Goal: Task Accomplishment & Management: Manage account settings

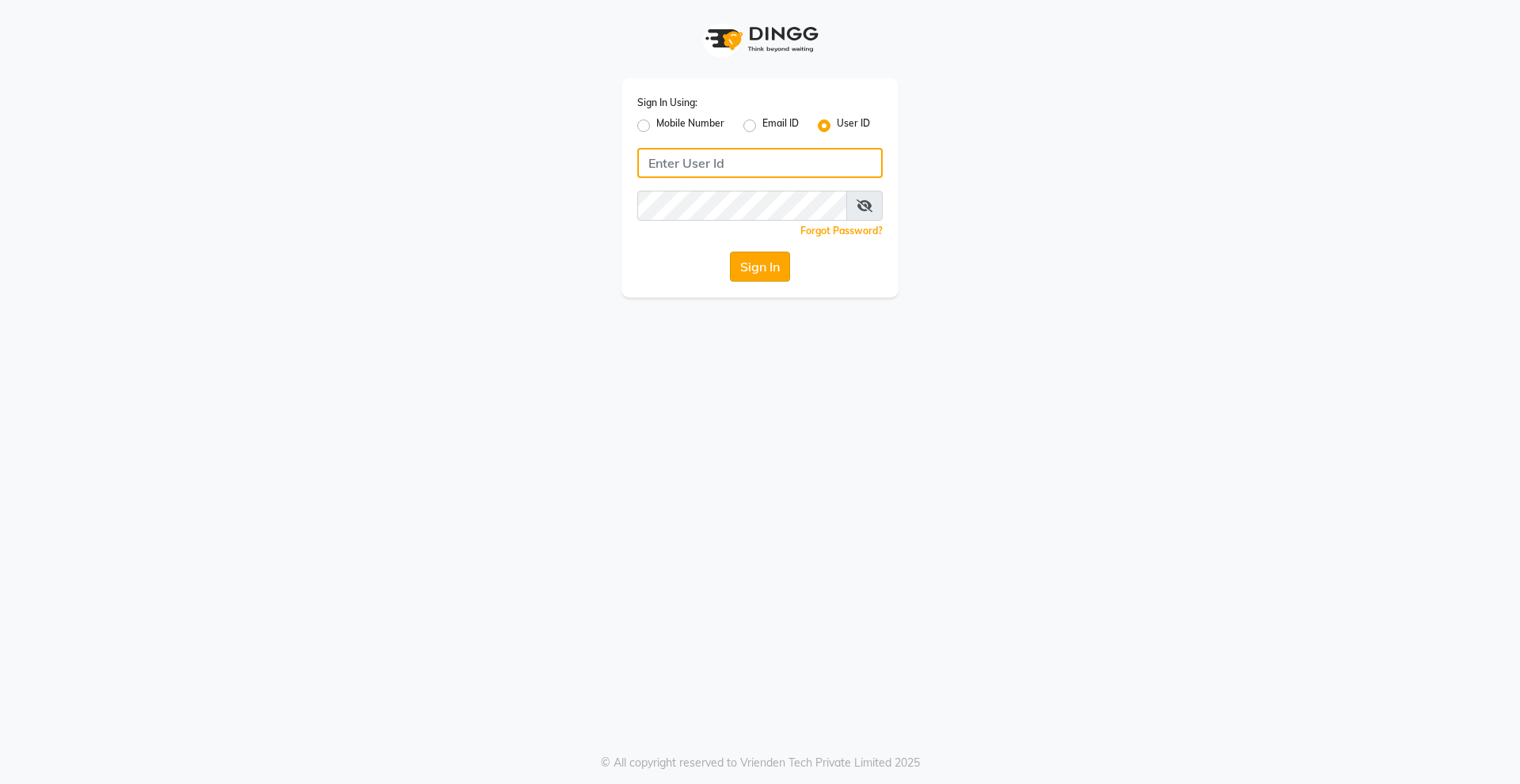
type input "derma@123"
click at [762, 270] on button "Sign In" at bounding box center [760, 267] width 60 height 30
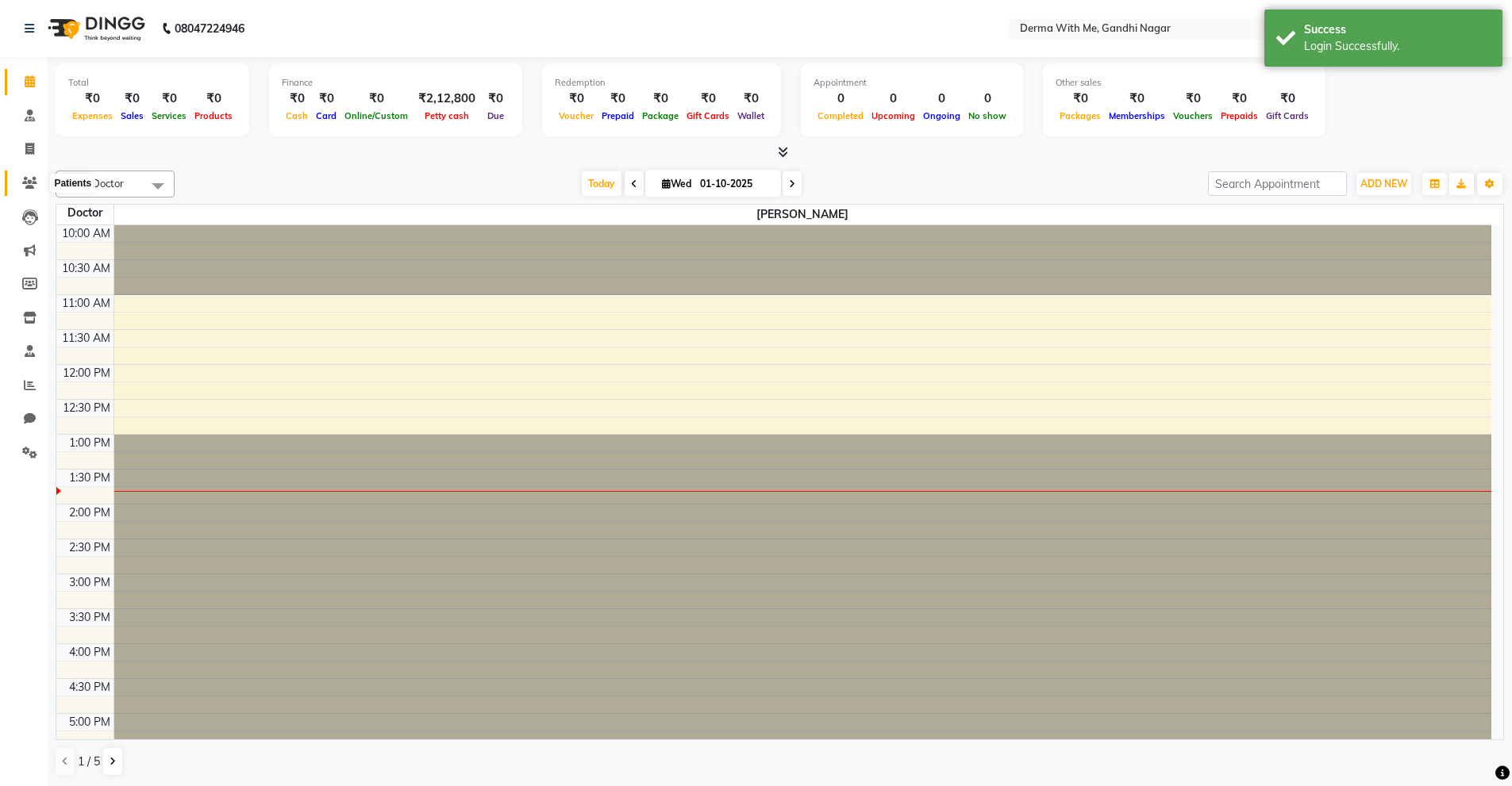
click at [36, 183] on icon at bounding box center [30, 183] width 15 height 12
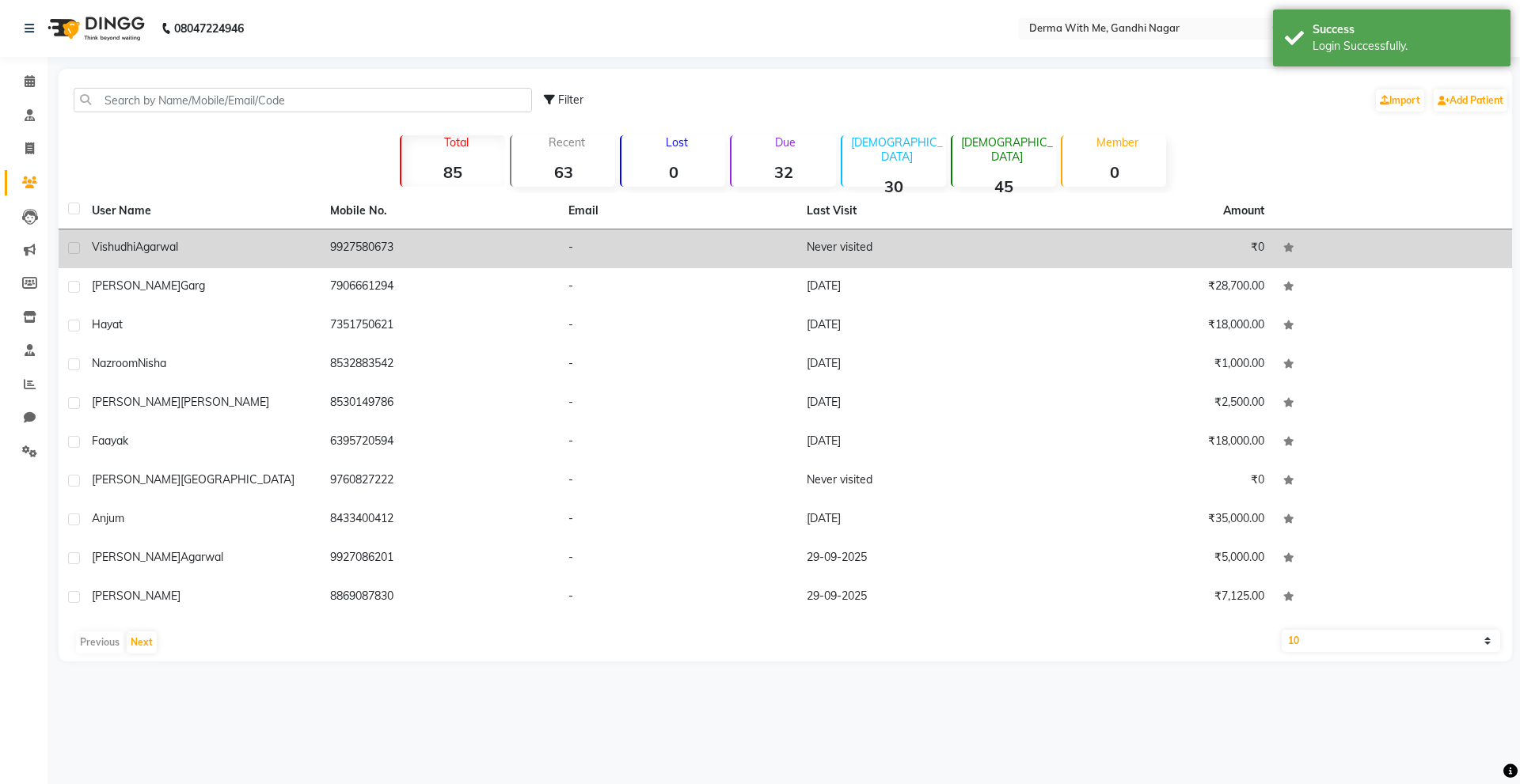
click at [451, 235] on td "9927580673" at bounding box center [439, 249] width 238 height 39
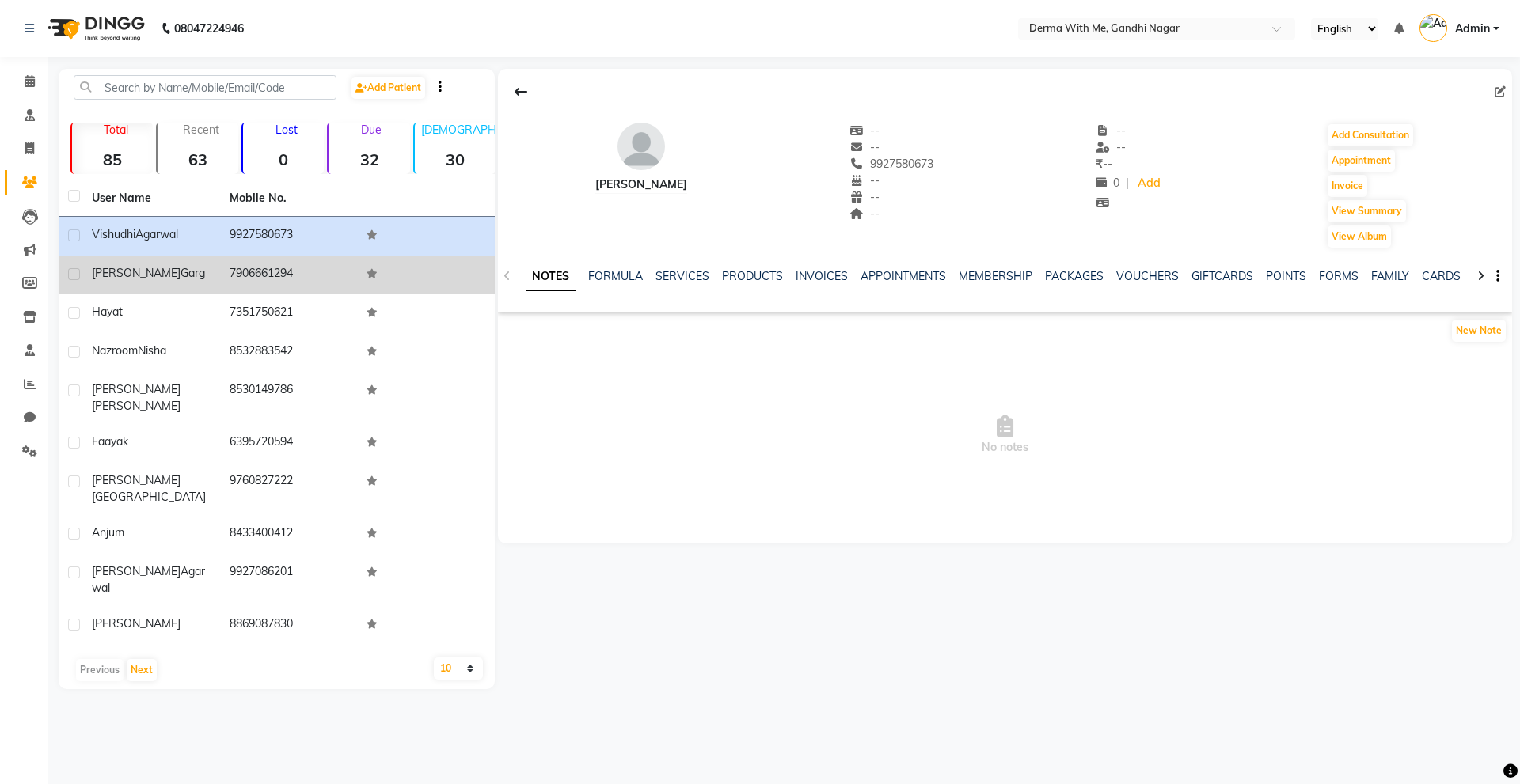
click at [291, 260] on td "7906661294" at bounding box center [288, 275] width 138 height 39
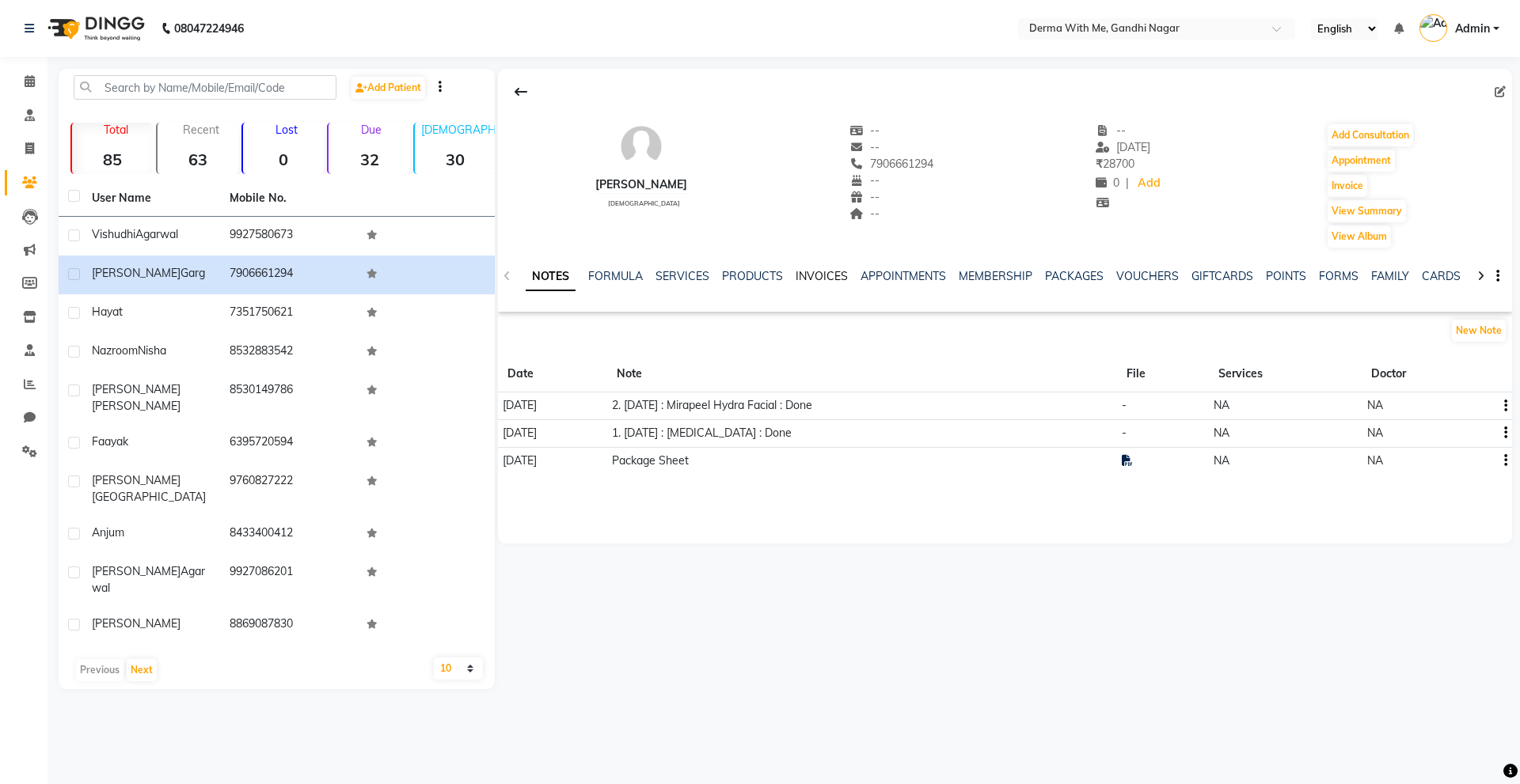
click at [801, 277] on link "INVOICES" at bounding box center [822, 276] width 52 height 14
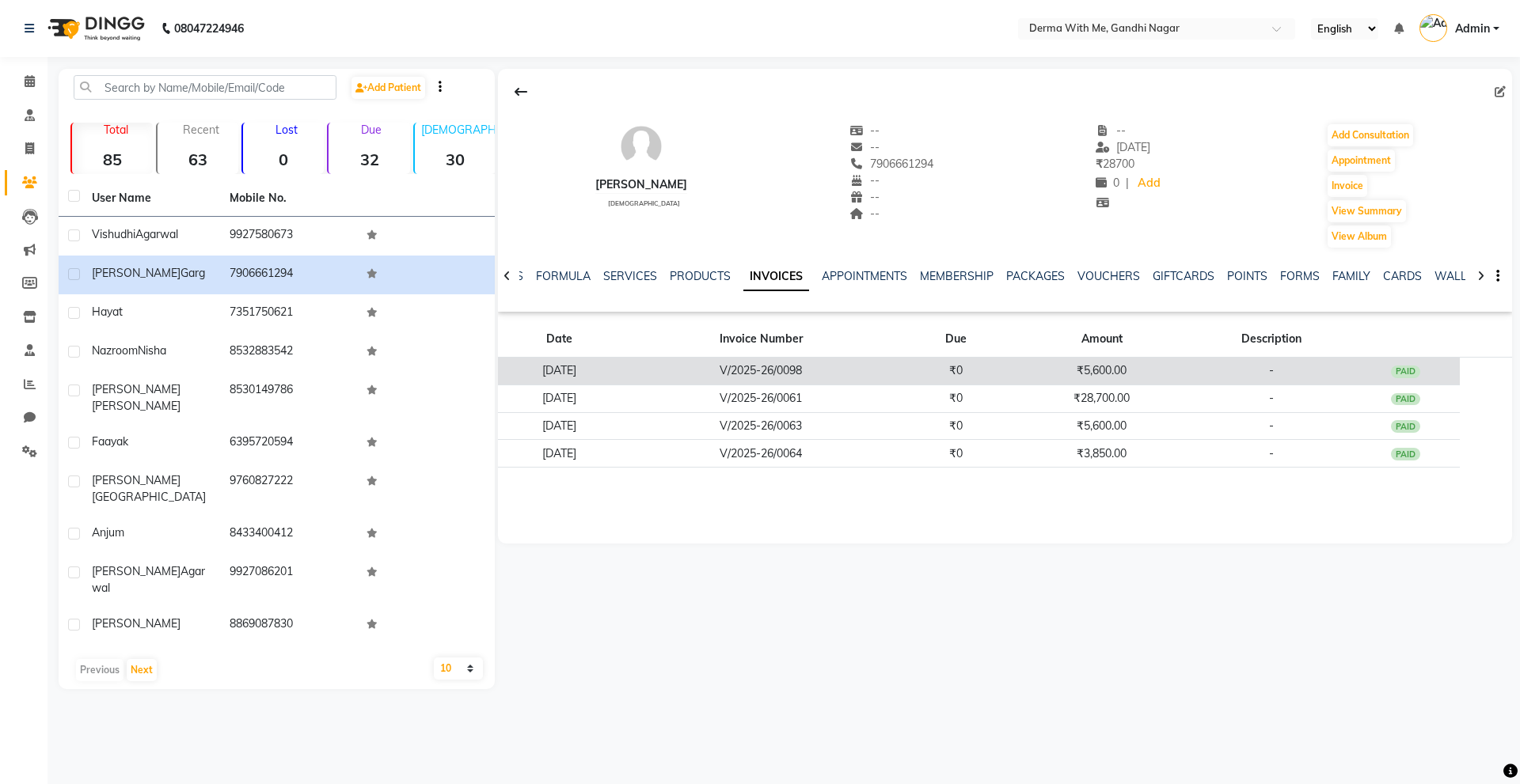
click at [1348, 371] on td "-" at bounding box center [1271, 371] width 158 height 28
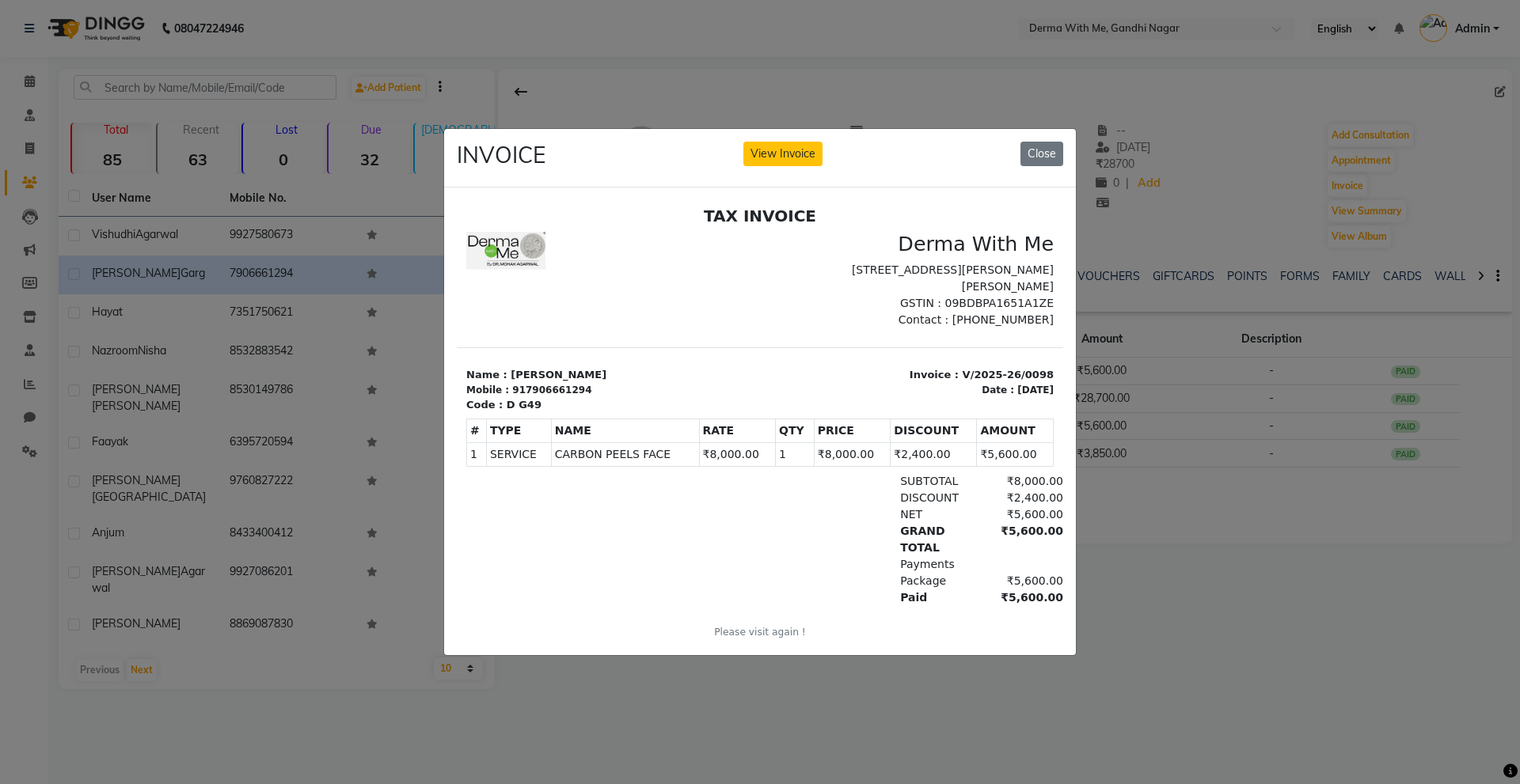
click at [825, 138] on div "INVOICE View Invoice Close" at bounding box center [760, 159] width 632 height 59
click at [793, 147] on button "View Invoice" at bounding box center [783, 154] width 79 height 24
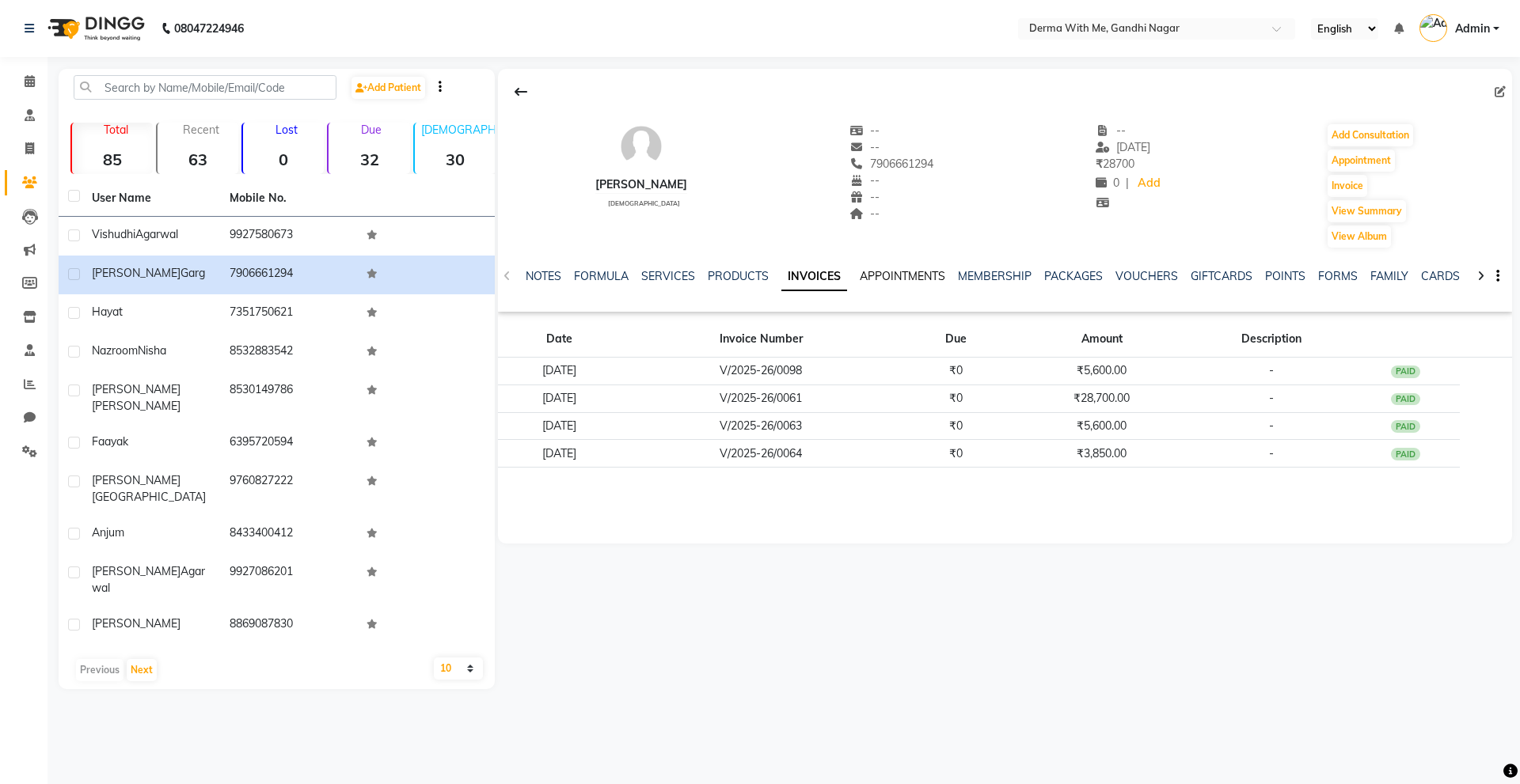
click at [891, 280] on link "APPOINTMENTS" at bounding box center [902, 276] width 85 height 14
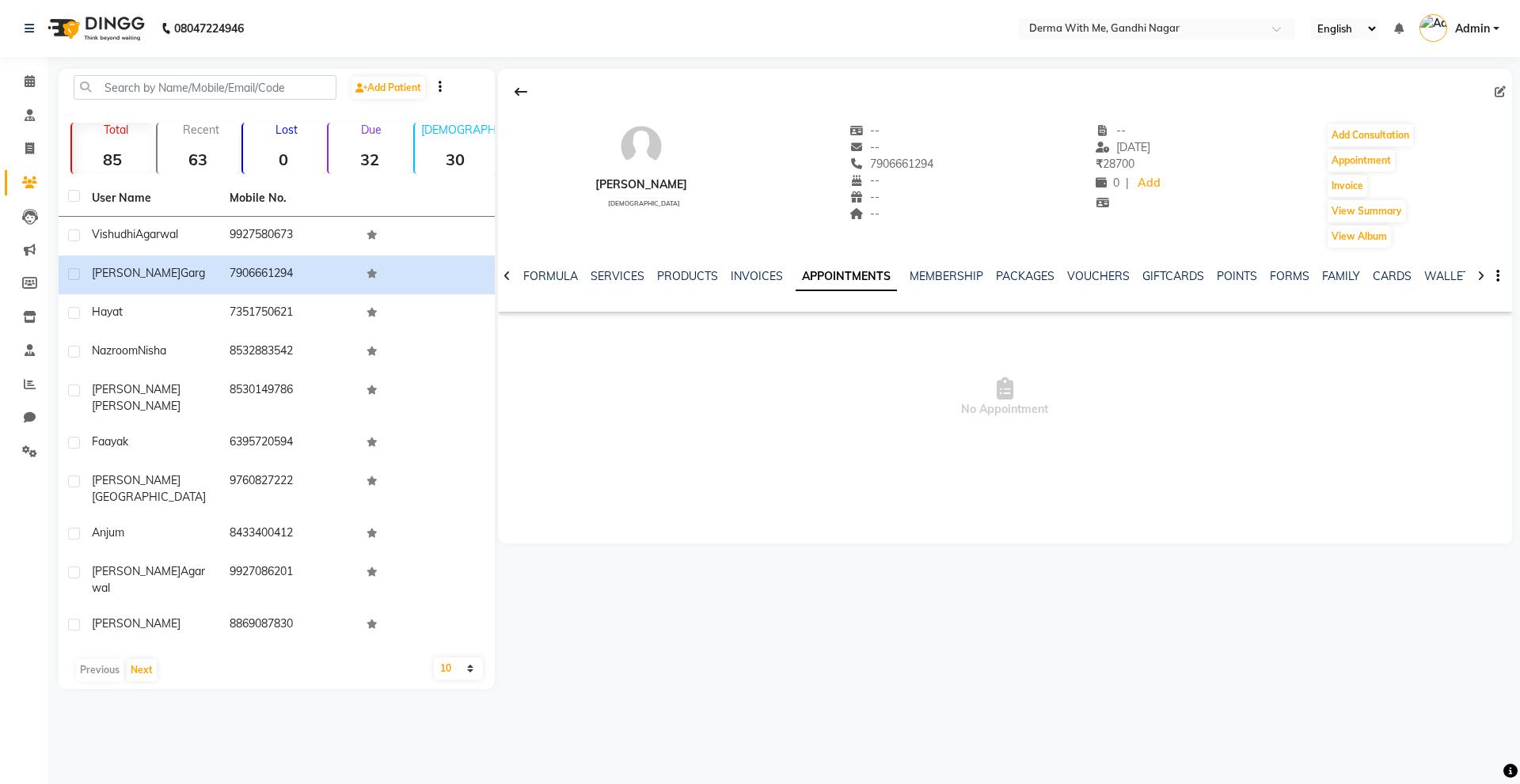
click at [909, 287] on div "NOTES FORMULA SERVICES PRODUCTS INVOICES APPOINTMENTS MEMBERSHIP PACKAGES VOUCH…" at bounding box center [986, 283] width 921 height 30
click at [997, 272] on link "PACKAGES" at bounding box center [1025, 276] width 58 height 14
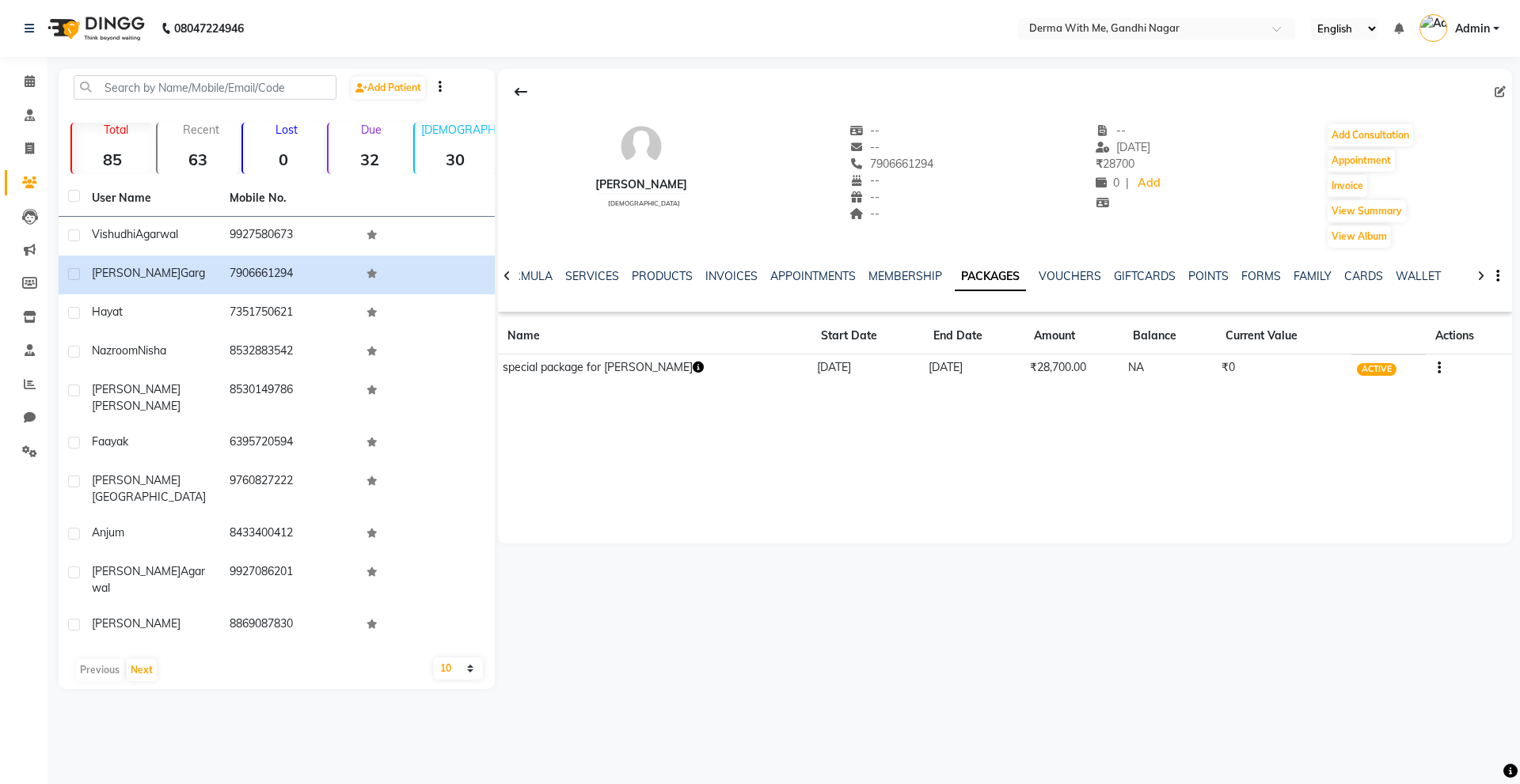
click at [693, 369] on icon "button" at bounding box center [698, 367] width 11 height 11
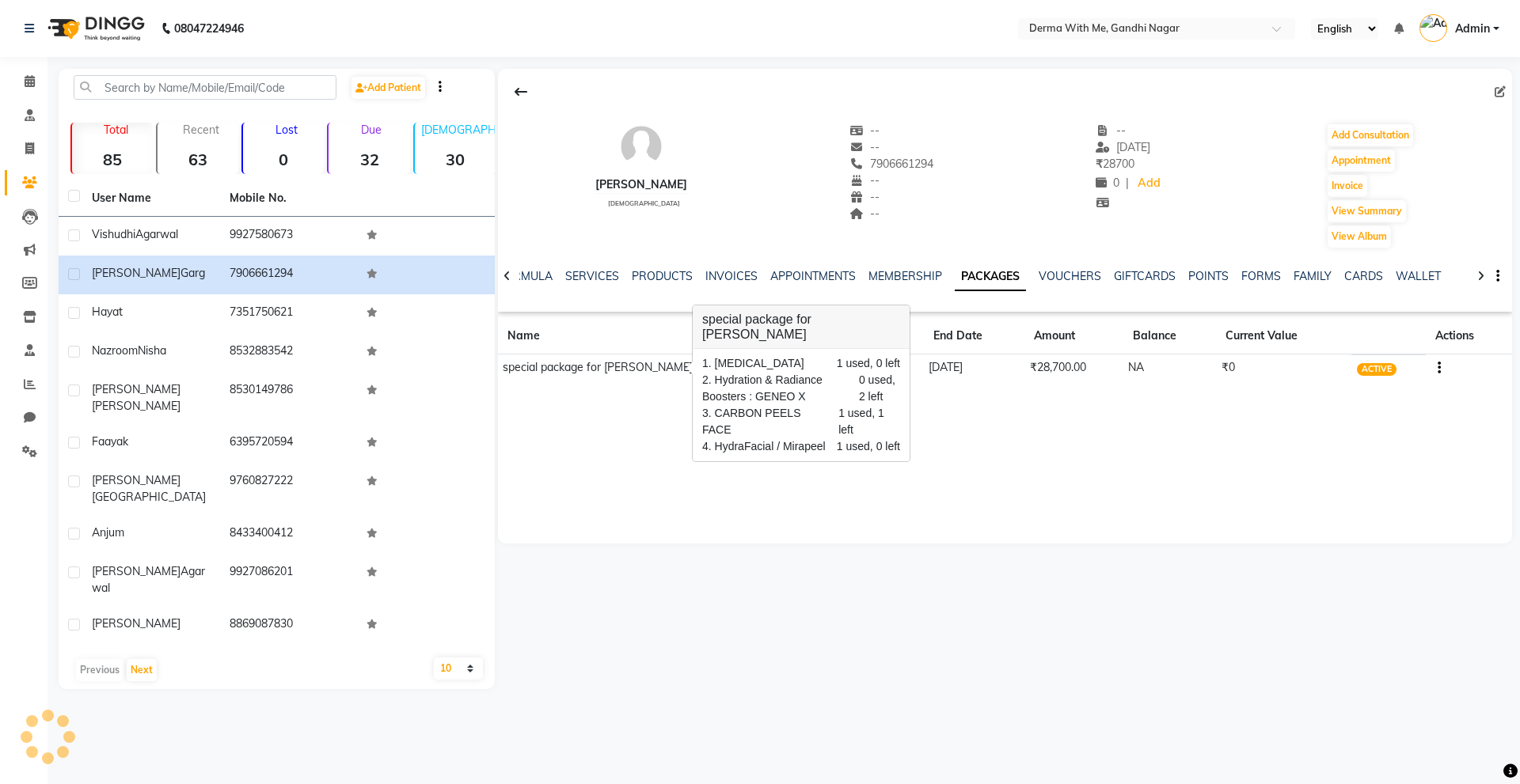
click at [1437, 361] on button "button" at bounding box center [1436, 368] width 9 height 17
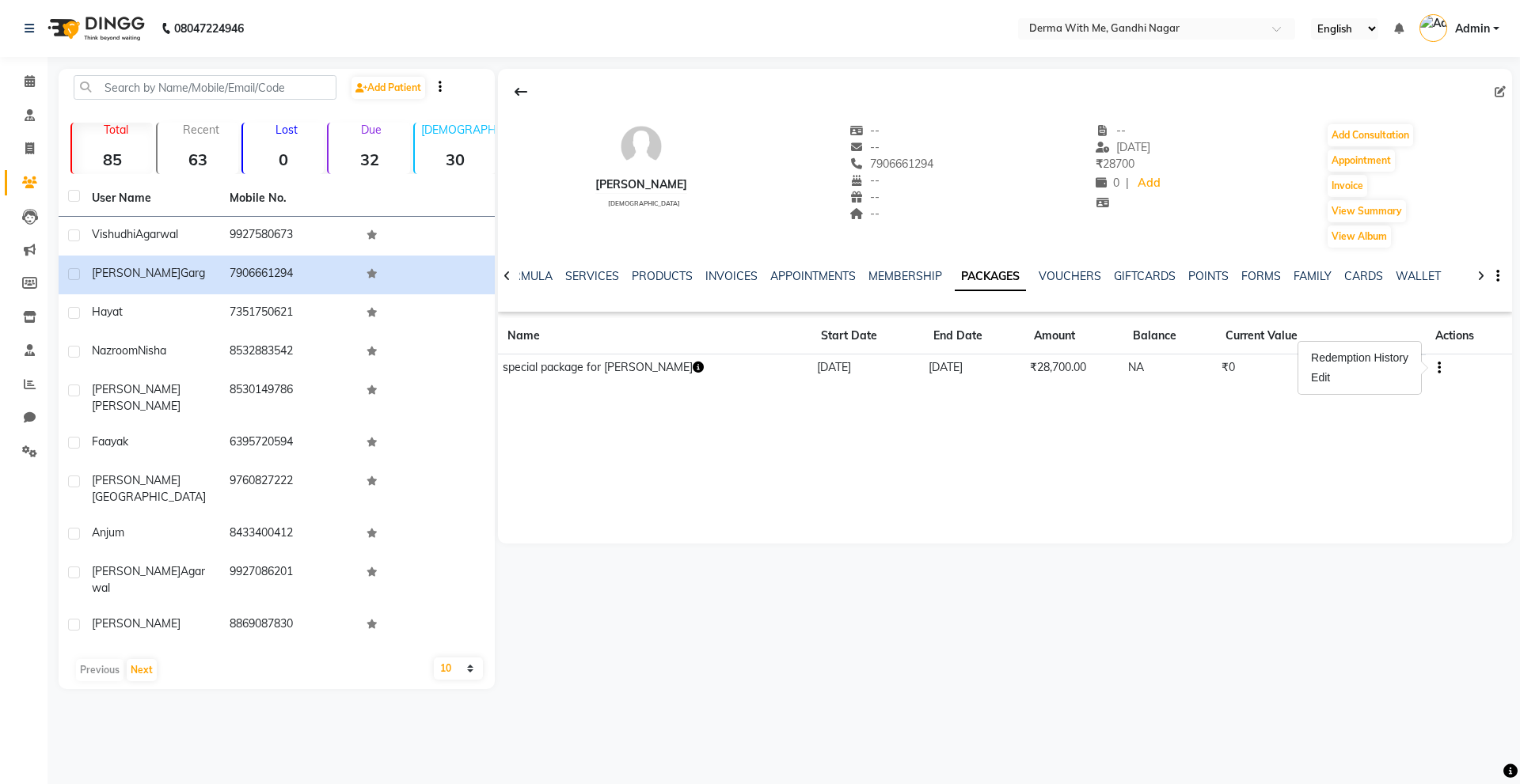
click at [1413, 450] on div "Shreyas Garg male -- -- 7906661294 -- -- -- -- 30-09-2025 ₹ 28700 0 | Add Add C…" at bounding box center [1005, 307] width 1014 height 475
click at [1060, 282] on link "VOUCHERS" at bounding box center [1070, 276] width 63 height 14
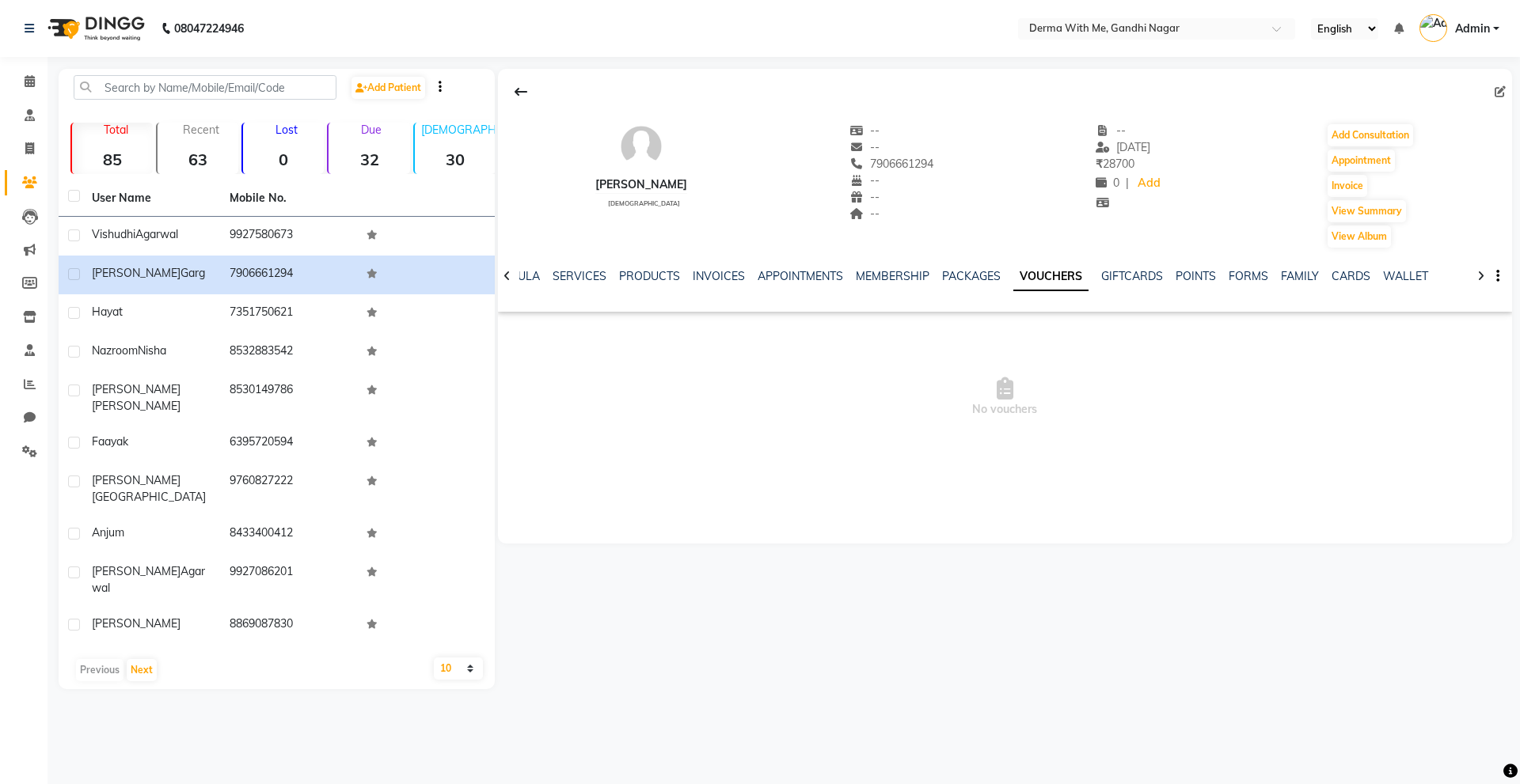
click at [1118, 286] on div "NOTES FORMULA SERVICES PRODUCTS INVOICES APPOINTMENTS MEMBERSHIP PACKAGES VOUCH…" at bounding box center [986, 283] width 921 height 30
click at [1180, 270] on link "POINTS" at bounding box center [1196, 276] width 41 height 14
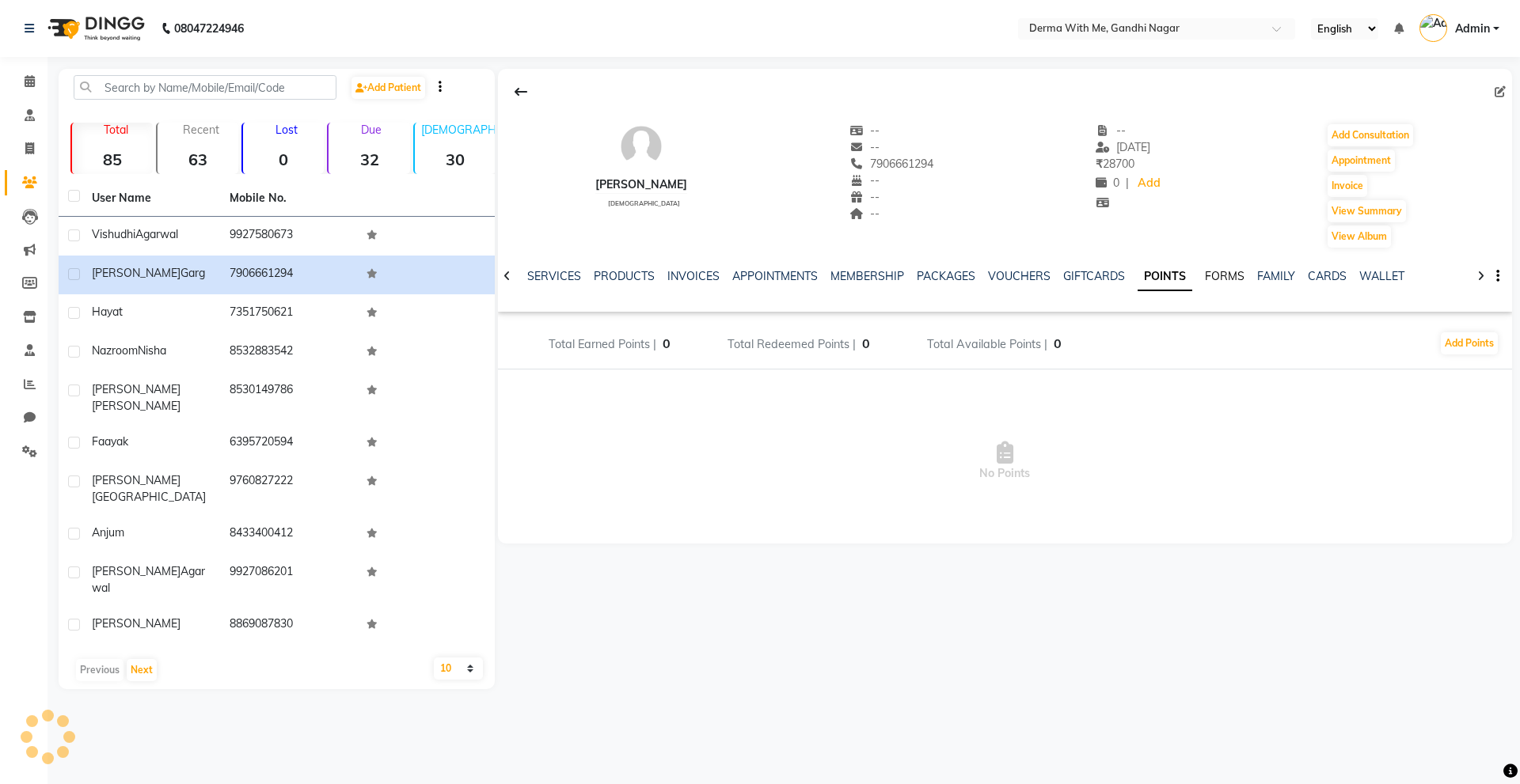
click at [1217, 279] on link "FORMS" at bounding box center [1224, 276] width 40 height 14
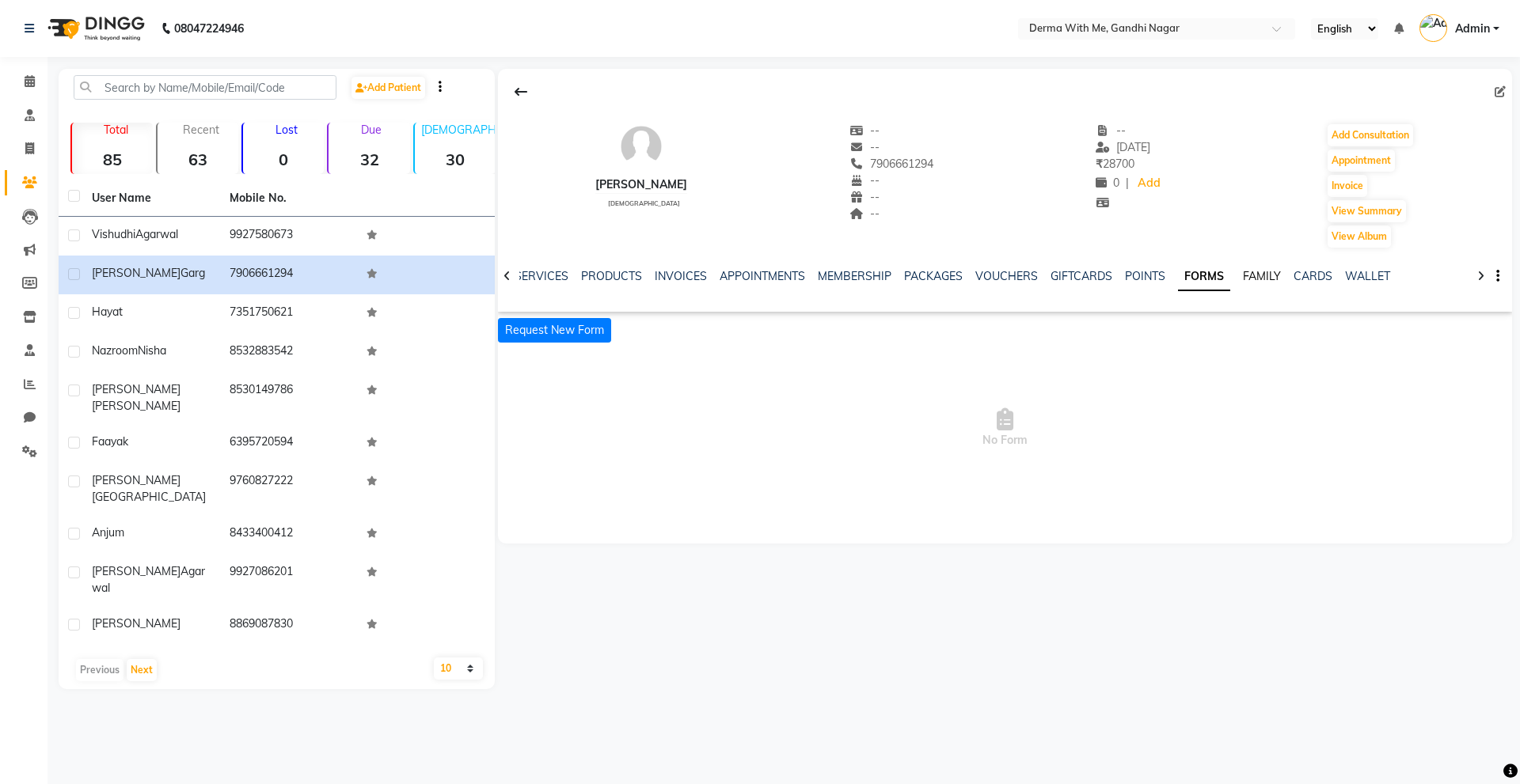
click at [1246, 275] on link "FAMILY" at bounding box center [1261, 276] width 38 height 14
drag, startPoint x: 1281, startPoint y: 270, endPoint x: 1305, endPoint y: 276, distance: 24.7
click at [1282, 270] on link "CARDS" at bounding box center [1300, 276] width 39 height 14
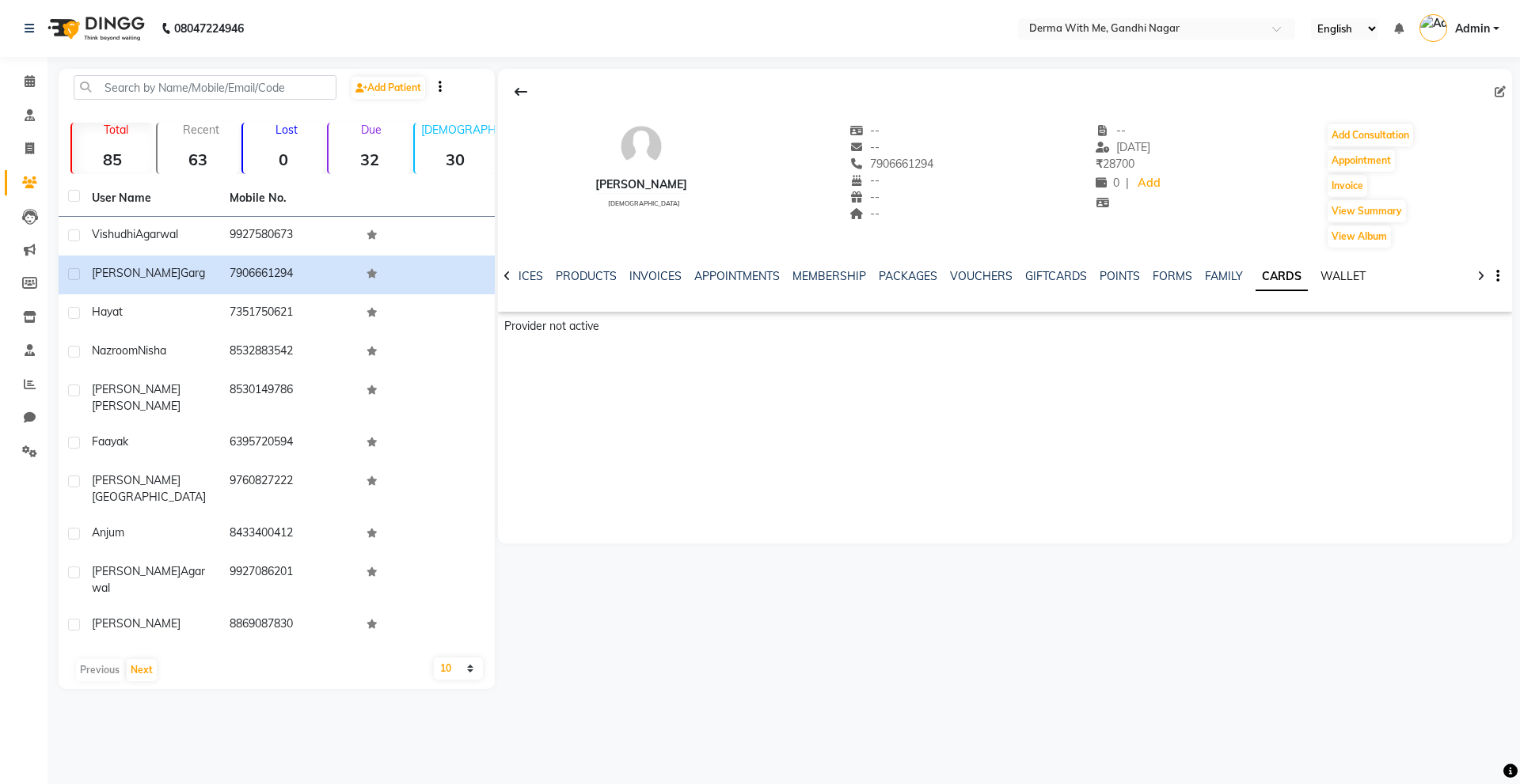
click at [1321, 273] on link "WALLET" at bounding box center [1343, 276] width 45 height 14
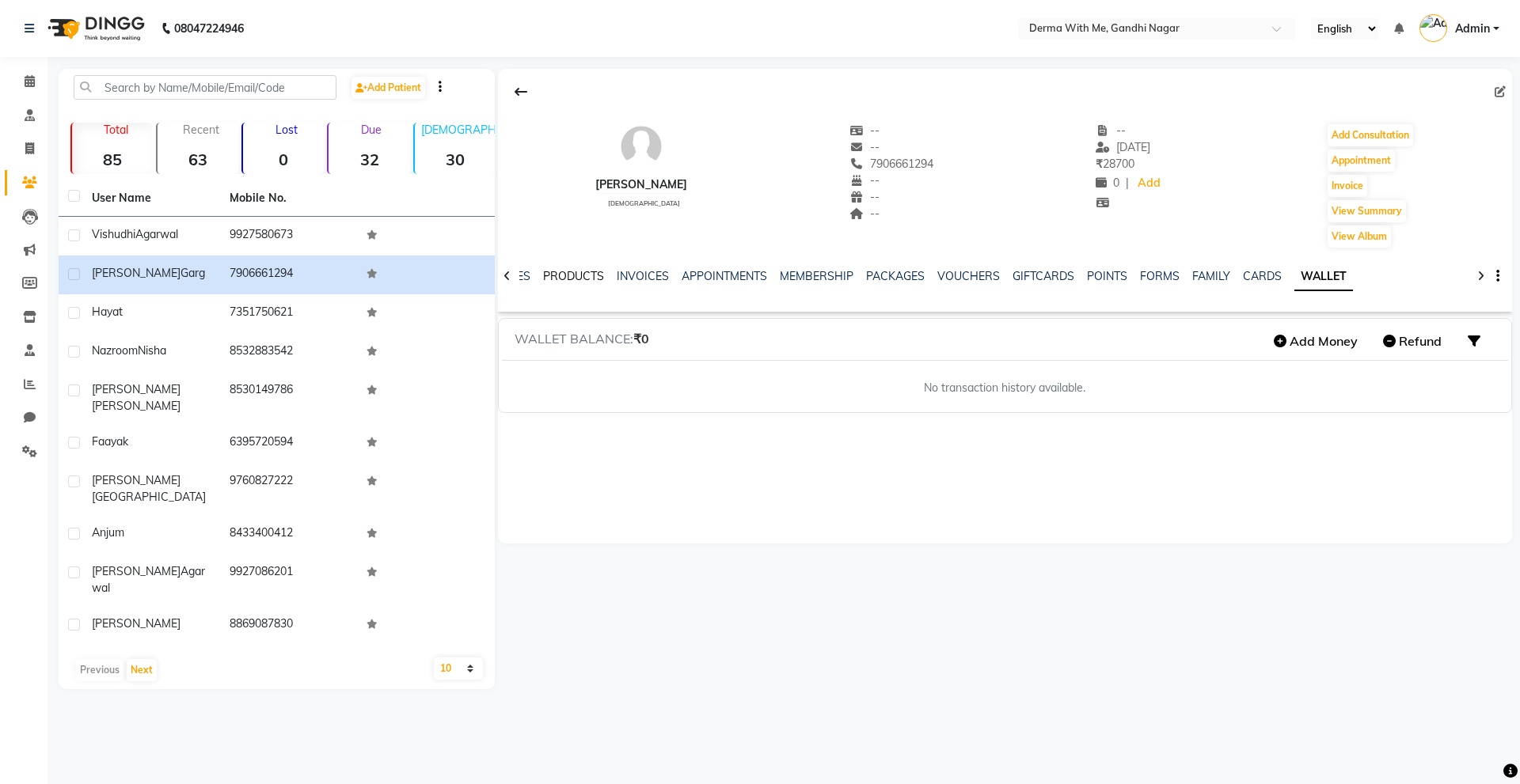
click at [580, 275] on link "PRODUCTS" at bounding box center [574, 276] width 61 height 14
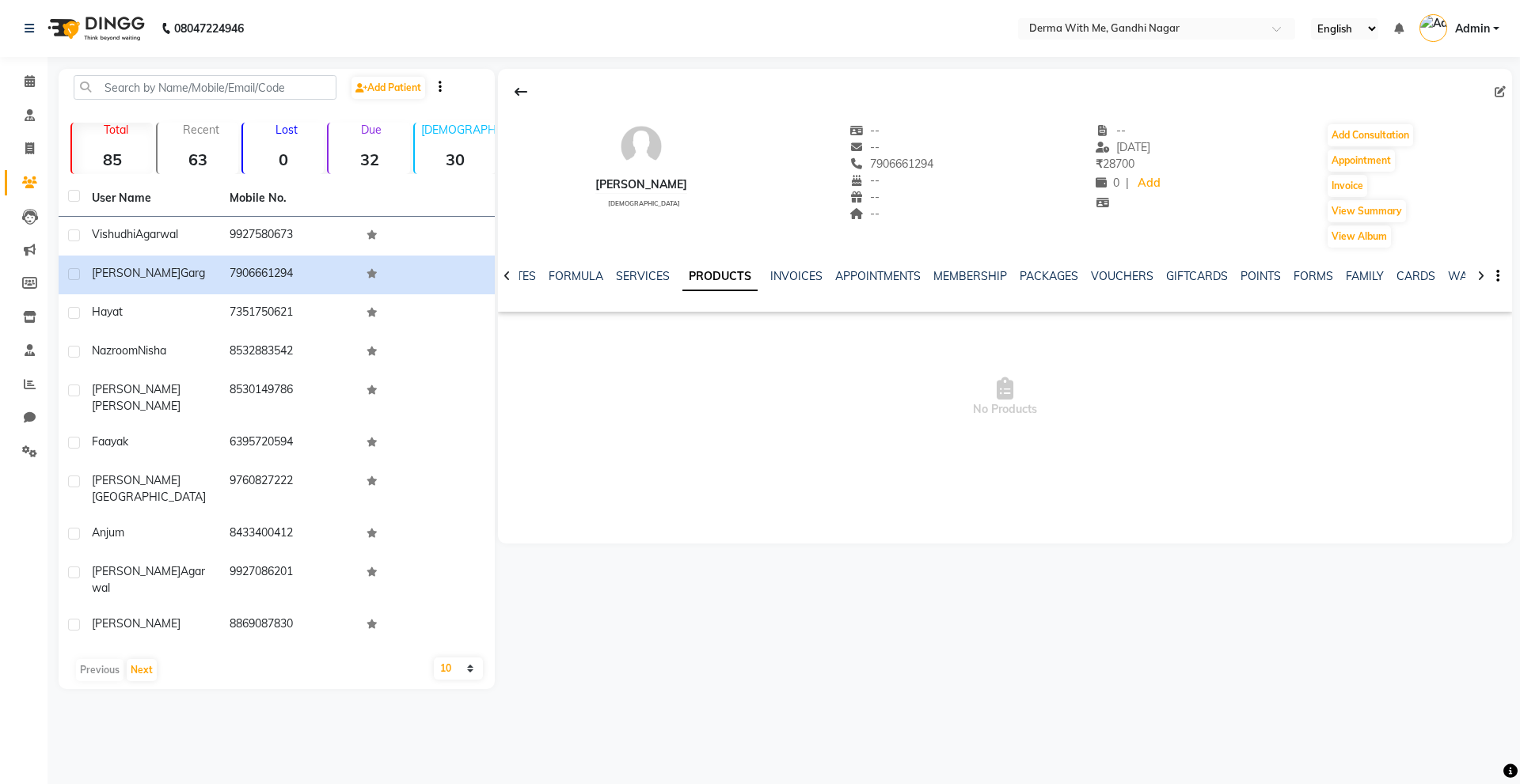
click at [1120, 163] on span "₹ 28700" at bounding box center [1115, 163] width 39 height 14
click at [35, 455] on icon at bounding box center [30, 451] width 15 height 12
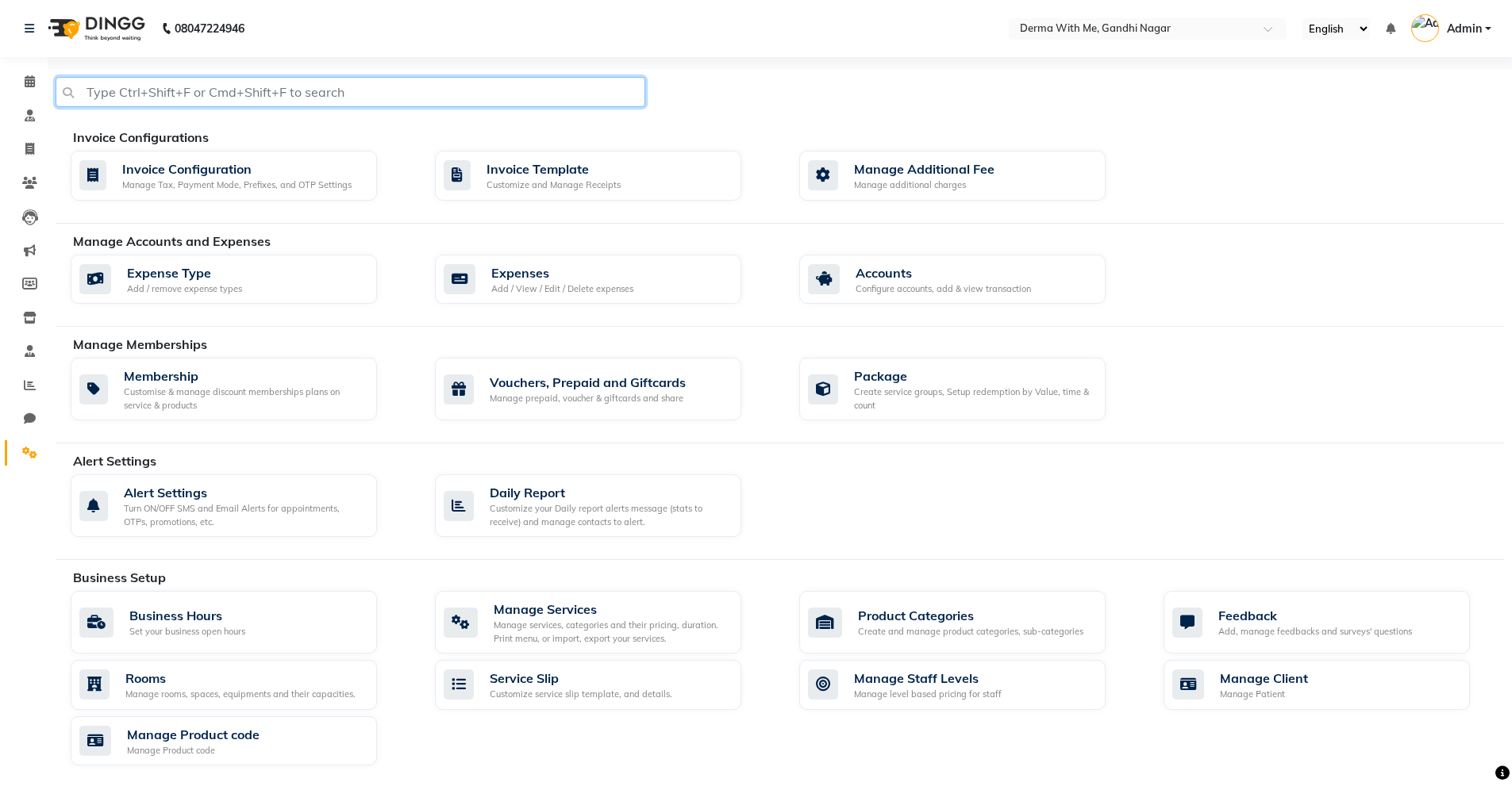
click at [385, 88] on input "text" at bounding box center [351, 92] width 590 height 30
type input "payme"
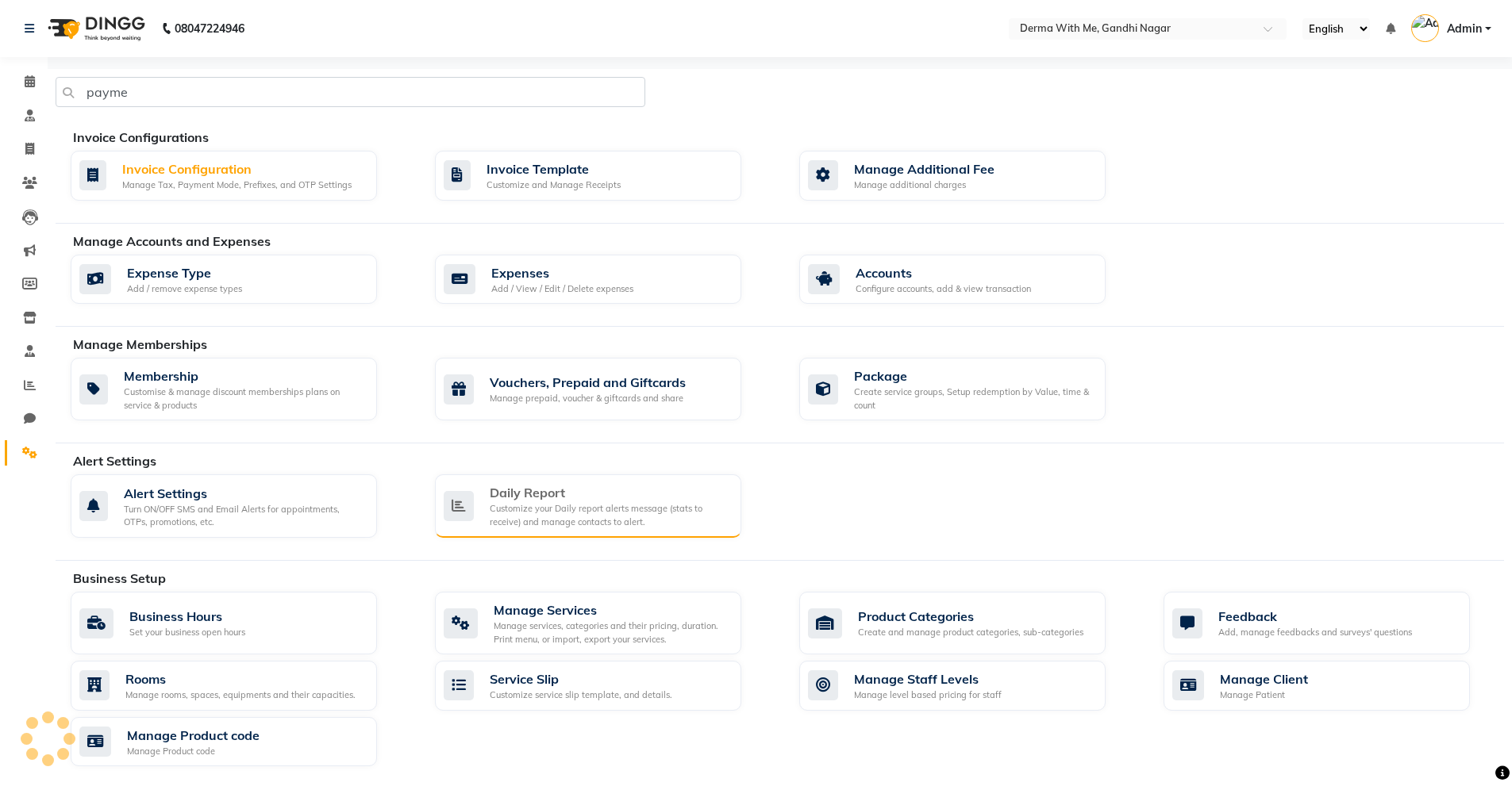
click at [560, 513] on div "Customize your Daily report alerts message (stats to receive) and manage contac…" at bounding box center [609, 515] width 239 height 26
select select "1260"
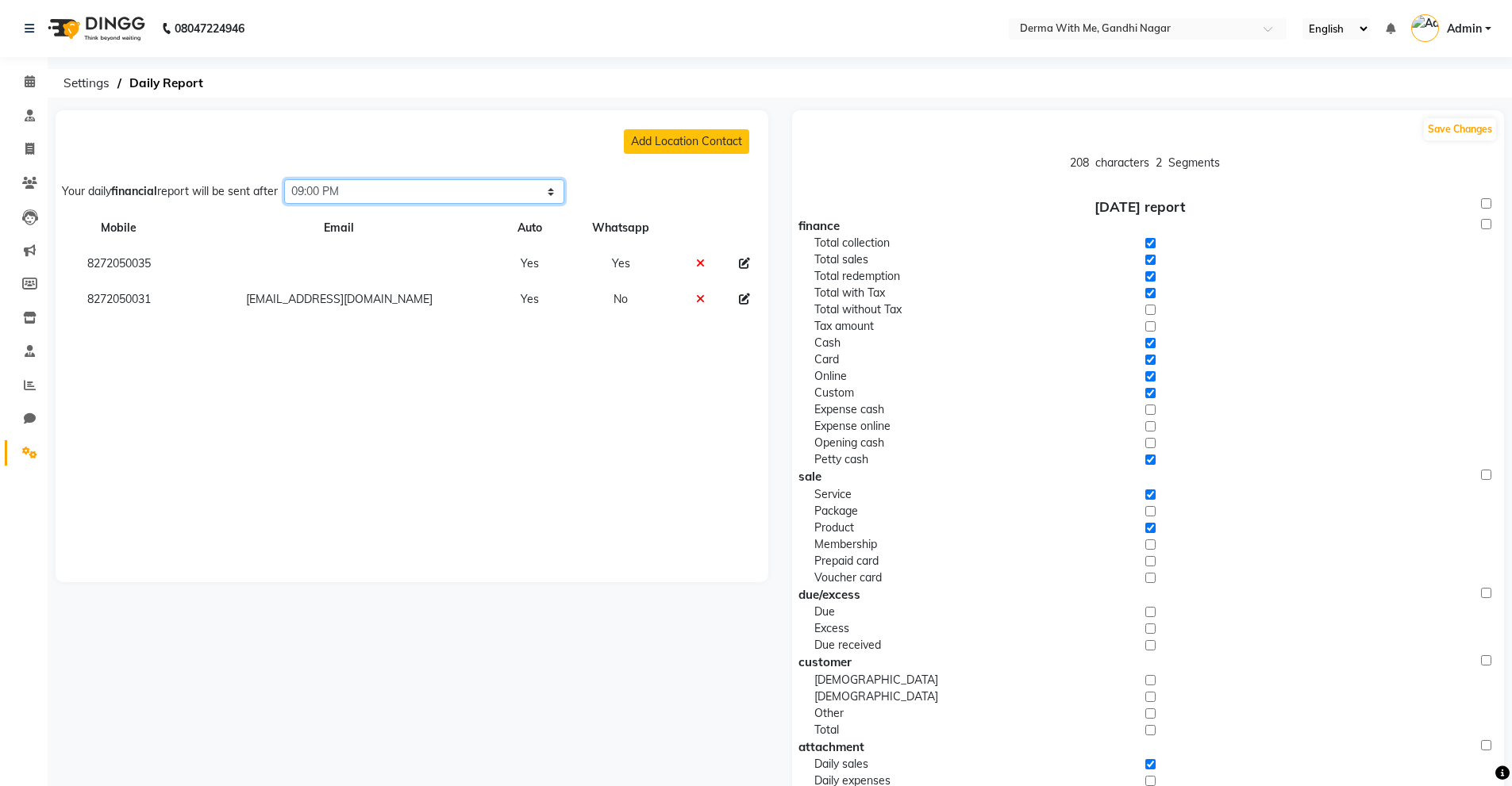
click at [555, 190] on select "Select time 04:00 AM 04:15 AM 04:30 AM 04:45 AM 05:00 AM 05:15 AM 05:30 AM 05:4…" at bounding box center [424, 191] width 280 height 25
click at [531, 119] on div "Add Location Contact Your daily financial report will be sent after Select time…" at bounding box center [412, 346] width 712 height 472
click at [696, 301] on icon at bounding box center [701, 299] width 8 height 11
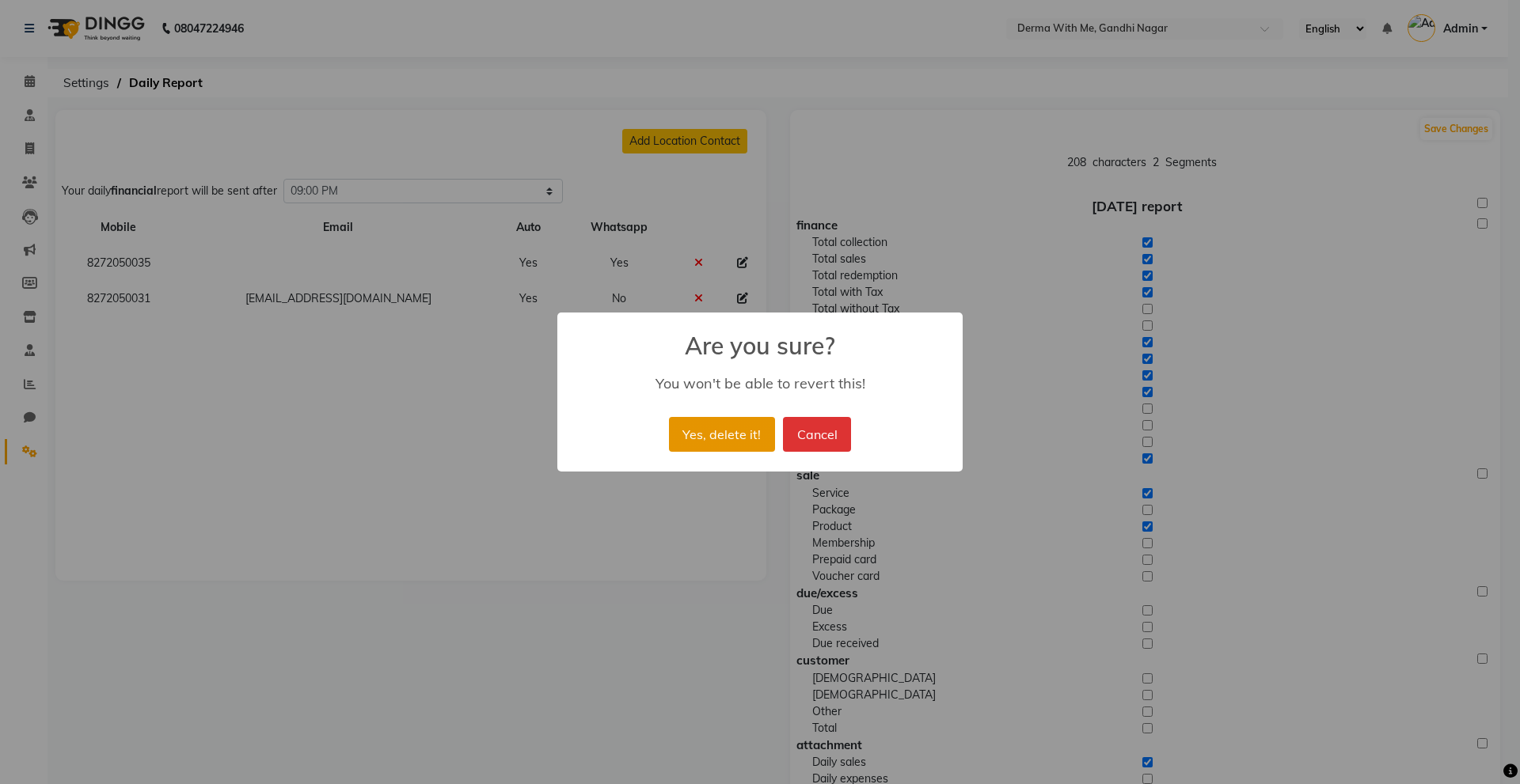
click at [732, 427] on button "Yes, delete it!" at bounding box center [722, 434] width 106 height 35
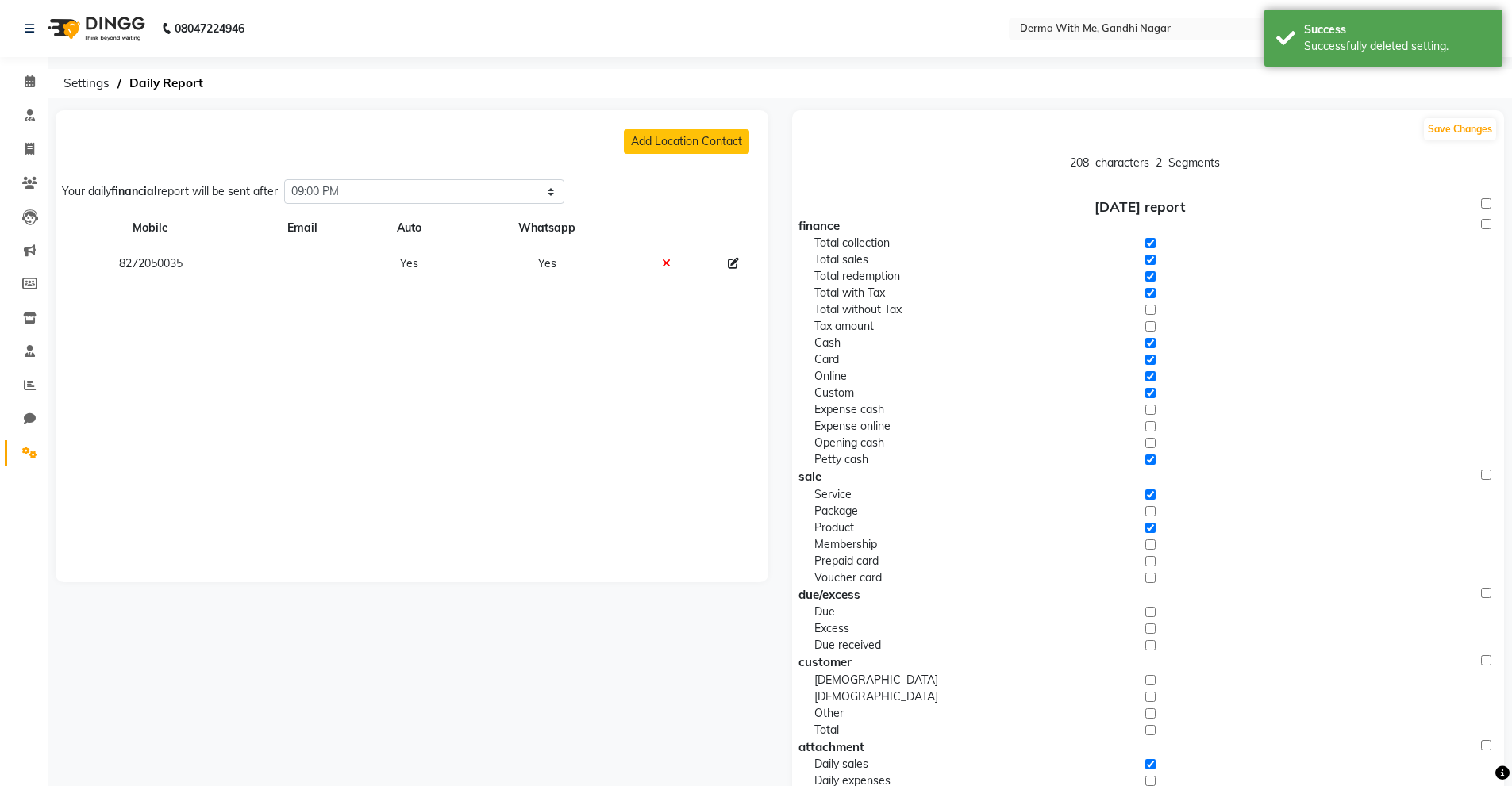
click at [666, 257] on icon at bounding box center [666, 263] width 8 height 11
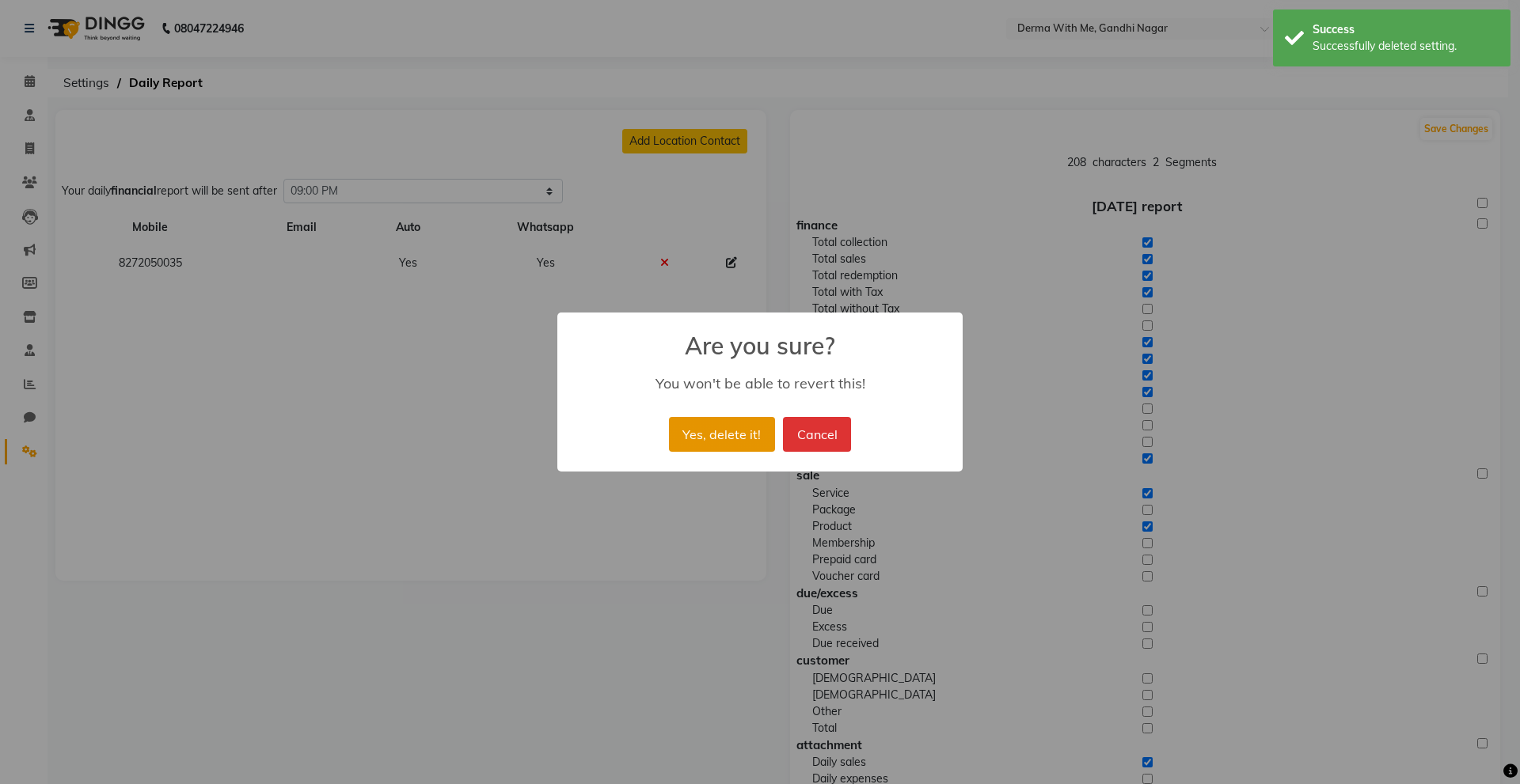
click at [723, 437] on button "Yes, delete it!" at bounding box center [722, 434] width 106 height 35
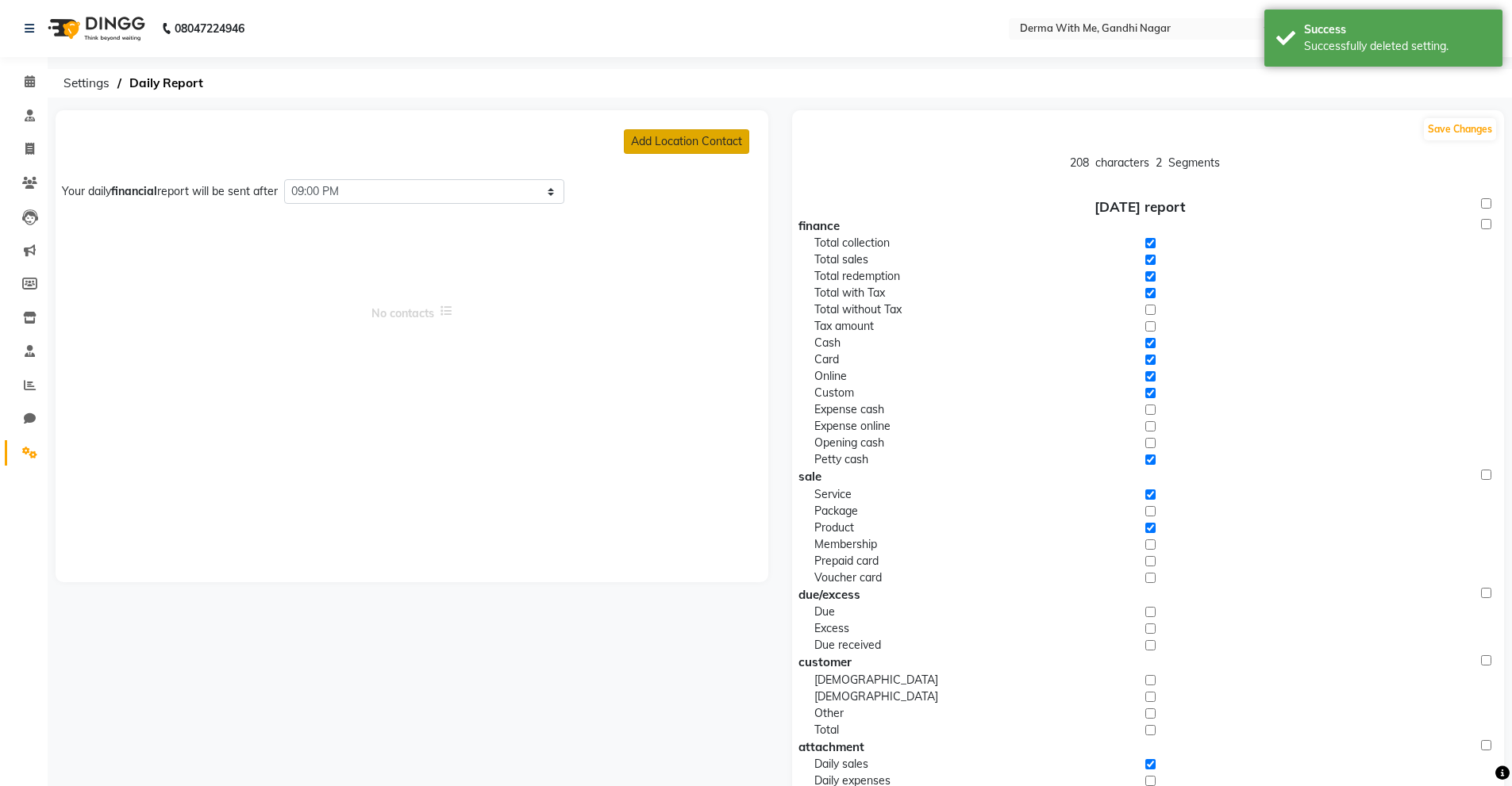
click at [690, 150] on button "Add Location Contact" at bounding box center [686, 141] width 125 height 25
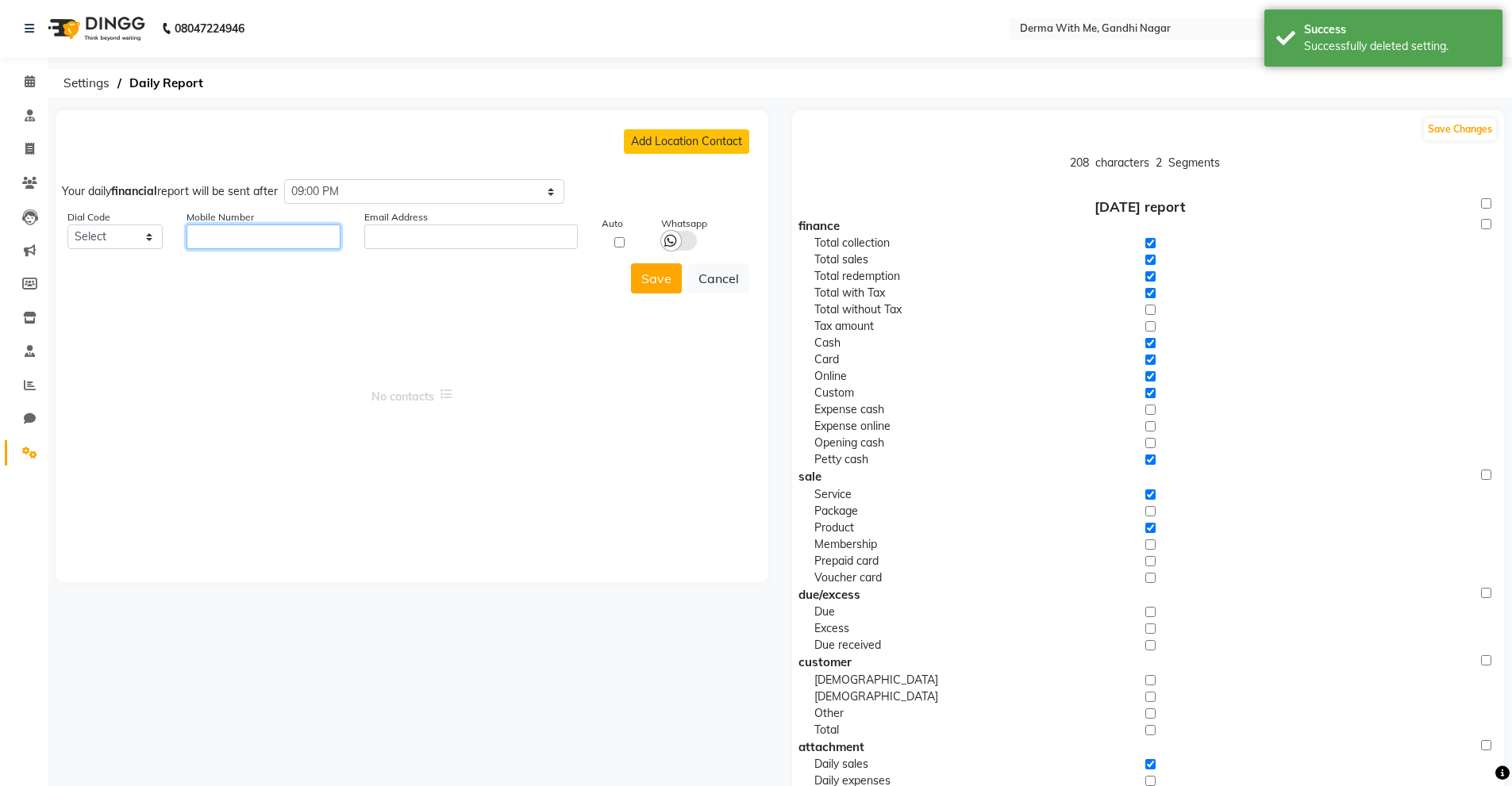
click at [278, 234] on input "string" at bounding box center [263, 236] width 154 height 25
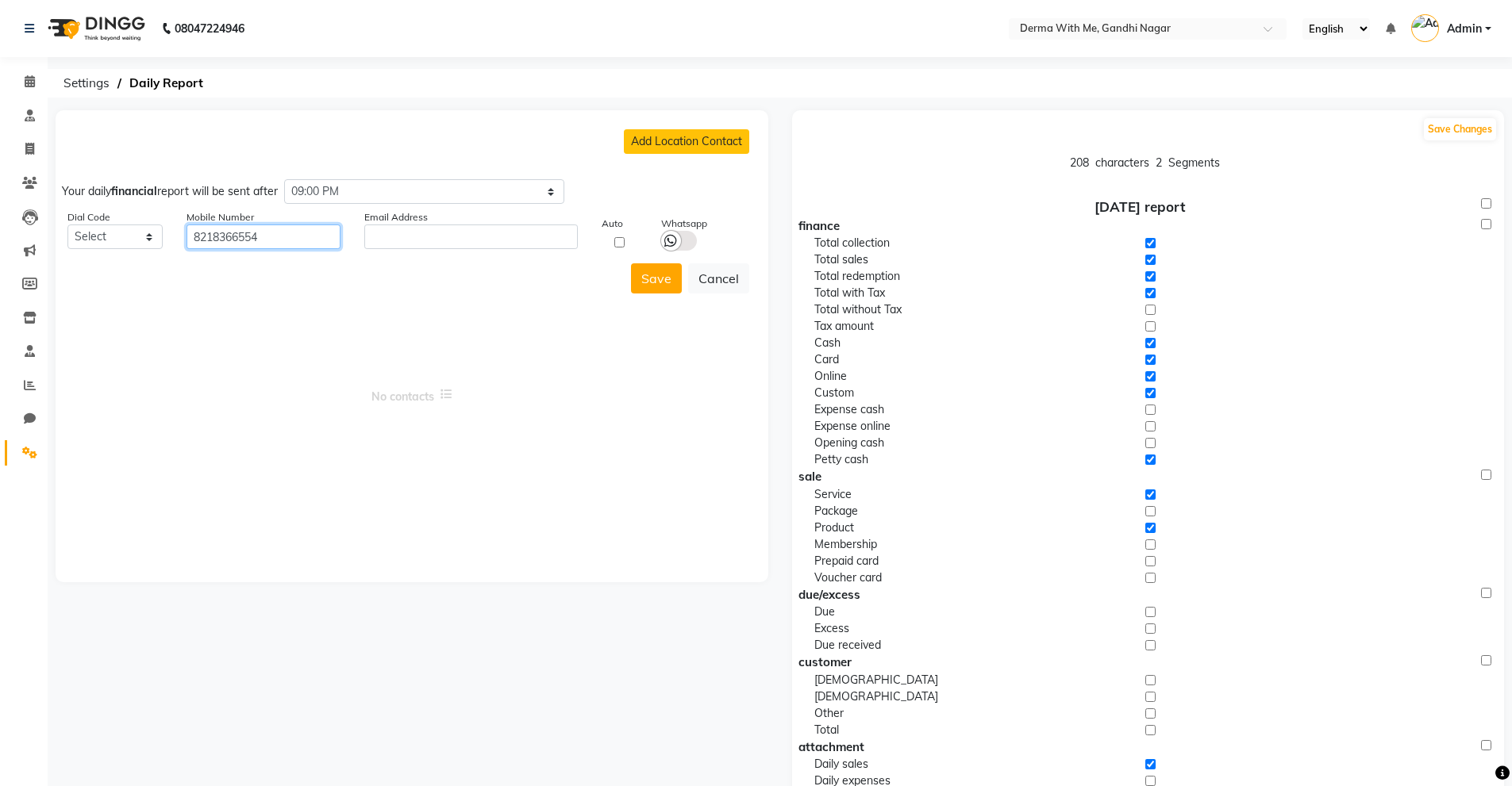
type input "8218366554"
click at [525, 294] on div "Add Location Contact Your daily financial report will be sent after Select time…" at bounding box center [412, 346] width 712 height 472
click at [534, 242] on input "text" at bounding box center [471, 236] width 213 height 25
click at [660, 278] on button "Save" at bounding box center [656, 279] width 51 height 30
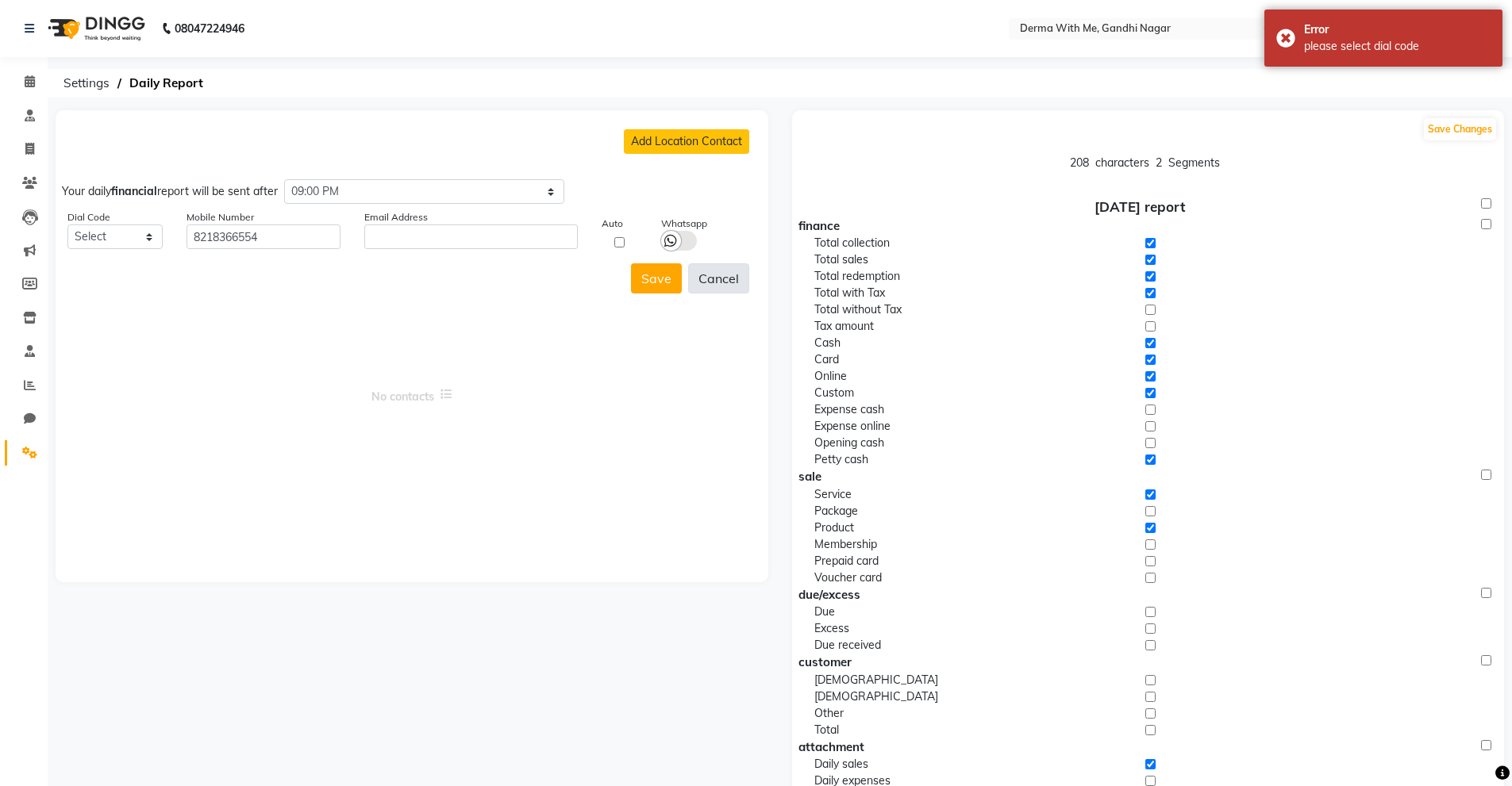
click at [718, 280] on button "Cancel" at bounding box center [718, 279] width 61 height 30
click at [17, 209] on span at bounding box center [30, 217] width 28 height 19
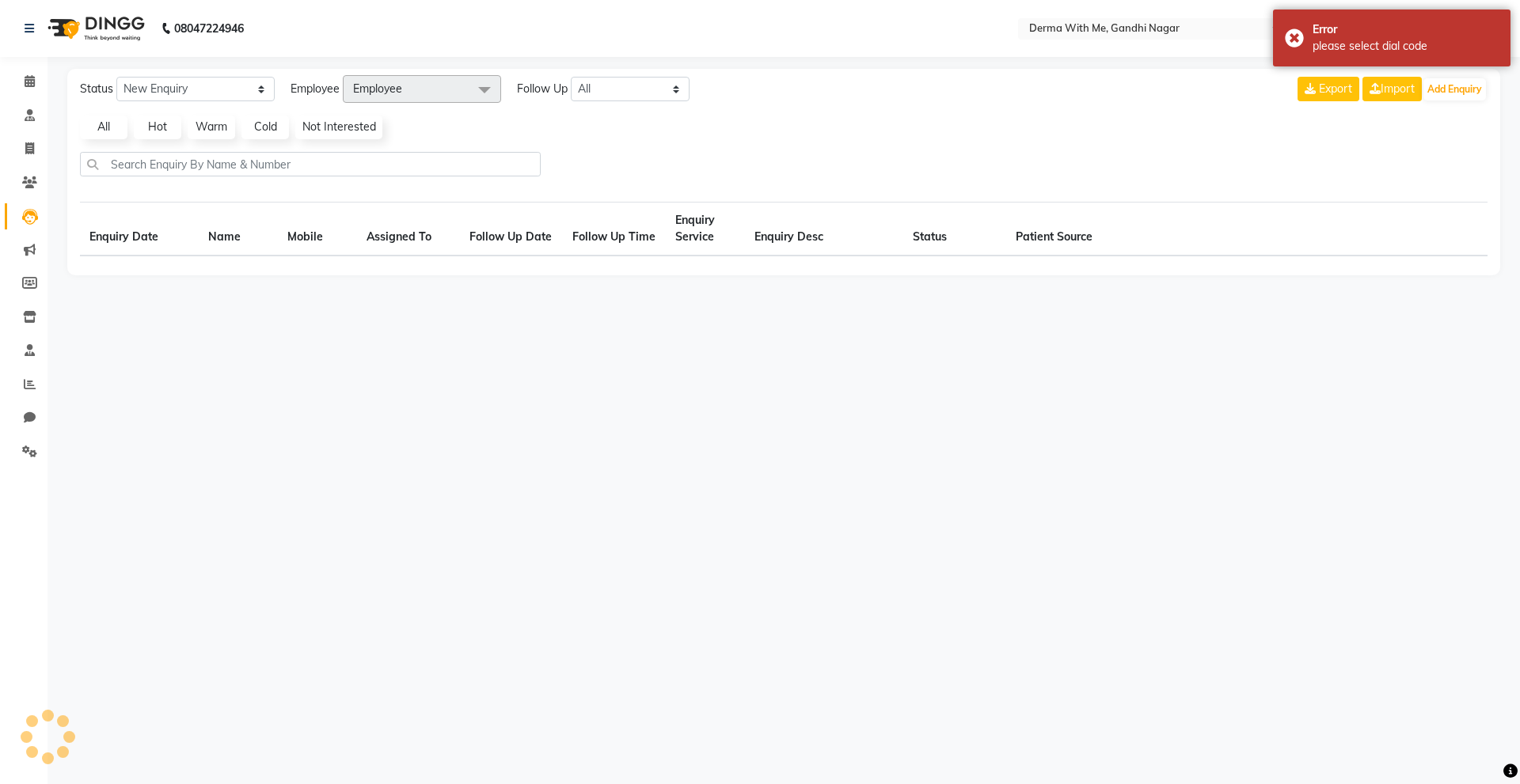
select select "10"
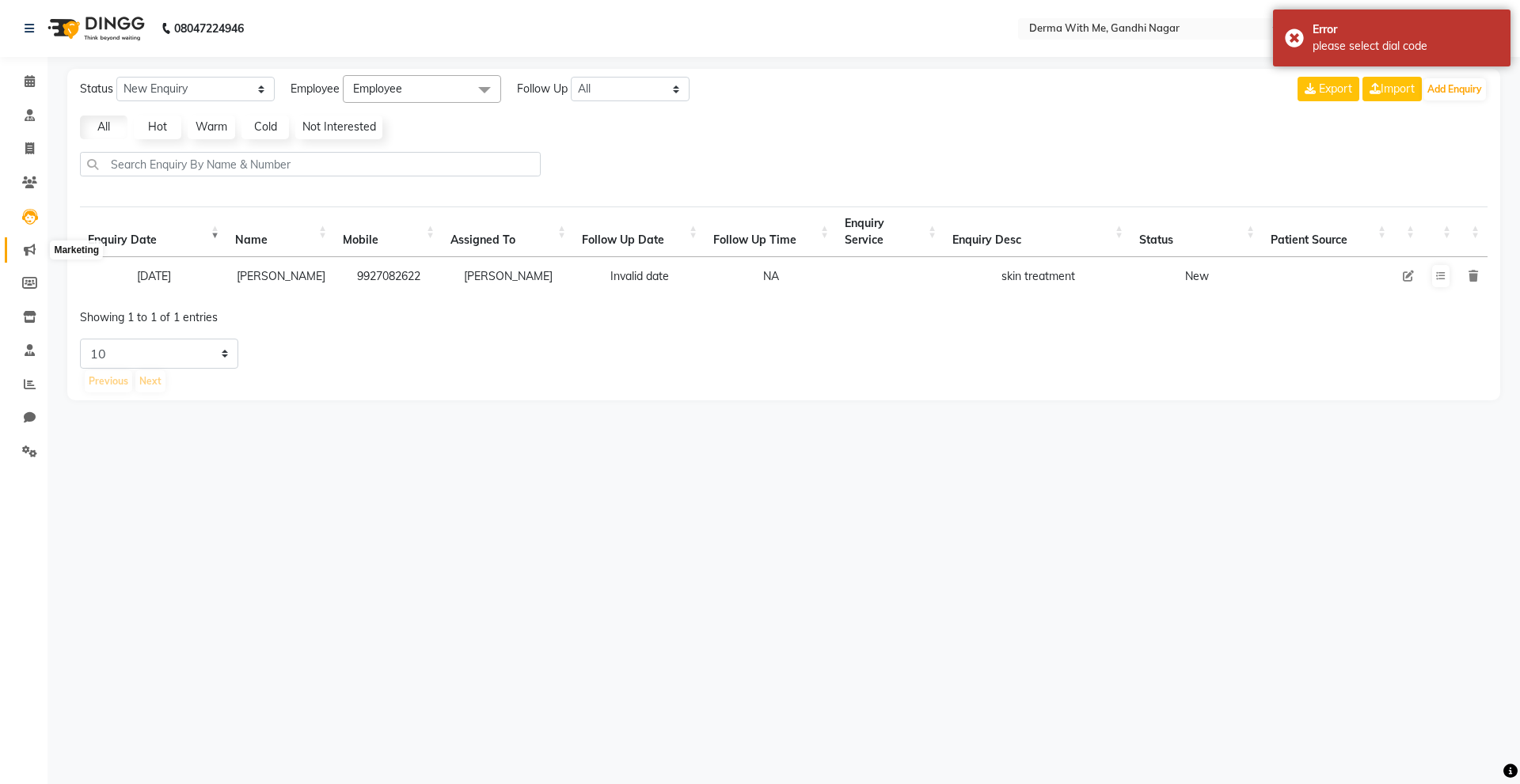
click at [36, 250] on span at bounding box center [30, 251] width 28 height 19
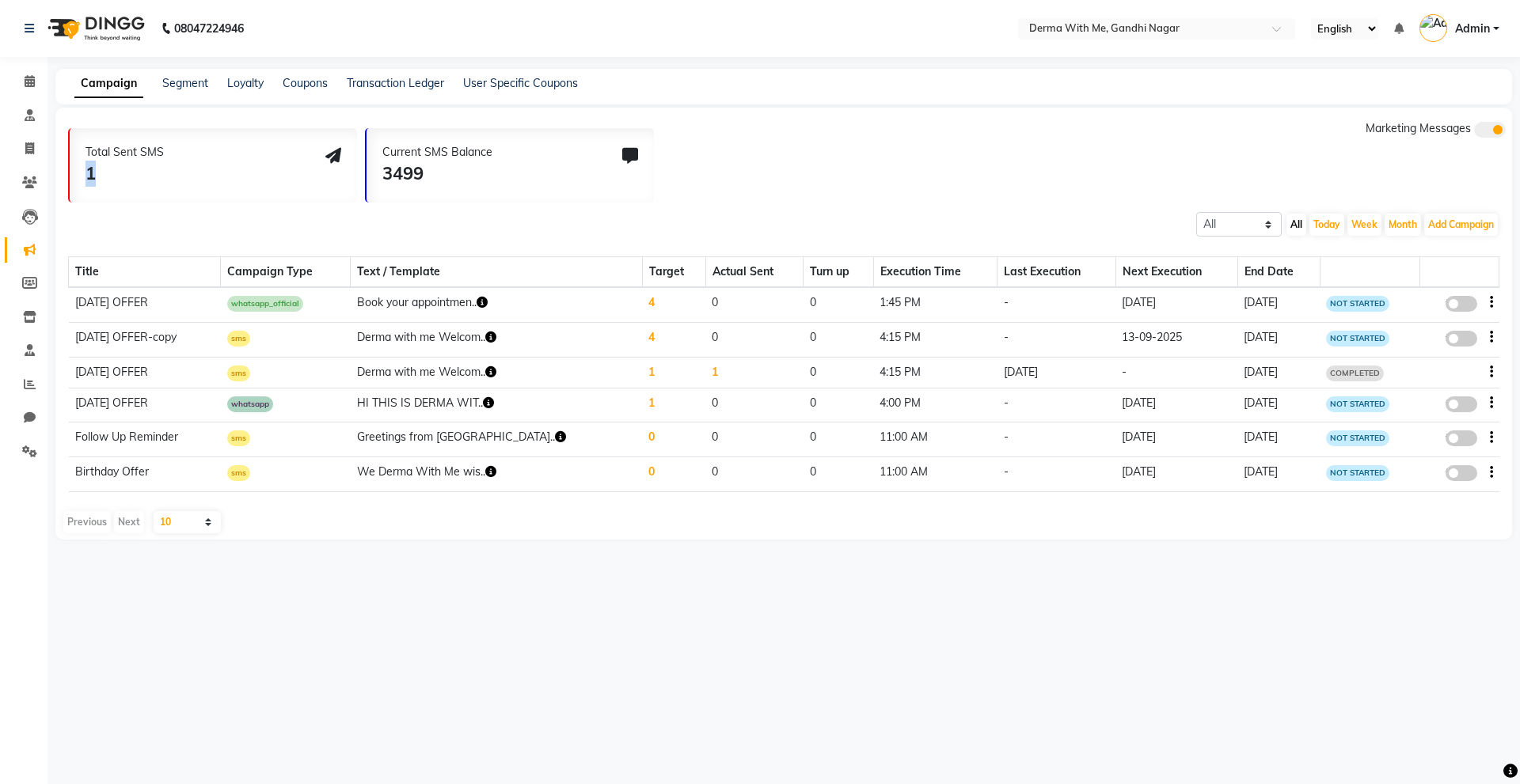
drag, startPoint x: 85, startPoint y: 172, endPoint x: 105, endPoint y: 172, distance: 20.0
click at [105, 172] on div "1" at bounding box center [124, 173] width 79 height 26
click at [123, 170] on div "1" at bounding box center [124, 173] width 79 height 26
drag, startPoint x: 87, startPoint y: 154, endPoint x: 276, endPoint y: 106, distance: 195.0
click at [276, 106] on main "Campaign Segment Loyalty Coupons Transaction Ledger User Specific Coupons Total…" at bounding box center [783, 317] width 1473 height 495
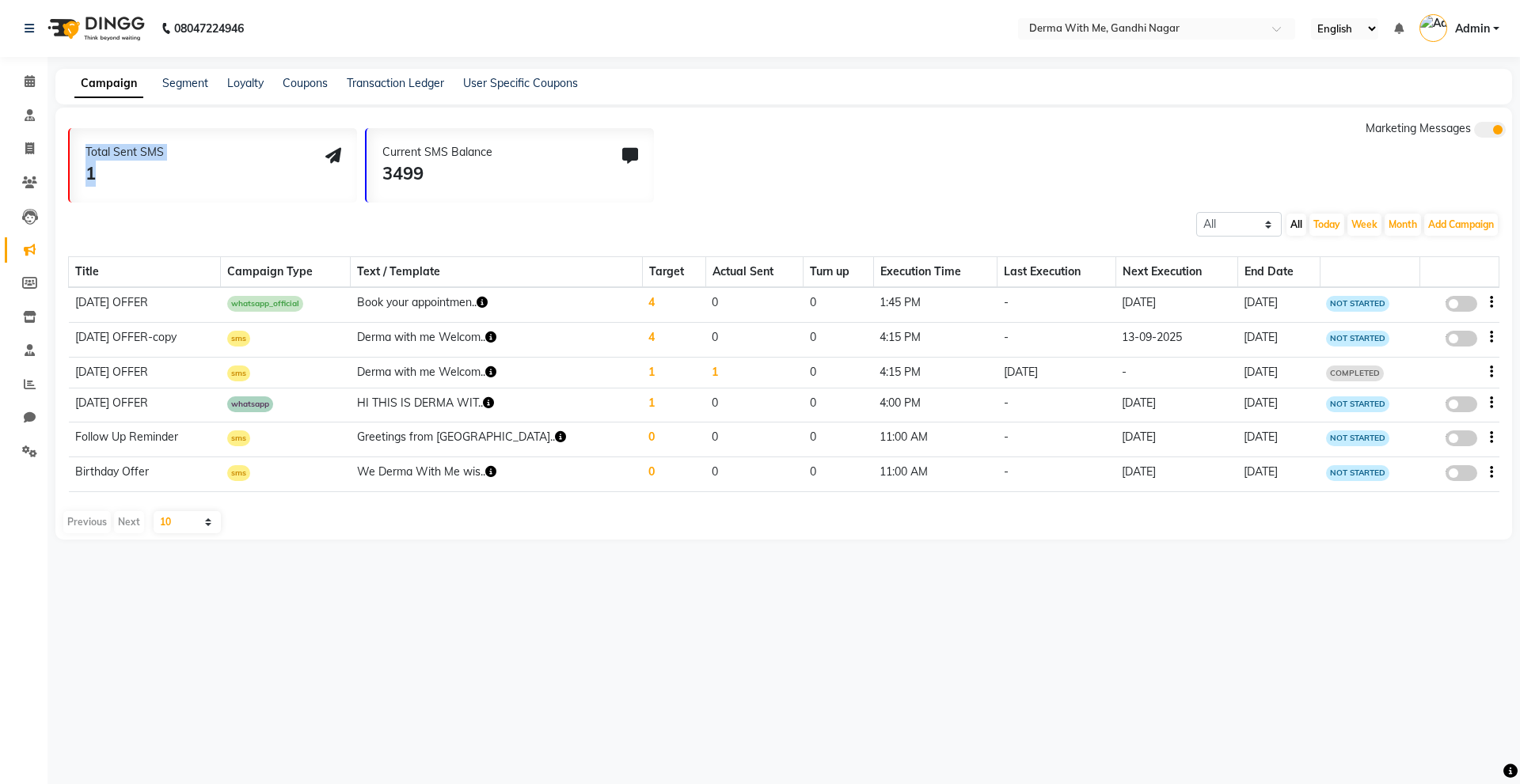
click at [225, 161] on div "Total Sent SMS 1" at bounding box center [213, 166] width 287 height 74
drag, startPoint x: 182, startPoint y: 150, endPoint x: 63, endPoint y: 146, distance: 119.1
click at [63, 146] on div "Total Sent SMS 1 Current SMS Balance 3499 Marketing Messages All Scheduled Comp…" at bounding box center [784, 324] width 1457 height 433
click at [212, 163] on div "Total Sent SMS 1" at bounding box center [213, 166] width 287 height 74
drag, startPoint x: 395, startPoint y: 148, endPoint x: 493, endPoint y: 134, distance: 99.0
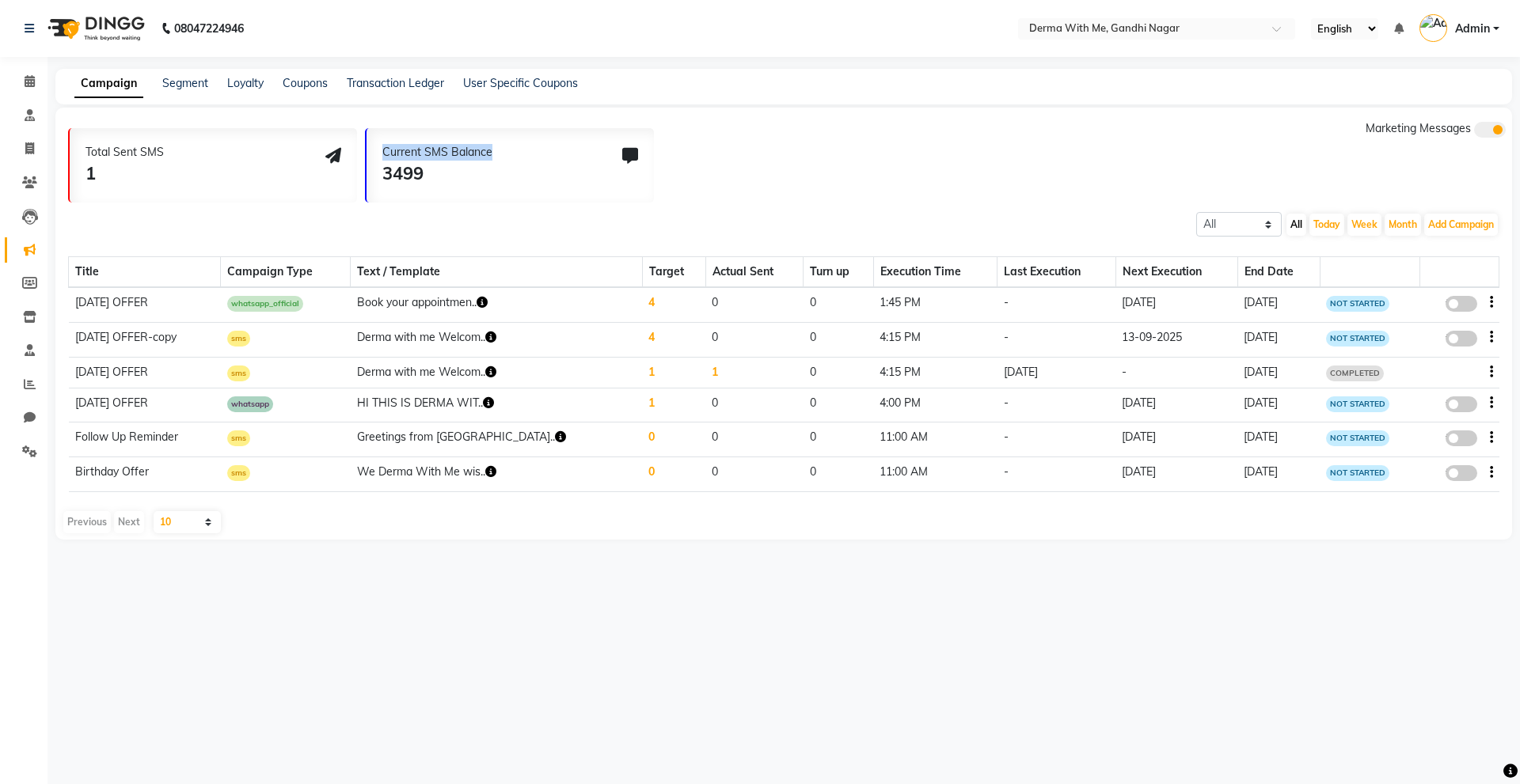
click at [493, 134] on div "Current SMS Balance 3499" at bounding box center [510, 166] width 287 height 74
click at [528, 161] on div "Current SMS Balance 3499" at bounding box center [510, 166] width 287 height 74
click at [626, 156] on icon at bounding box center [629, 155] width 16 height 16
click at [488, 303] on icon "button" at bounding box center [482, 302] width 11 height 11
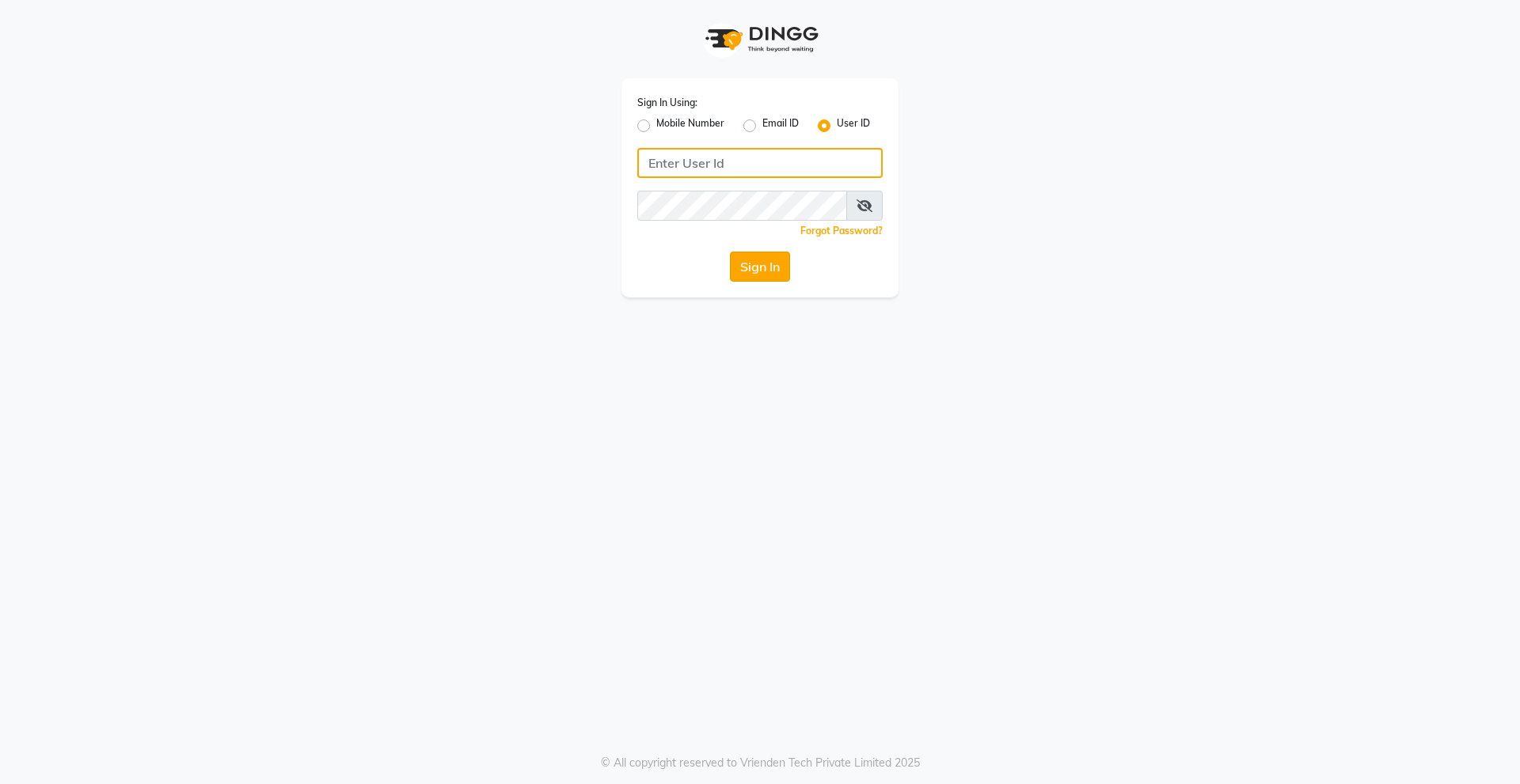
type input "derma@123"
click at [766, 261] on button "Sign In" at bounding box center [760, 267] width 60 height 30
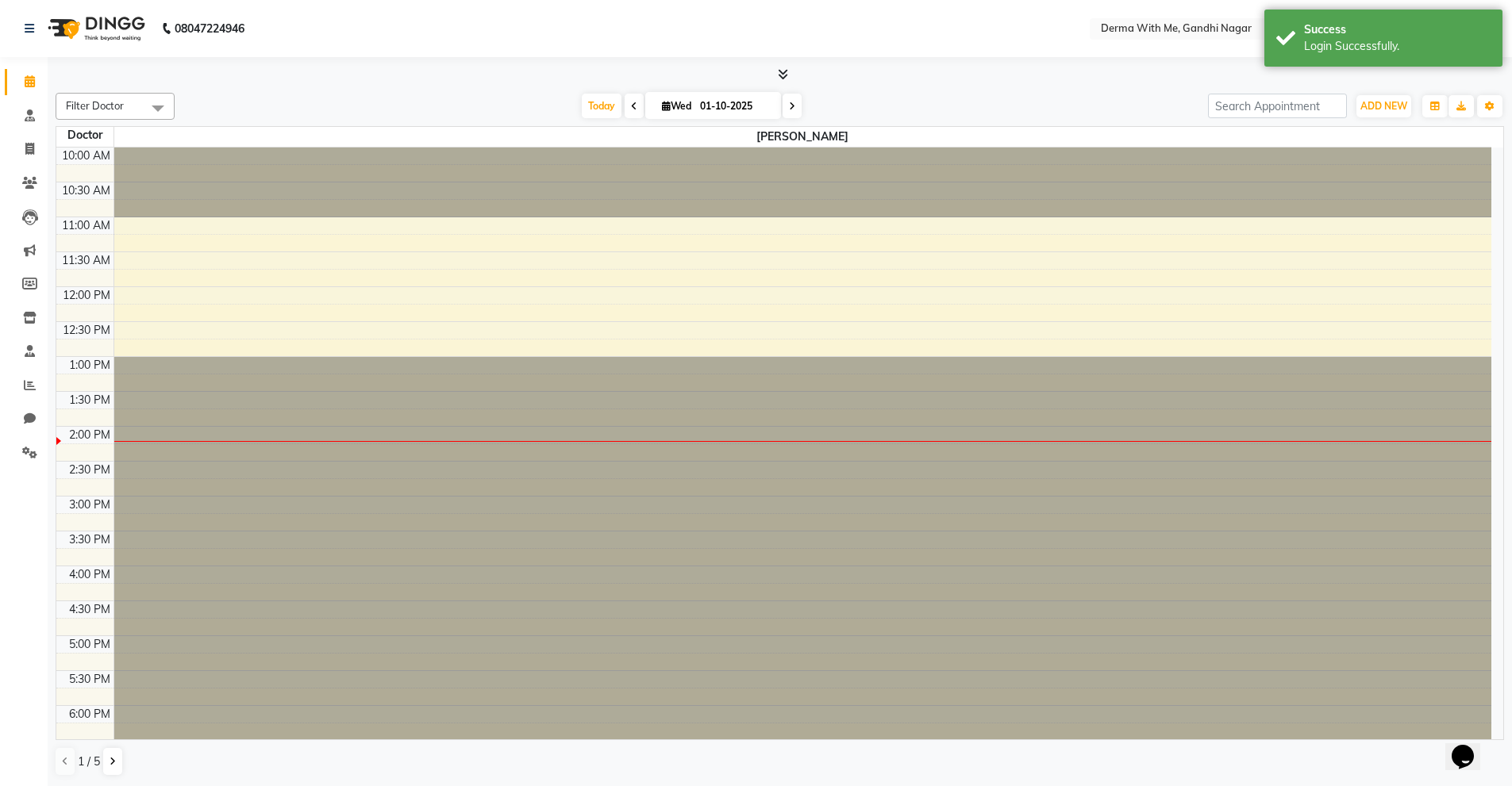
select select "en"
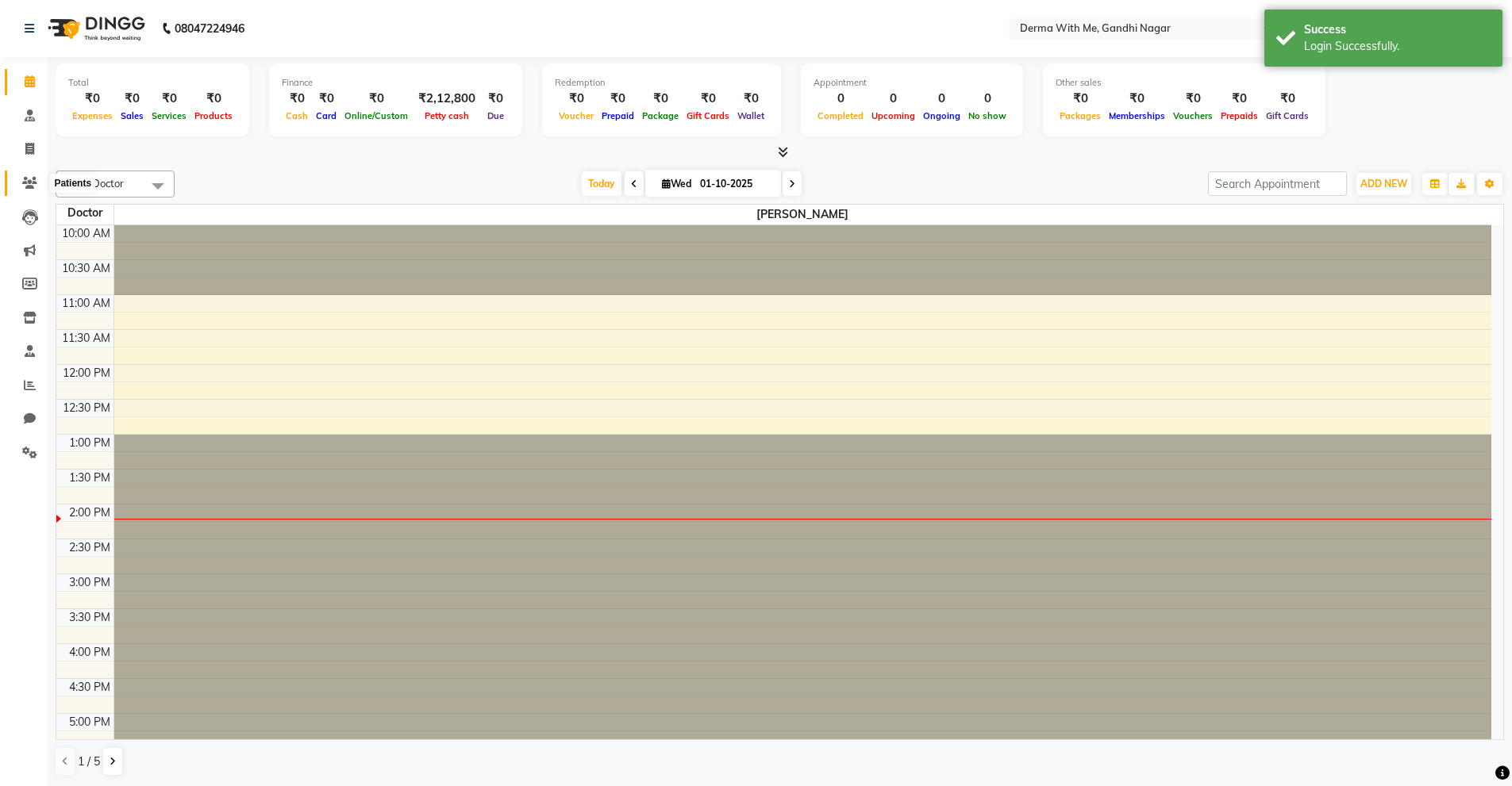
click at [36, 180] on icon at bounding box center [30, 183] width 15 height 12
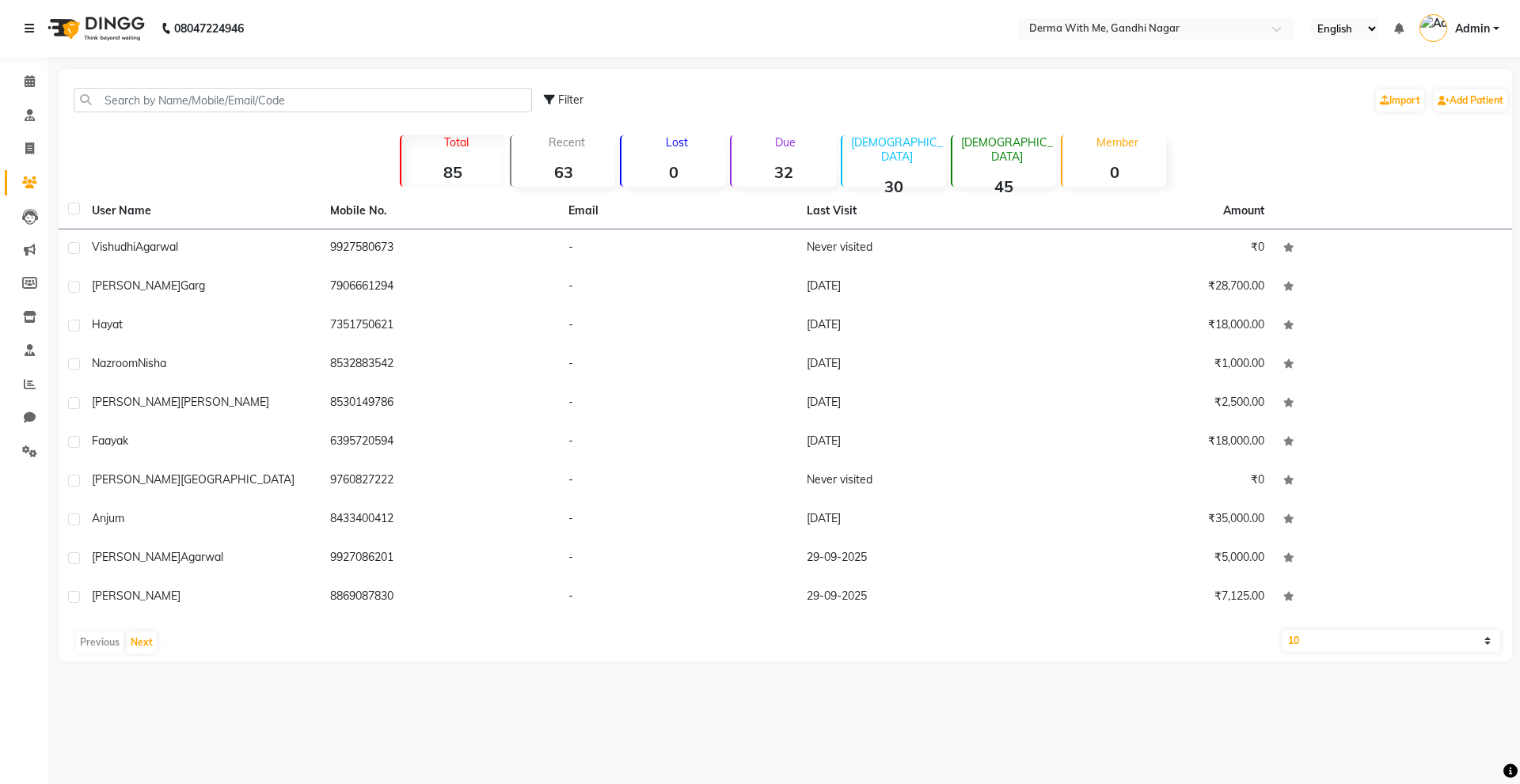
click at [27, 32] on icon at bounding box center [29, 28] width 9 height 11
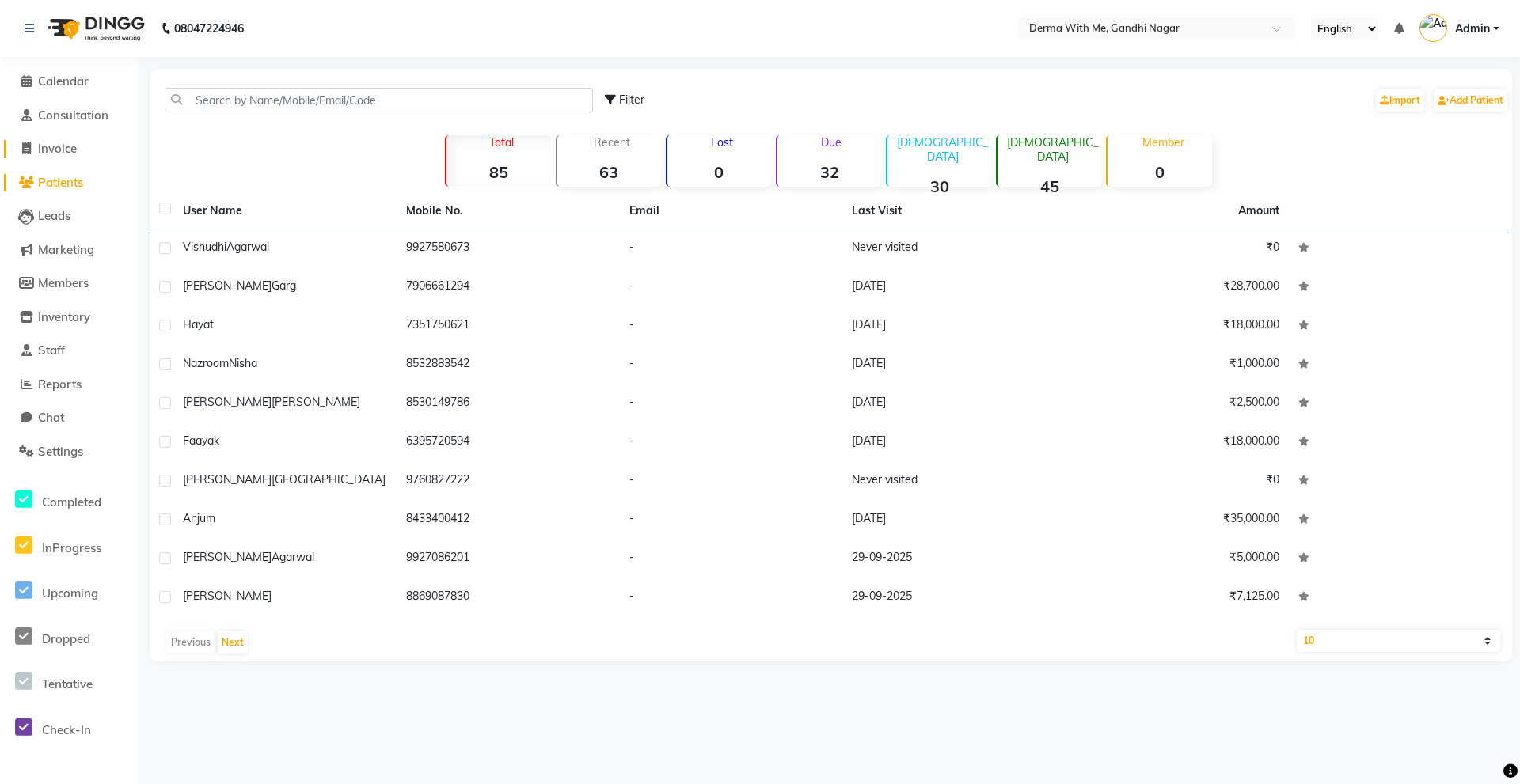
click at [36, 141] on span at bounding box center [26, 150] width 24 height 19
select select "service"
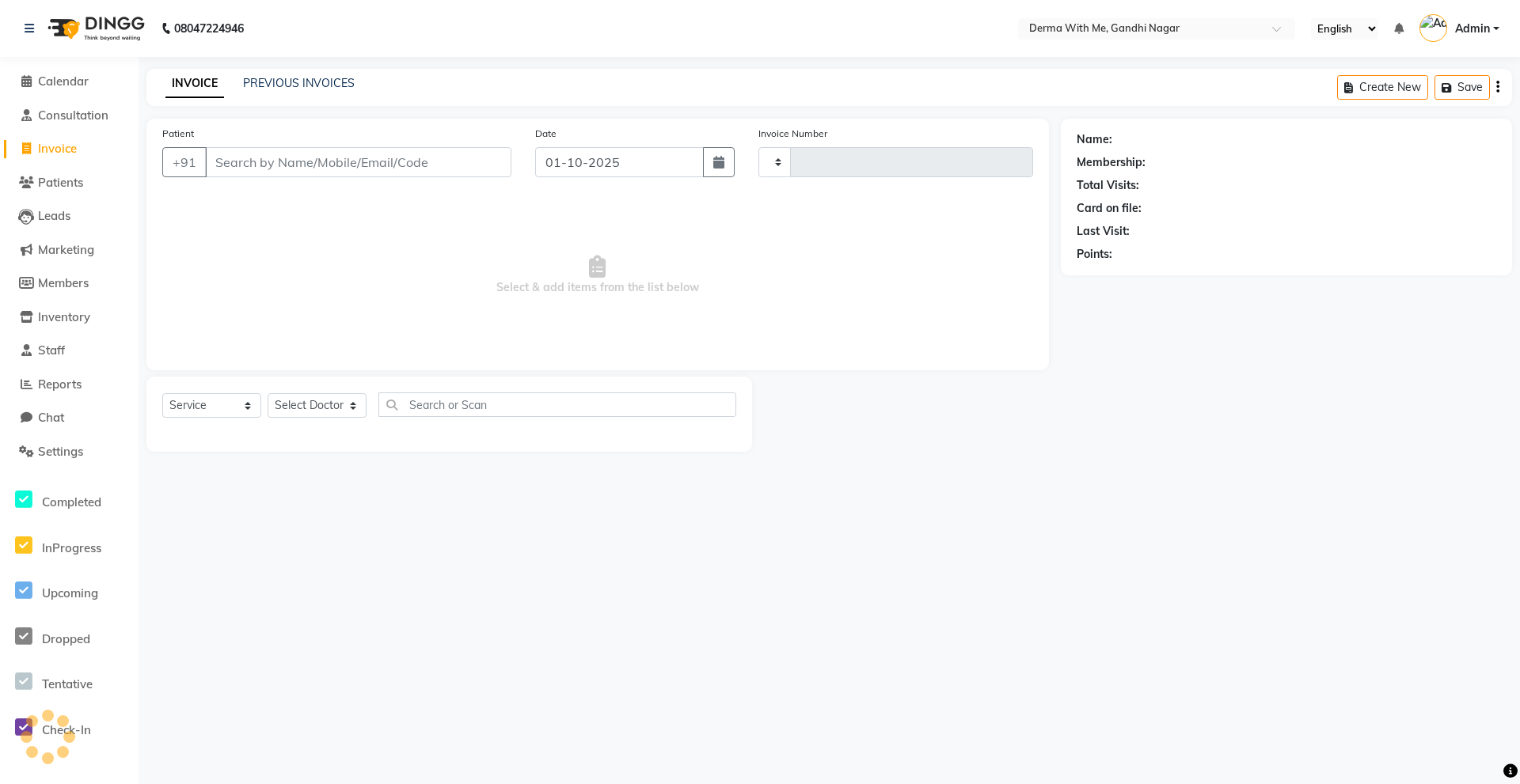
type input "0099"
select select "8404"
click at [558, 400] on input "text" at bounding box center [557, 405] width 357 height 24
click at [541, 410] on input "text" at bounding box center [557, 405] width 357 height 24
click at [352, 408] on select "Select Doctor [PERSON_NAME] Manager [PERSON_NAME] Recipient [PERSON_NAME]" at bounding box center [317, 406] width 99 height 24
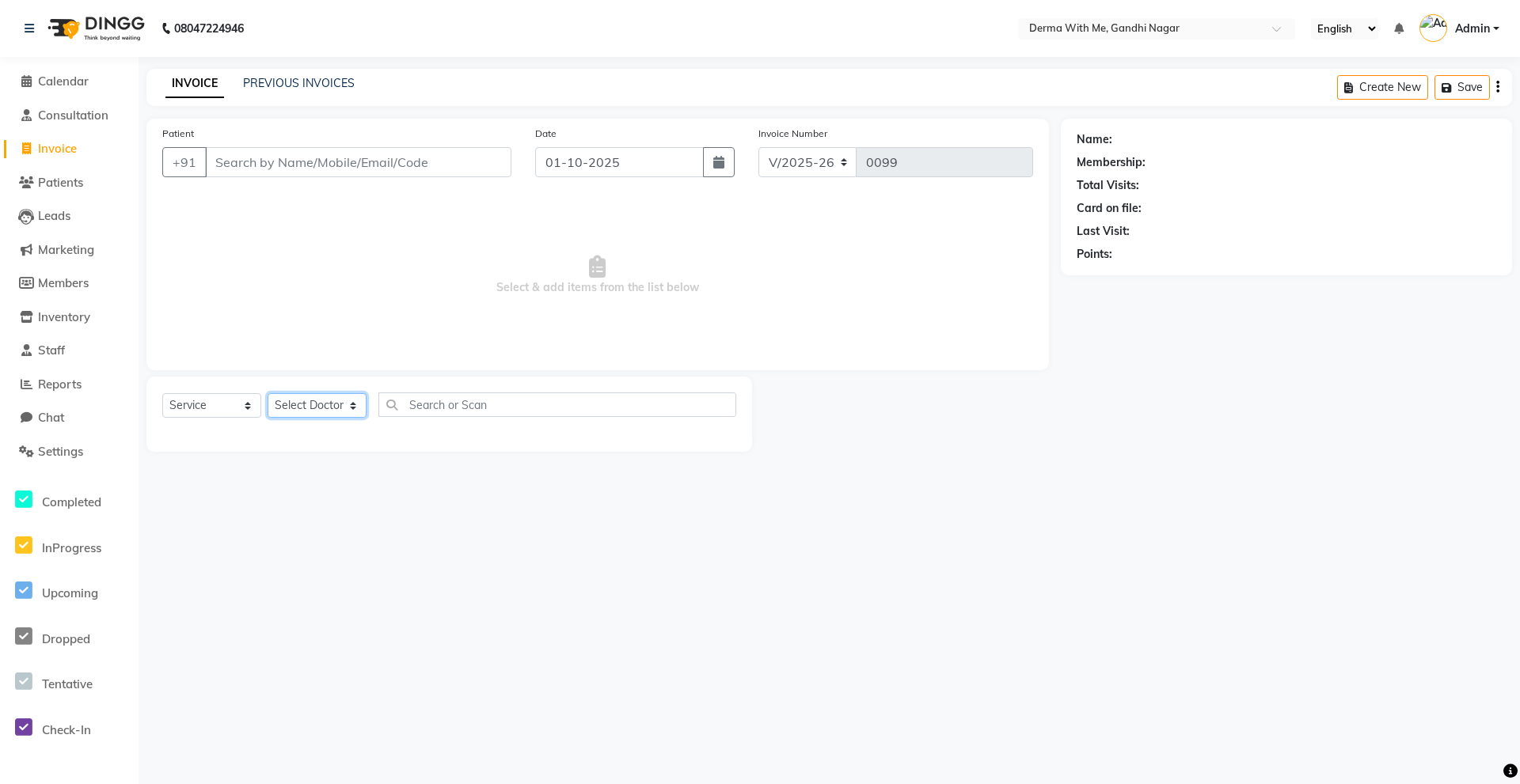
select select "91536"
click at [268, 394] on select "Select Doctor Kuldeep Kumar Manager Pragati Prajapati Recipient vishant kumar" at bounding box center [317, 406] width 99 height 24
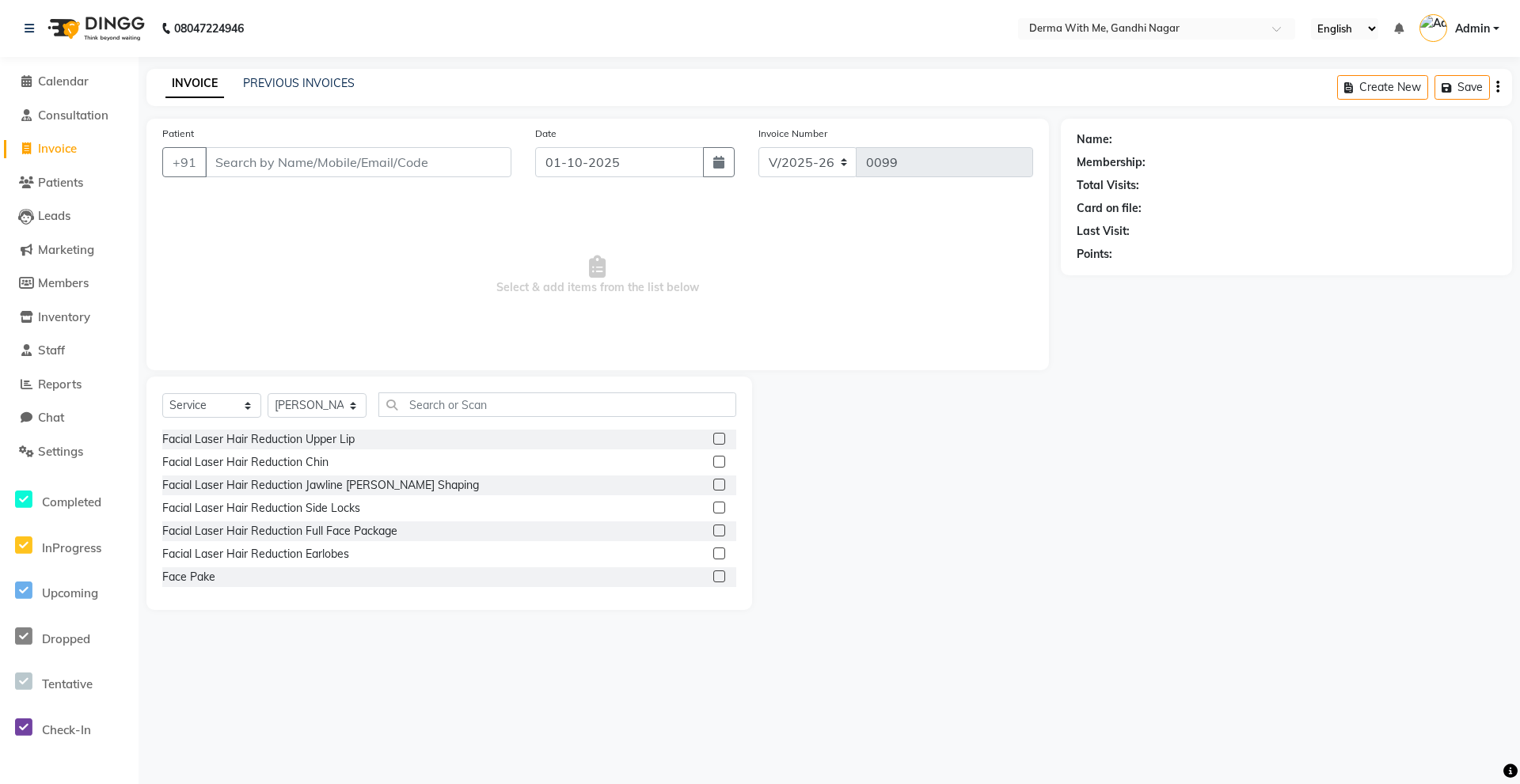
click at [417, 459] on div "Facial Laser Hair Reduction Chin" at bounding box center [449, 462] width 574 height 19
click at [713, 460] on label at bounding box center [719, 462] width 12 height 12
click at [713, 460] on input "checkbox" at bounding box center [718, 463] width 10 height 10
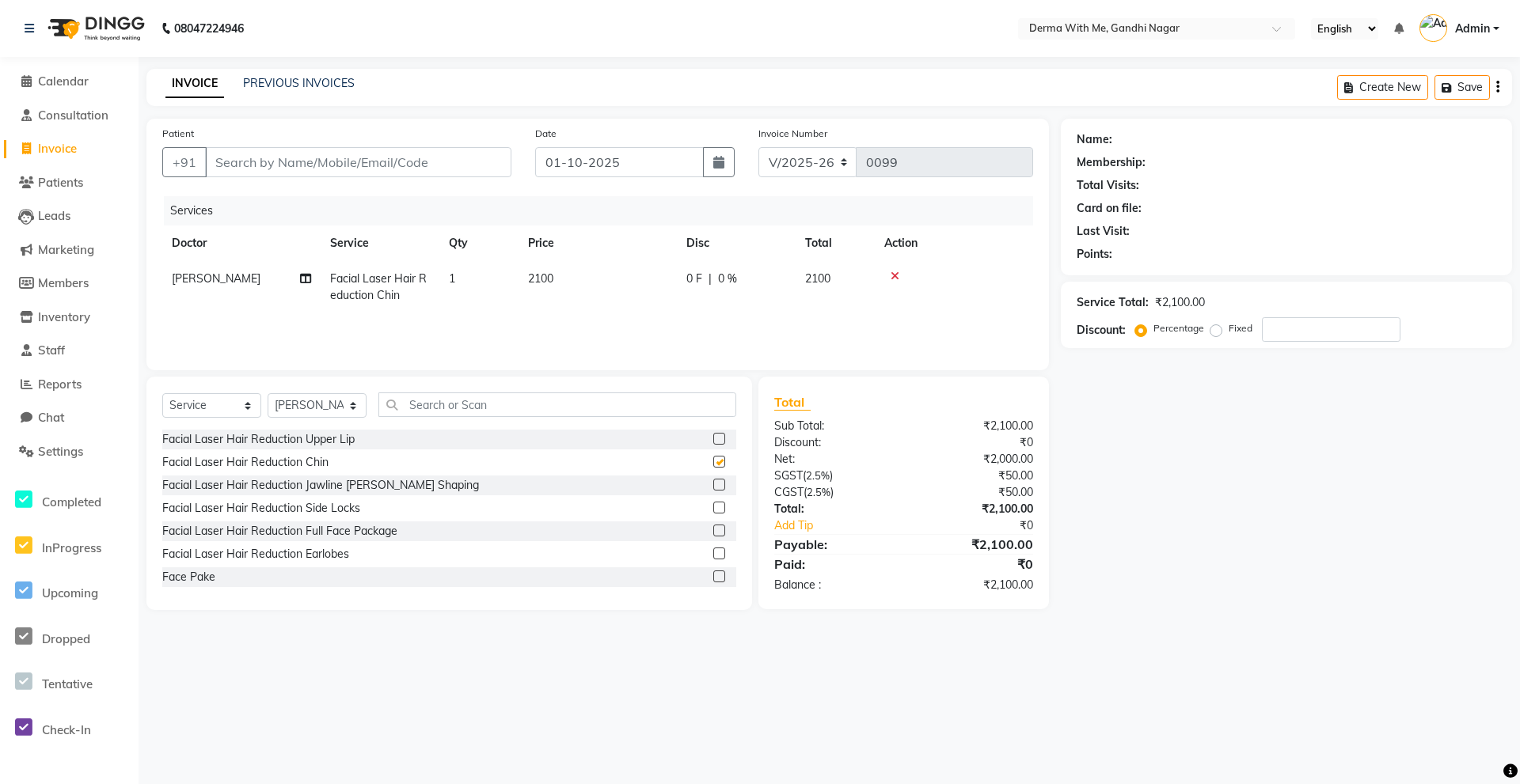
checkbox input "false"
click at [370, 161] on input "Patient" at bounding box center [358, 162] width 307 height 30
click at [246, 407] on select "Select Service Product Membership Package Voucher Prepaid Gift Card" at bounding box center [211, 406] width 99 height 24
select select "package"
click at [162, 394] on select "Select Service Product Membership Package Voucher Prepaid Gift Card" at bounding box center [211, 406] width 99 height 24
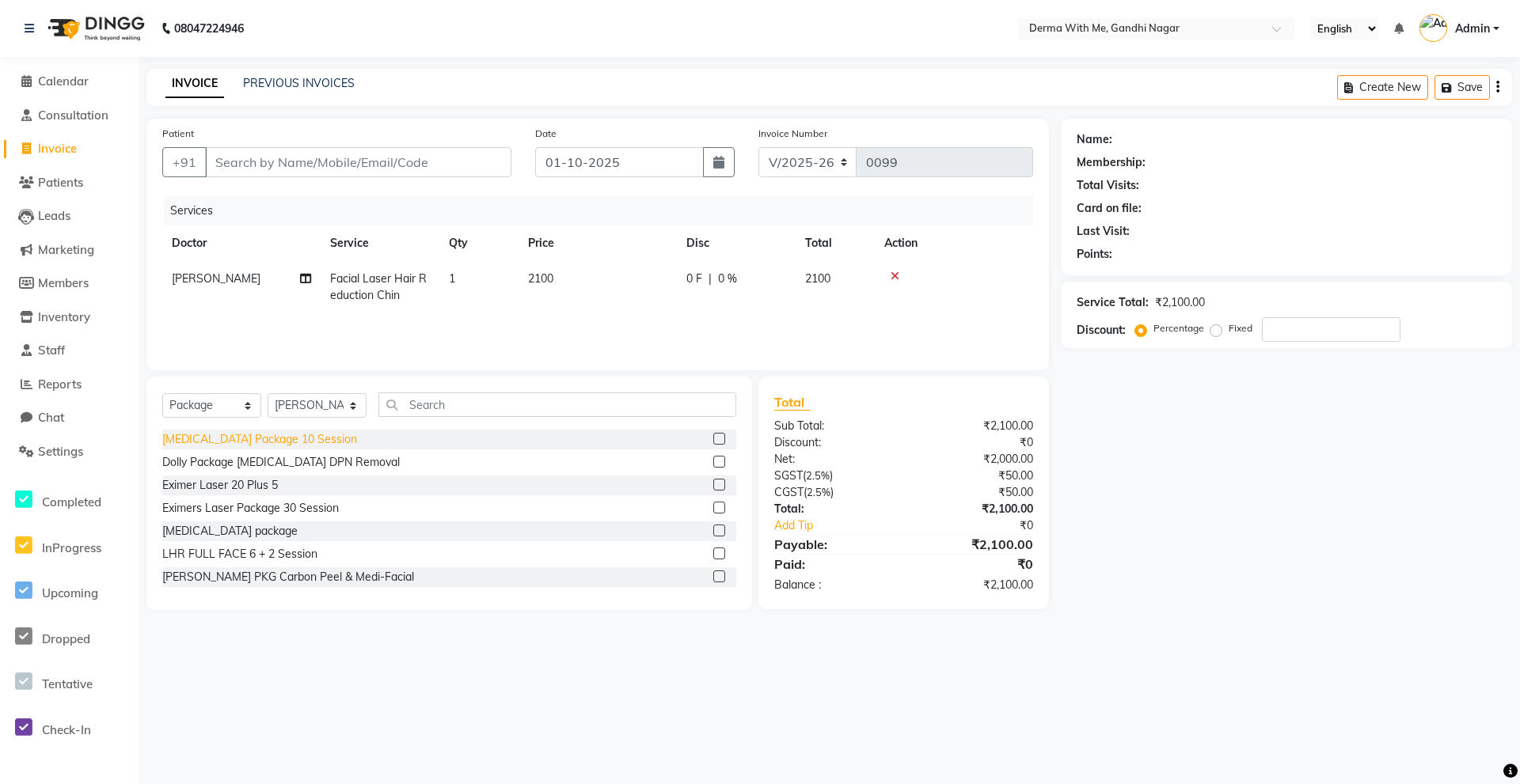
click at [271, 439] on div "[MEDICAL_DATA] Package 10 Session" at bounding box center [259, 440] width 194 height 17
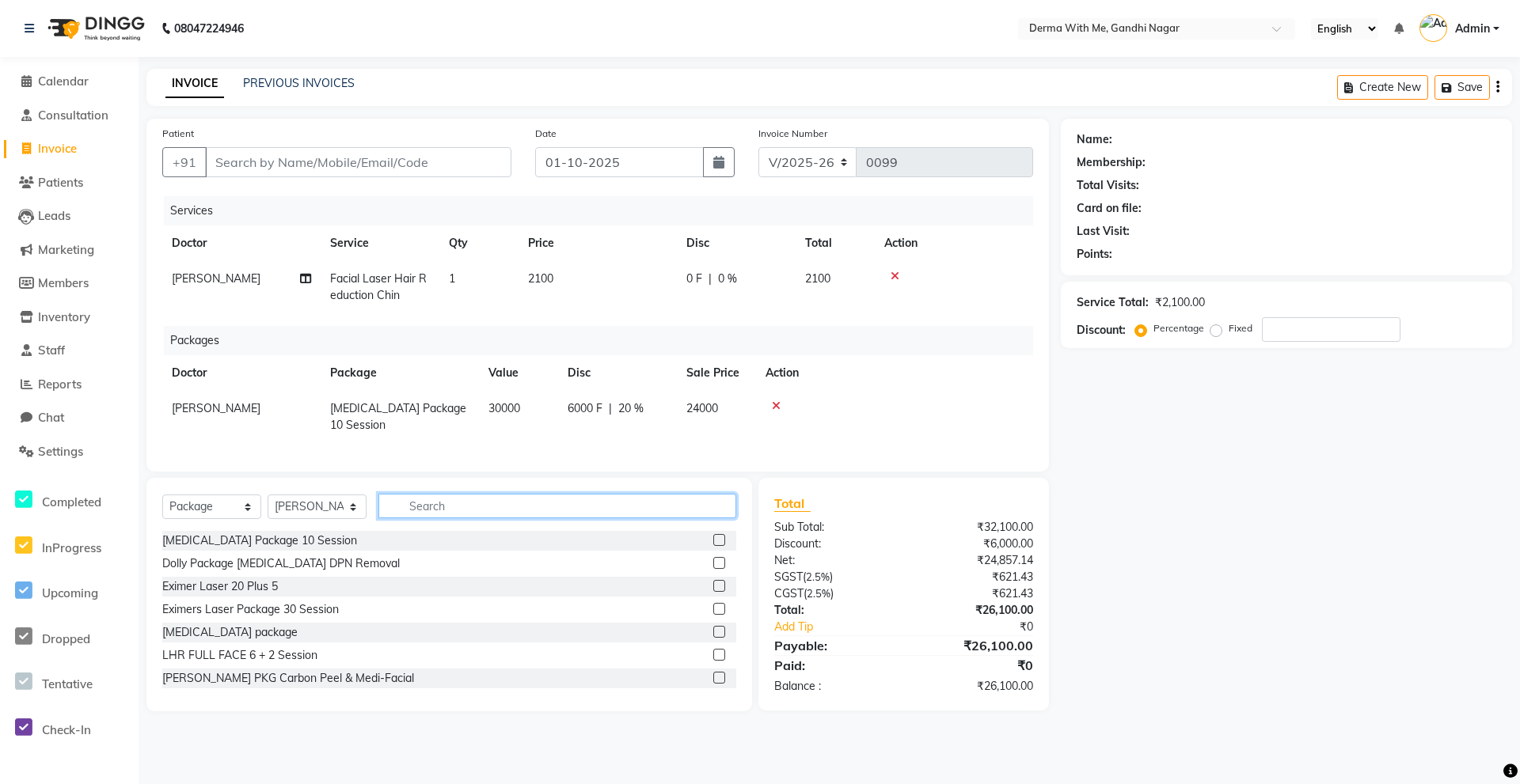
click at [509, 519] on input "text" at bounding box center [557, 506] width 357 height 24
click at [432, 546] on div "[MEDICAL_DATA] Package 10 Session" at bounding box center [449, 541] width 574 height 19
click at [713, 546] on label at bounding box center [719, 540] width 12 height 12
click at [713, 546] on input "checkbox" at bounding box center [718, 541] width 10 height 10
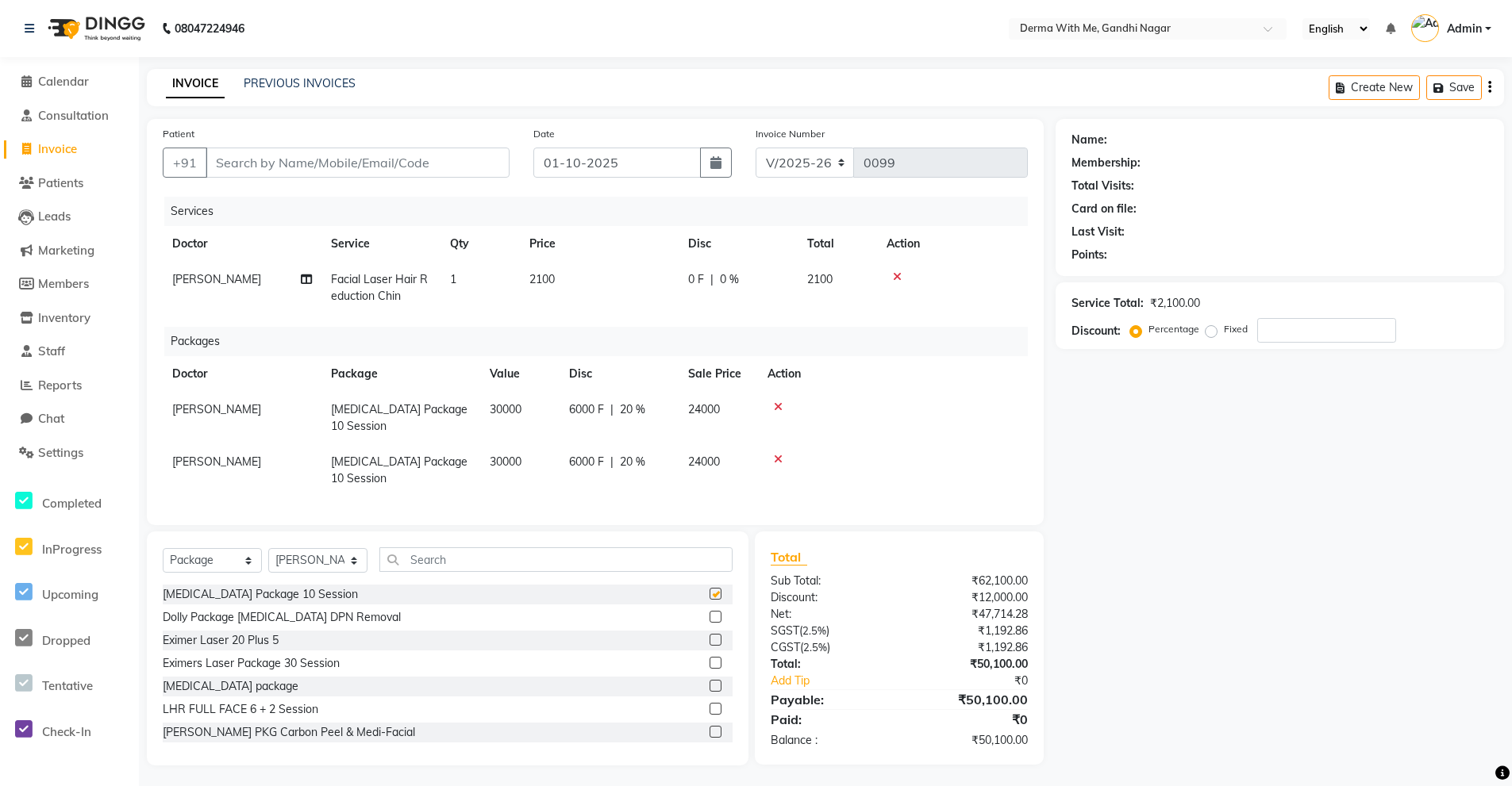
checkbox input "false"
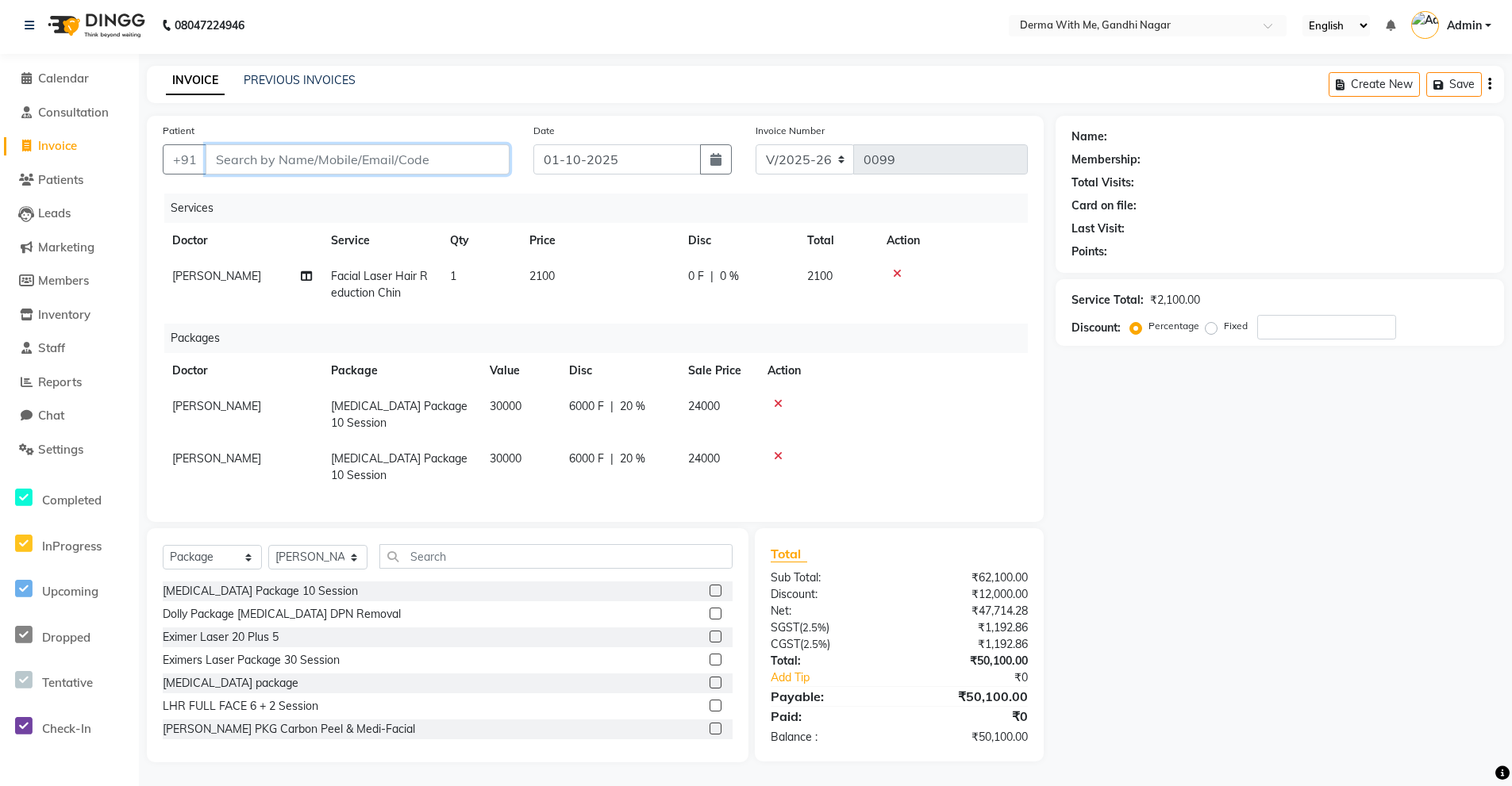
click at [379, 149] on input "Patient" at bounding box center [357, 160] width 304 height 30
click at [1191, 440] on div "Name: Membership: Total Visits: Card on file: Last Visit: Points: Service Total…" at bounding box center [1285, 440] width 460 height 647
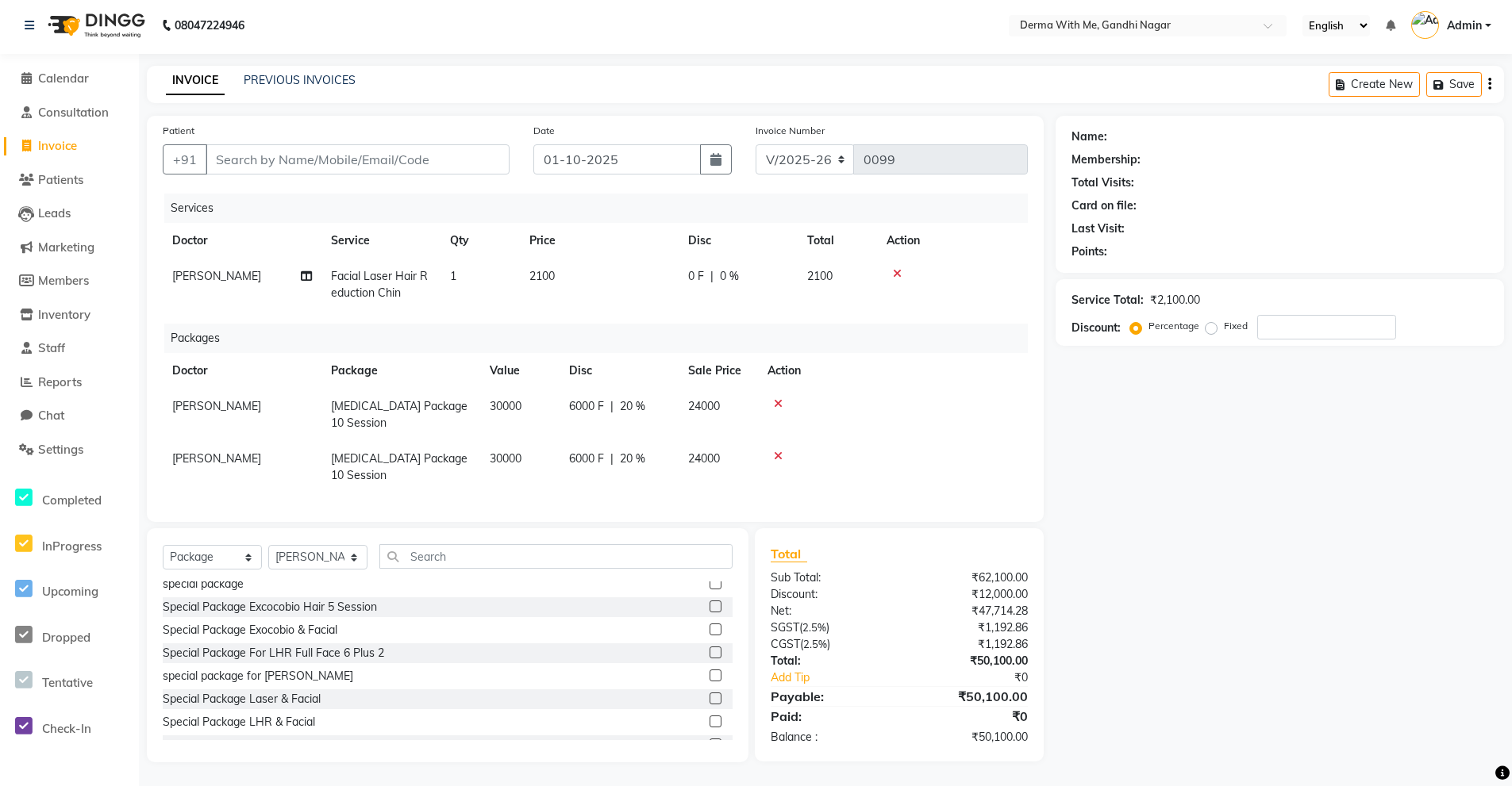
scroll to position [256, 0]
click at [265, 146] on input "Patient" at bounding box center [357, 160] width 304 height 30
type input "p"
type input "0"
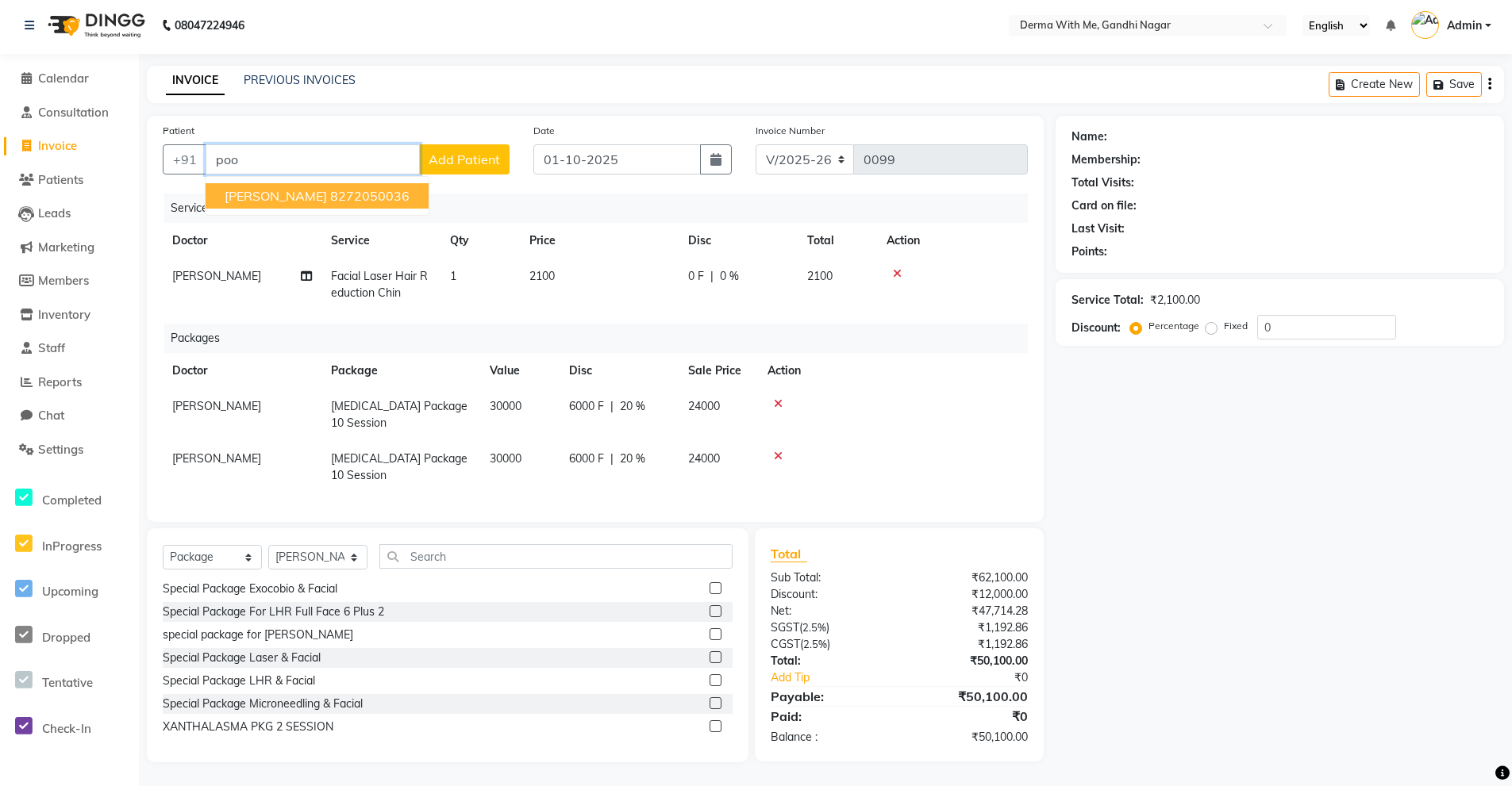
click at [330, 188] on ngb-highlight "8272050036" at bounding box center [370, 196] width 80 height 16
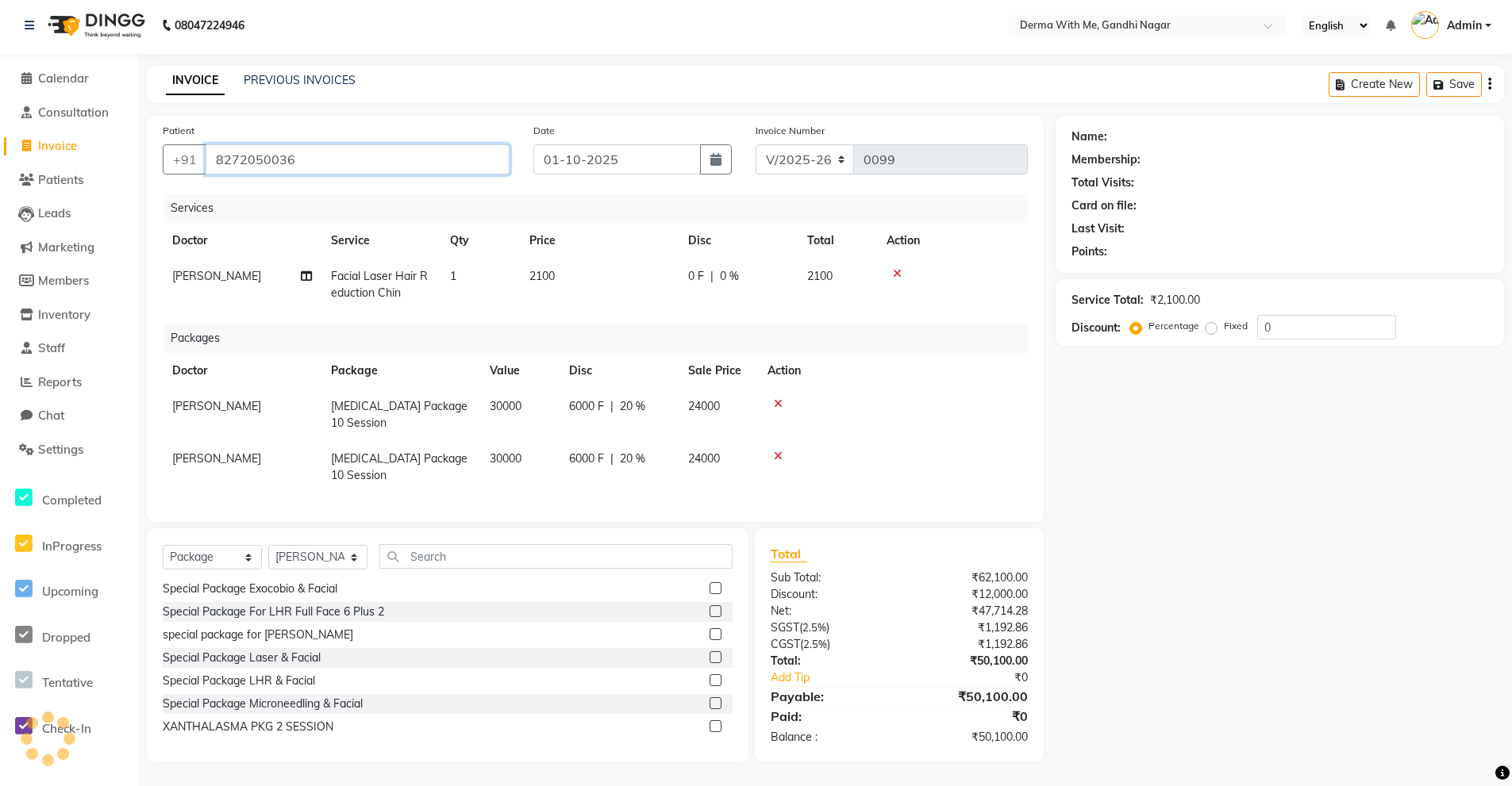
type input "8272050036"
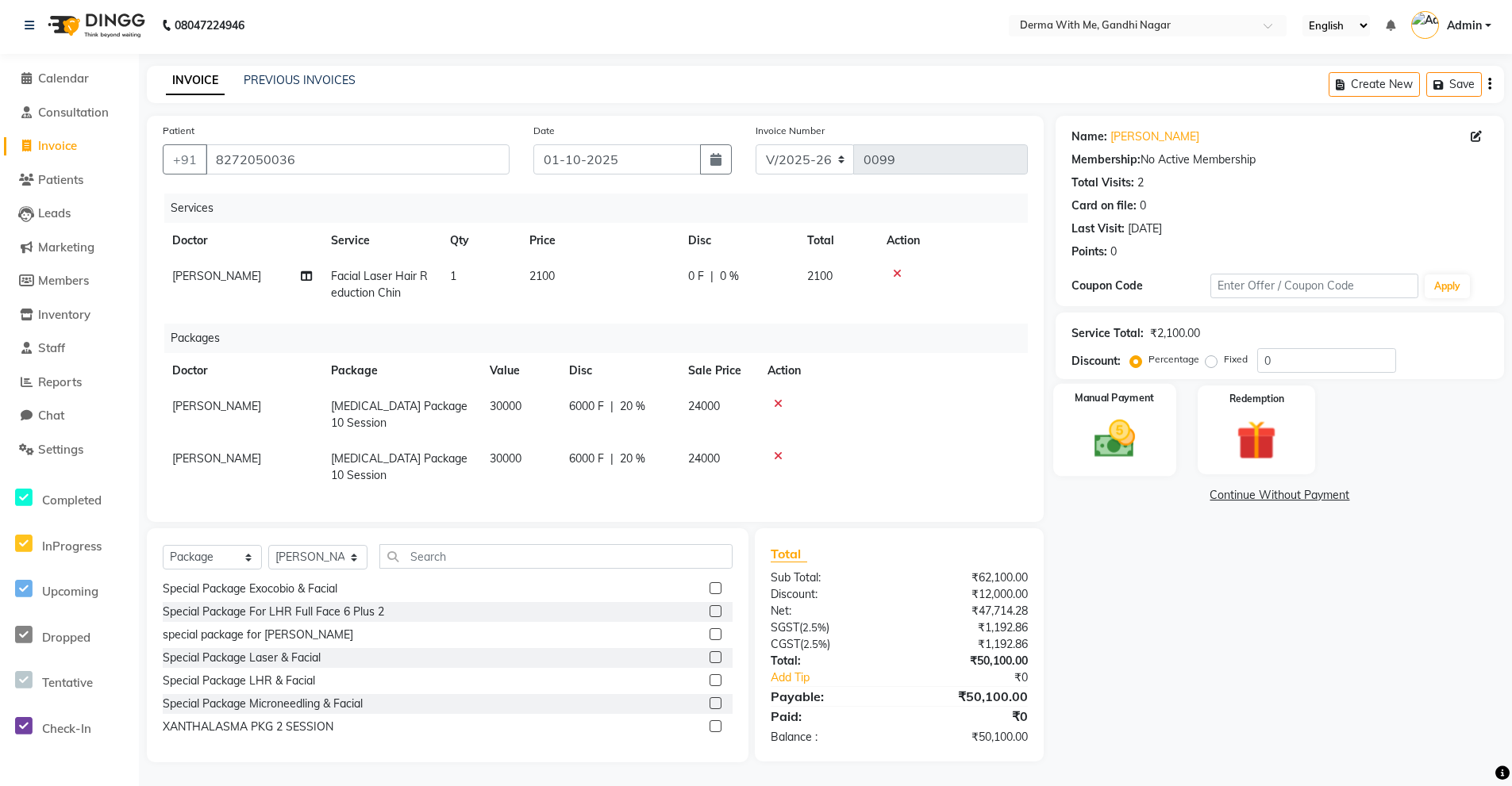
click at [1103, 415] on img at bounding box center [1115, 439] width 68 height 47
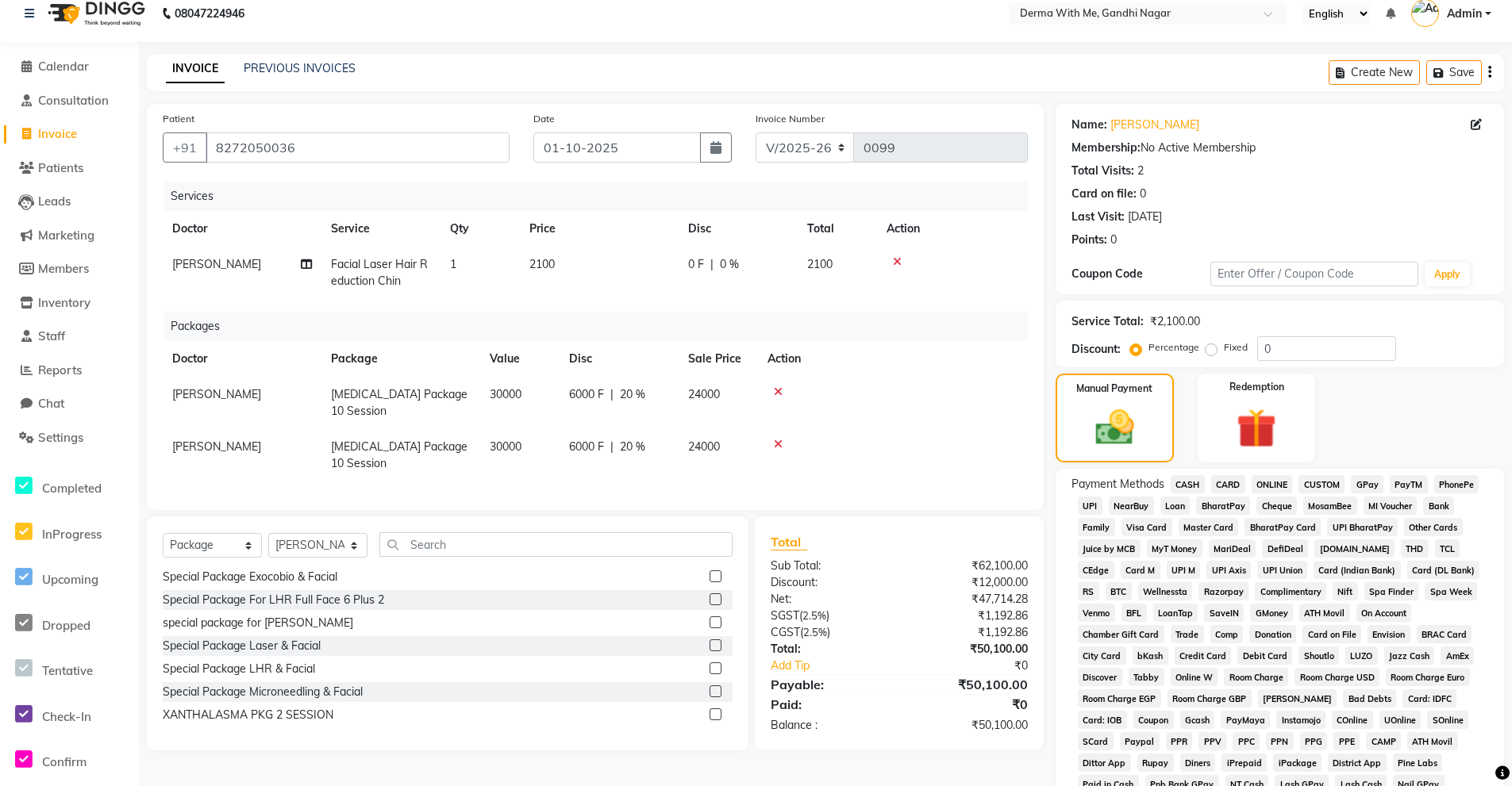
click at [1181, 484] on span "CASH" at bounding box center [1188, 484] width 34 height 19
click at [1182, 489] on span "CASH" at bounding box center [1188, 484] width 34 height 19
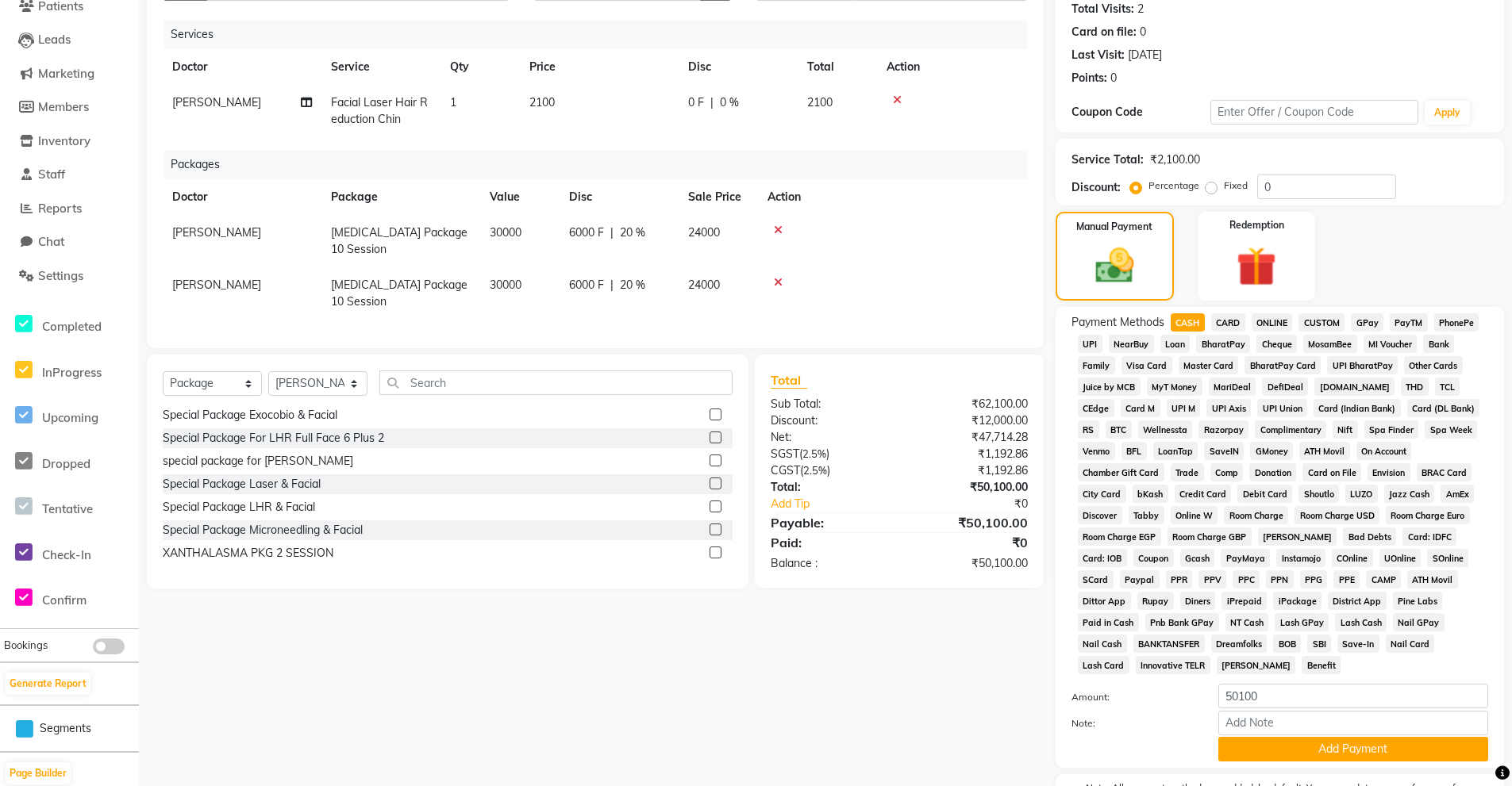
scroll to position [275, 0]
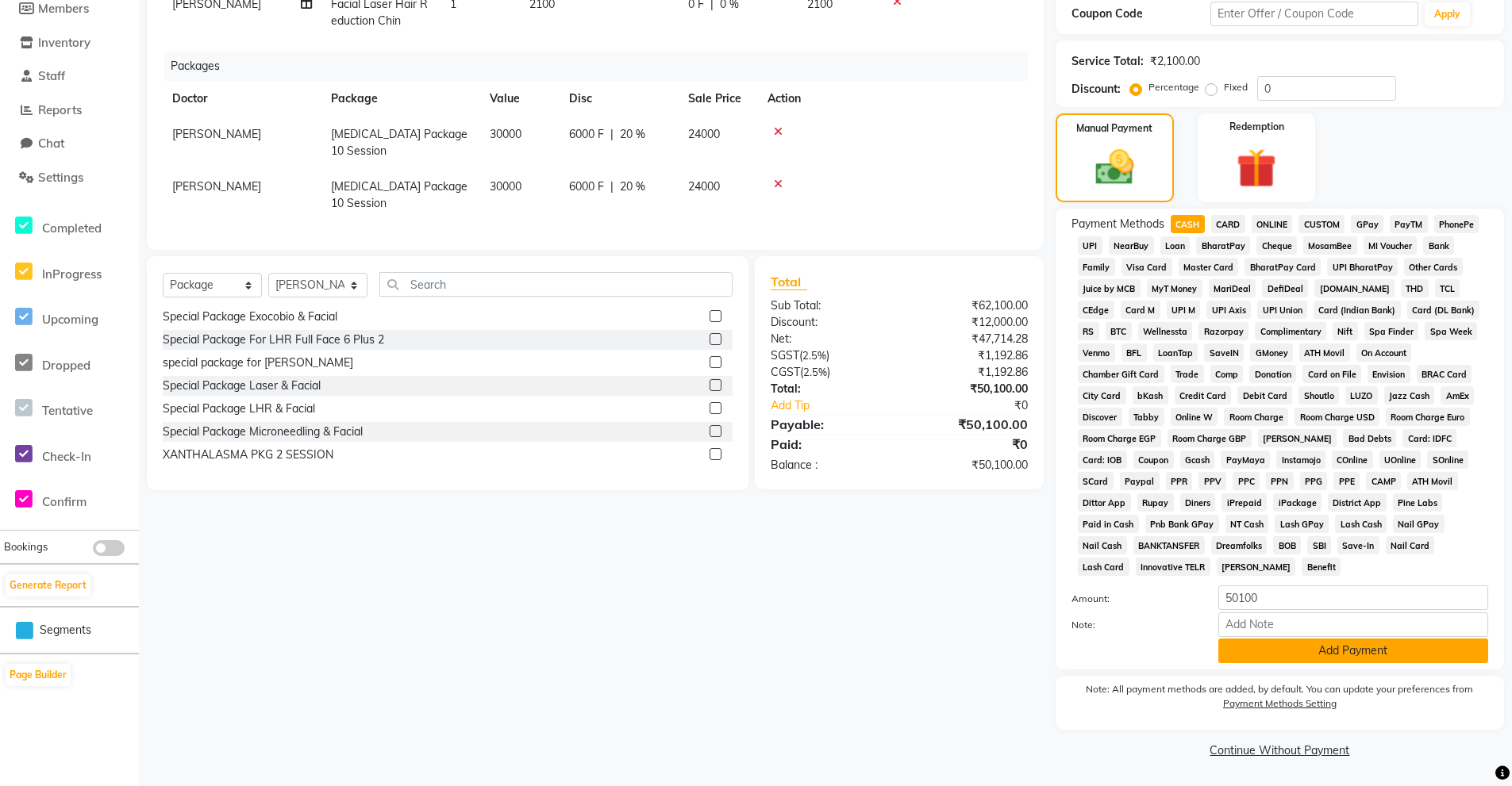
click at [1377, 649] on button "Add Payment" at bounding box center [1353, 650] width 270 height 25
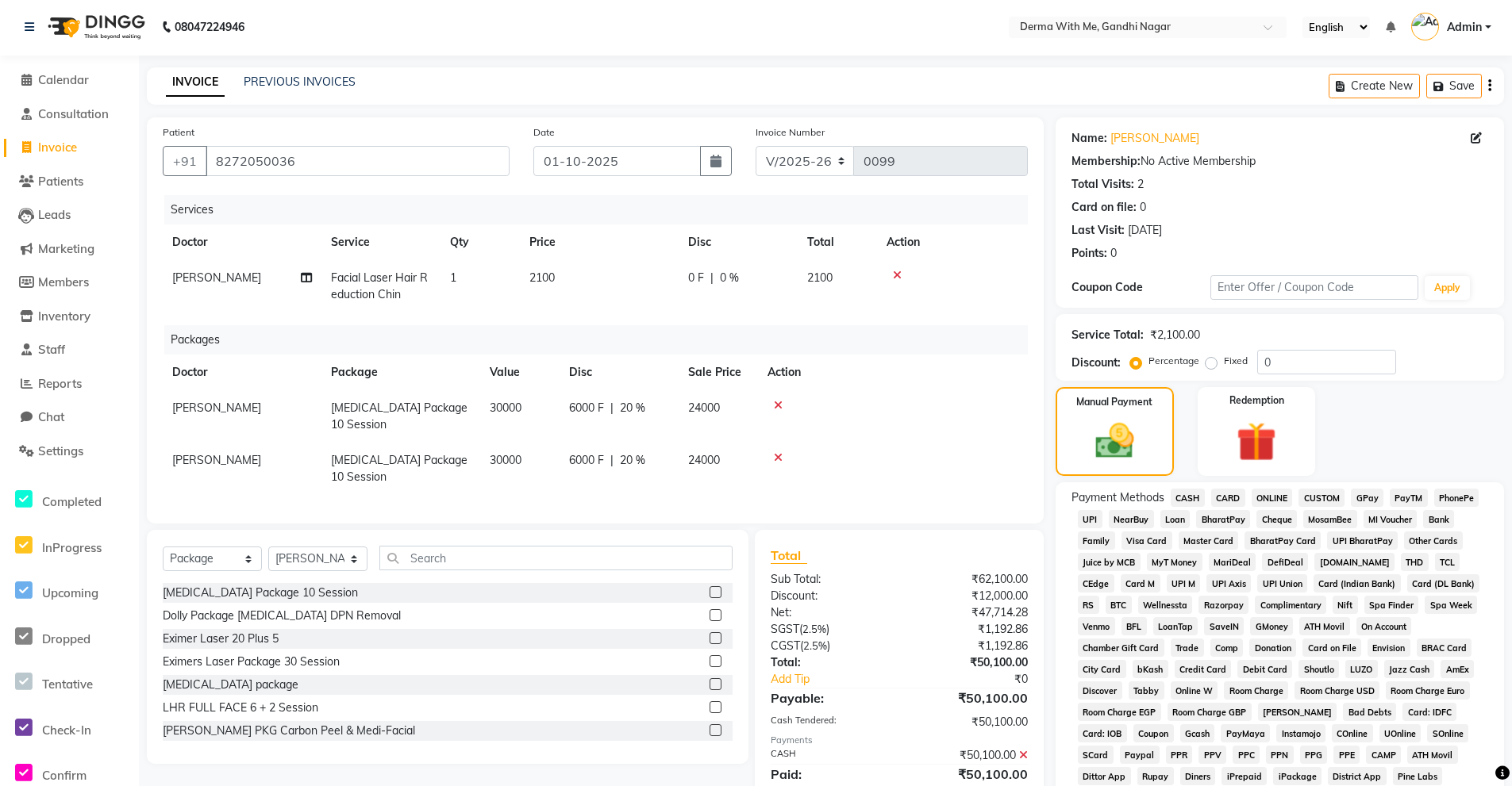
scroll to position [0, 0]
click at [231, 573] on select "Select Service Product Membership Package Voucher Prepaid Gift Card" at bounding box center [212, 560] width 99 height 25
drag, startPoint x: 225, startPoint y: 581, endPoint x: 171, endPoint y: 537, distance: 69.7
click at [170, 537] on div "Patient +91 8272050036 Date 01-10-2025 Invoice Number V/2025 V/2025-26 0099 Ser…" at bounding box center [595, 581] width 921 height 924
click at [32, 30] on link at bounding box center [32, 28] width 16 height 44
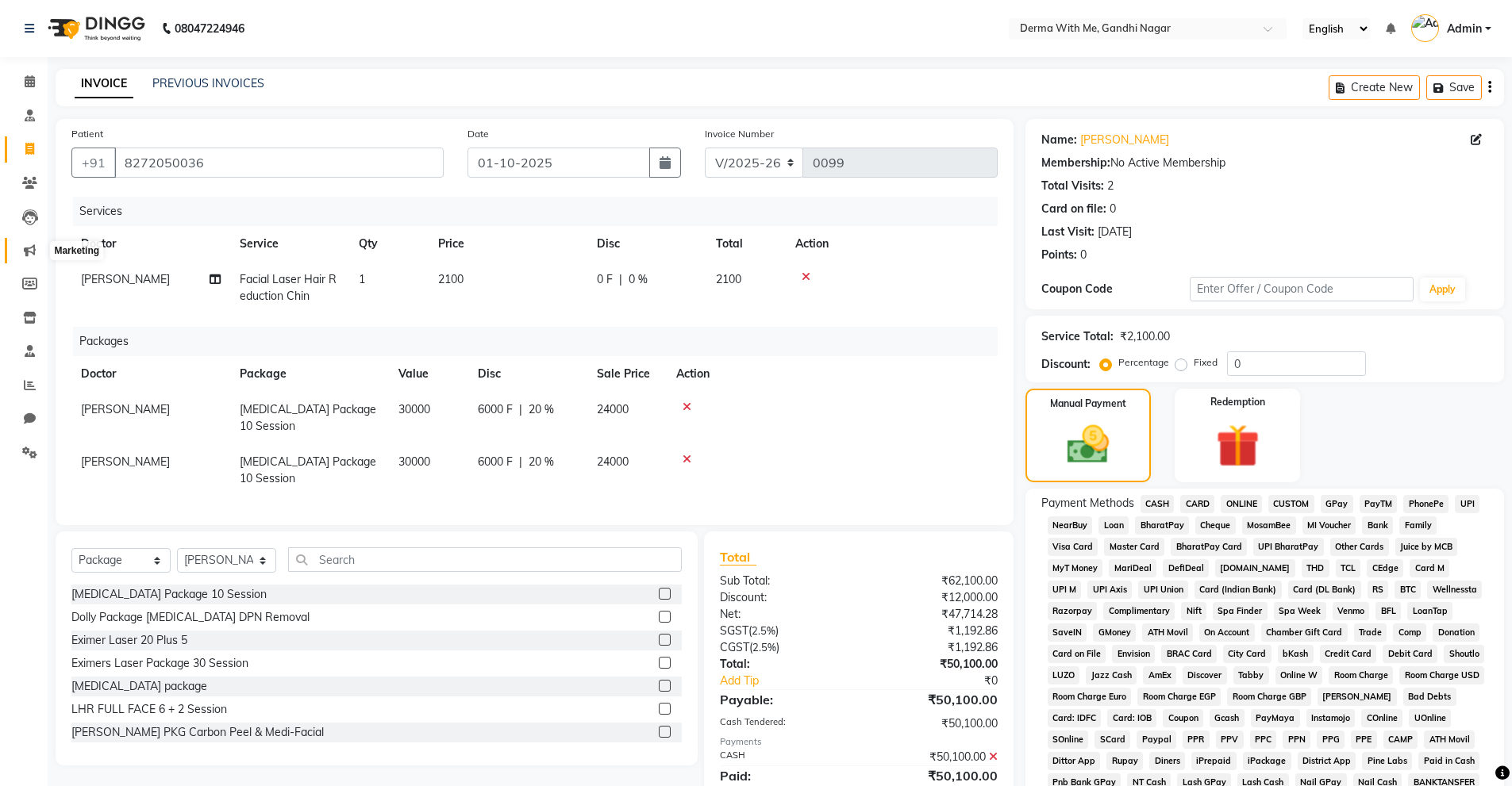
click at [25, 253] on icon at bounding box center [30, 251] width 12 height 12
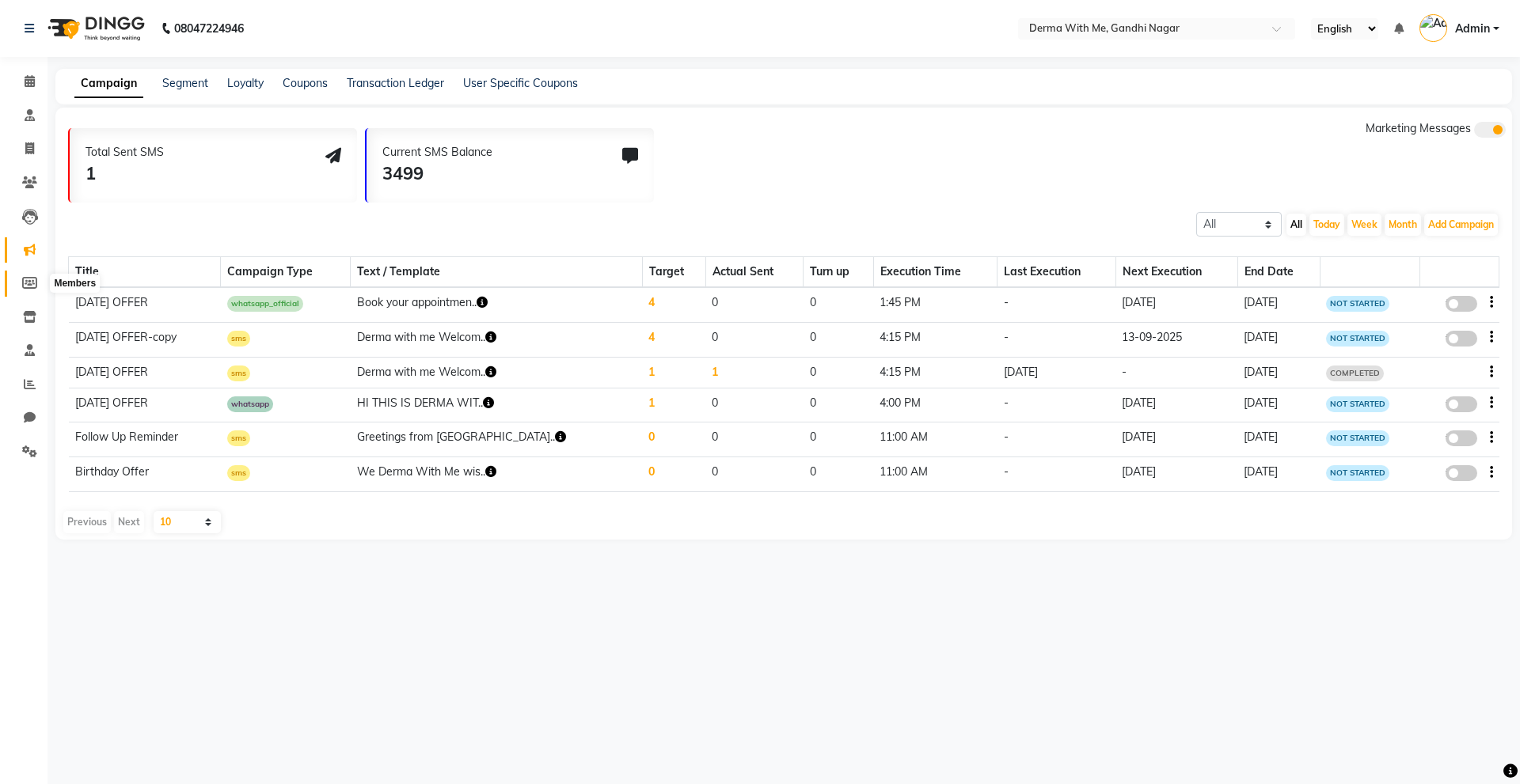
click at [40, 282] on span at bounding box center [30, 284] width 28 height 19
select select
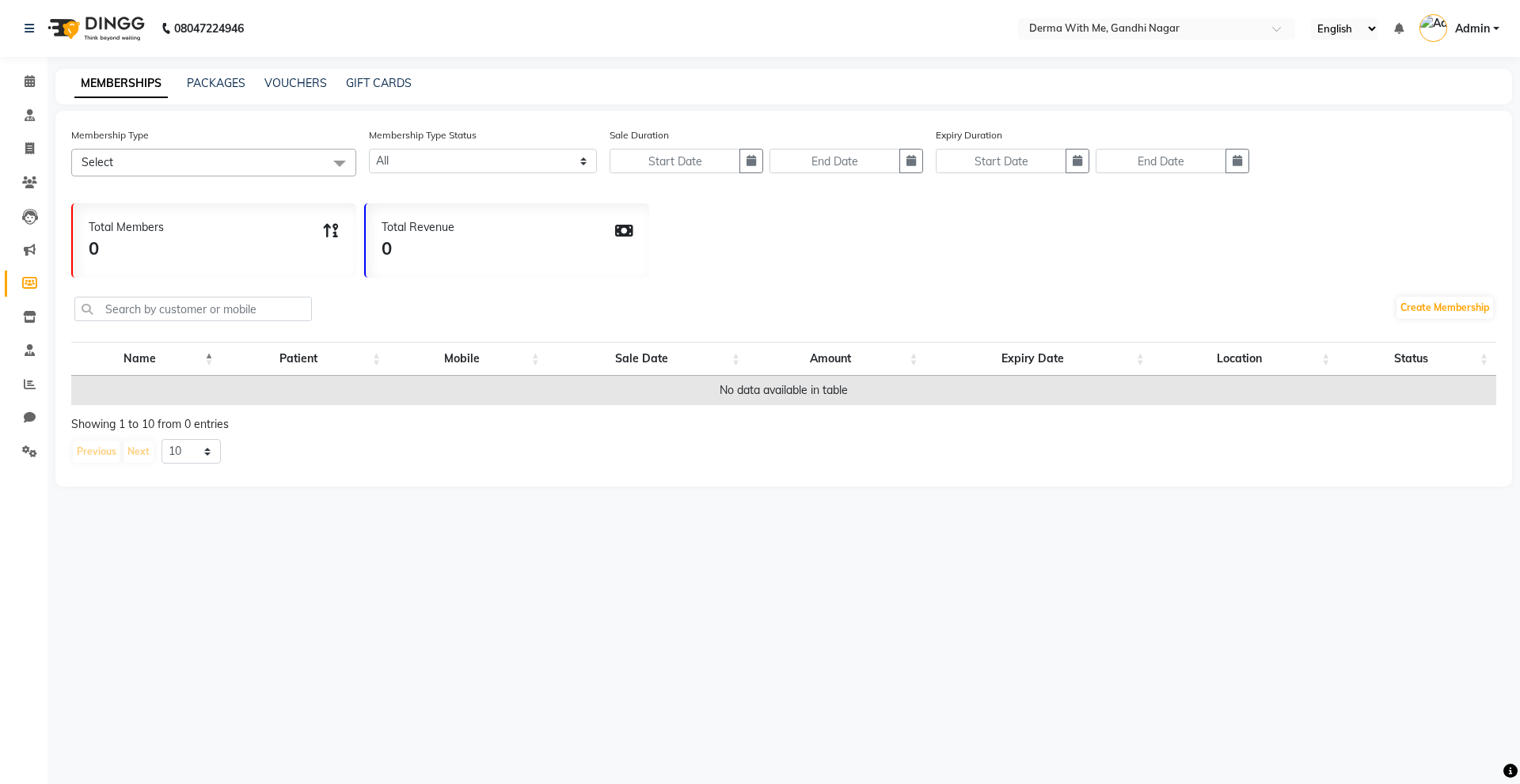
click at [226, 92] on div "MEMBERSHIPS PACKAGES VOUCHERS GIFT CARDS" at bounding box center [784, 87] width 1457 height 35
click at [226, 85] on link "PACKAGES" at bounding box center [215, 83] width 58 height 14
select select
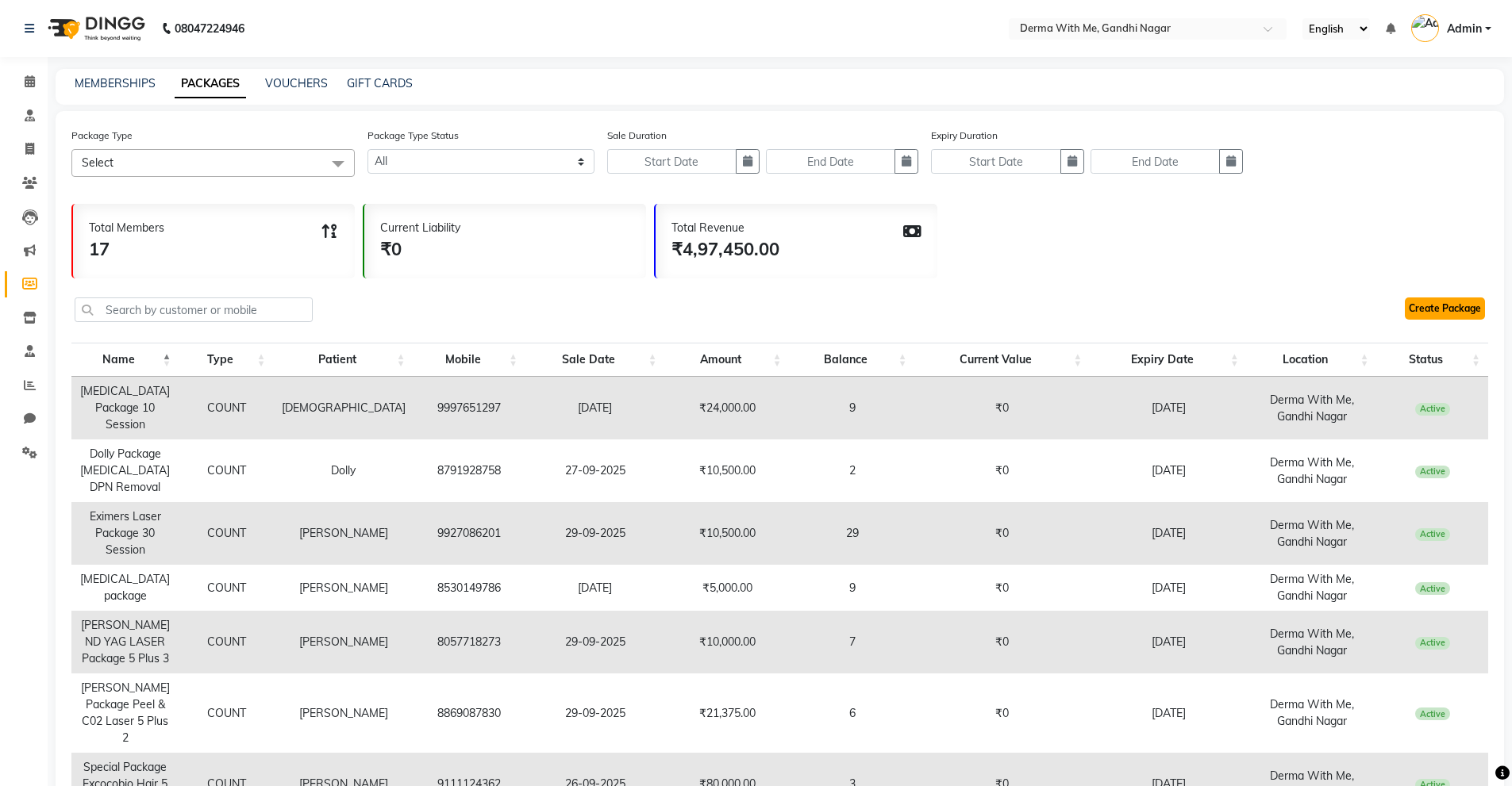
click at [1439, 312] on link "Create Package" at bounding box center [1444, 308] width 80 height 22
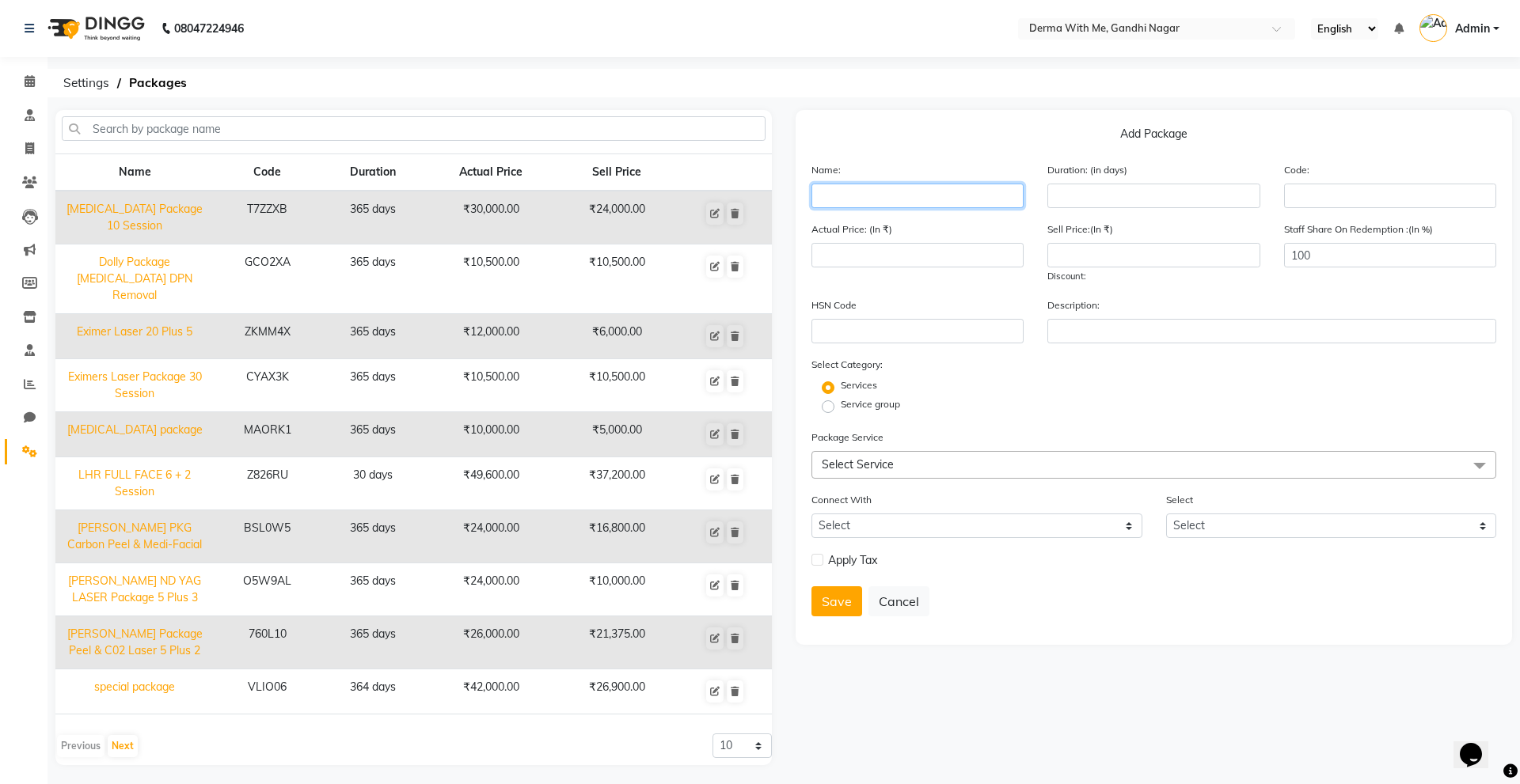
click at [900, 192] on input "text" at bounding box center [917, 195] width 212 height 24
click at [1183, 203] on input "number" at bounding box center [1152, 195] width 212 height 24
click at [1380, 199] on input "text" at bounding box center [1390, 195] width 212 height 24
click at [977, 248] on input "number" at bounding box center [917, 255] width 212 height 24
drag, startPoint x: 943, startPoint y: 373, endPoint x: 1039, endPoint y: 384, distance: 96.6
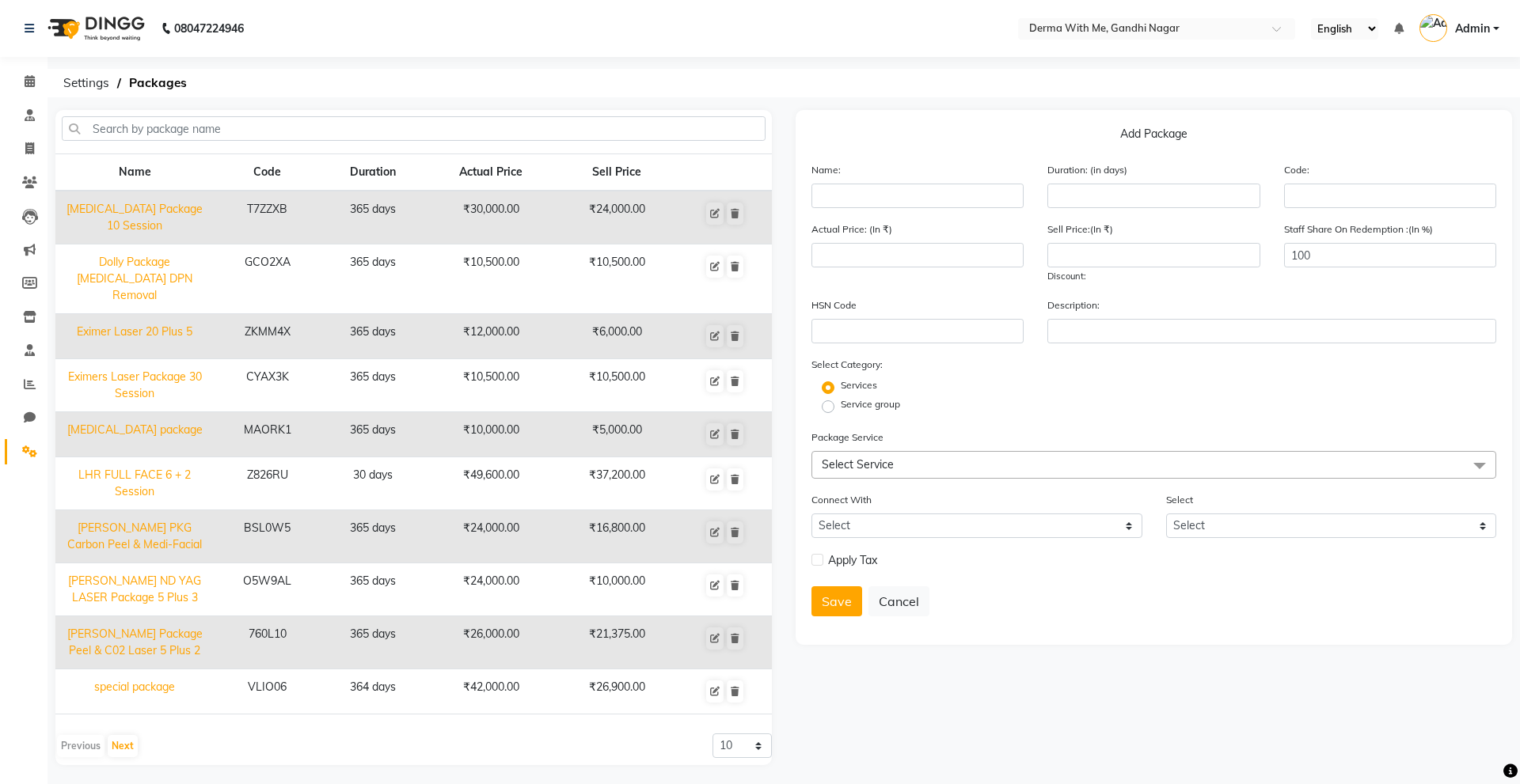
click at [945, 373] on div "Select Category: Services Service group" at bounding box center [1153, 386] width 684 height 60
click at [1193, 407] on div "Service group" at bounding box center [1153, 406] width 708 height 19
click at [1190, 451] on span "Select Service" at bounding box center [1153, 465] width 684 height 28
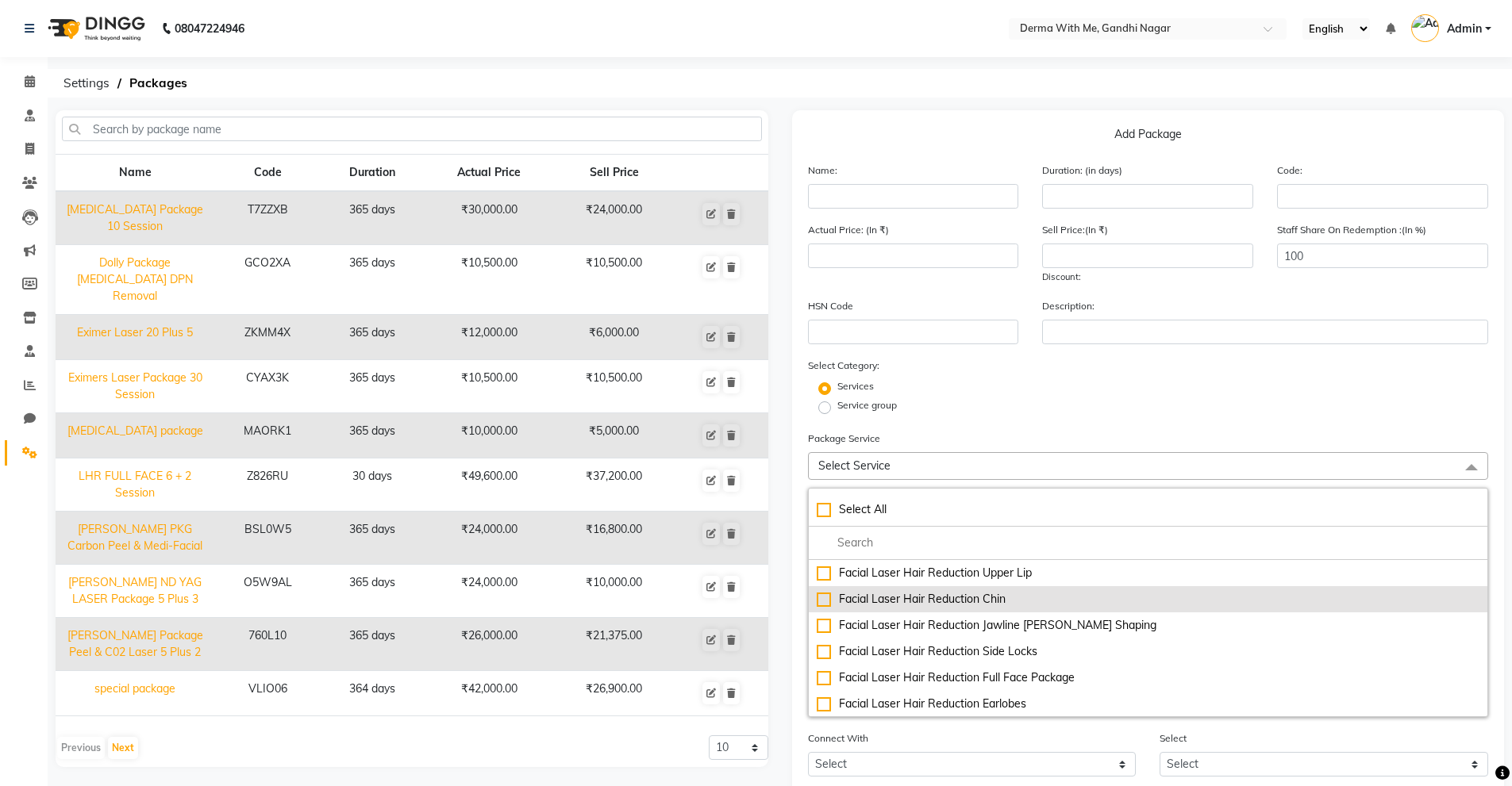
click at [888, 595] on div "Facial Laser Hair Reduction Chin" at bounding box center [1148, 600] width 663 height 17
type input "2100"
checkbox input "true"
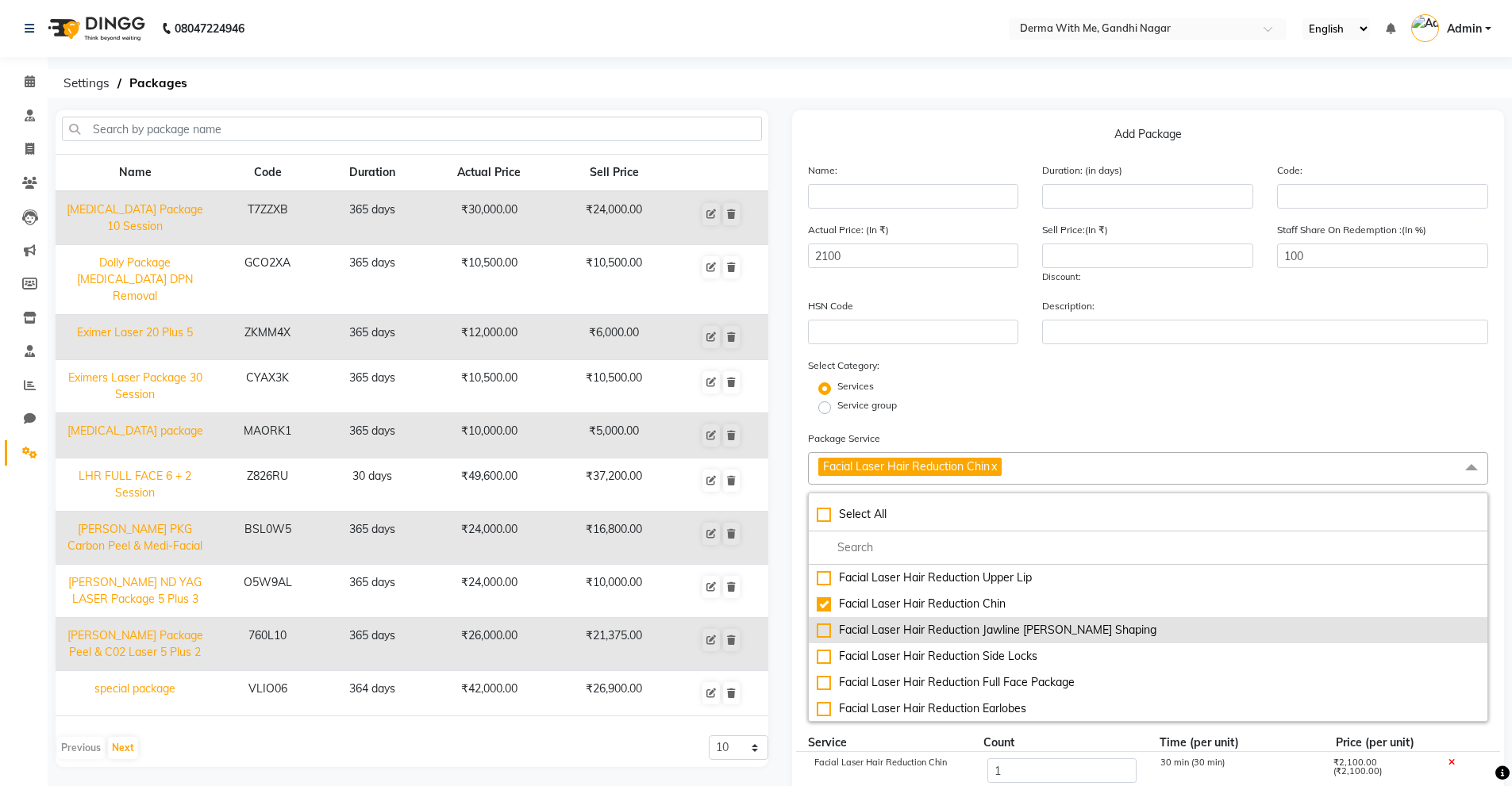
click at [833, 631] on div "Facial Laser Hair Reduction Jawline [PERSON_NAME] Shaping" at bounding box center [1148, 630] width 663 height 17
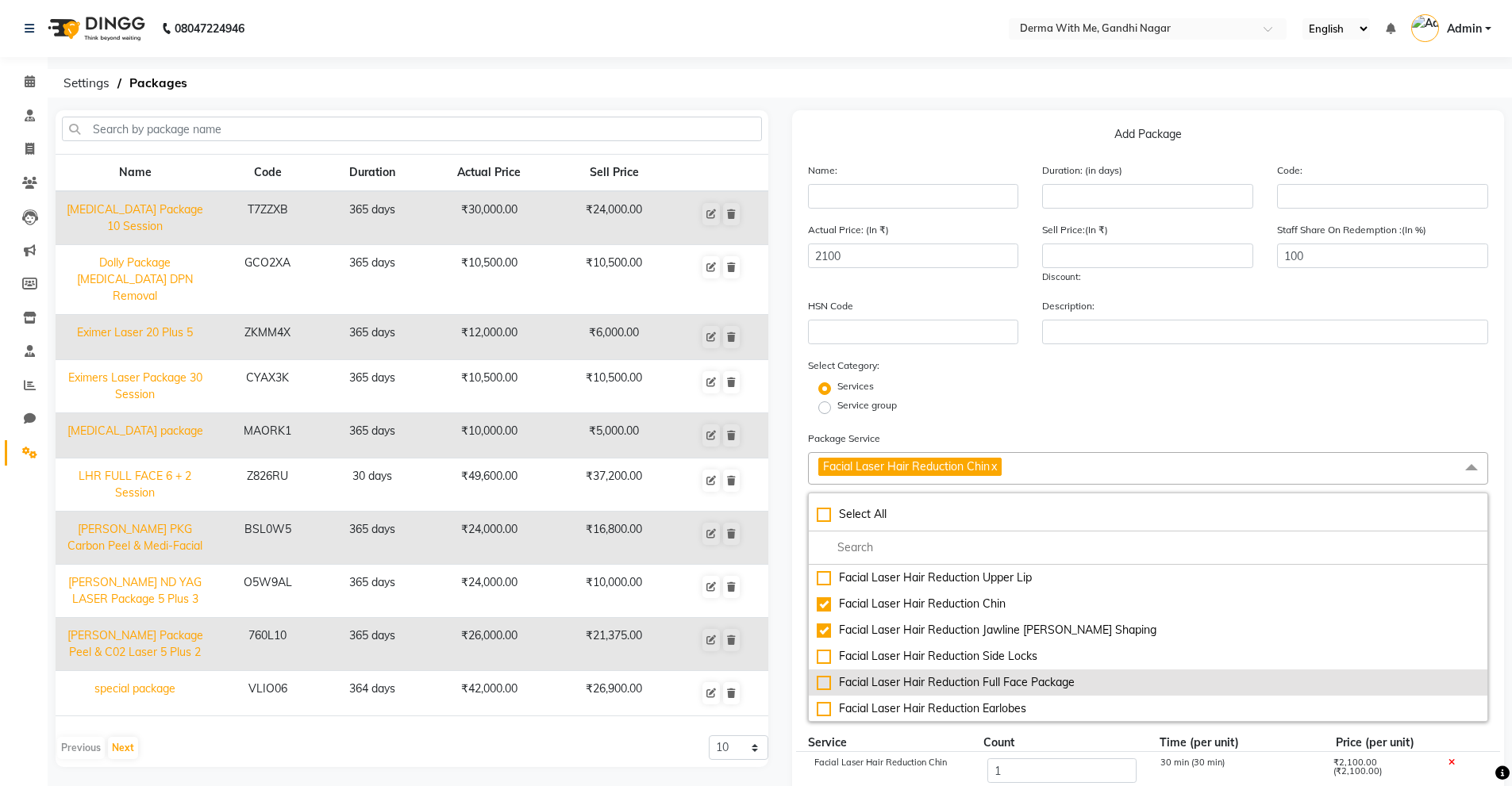
type input "7600"
checkbox input "true"
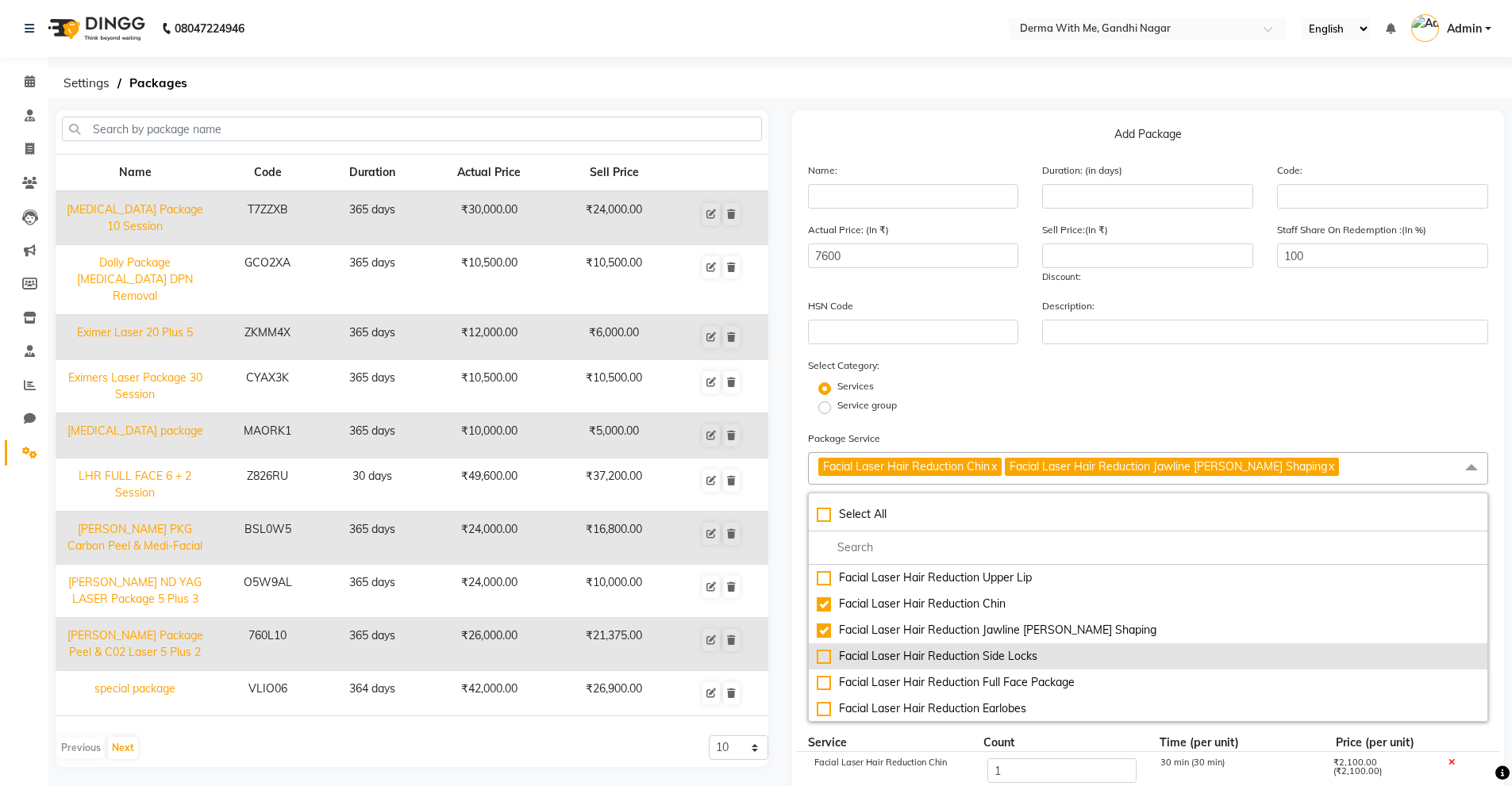
click at [849, 673] on li "Facial Laser Hair Reduction Full Face Package" at bounding box center [1149, 683] width 679 height 26
type input "13800"
checkbox input "true"
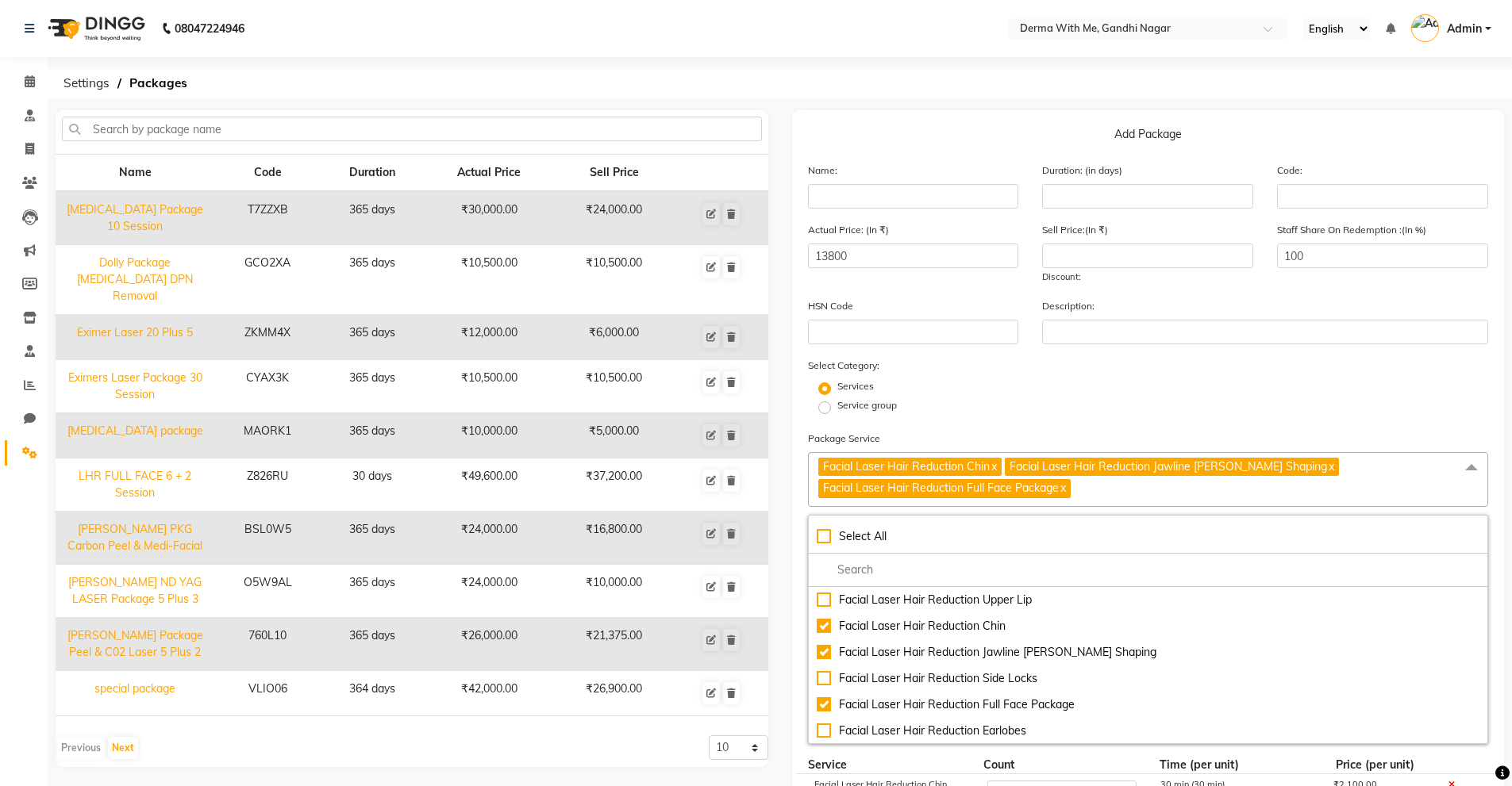
click at [1064, 384] on div "Services" at bounding box center [1149, 389] width 705 height 19
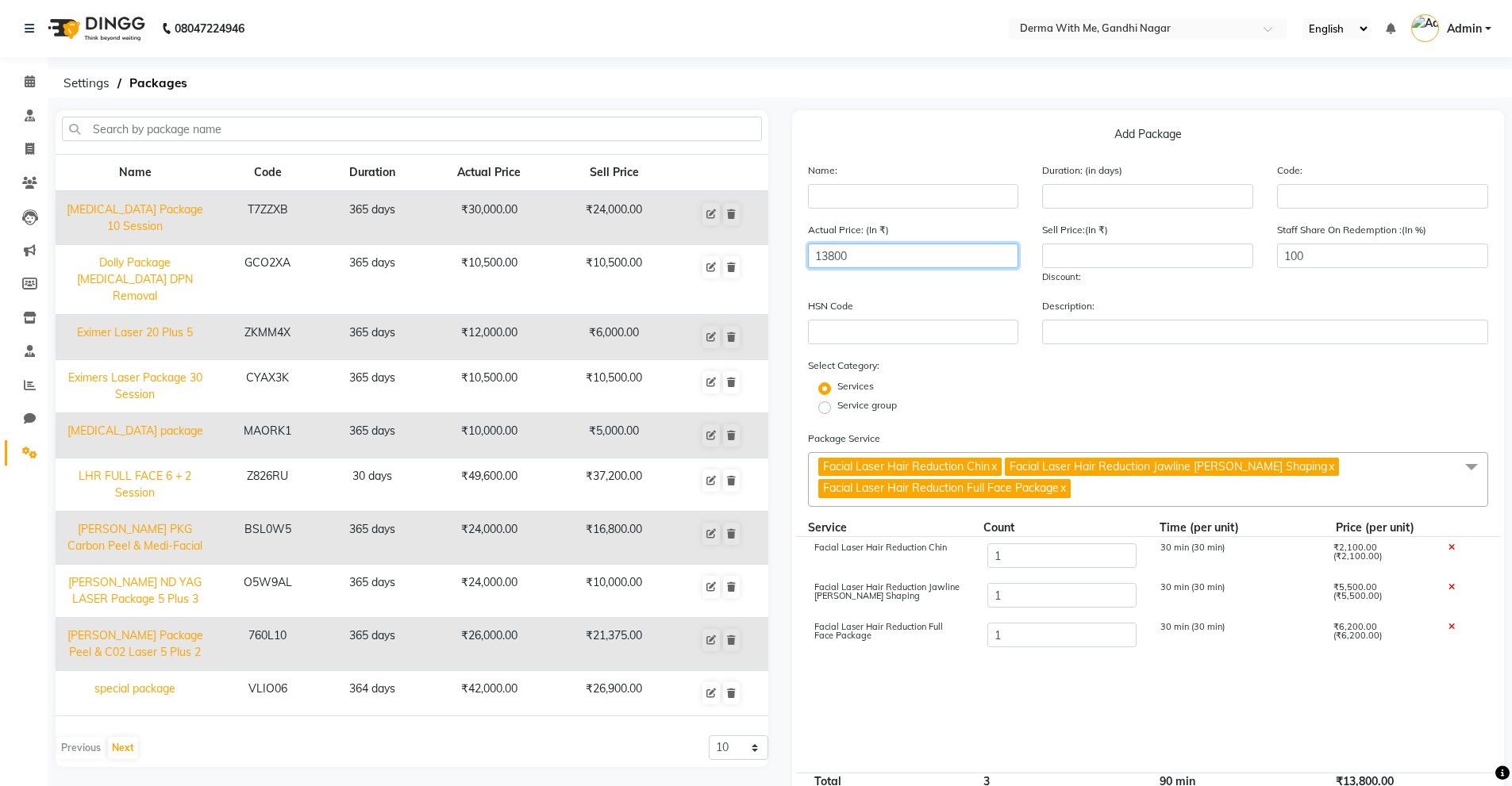
drag, startPoint x: 901, startPoint y: 257, endPoint x: 759, endPoint y: 270, distance: 142.6
click at [762, 270] on div "Name Code Duration Actual Price Sell Price CO2 Laser Package 10 Session T7ZZXB …" at bounding box center [780, 534] width 1472 height 847
type input "28991"
click at [1127, 398] on div "Service group" at bounding box center [1149, 407] width 705 height 19
click at [1108, 263] on input "number" at bounding box center [1147, 256] width 211 height 25
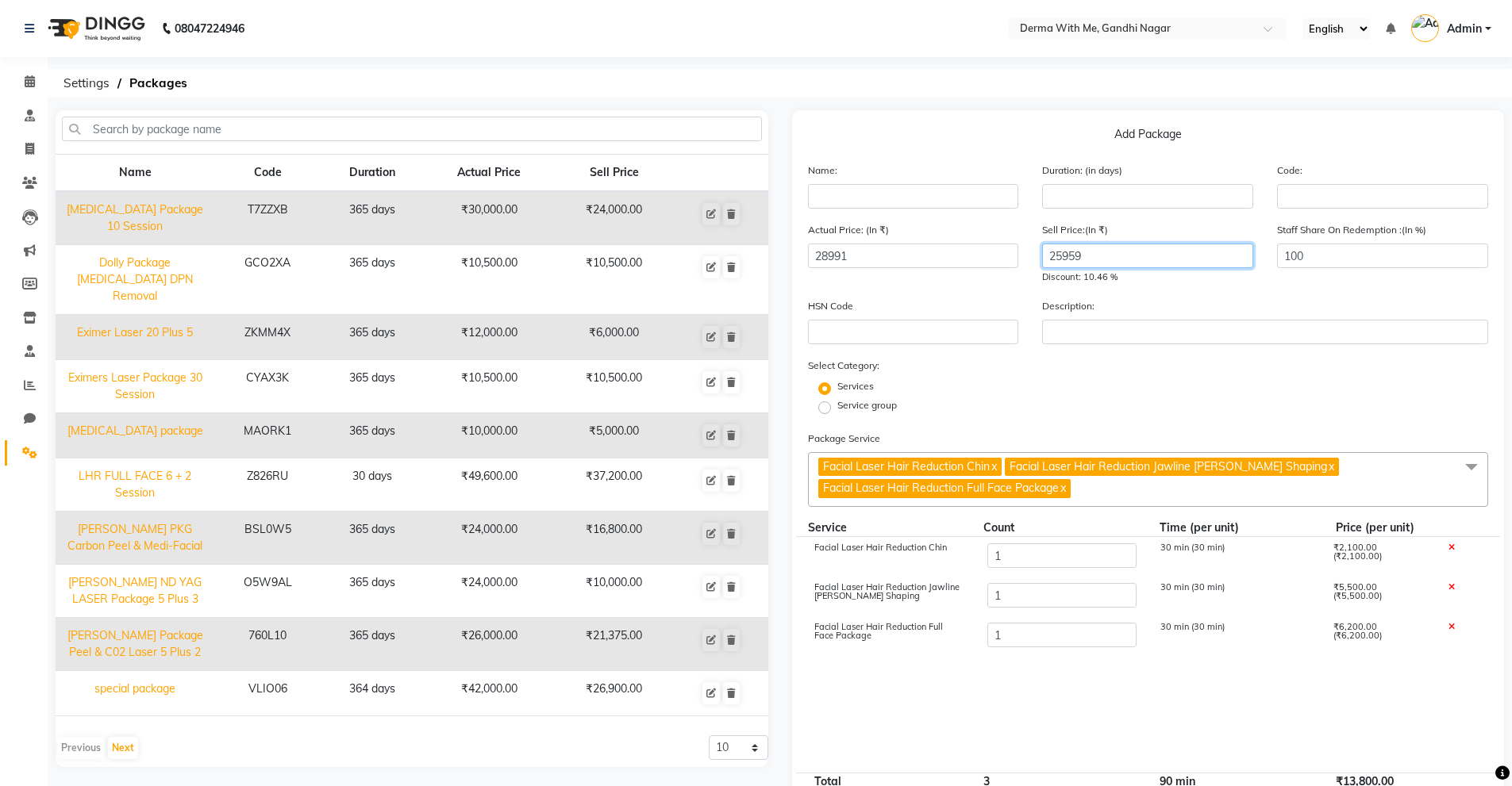
type input "25959"
click at [1235, 398] on div "Service group" at bounding box center [1149, 407] width 705 height 19
drag, startPoint x: 884, startPoint y: 254, endPoint x: 706, endPoint y: 245, distance: 178.2
click at [706, 245] on div "Name Code Duration Actual Price Sell Price CO2 Laser Package 10 Session T7ZZXB …" at bounding box center [780, 534] width 1472 height 847
click at [1038, 372] on div "Select Category: Services Service group" at bounding box center [1149, 387] width 681 height 60
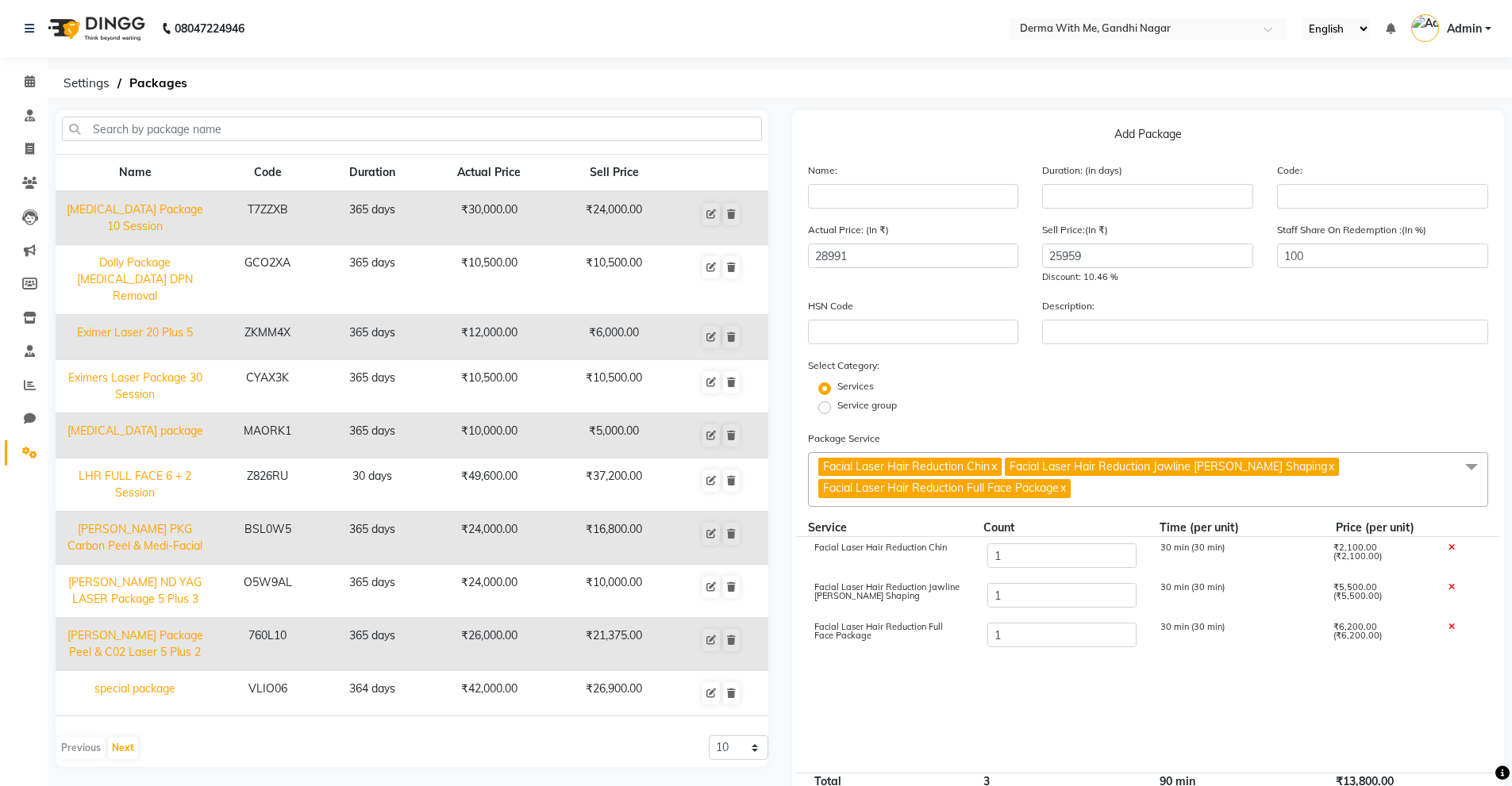
click at [932, 183] on div "Name:" at bounding box center [913, 185] width 235 height 47
click at [935, 191] on input "text" at bounding box center [913, 196] width 211 height 25
type input "a"
type input "parveen package"
drag, startPoint x: 1203, startPoint y: 396, endPoint x: 1150, endPoint y: 263, distance: 143.2
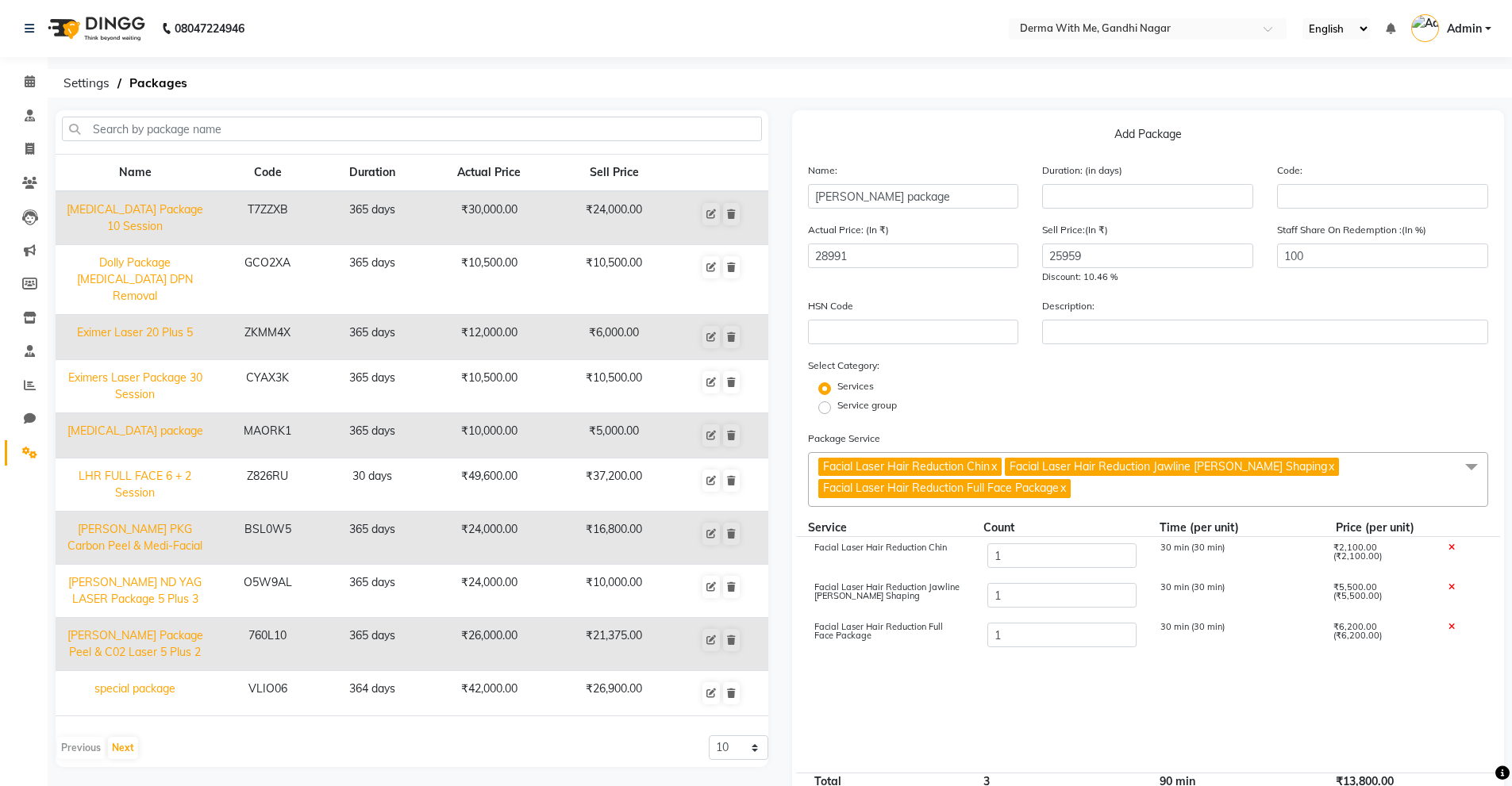
click at [1188, 357] on div "Select Category: Services Service group" at bounding box center [1149, 387] width 681 height 60
click at [1133, 188] on input "number" at bounding box center [1147, 196] width 211 height 25
click at [1163, 423] on form "Name: parveen package Duration: (in days) 6454 Code: Actual Price: (In ₹) 28991…" at bounding box center [1149, 551] width 681 height 779
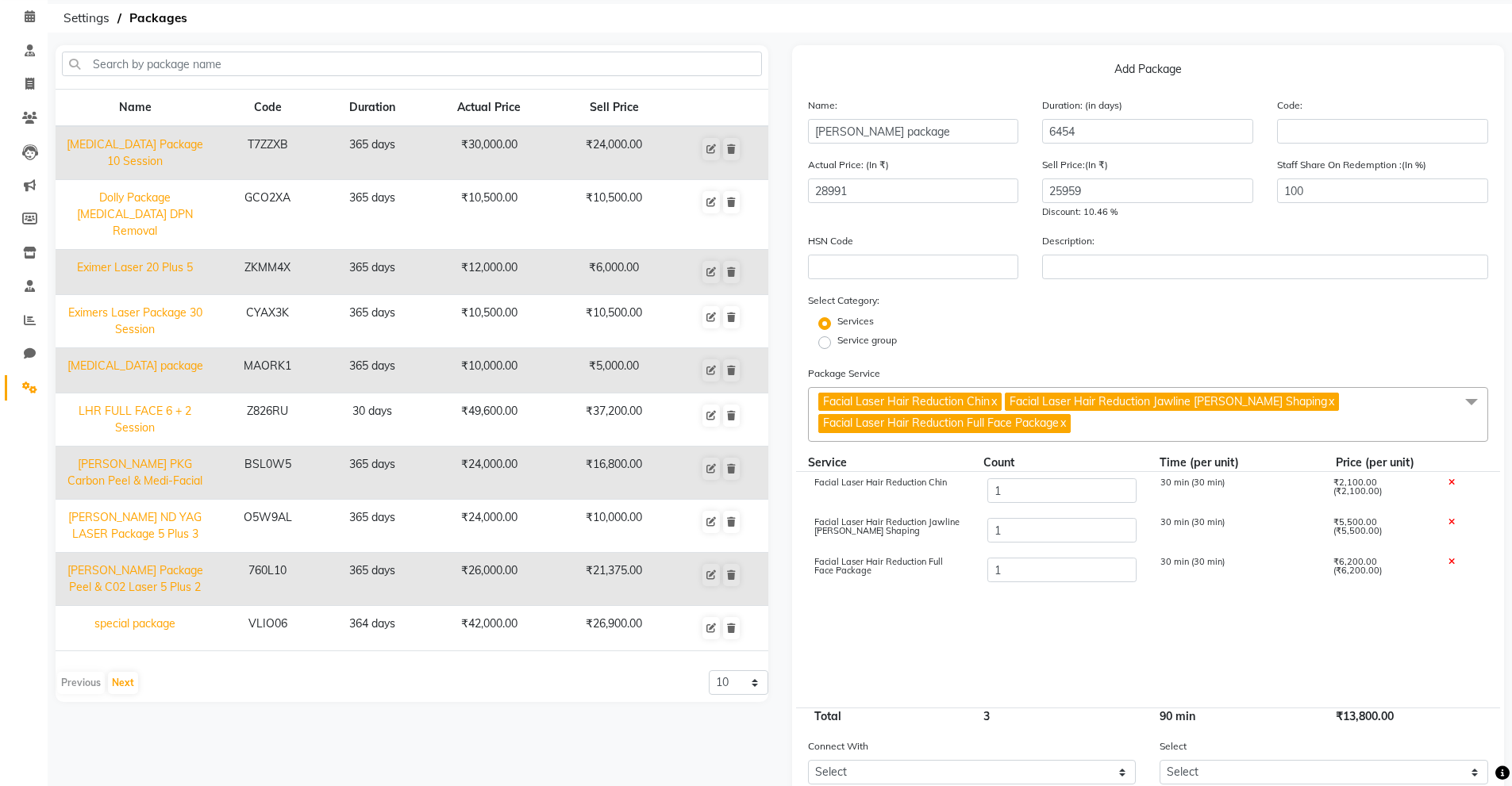
scroll to position [195, 0]
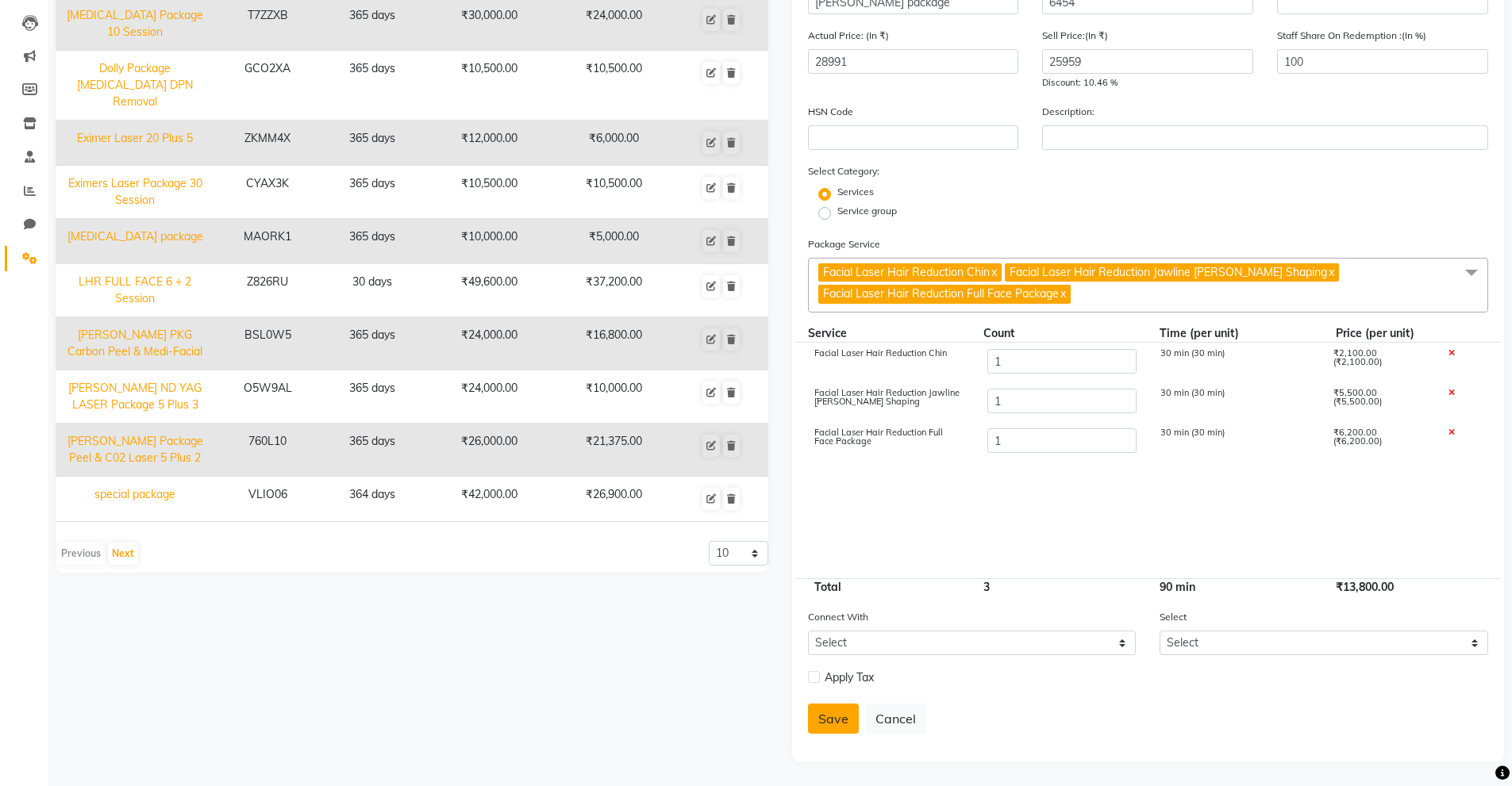
click at [839, 717] on button "Save" at bounding box center [834, 719] width 51 height 30
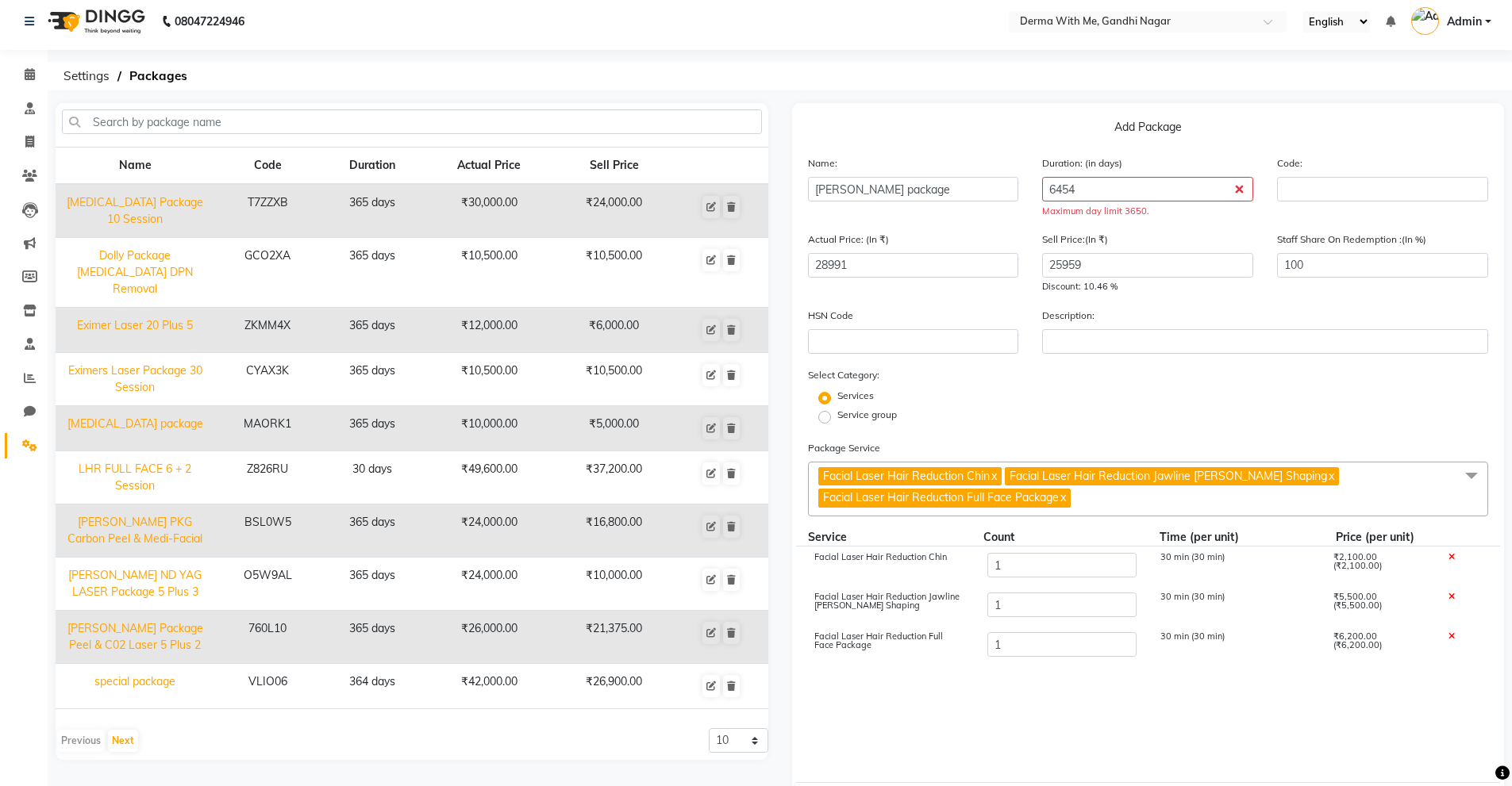
scroll to position [0, 0]
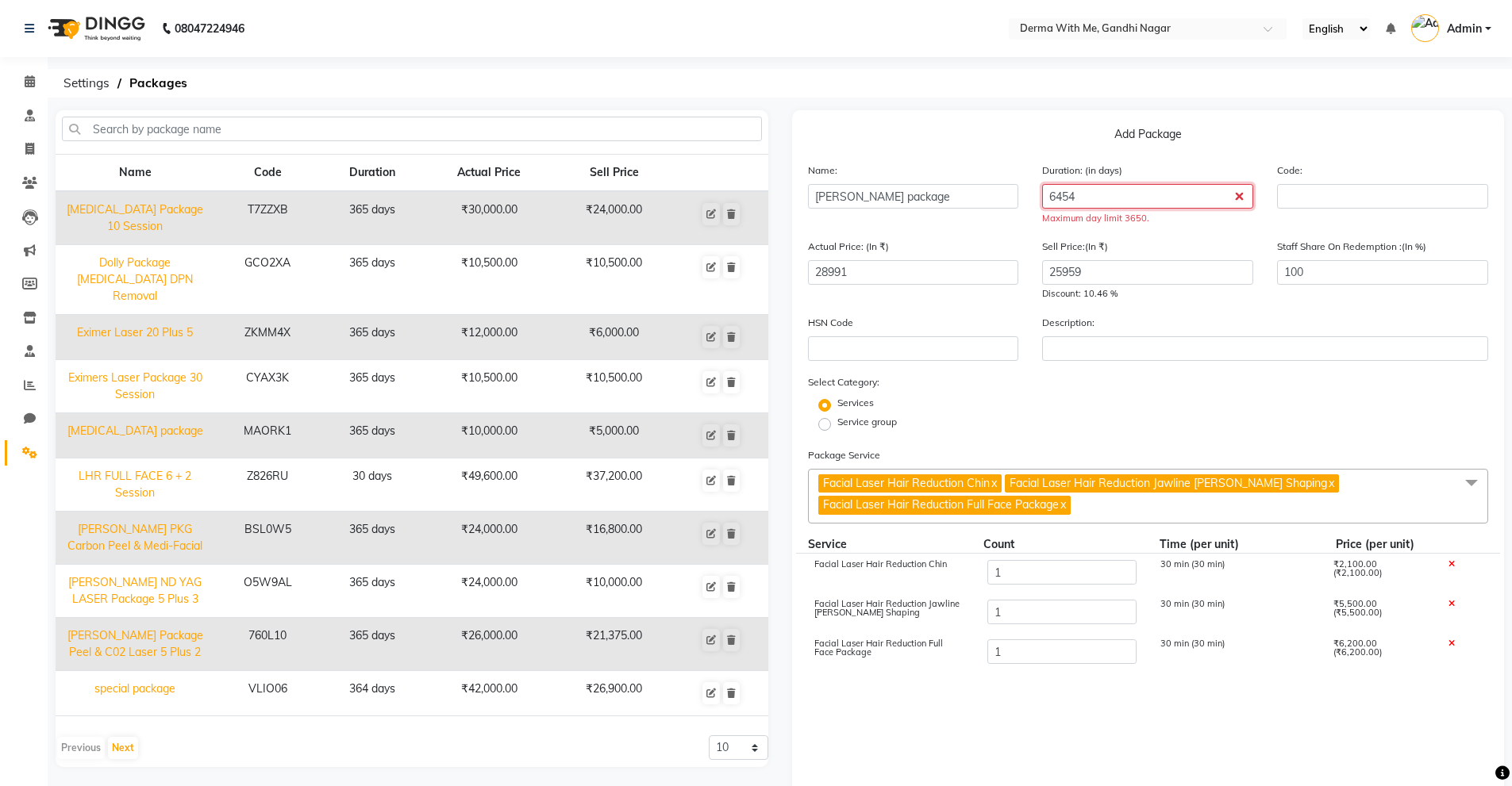
drag, startPoint x: 1156, startPoint y: 195, endPoint x: 924, endPoint y: 224, distance: 233.8
click at [924, 224] on div "Name: parveen package Duration: (in days) 6454 Maximum day limit 3650. Code:" at bounding box center [1149, 200] width 705 height 76
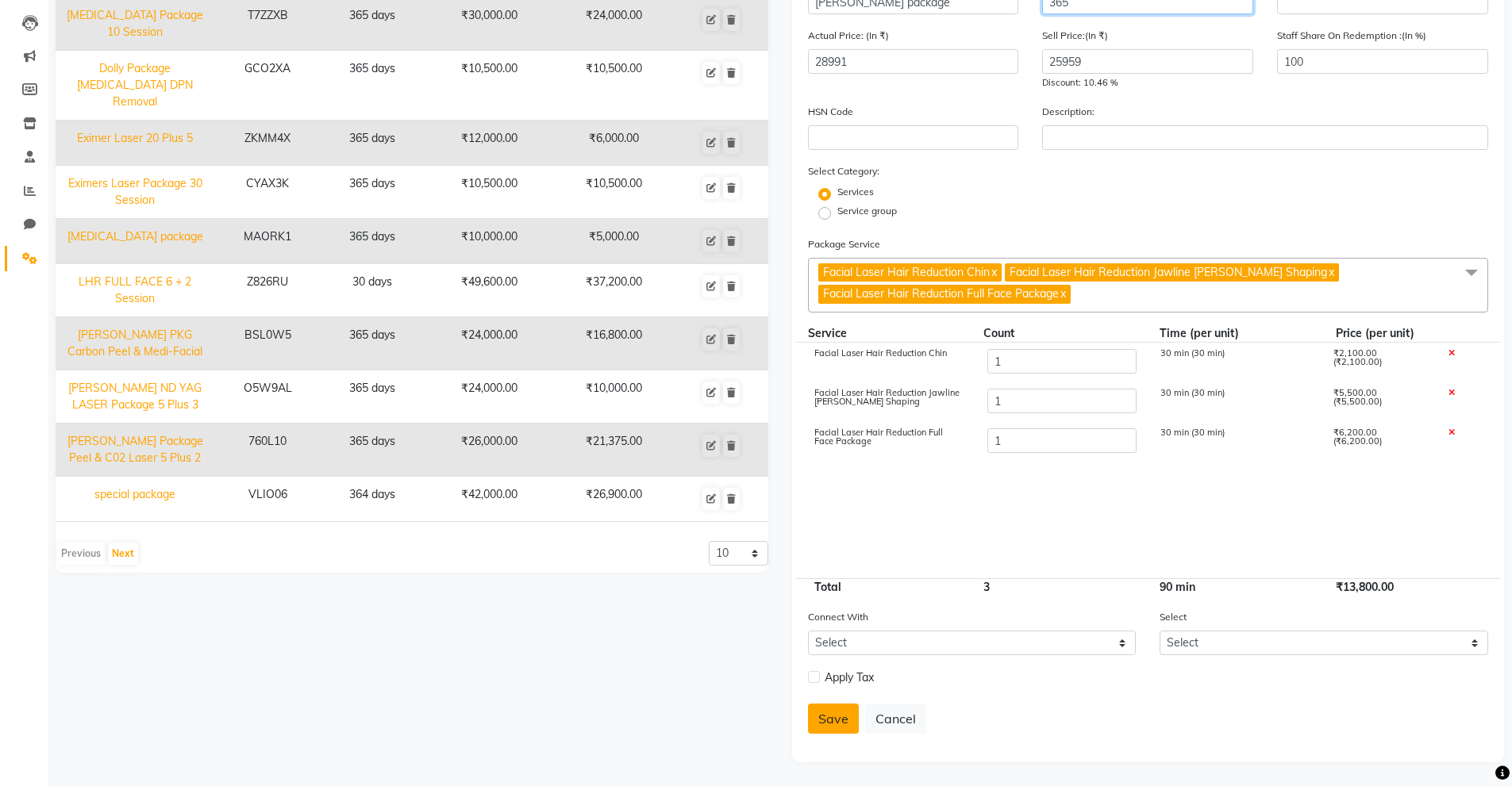
type input "365"
click at [833, 713] on button "Save" at bounding box center [834, 719] width 51 height 30
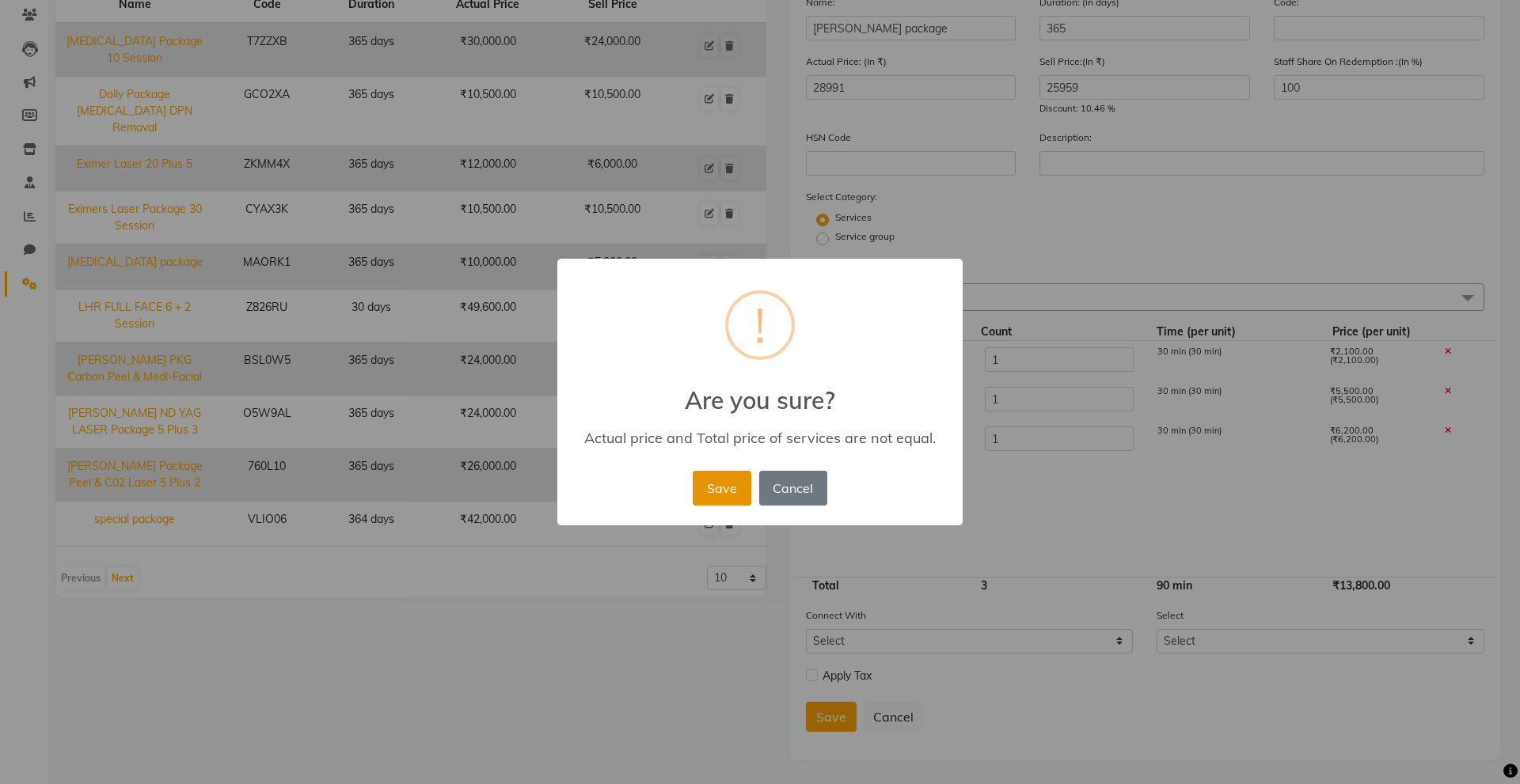
click at [714, 484] on button "Save" at bounding box center [722, 487] width 57 height 35
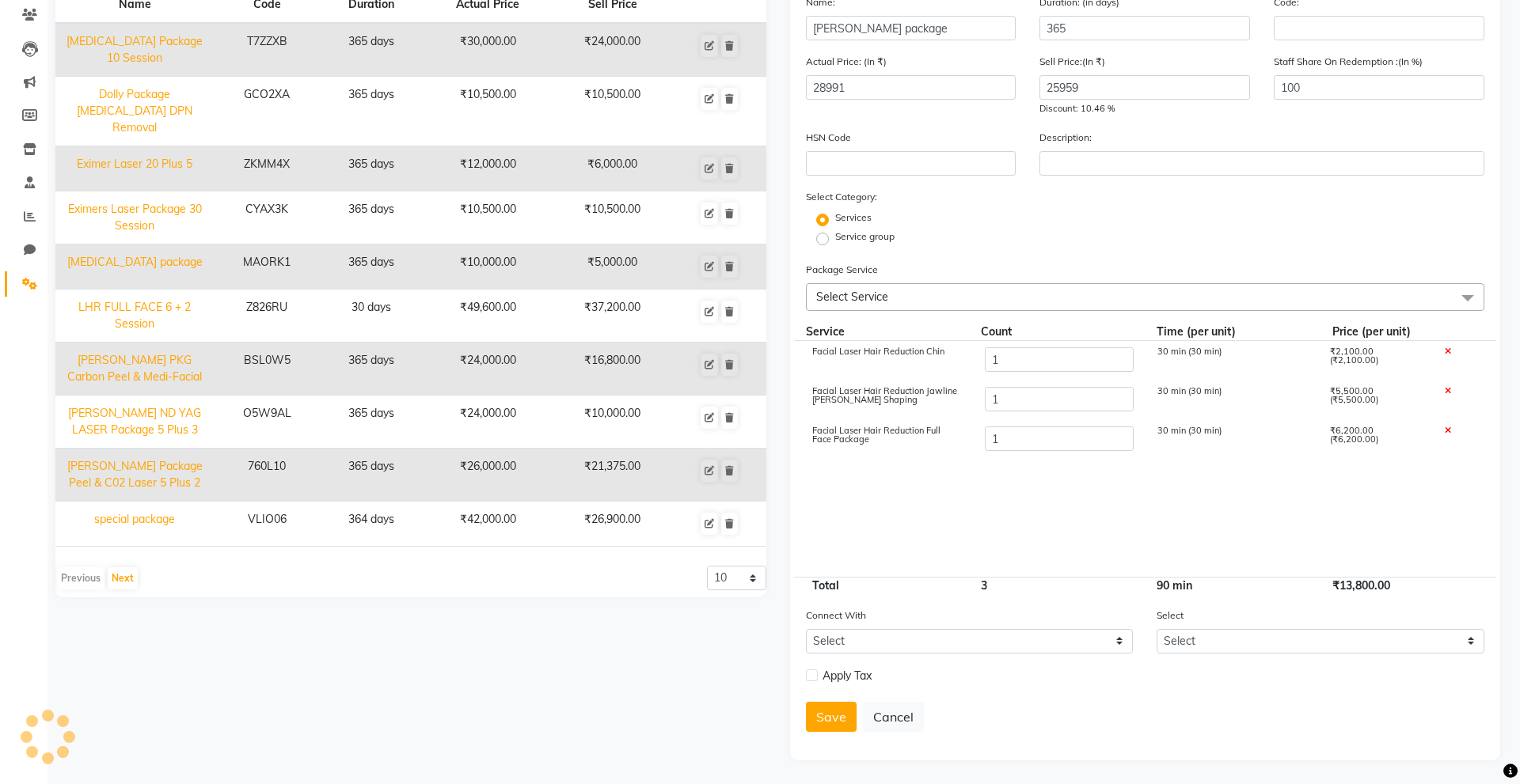
select select
checkbox input "false"
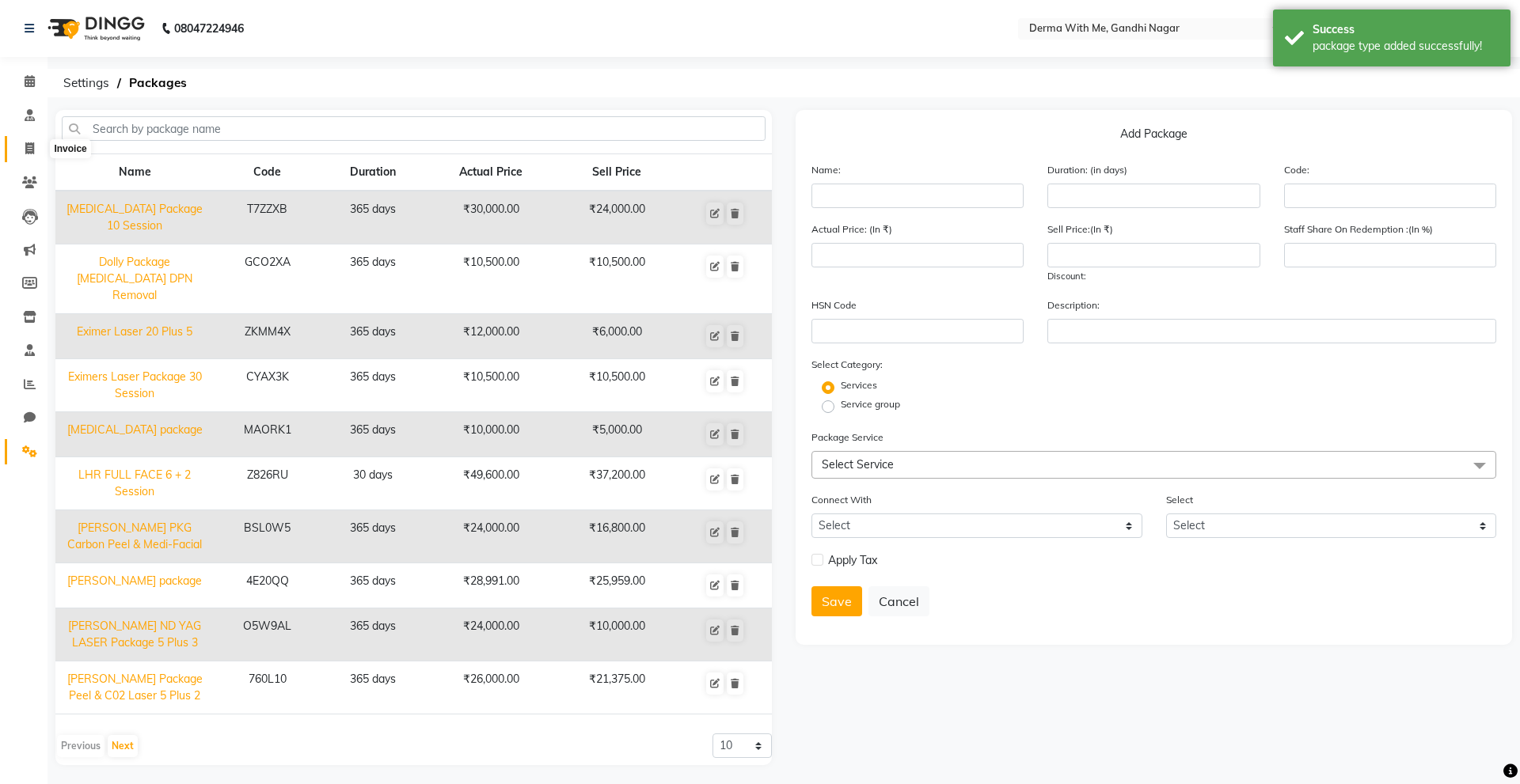
click at [25, 146] on icon at bounding box center [30, 149] width 8 height 12
select select "service"
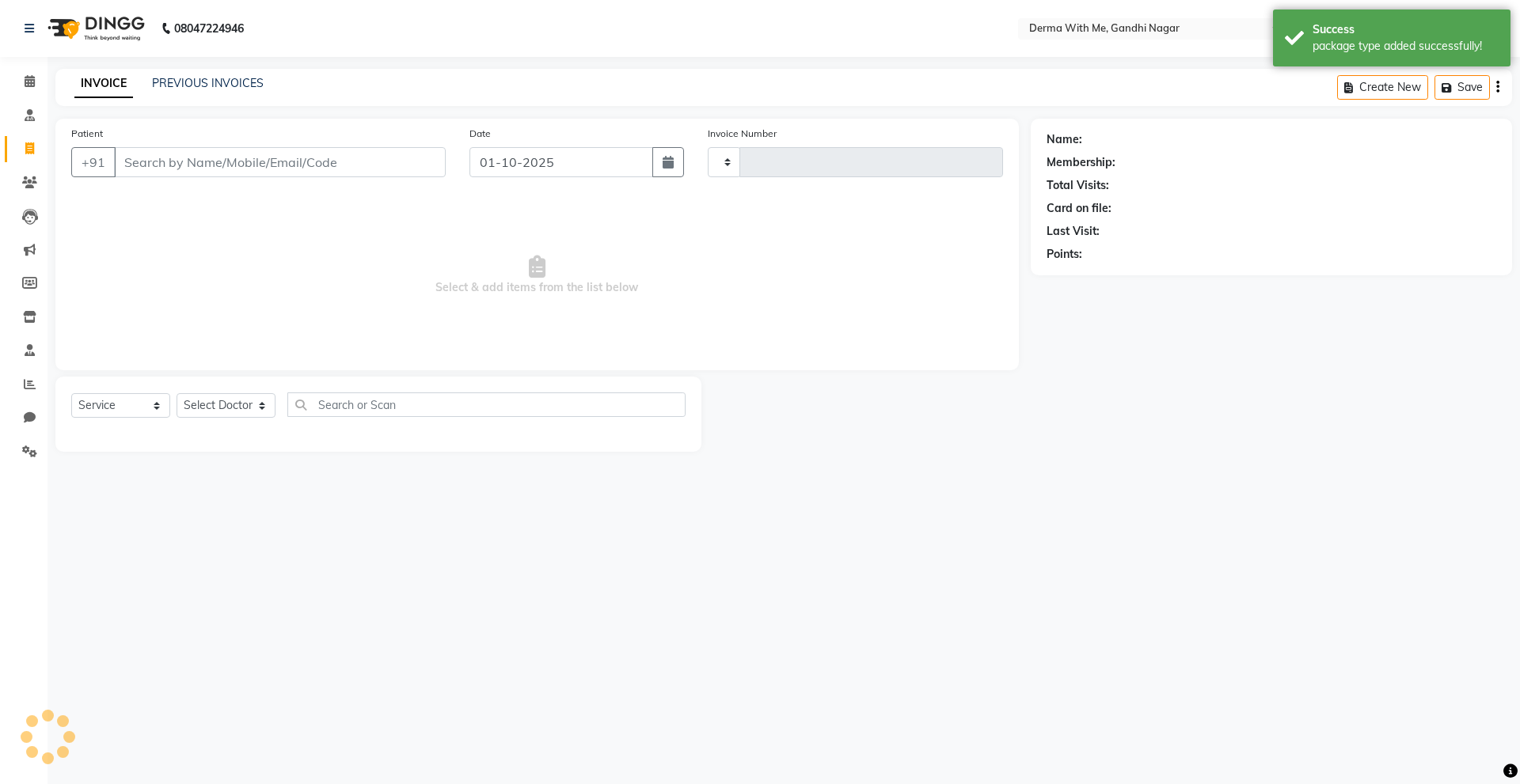
type input "0099"
select select "8404"
click at [146, 395] on select "Select Service Product Membership Package Voucher Prepaid Gift Card" at bounding box center [120, 406] width 99 height 24
select select "package"
click at [71, 394] on select "Select Service Product Membership Package Voucher Prepaid Gift Card" at bounding box center [120, 406] width 99 height 24
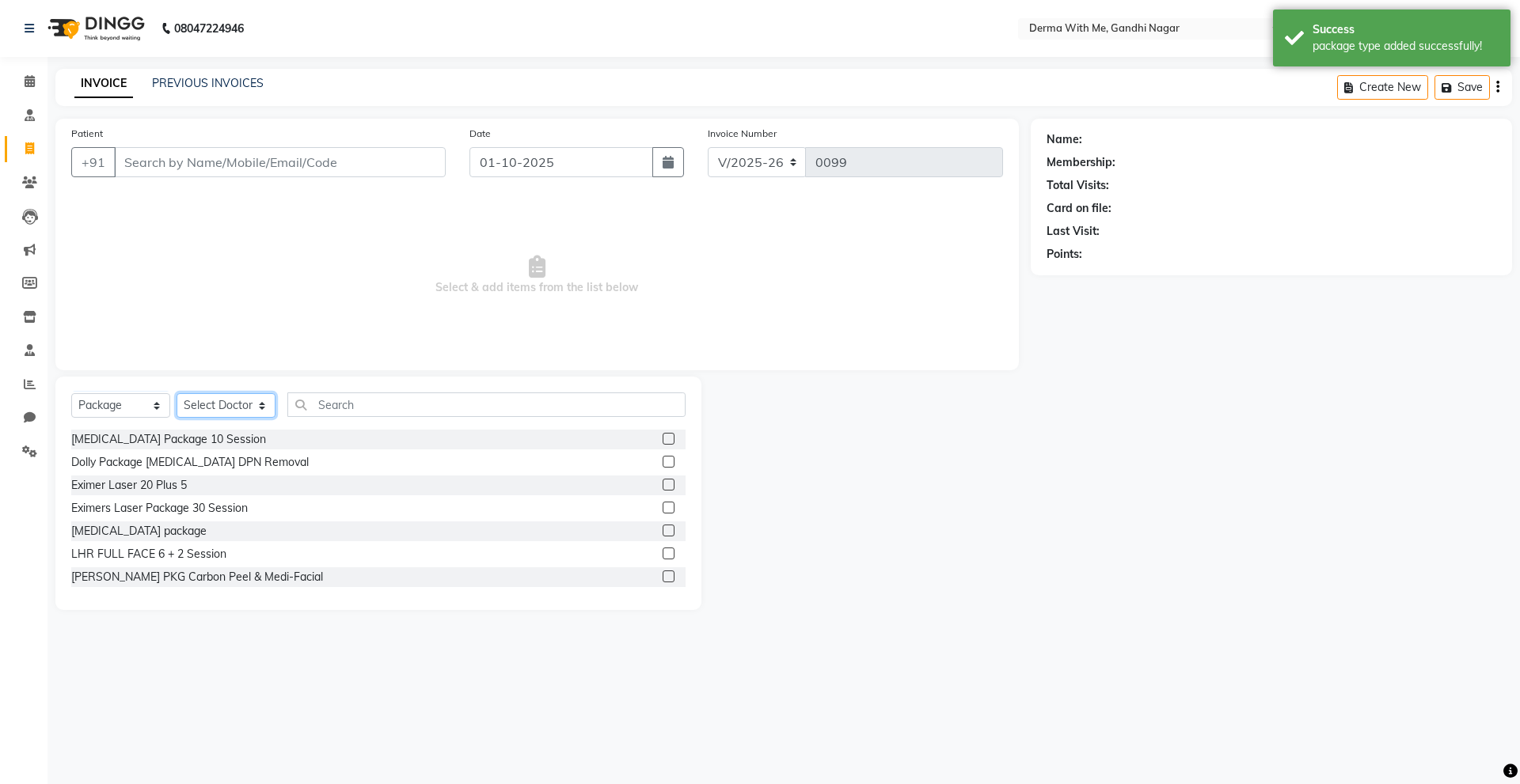
click at [248, 401] on select "Select Doctor Kuldeep Kumar Manager Pragati Prajapati Recipient vishant kumar" at bounding box center [226, 406] width 99 height 24
select select "91539"
click at [177, 394] on select "Select Doctor Kuldeep Kumar Manager Pragati Prajapati Recipient vishant kumar" at bounding box center [226, 406] width 99 height 24
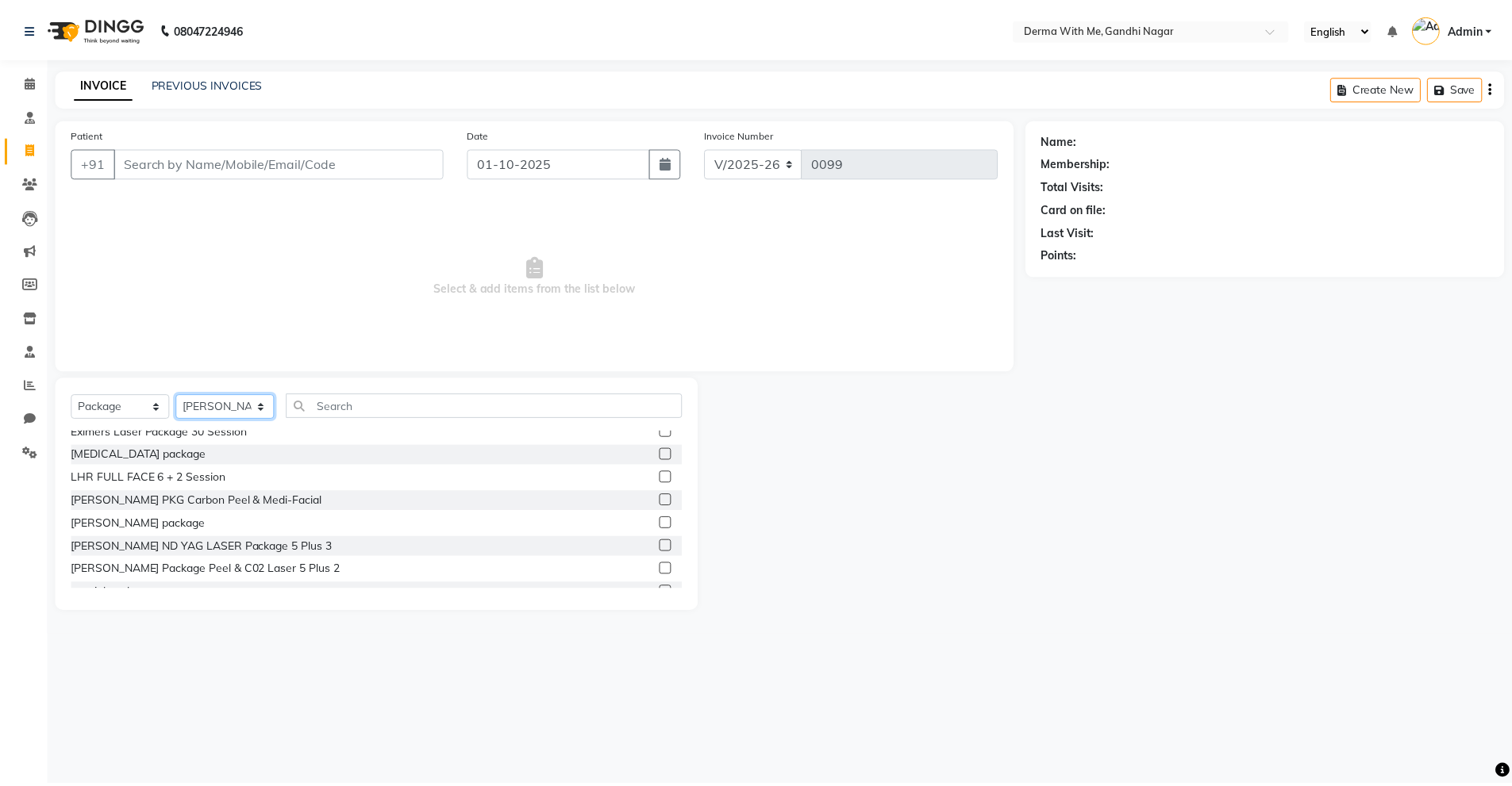
scroll to position [80, 0]
click at [159, 527] on div "parveen package" at bounding box center [138, 523] width 135 height 17
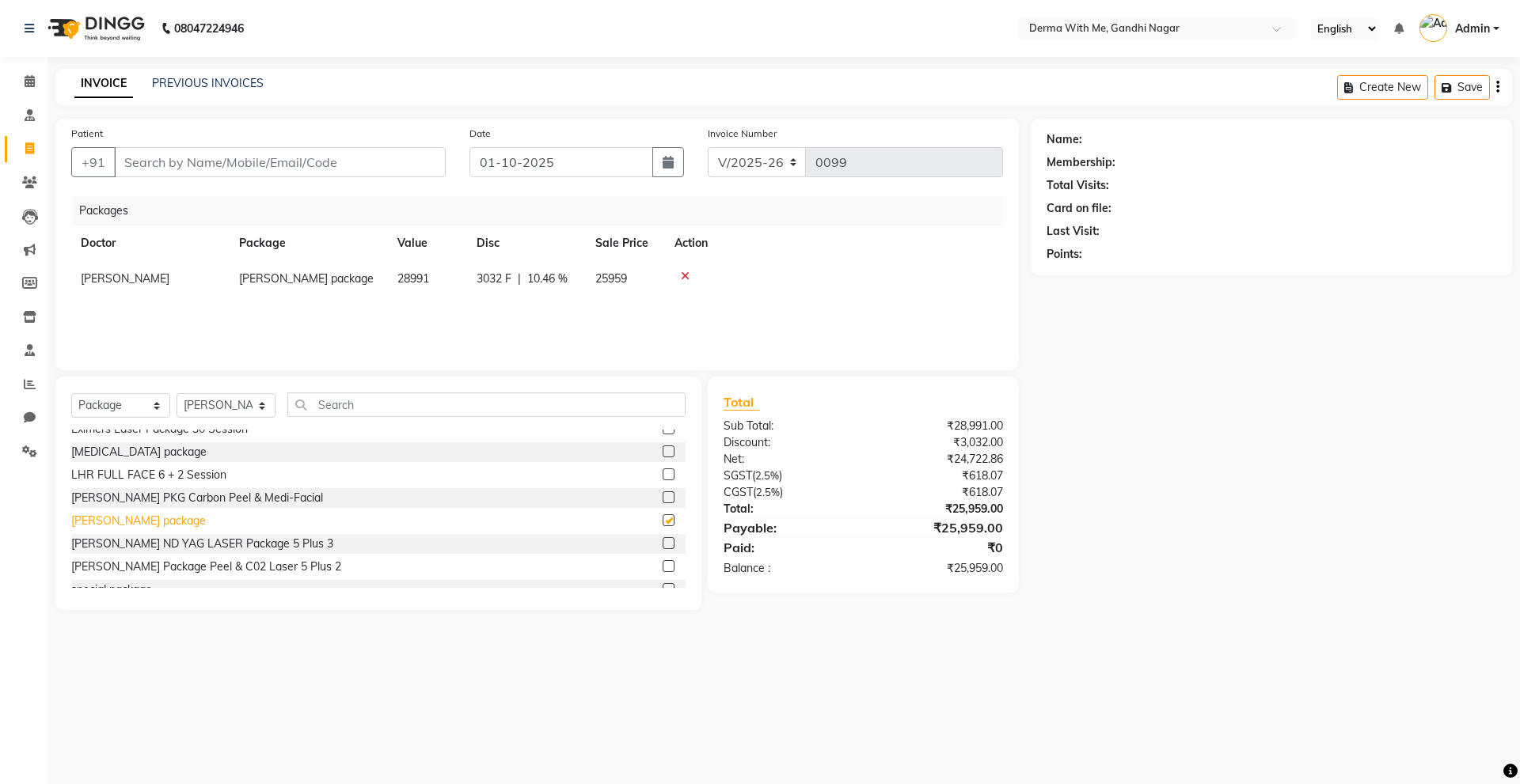
checkbox input "false"
click at [1087, 546] on div "Name: Membership: Total Visits: Card on file: Last Visit: Points:" at bounding box center [1278, 365] width 493 height 492
click at [680, 274] on div at bounding box center [834, 275] width 319 height 11
click at [684, 274] on icon at bounding box center [685, 275] width 8 height 11
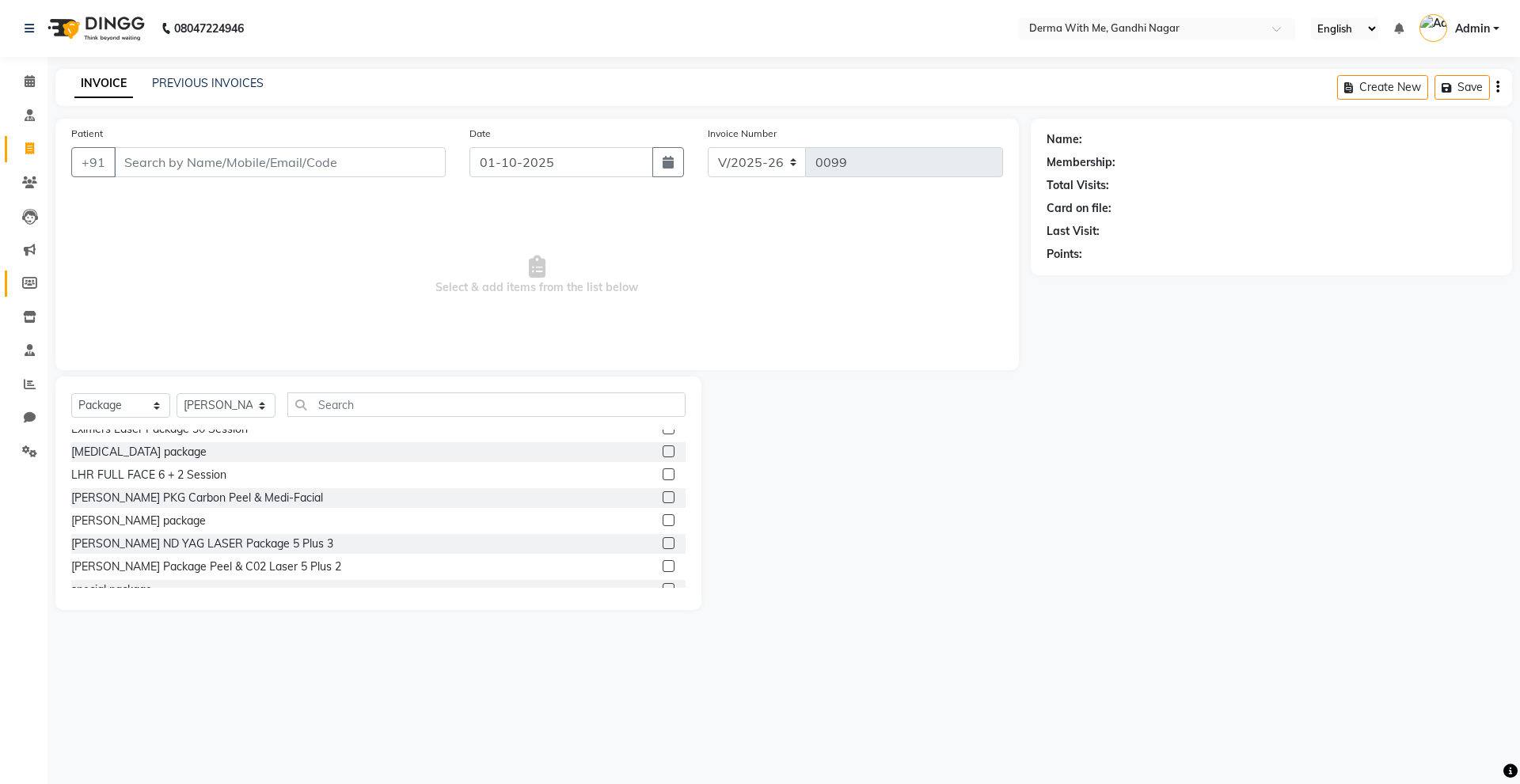
click at [30, 271] on link "Members" at bounding box center [24, 283] width 38 height 26
select select
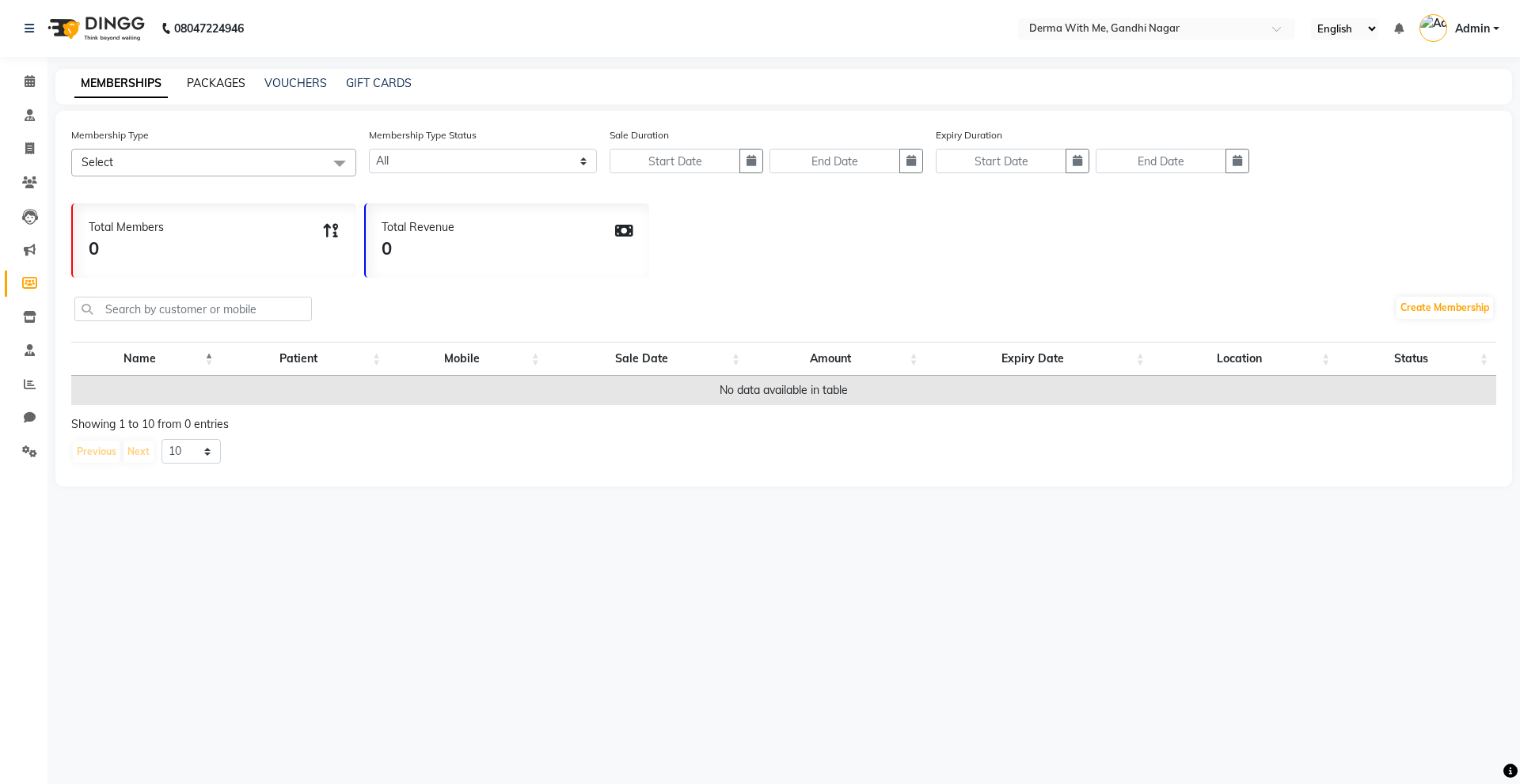
click at [195, 85] on link "PACKAGES" at bounding box center [215, 83] width 58 height 14
select select
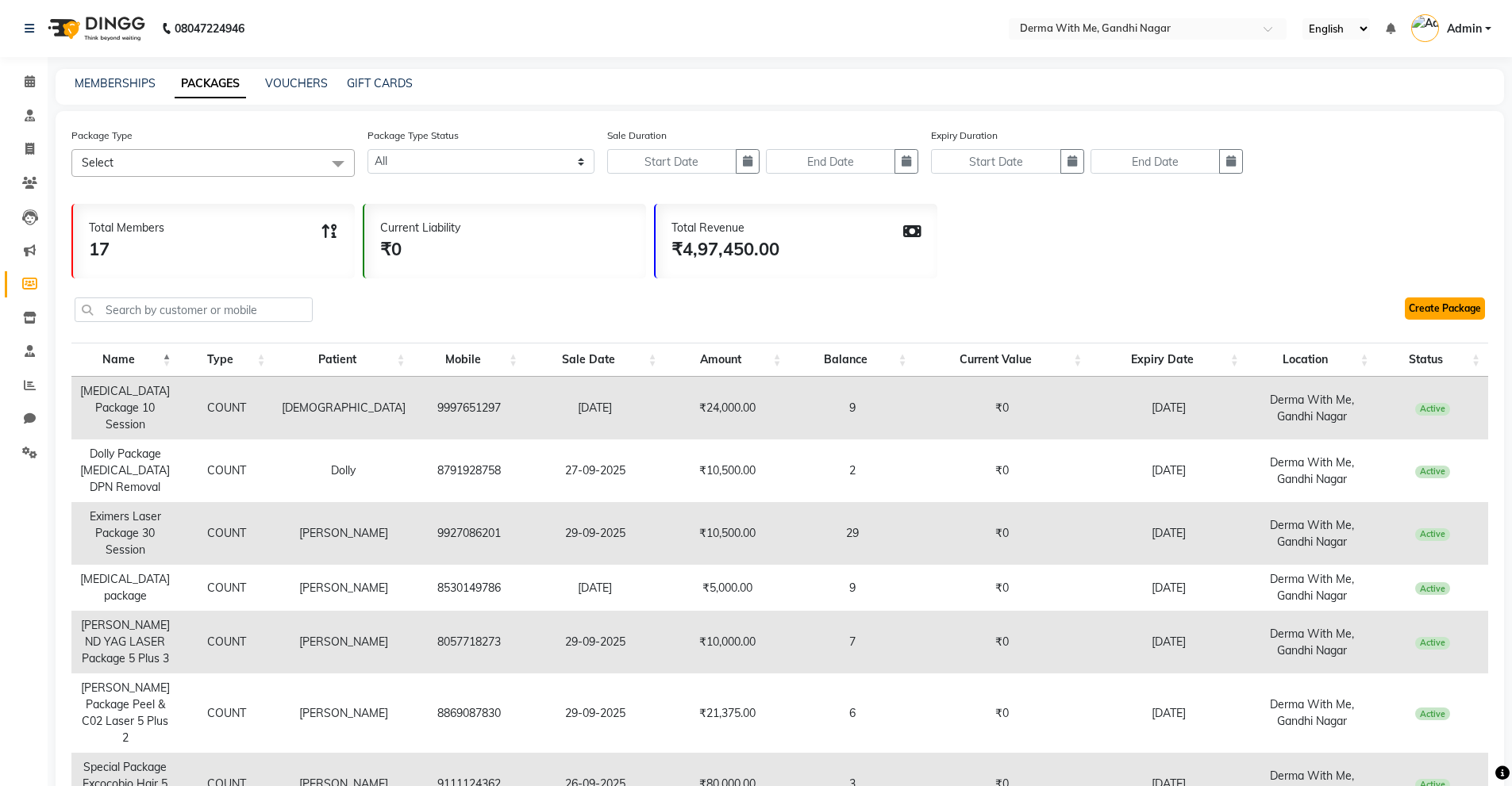
click at [1436, 307] on link "Create Package" at bounding box center [1444, 308] width 80 height 22
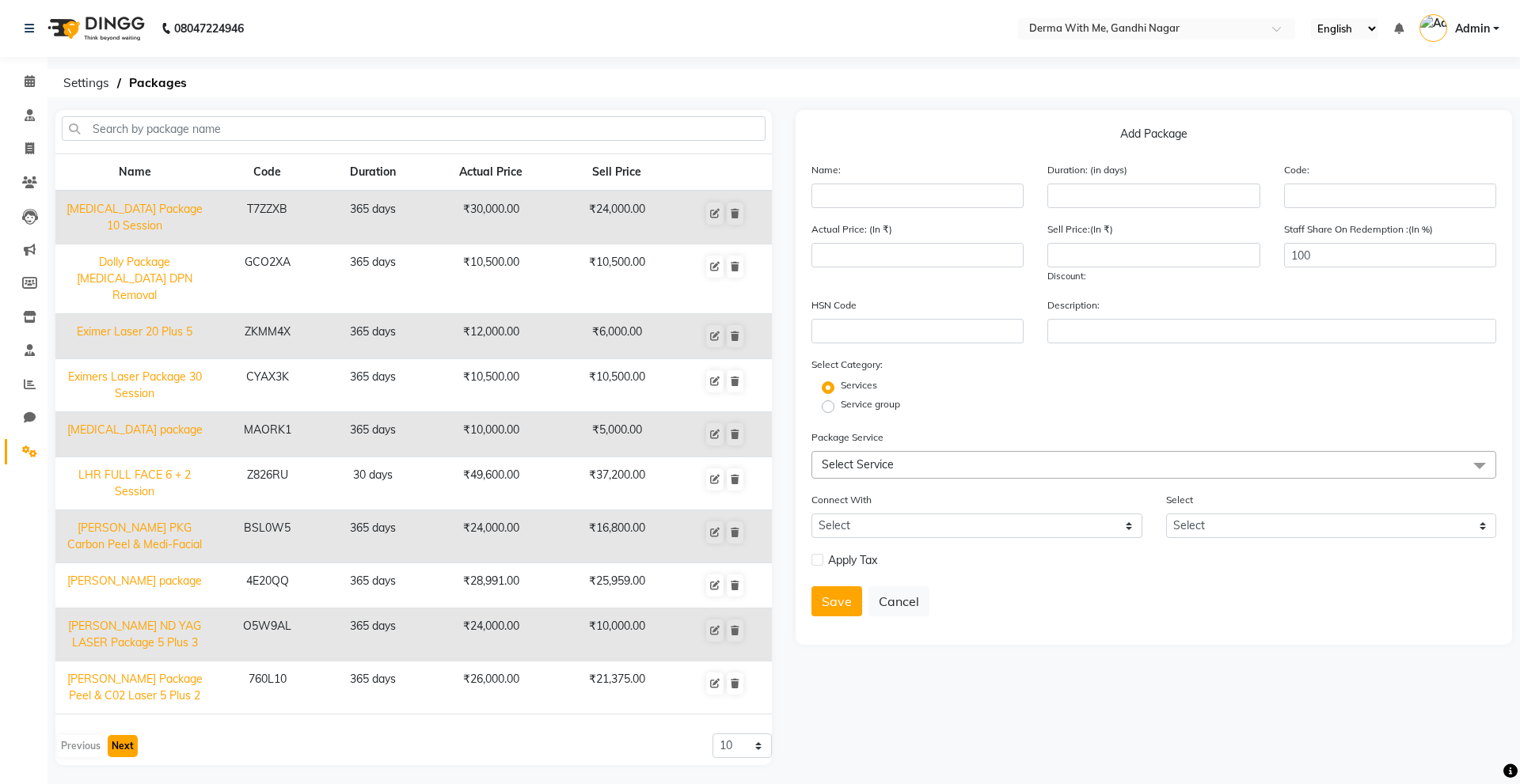
click at [128, 735] on button "Next" at bounding box center [123, 746] width 30 height 22
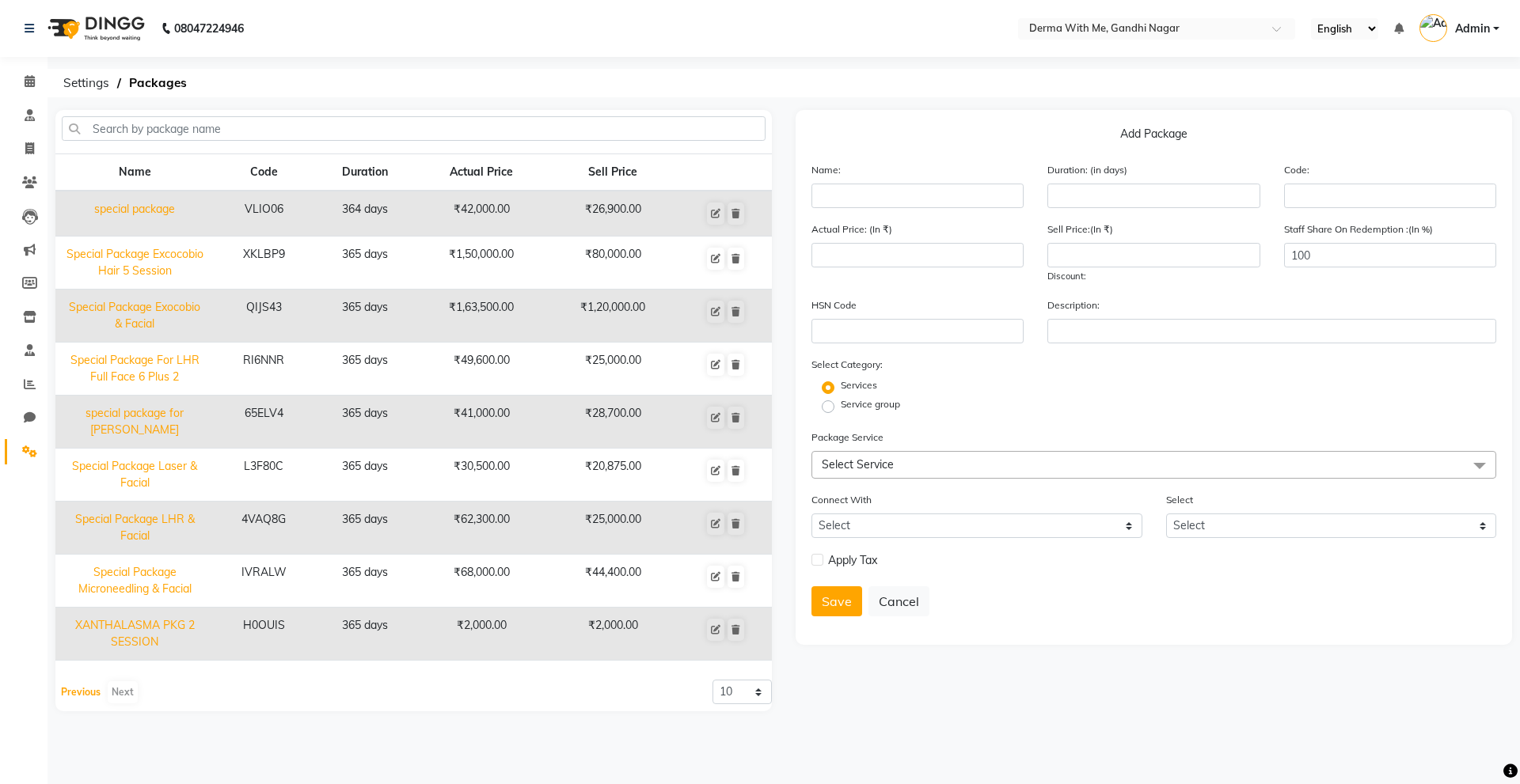
drag, startPoint x: 79, startPoint y: 691, endPoint x: 89, endPoint y: 679, distance: 15.6
click at [79, 690] on button "Previous" at bounding box center [80, 693] width 47 height 22
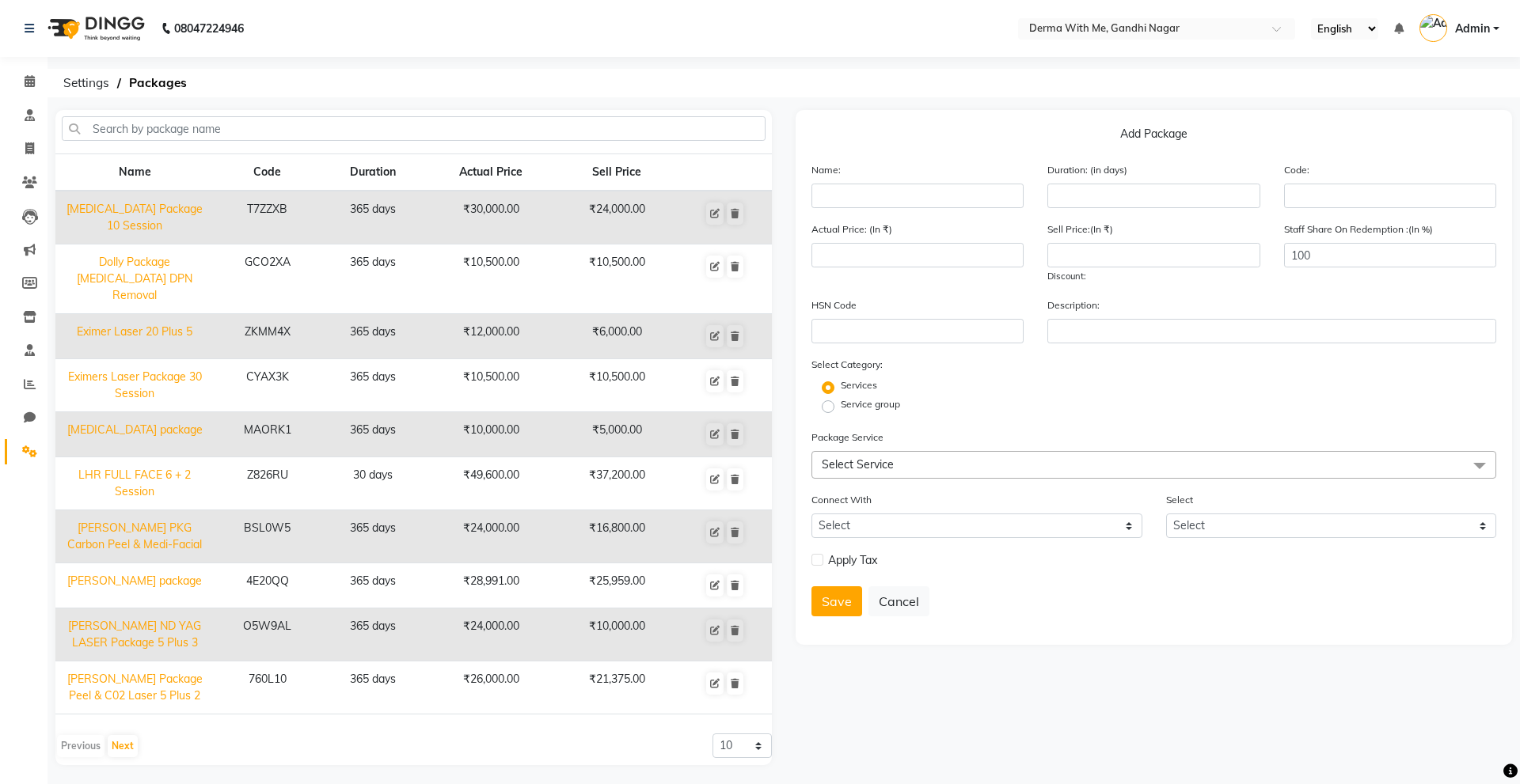
click at [167, 564] on td "parveen package" at bounding box center [134, 585] width 158 height 45
type input "parveen package"
type input "365"
type input "4E20QQ"
type input "28991"
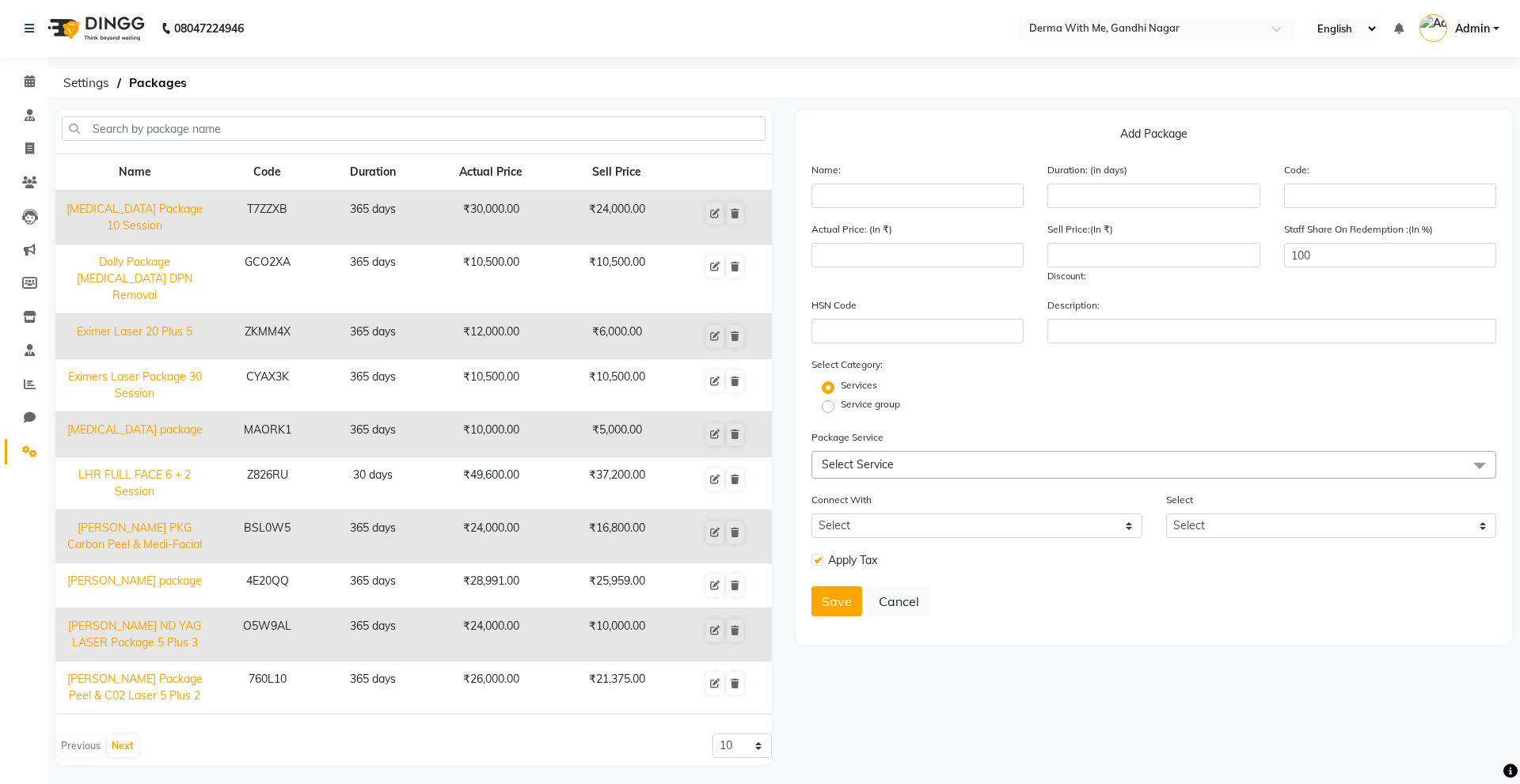
type input "25959"
checkbox input "true"
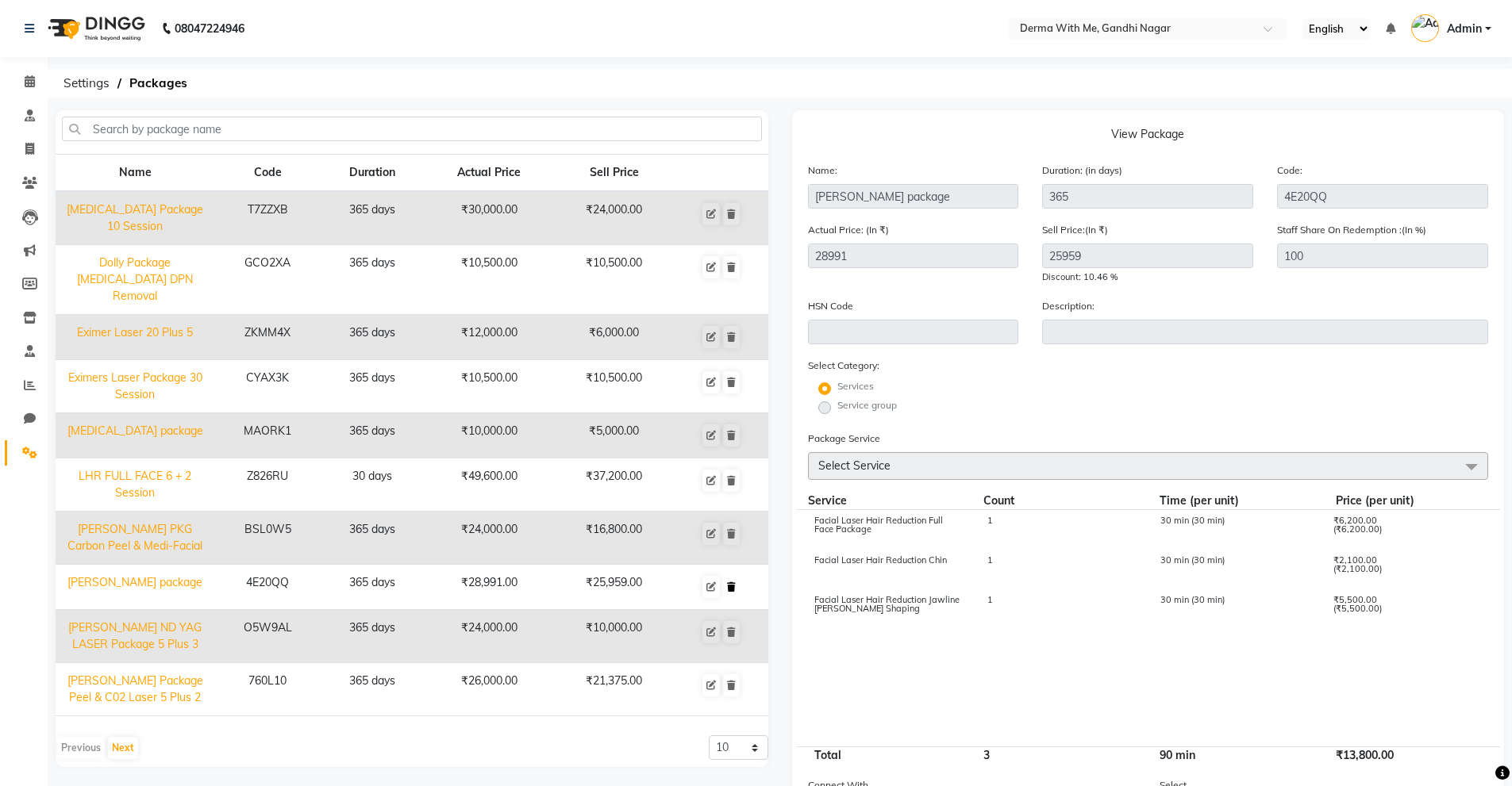
click at [727, 583] on icon at bounding box center [731, 587] width 8 height 9
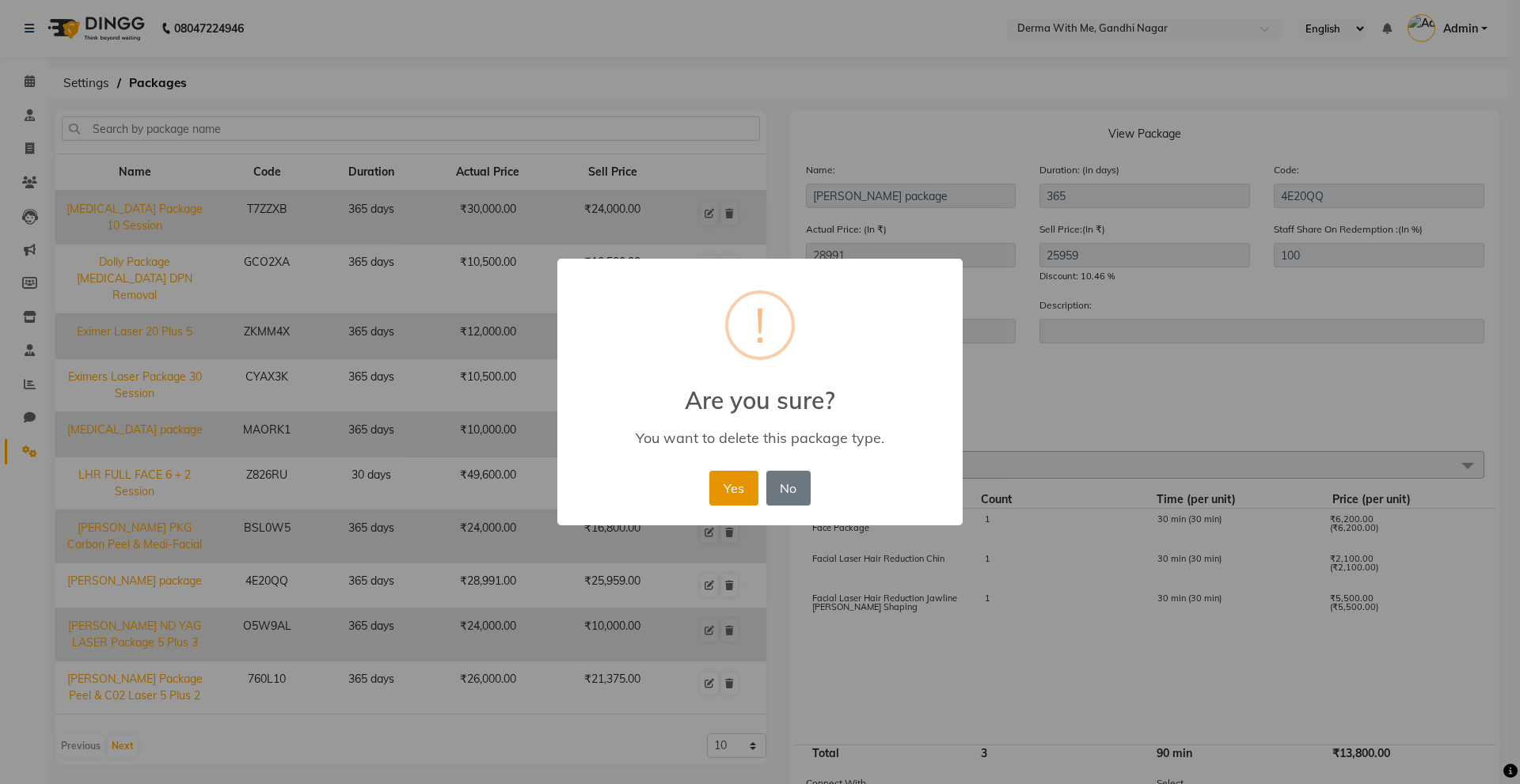
click at [722, 487] on button "Yes" at bounding box center [733, 487] width 48 height 35
select select
checkbox input "false"
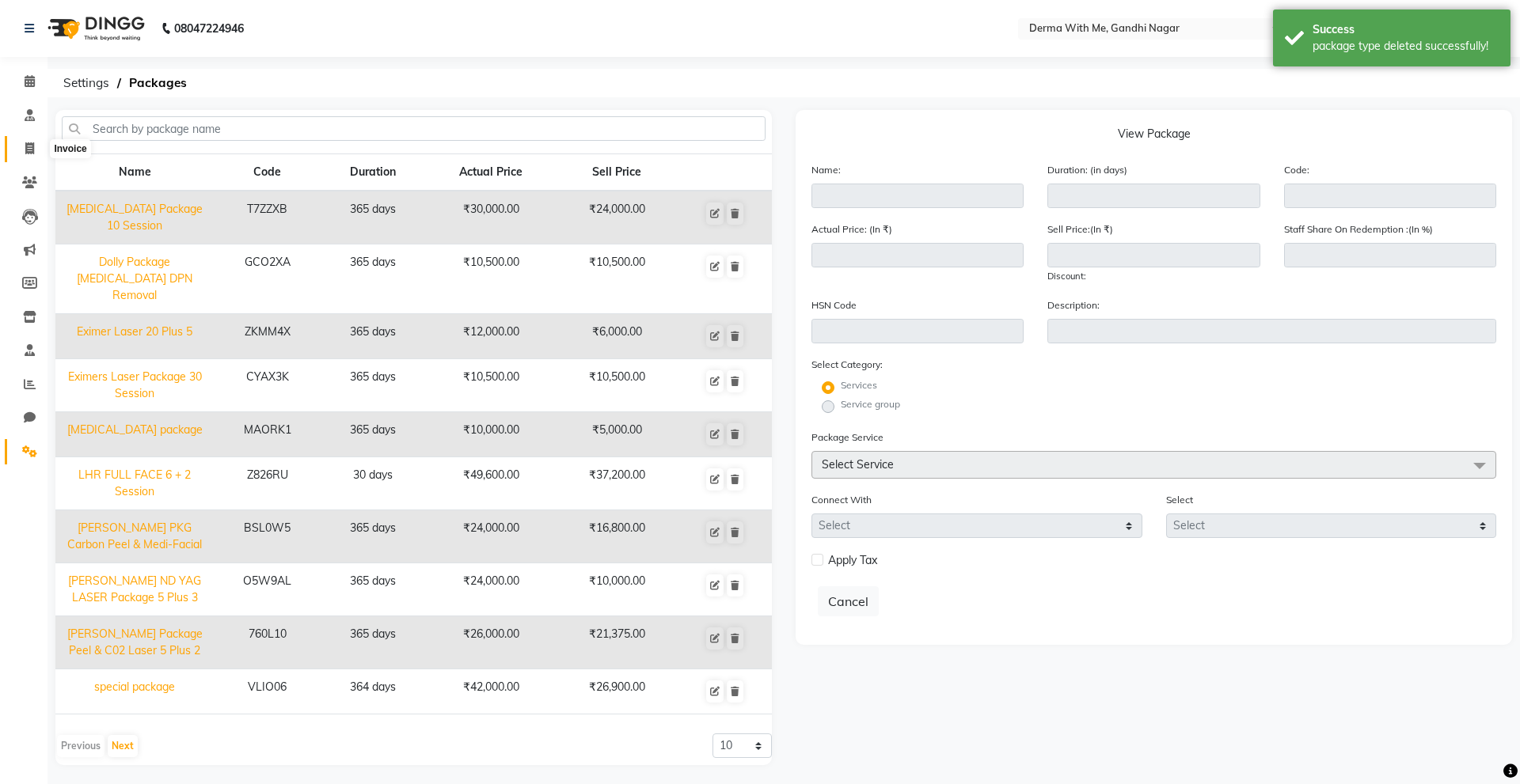
click at [21, 150] on span at bounding box center [30, 150] width 28 height 19
select select "service"
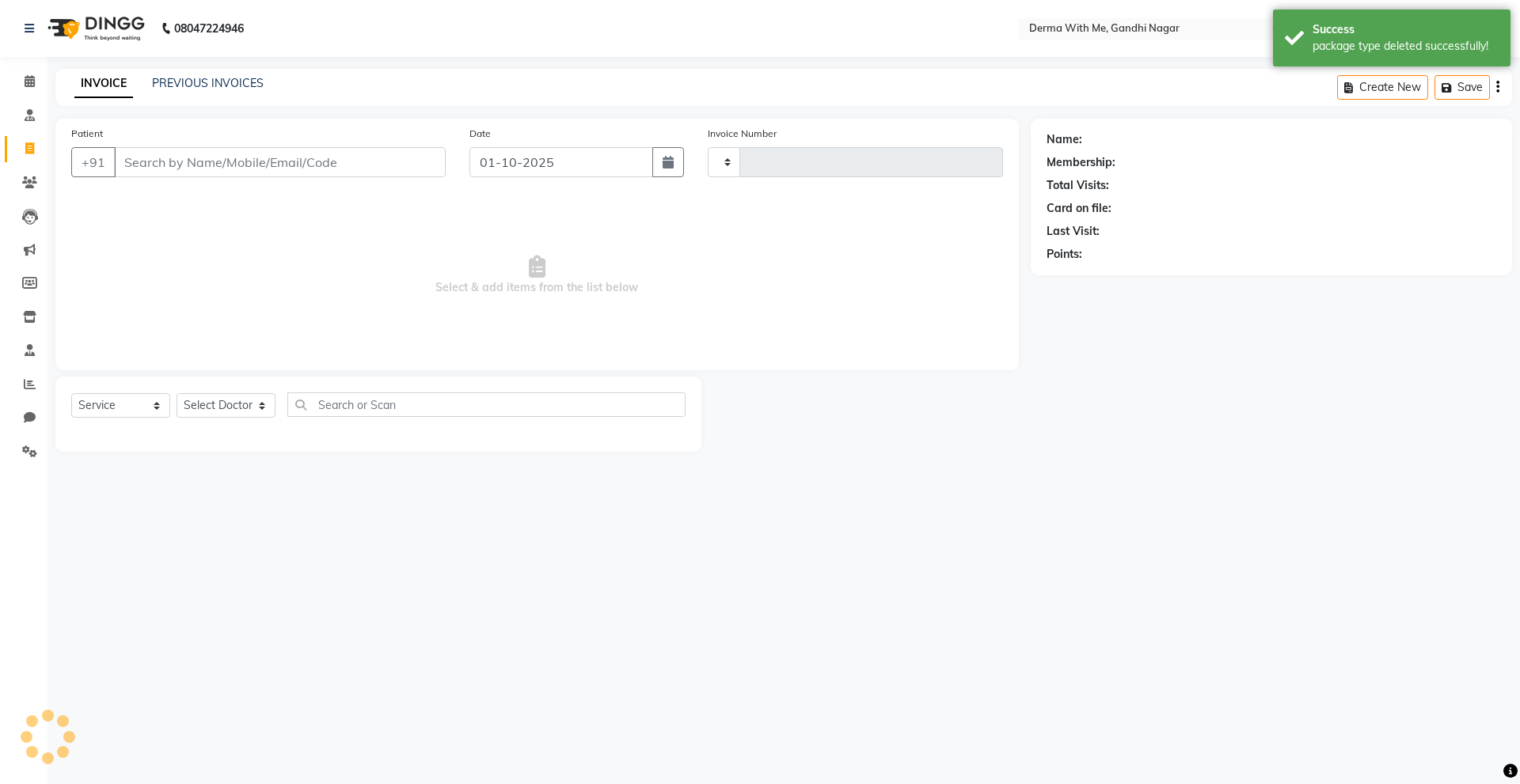
type input "0099"
select select "8404"
click at [242, 410] on select "Select Doctor [PERSON_NAME] Manager [PERSON_NAME] Recipient [PERSON_NAME]" at bounding box center [226, 406] width 99 height 24
select select "91539"
click at [177, 394] on select "Select Doctor [PERSON_NAME] Manager [PERSON_NAME] Recipient [PERSON_NAME]" at bounding box center [226, 406] width 99 height 24
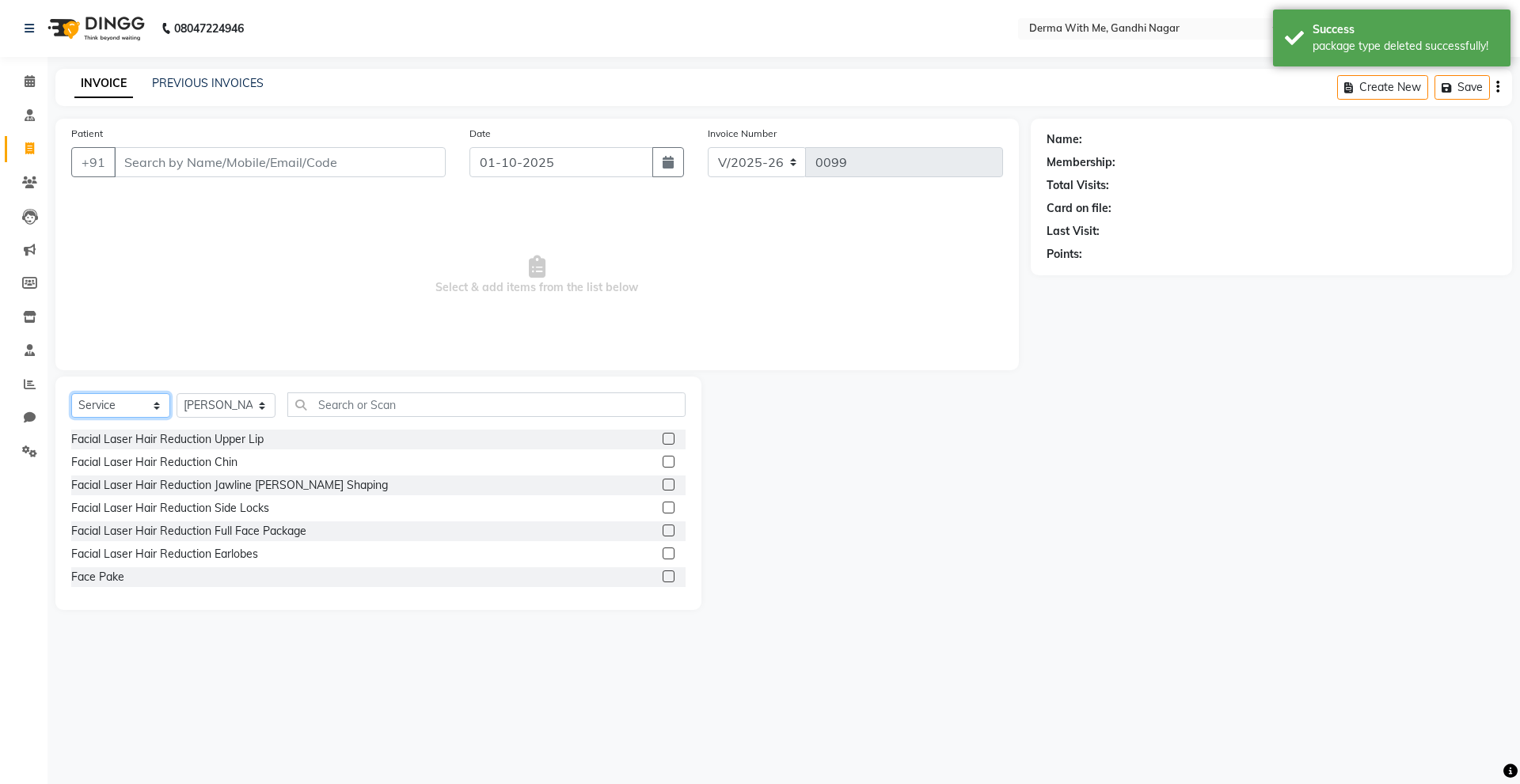
click at [140, 400] on select "Select Service Product Membership Package Voucher Prepaid Gift Card" at bounding box center [120, 406] width 99 height 24
select select "package"
click at [71, 394] on select "Select Service Product Membership Package Voucher Prepaid Gift Card" at bounding box center [120, 406] width 99 height 24
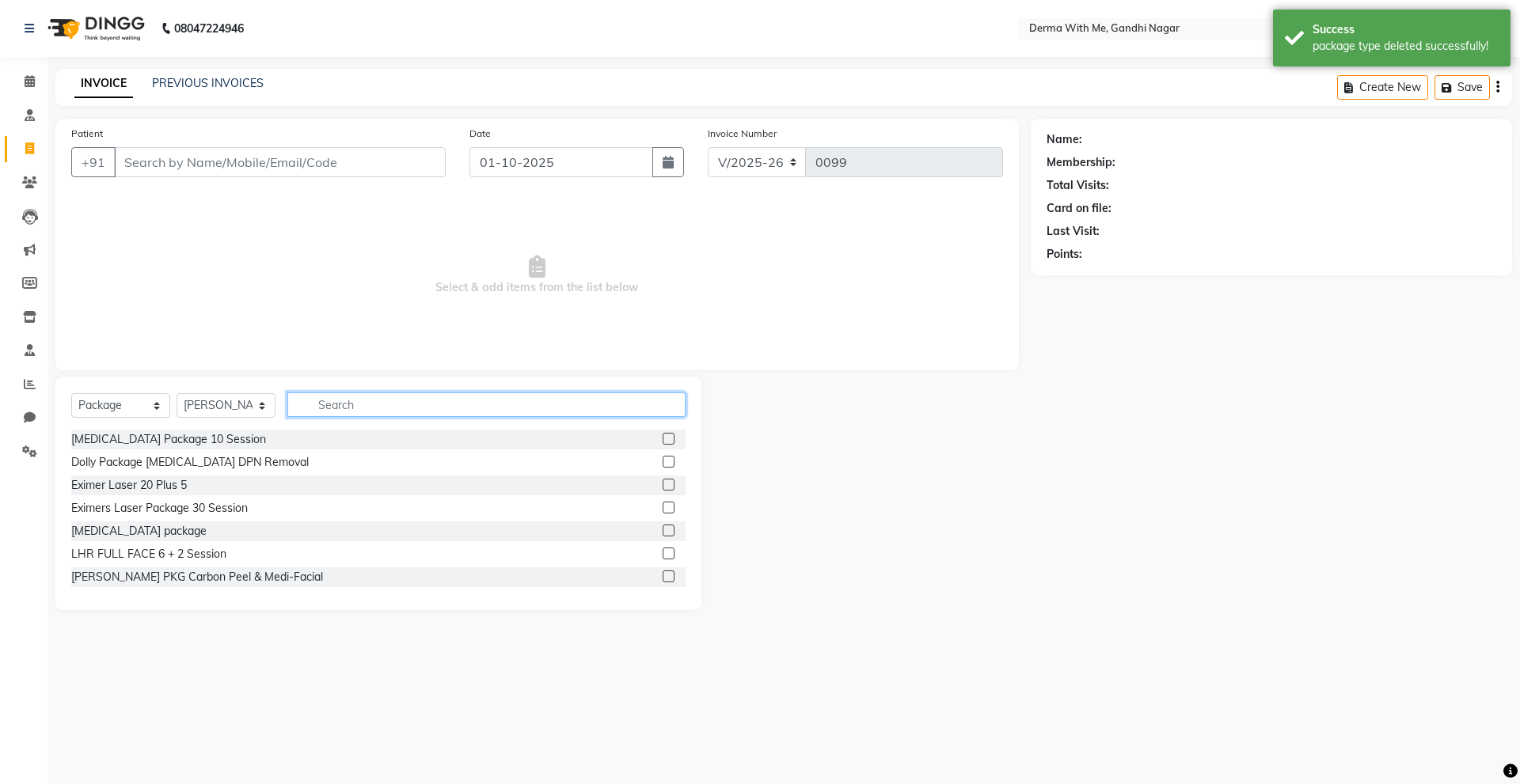
click at [350, 401] on input "text" at bounding box center [486, 405] width 398 height 24
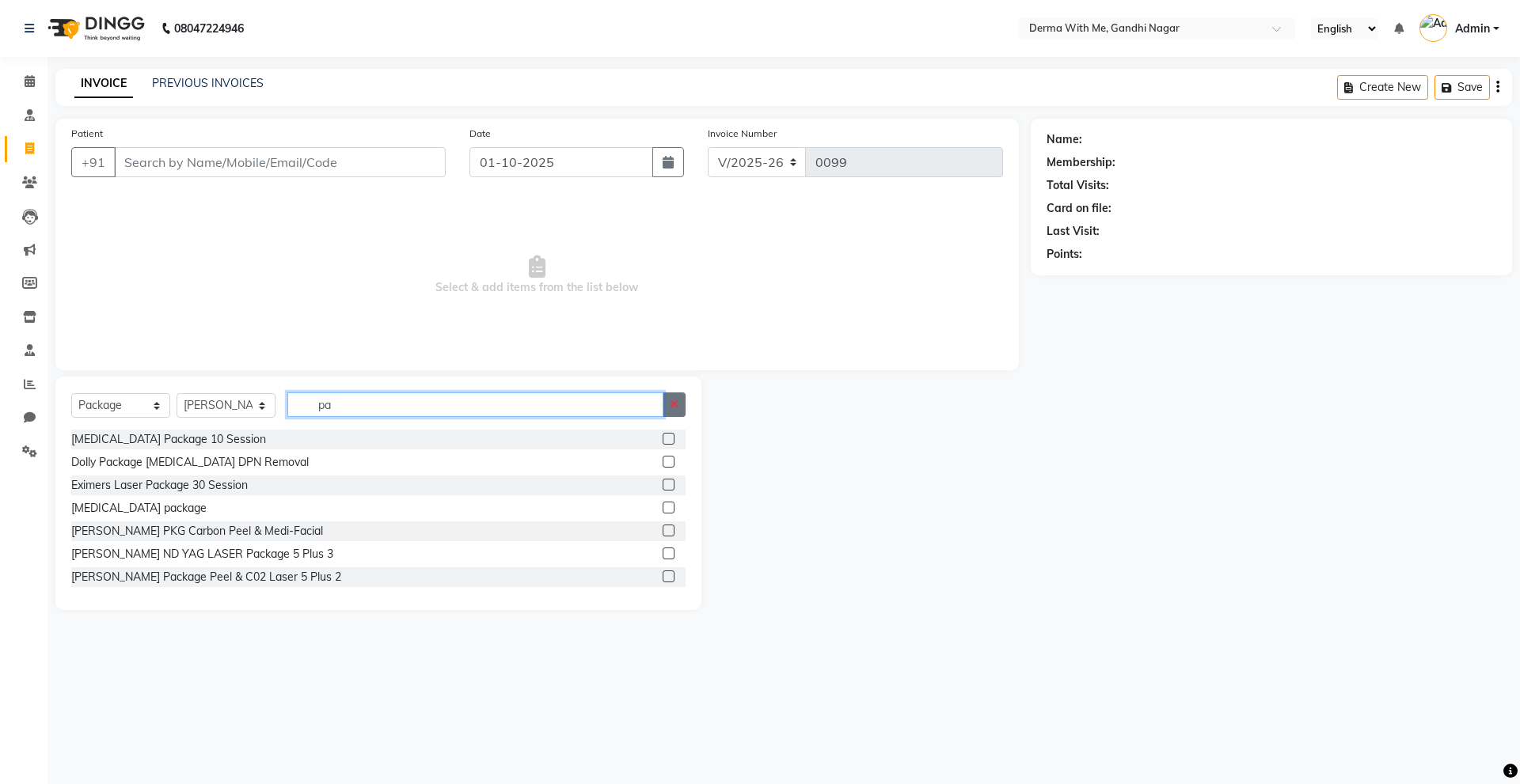
type input "pa"
click at [673, 411] on button "button" at bounding box center [673, 405] width 23 height 24
click at [1035, 468] on div "Name: Membership: Total Visits: Card on file: Last Visit: Points:" at bounding box center [1278, 365] width 493 height 492
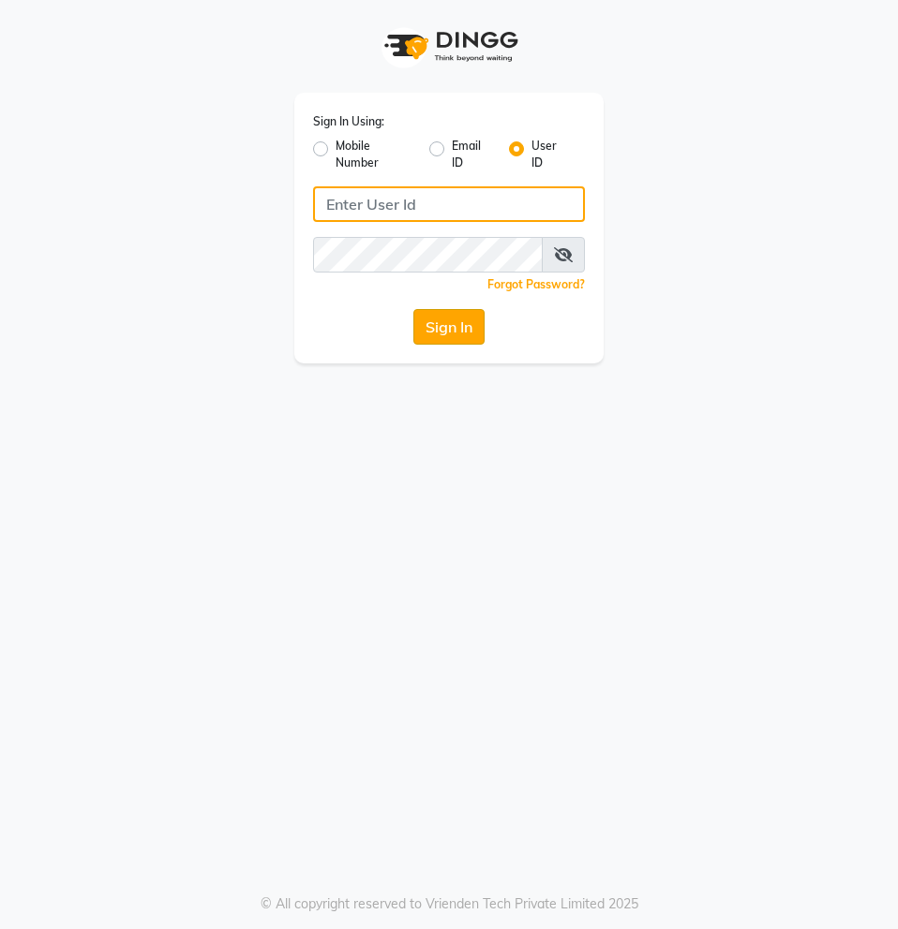
type input "derma@123"
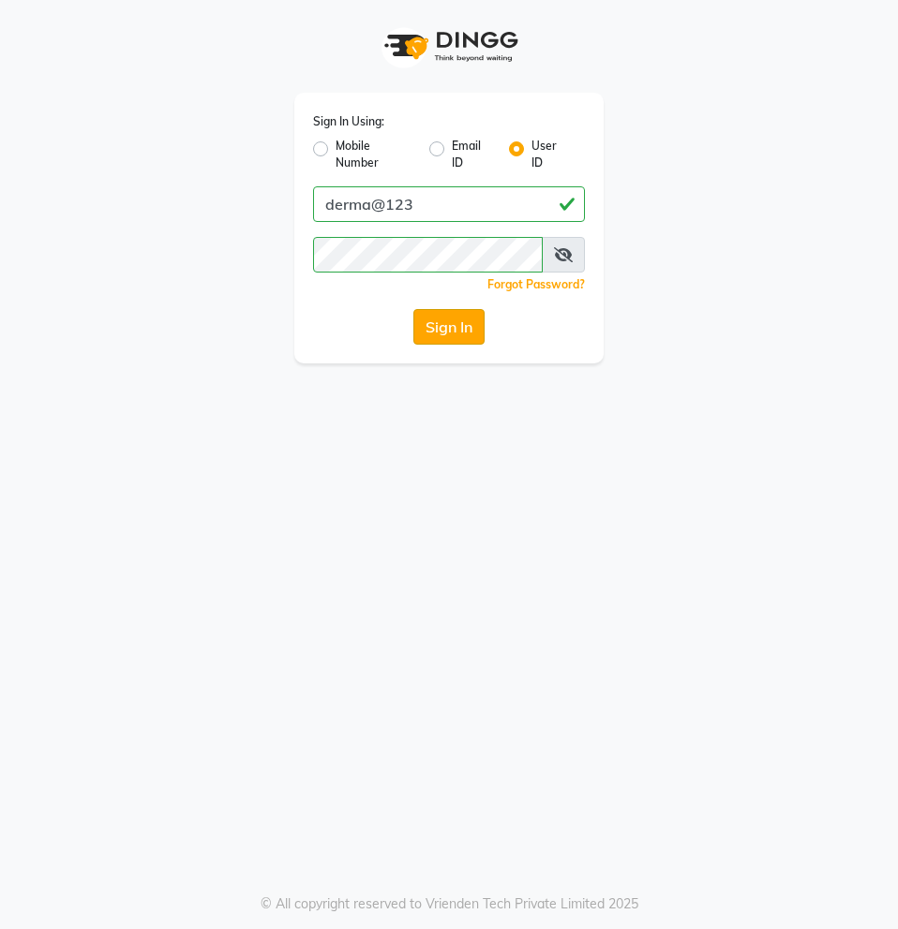
click at [425, 334] on button "Sign In" at bounding box center [448, 327] width 71 height 36
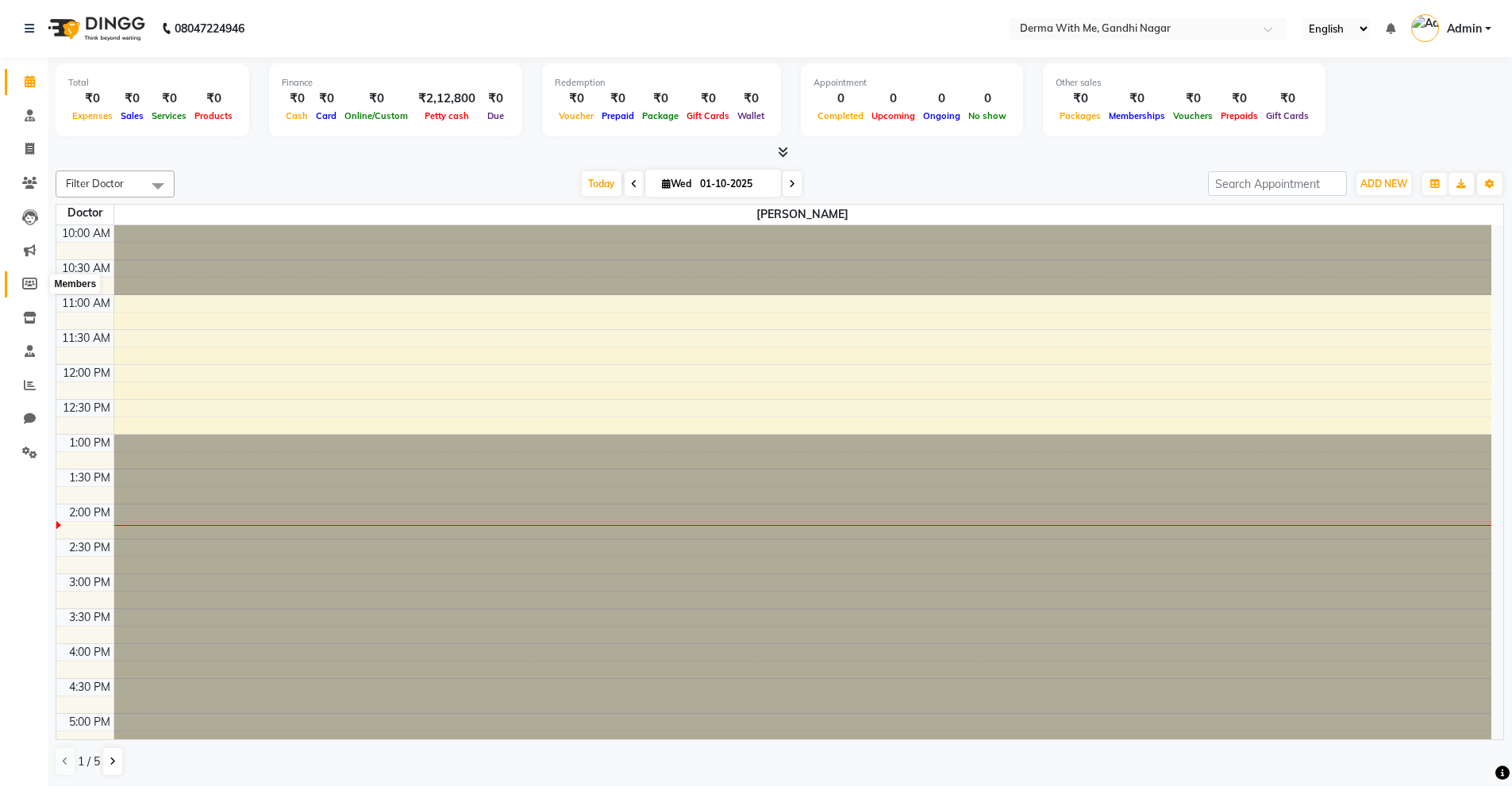
click at [22, 285] on icon at bounding box center [30, 284] width 15 height 12
select select
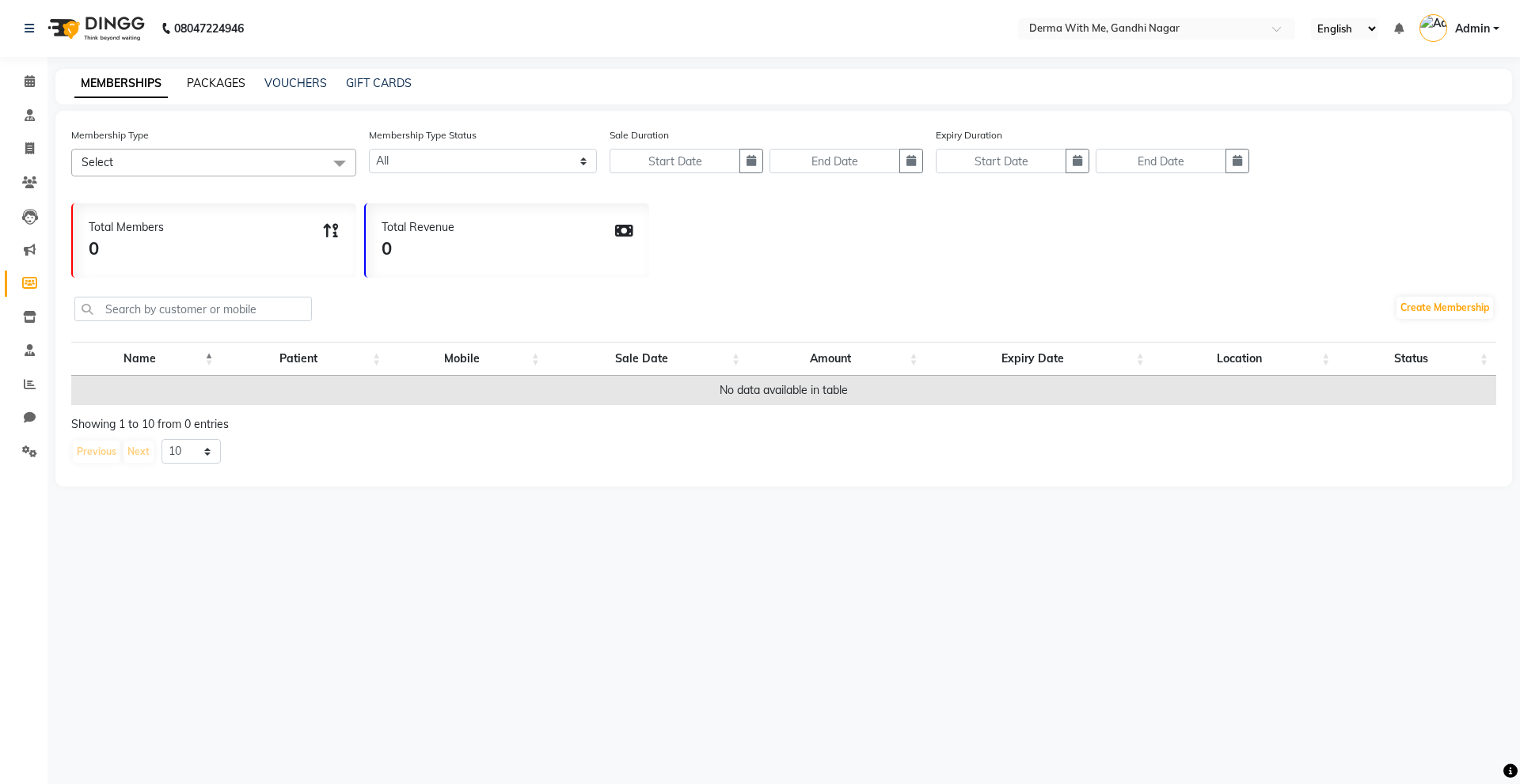
click at [216, 84] on link "PACKAGES" at bounding box center [215, 83] width 58 height 14
select select
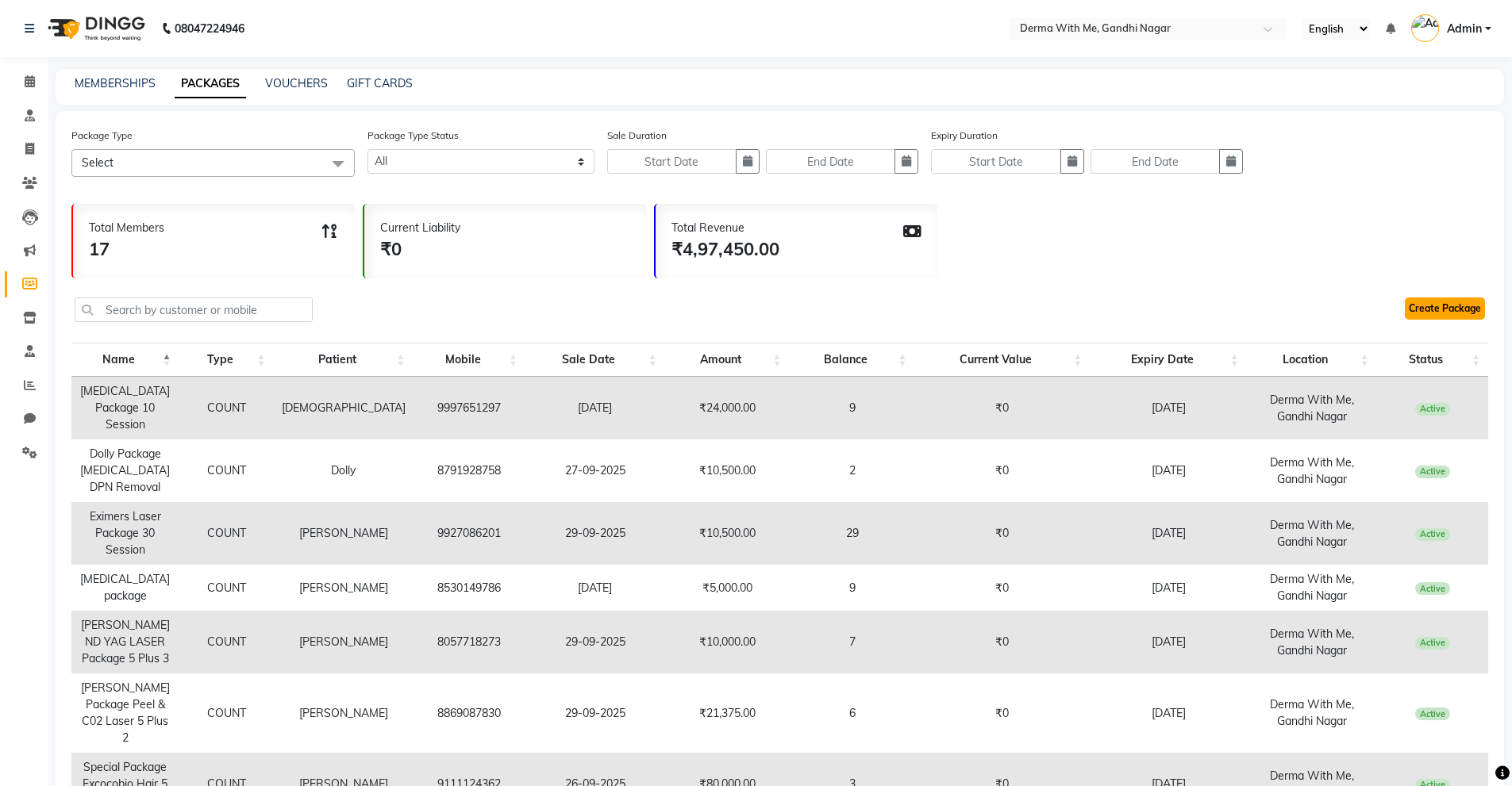
click at [760, 305] on link "Create Package" at bounding box center [1444, 308] width 80 height 22
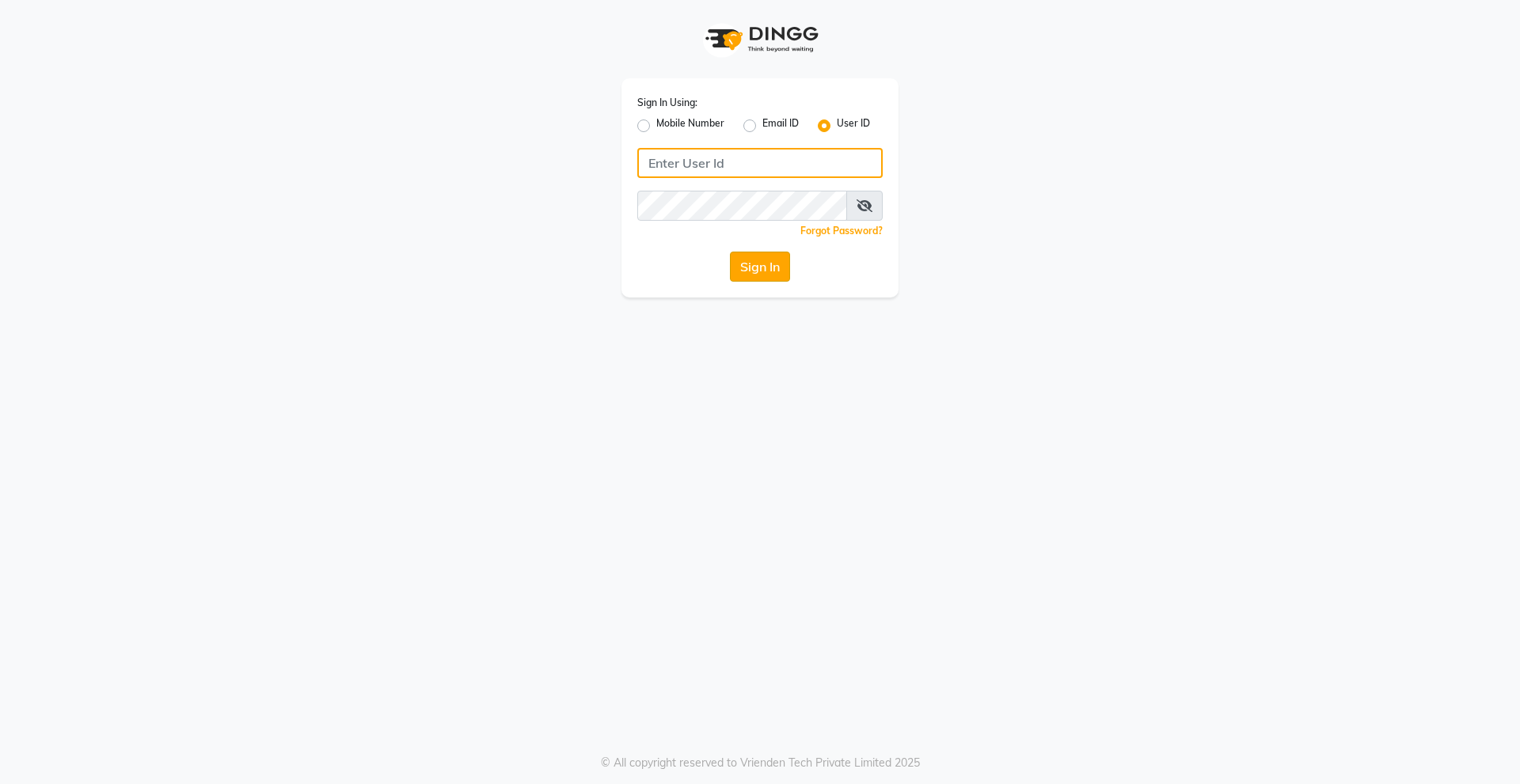
type input "derma@123"
click at [756, 266] on button "Sign In" at bounding box center [760, 267] width 60 height 30
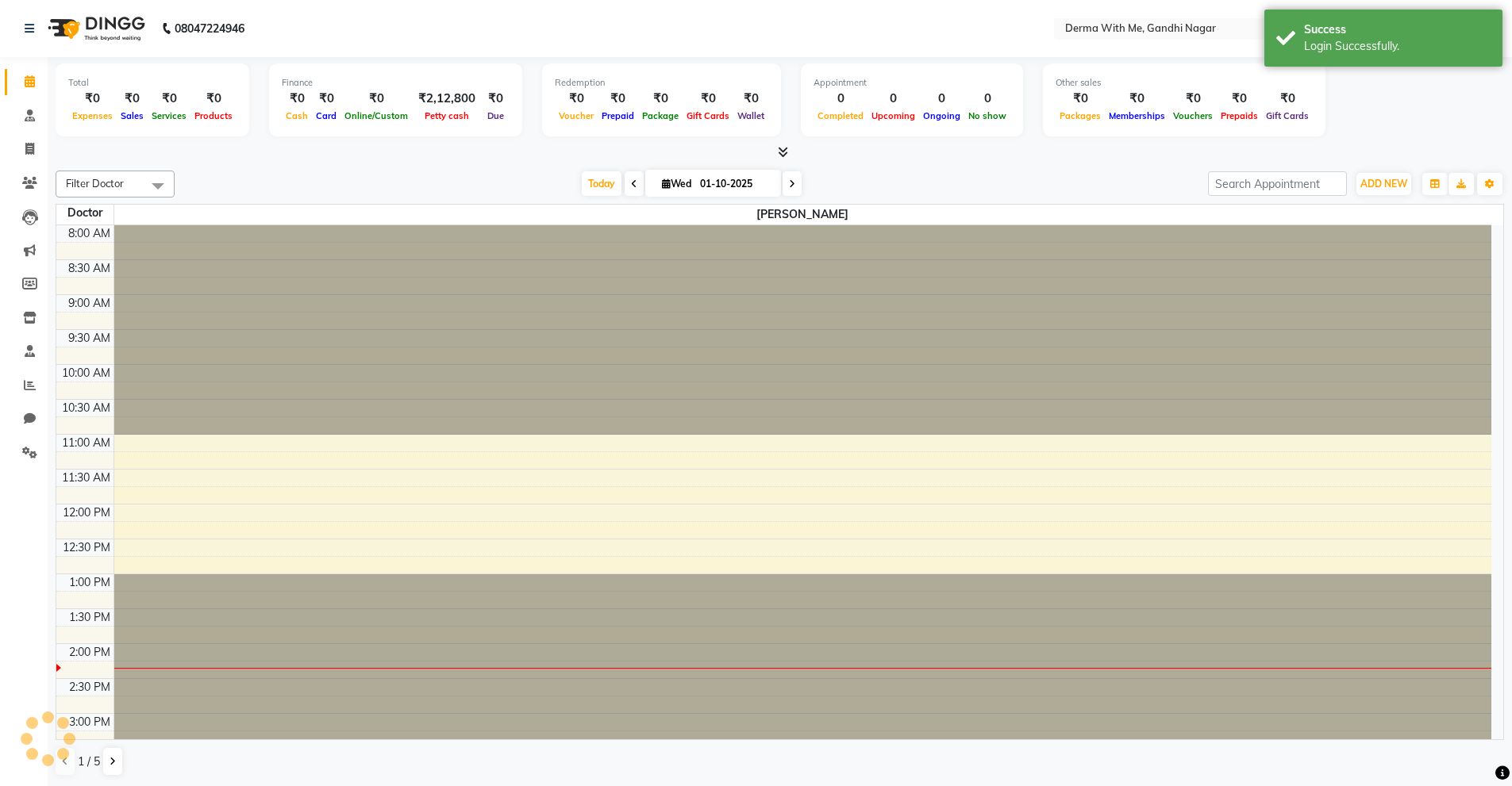
select select "en"
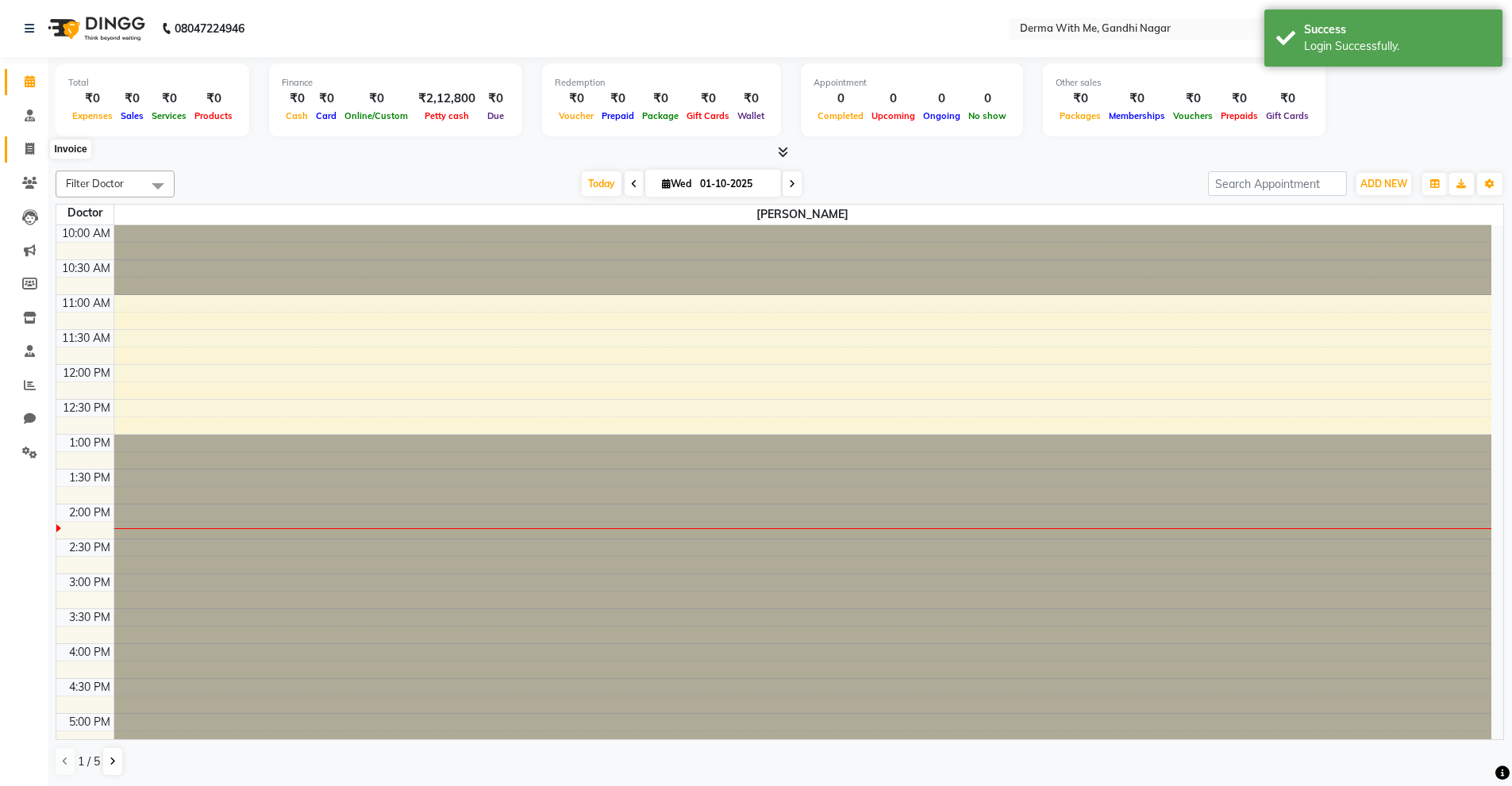
click at [27, 151] on icon at bounding box center [30, 149] width 8 height 12
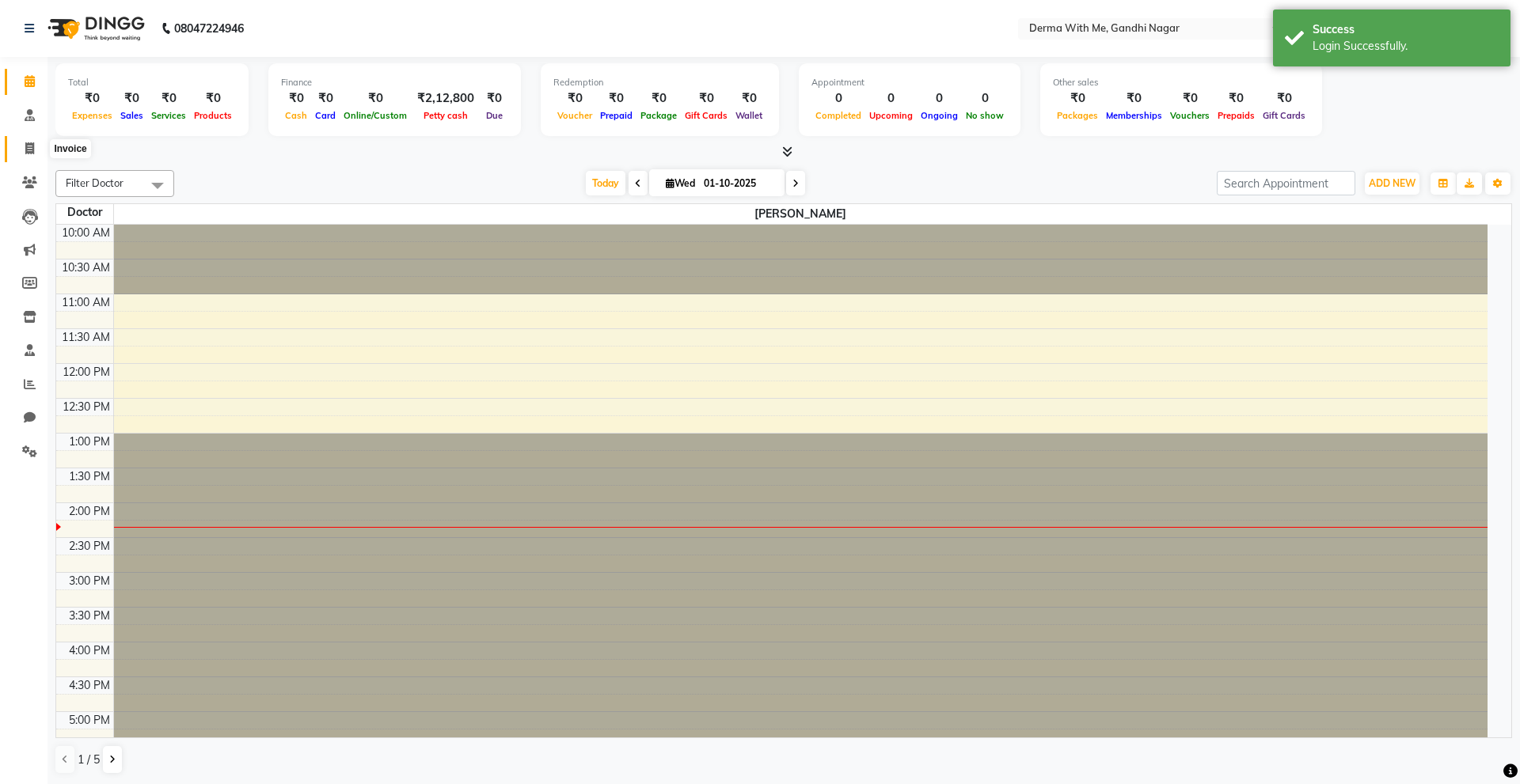
select select "8404"
select select "service"
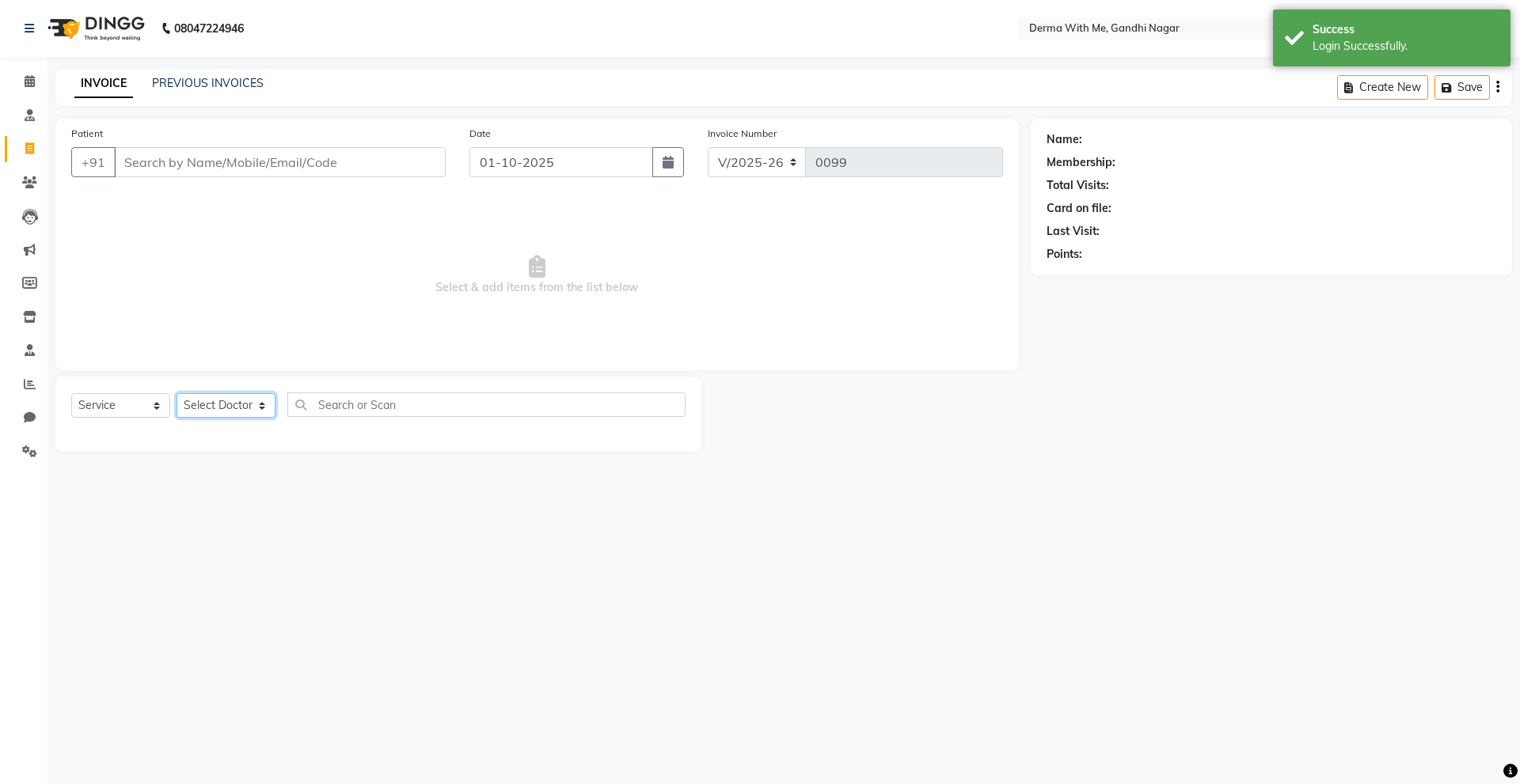
click at [255, 415] on select "Select Doctor [PERSON_NAME] Manager [PERSON_NAME] Recipient [PERSON_NAME]" at bounding box center [226, 406] width 99 height 24
select select "82999"
click at [177, 394] on select "Select Doctor [PERSON_NAME] Manager [PERSON_NAME] Recipient [PERSON_NAME]" at bounding box center [226, 406] width 99 height 24
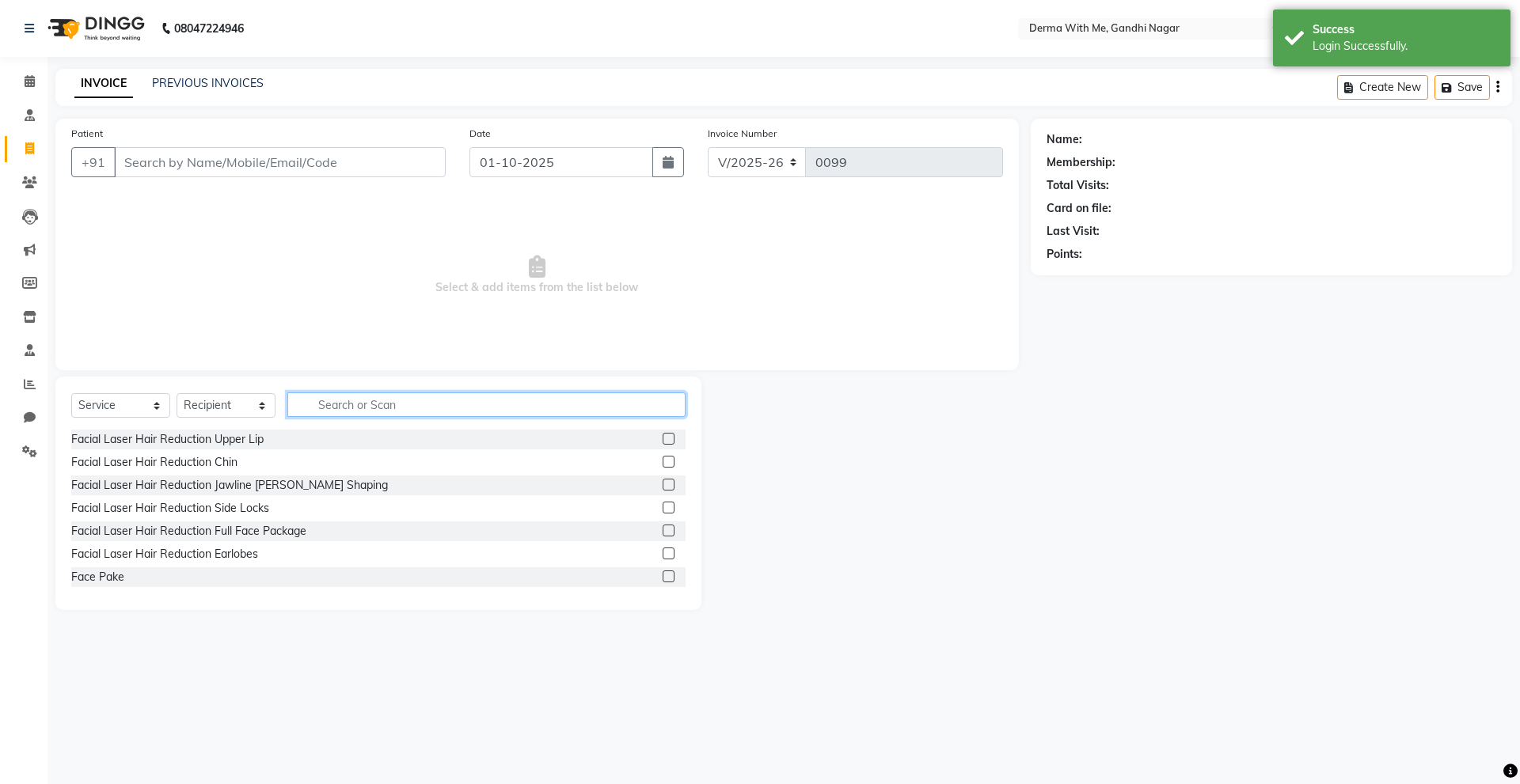
click at [345, 406] on input "text" at bounding box center [486, 405] width 398 height 24
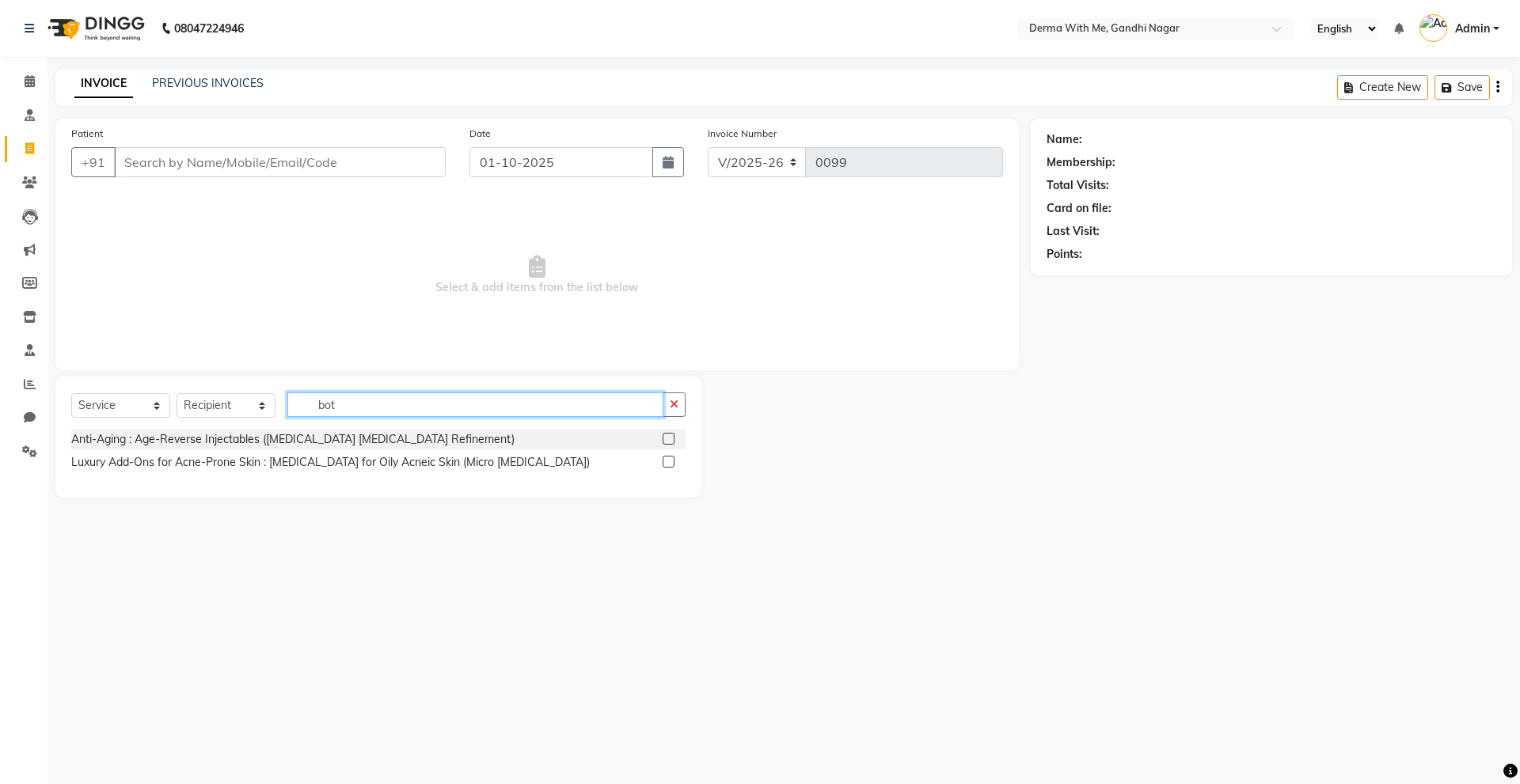
type input "bot"
click at [666, 436] on label at bounding box center [668, 438] width 12 height 12
click at [666, 436] on input "checkbox" at bounding box center [667, 439] width 10 height 10
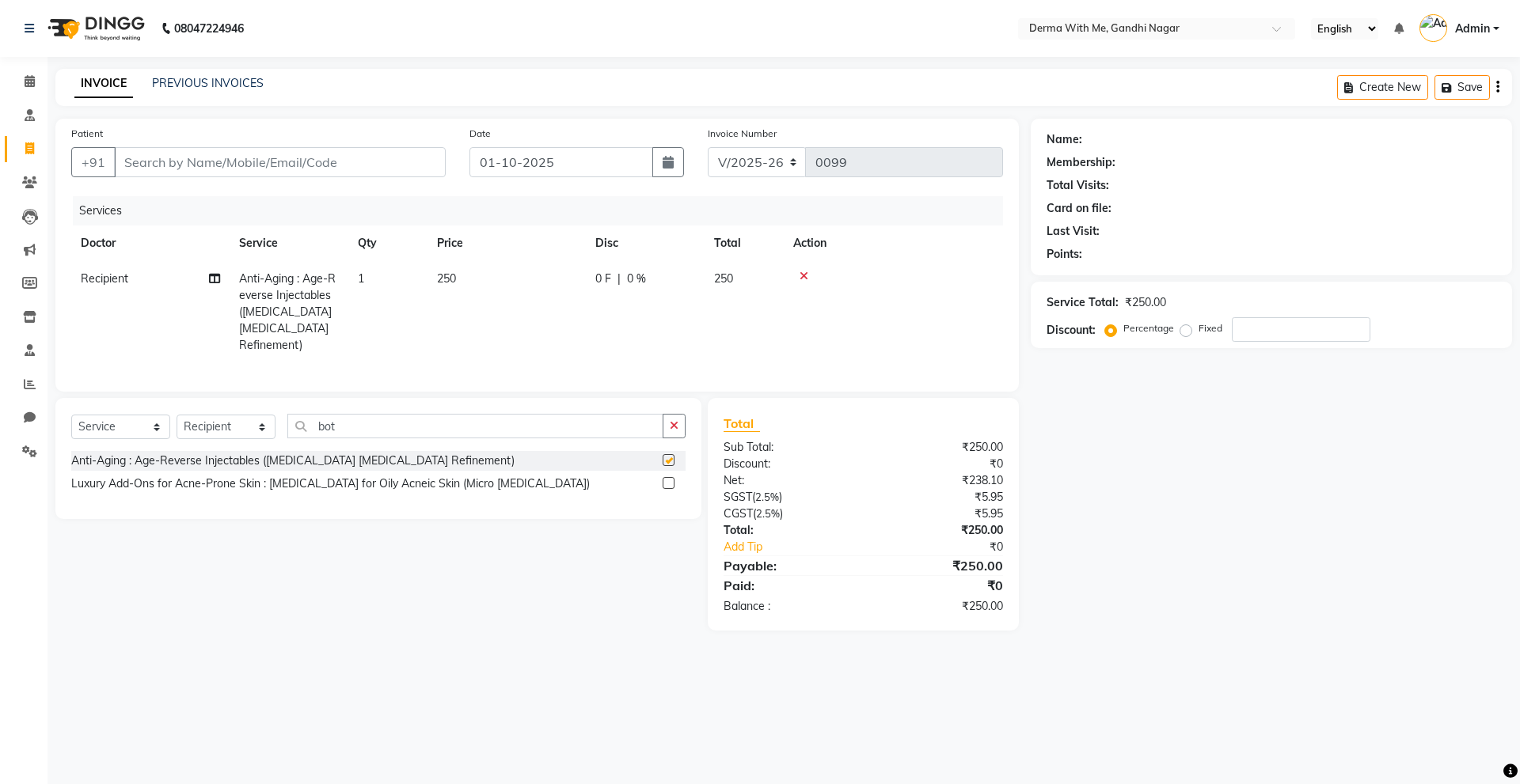
checkbox input "false"
click at [445, 278] on span "250" at bounding box center [446, 278] width 19 height 14
select select "82999"
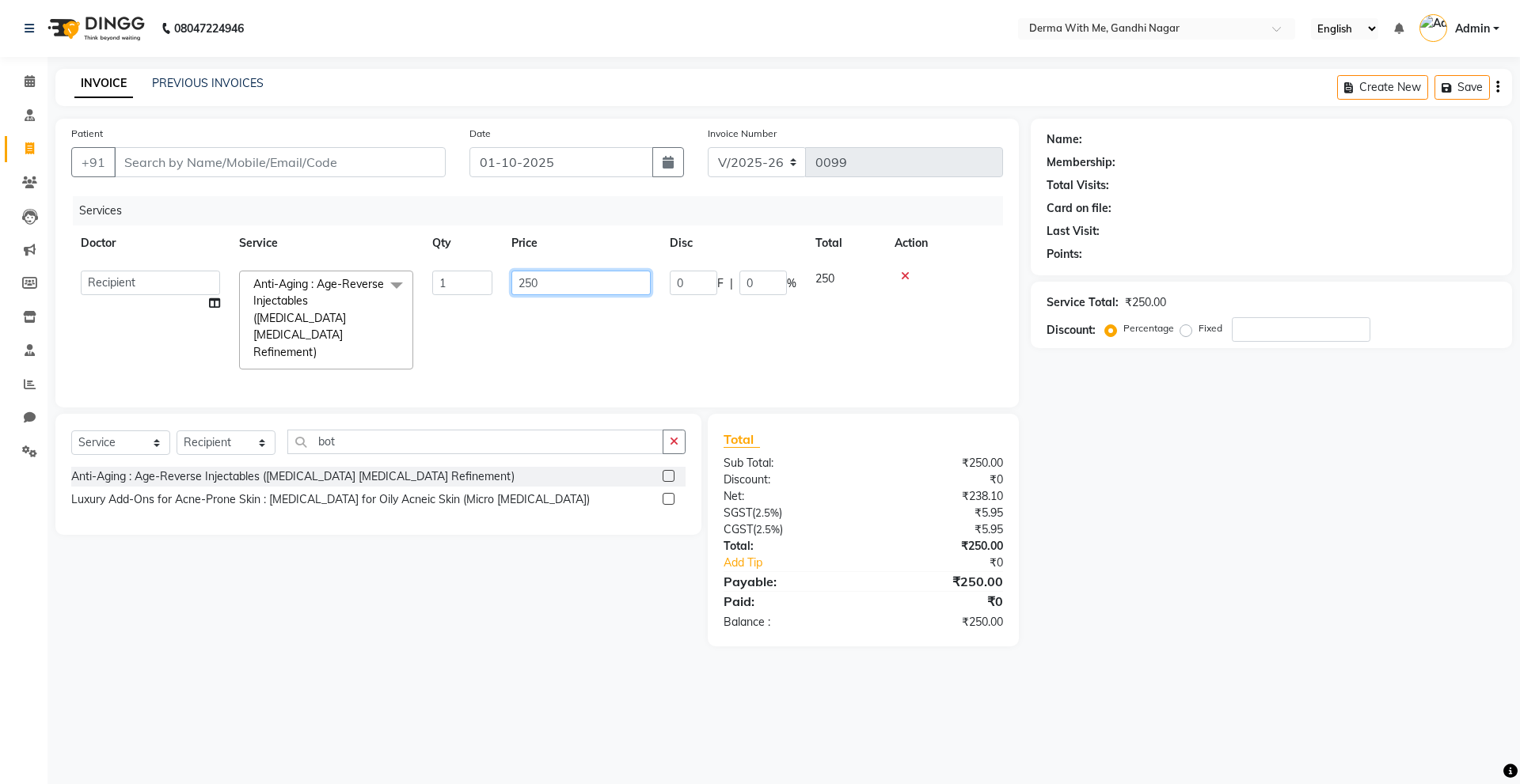
click at [537, 277] on input "250" at bounding box center [580, 282] width 139 height 24
type input "350"
click at [583, 312] on td "350" at bounding box center [580, 320] width 158 height 118
select select "82999"
click at [471, 278] on input "1" at bounding box center [462, 282] width 60 height 24
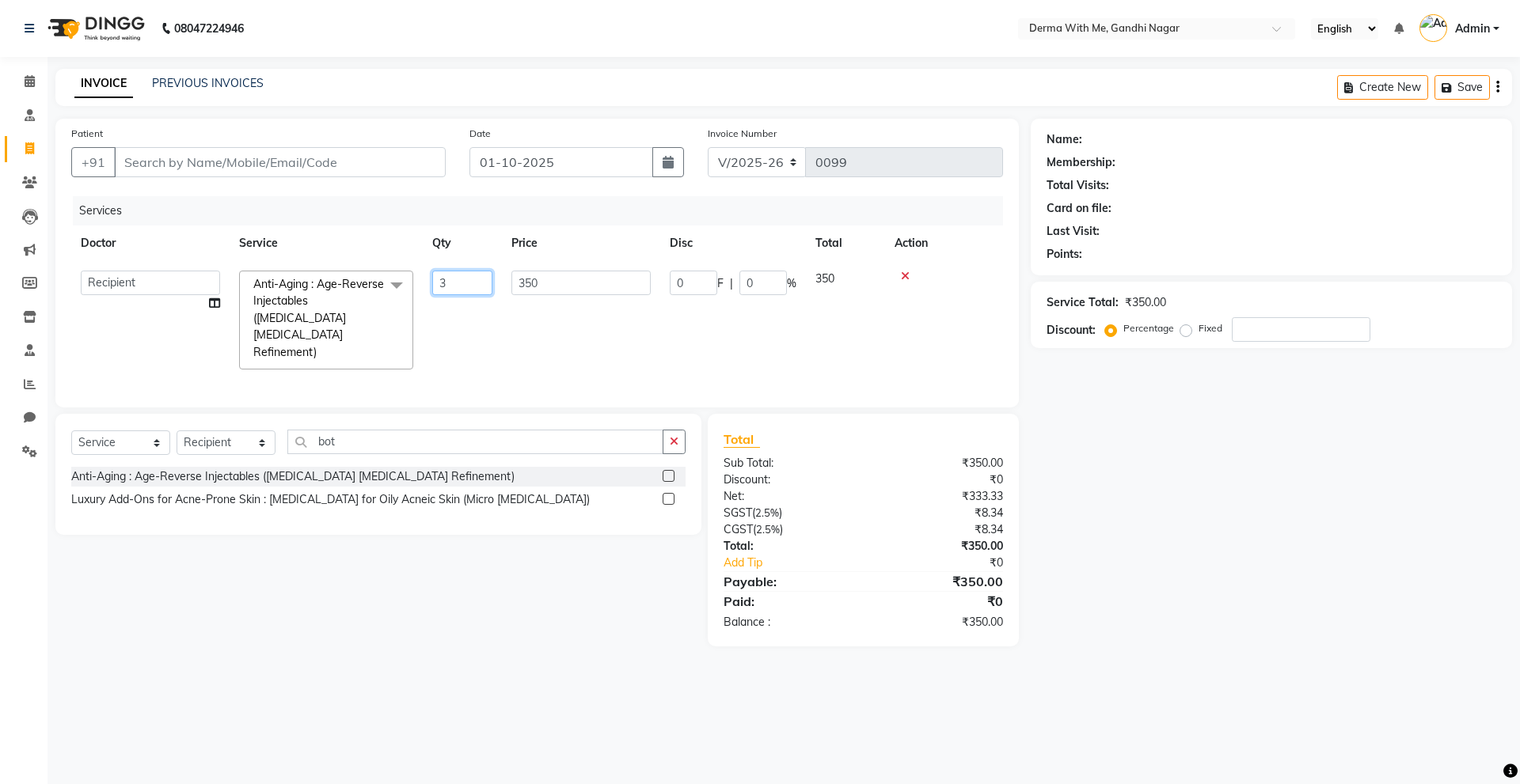
type input "30"
click at [546, 338] on td "350" at bounding box center [580, 320] width 158 height 118
select select "82999"
click at [584, 308] on td "350" at bounding box center [580, 320] width 158 height 118
click at [1259, 339] on input "number" at bounding box center [1301, 329] width 139 height 24
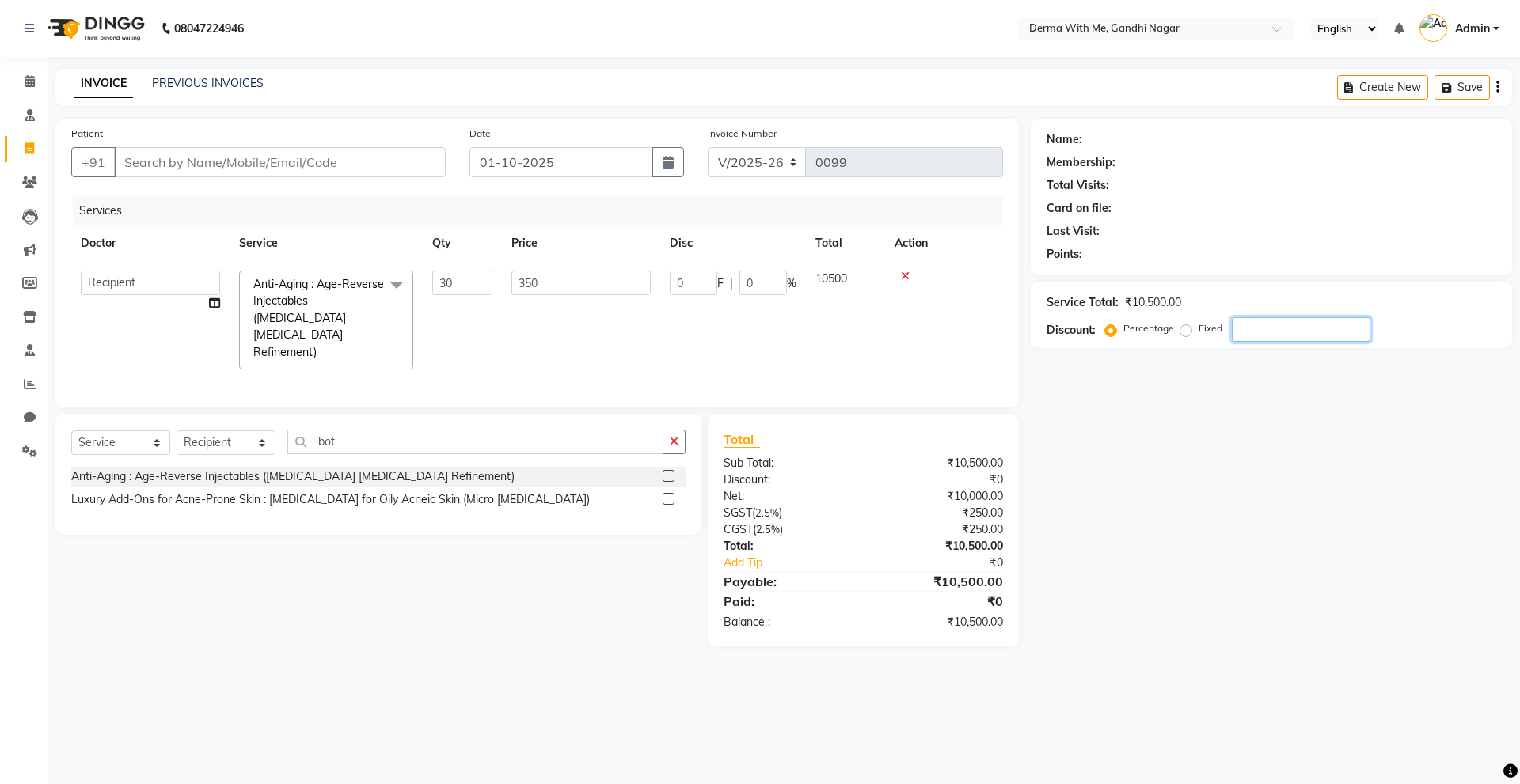
type input "3"
type input "315"
type input "3"
type input "30"
type input "3150"
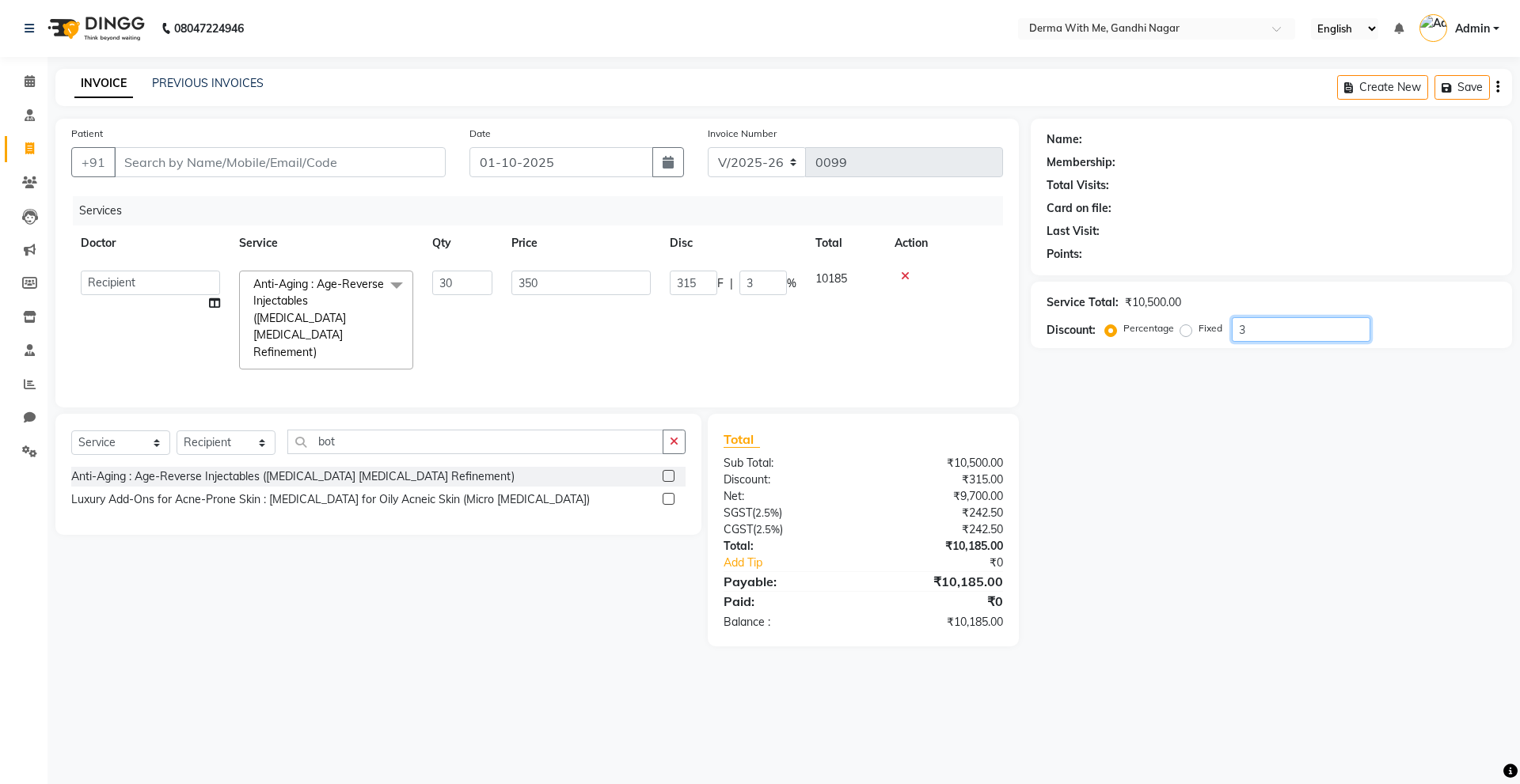
type input "30"
click at [1234, 369] on div "Name: Membership: Total Visits: Card on file: Last Visit: Points: Service Total…" at bounding box center [1278, 383] width 493 height 528
click at [276, 150] on input "Patient" at bounding box center [280, 162] width 332 height 30
type input "S"
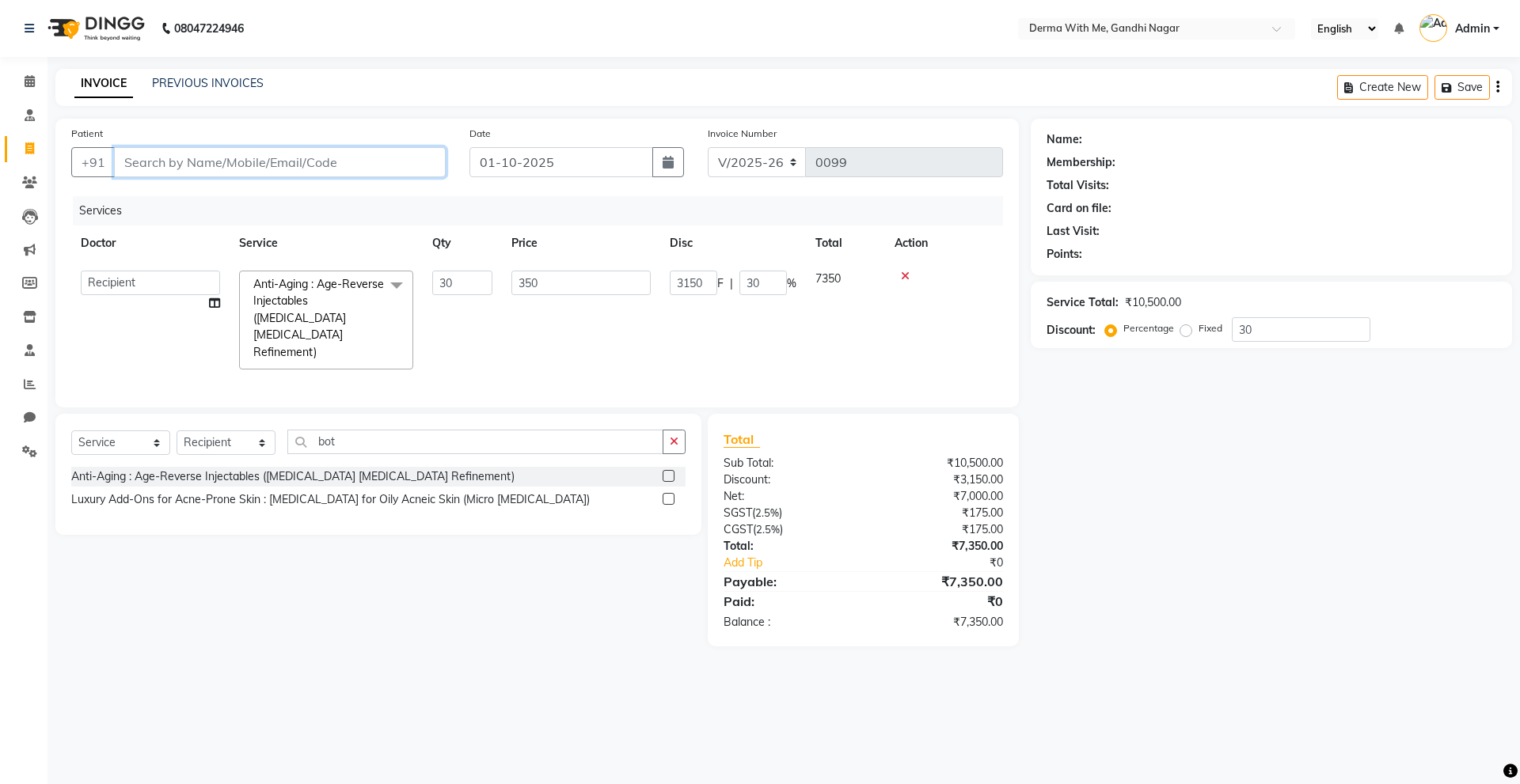
type input "0"
type input "Soni"
click at [413, 160] on span "Add Patient" at bounding box center [400, 162] width 71 height 16
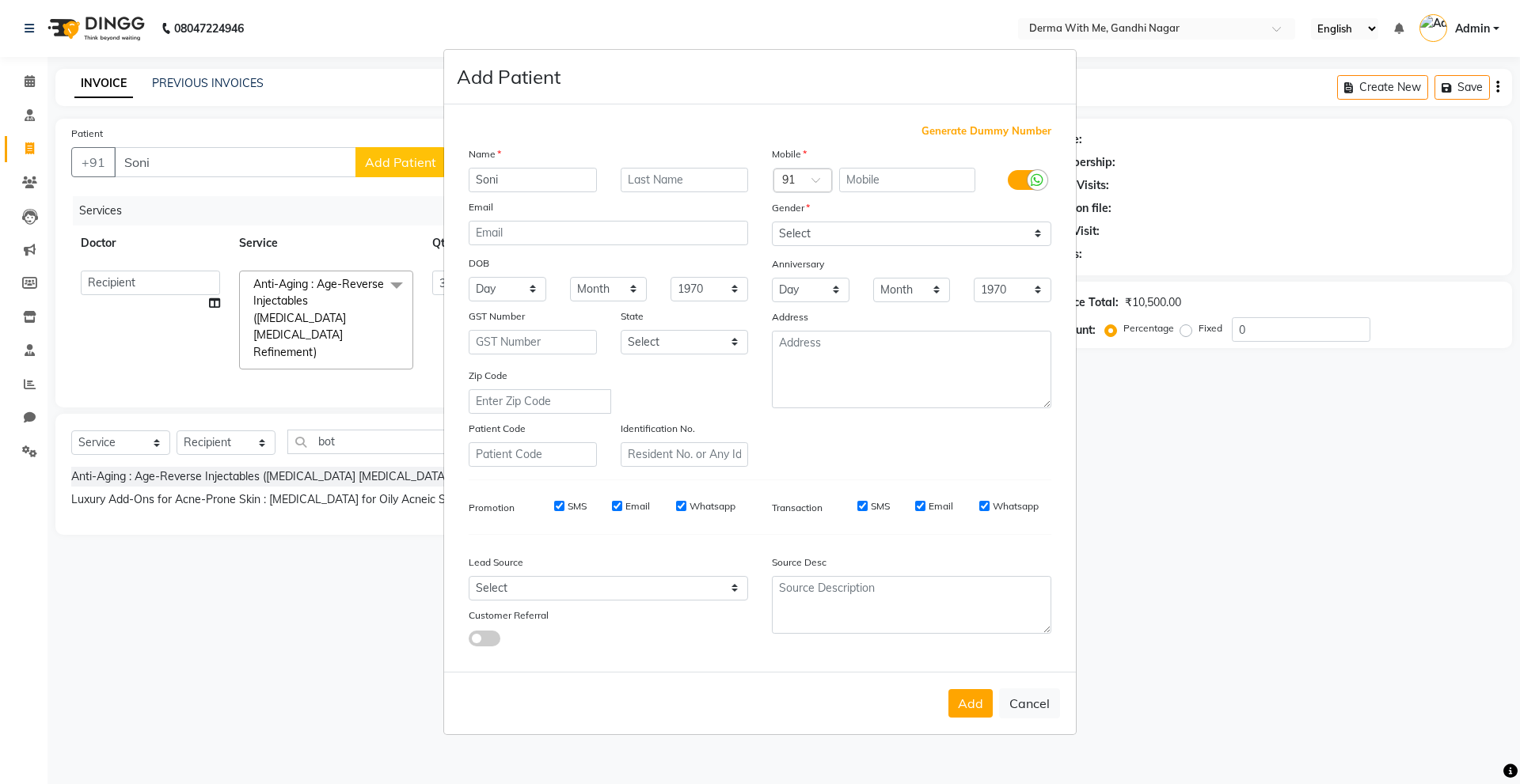
drag, startPoint x: 558, startPoint y: 172, endPoint x: 422, endPoint y: 182, distance: 136.4
click at [422, 182] on ngb-modal-window "Add Patient Generate Dummy Number Name Soni Email DOB Day 01 02 03 04 05 06 07 …" at bounding box center [760, 392] width 1520 height 784
type input "s"
type input "Seema"
click at [659, 177] on input "text" at bounding box center [684, 180] width 128 height 24
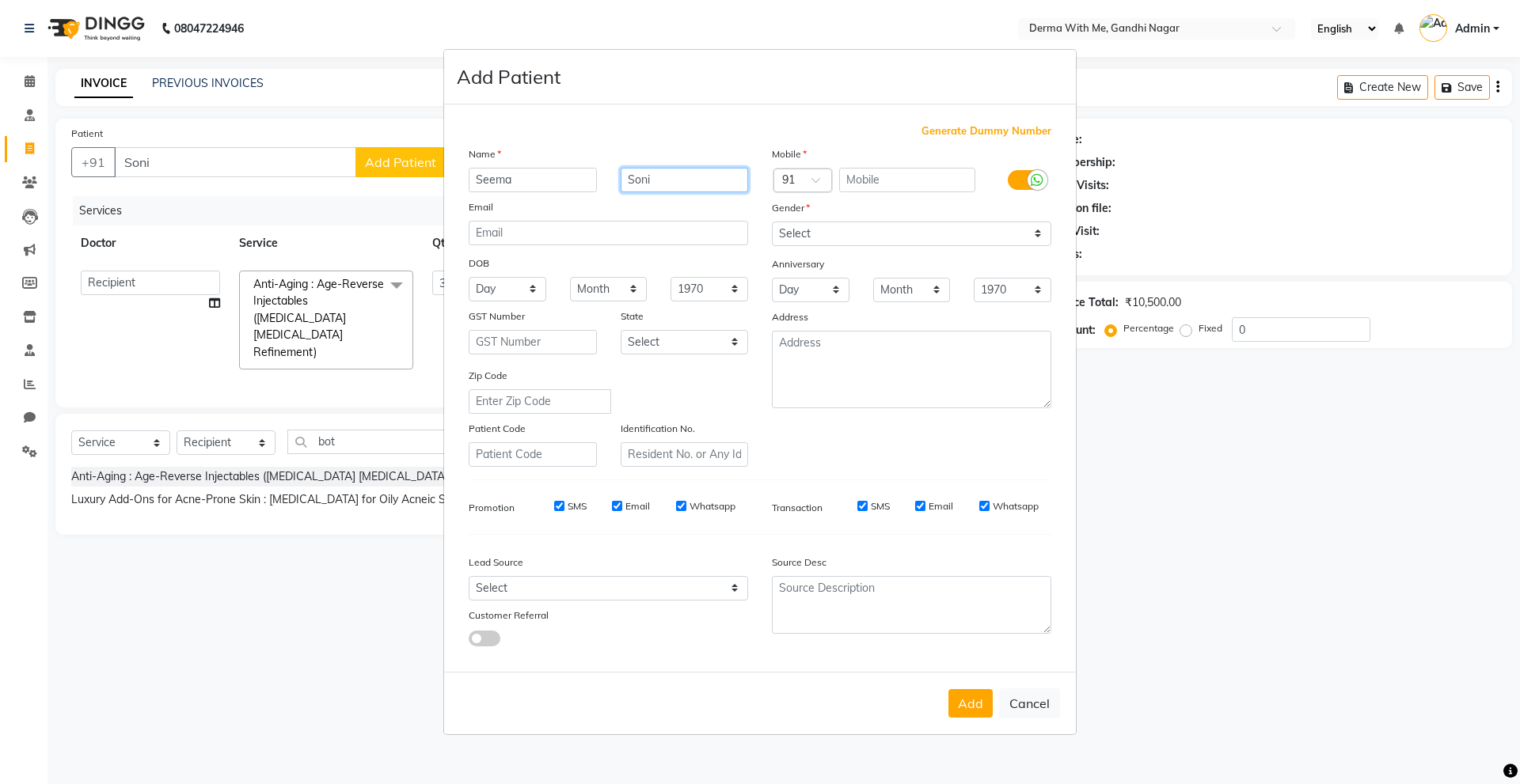
type input "Soni"
click at [864, 233] on select "Select [DEMOGRAPHIC_DATA] [DEMOGRAPHIC_DATA] Other Prefer Not To Say" at bounding box center [911, 233] width 280 height 24
select select "[DEMOGRAPHIC_DATA]"
click at [771, 221] on select "Select [DEMOGRAPHIC_DATA] [DEMOGRAPHIC_DATA] Other Prefer Not To Say" at bounding box center [911, 233] width 280 height 24
click at [895, 173] on input "text" at bounding box center [907, 180] width 137 height 24
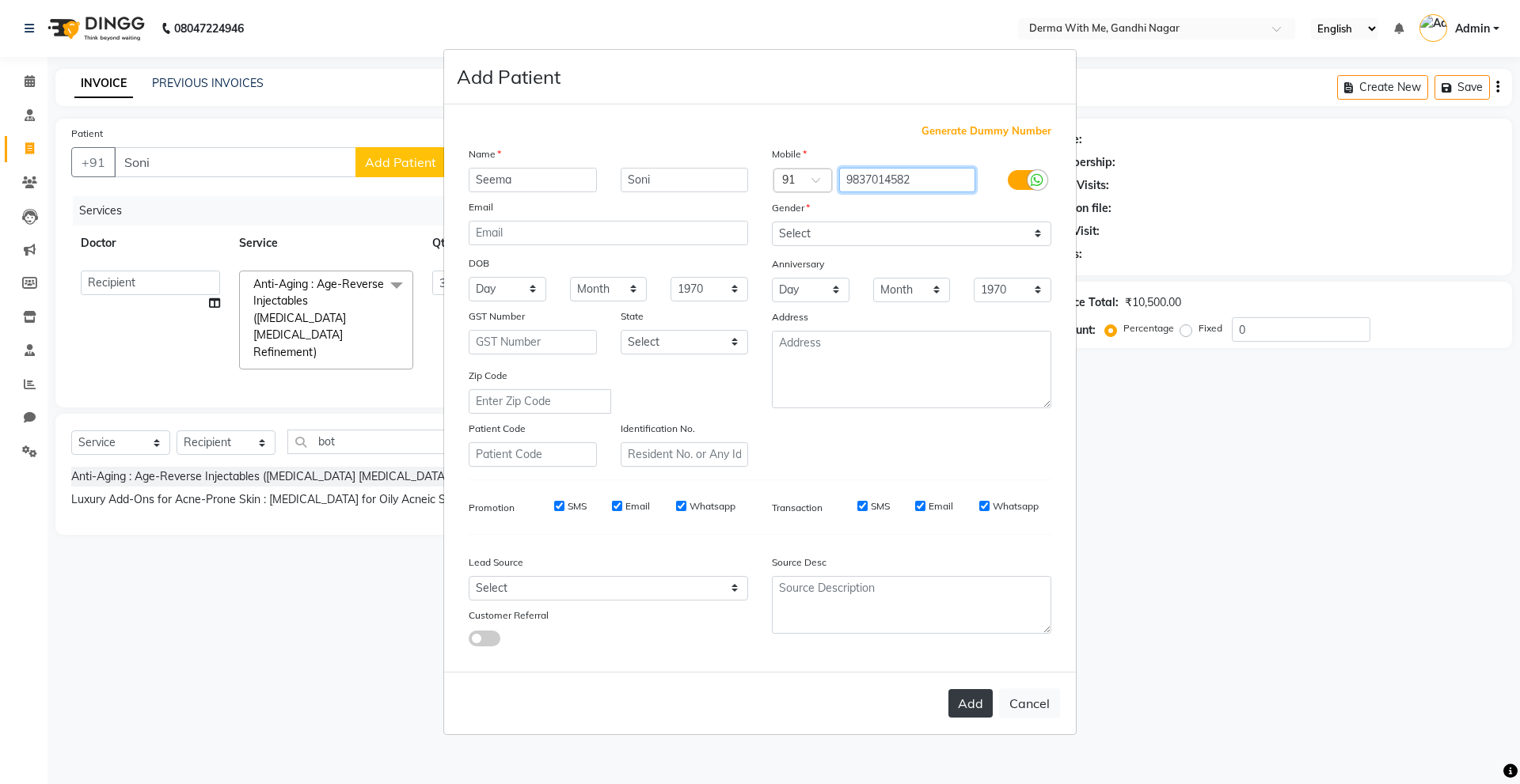
type input "9837014582"
click at [978, 709] on button "Add" at bounding box center [970, 704] width 44 height 29
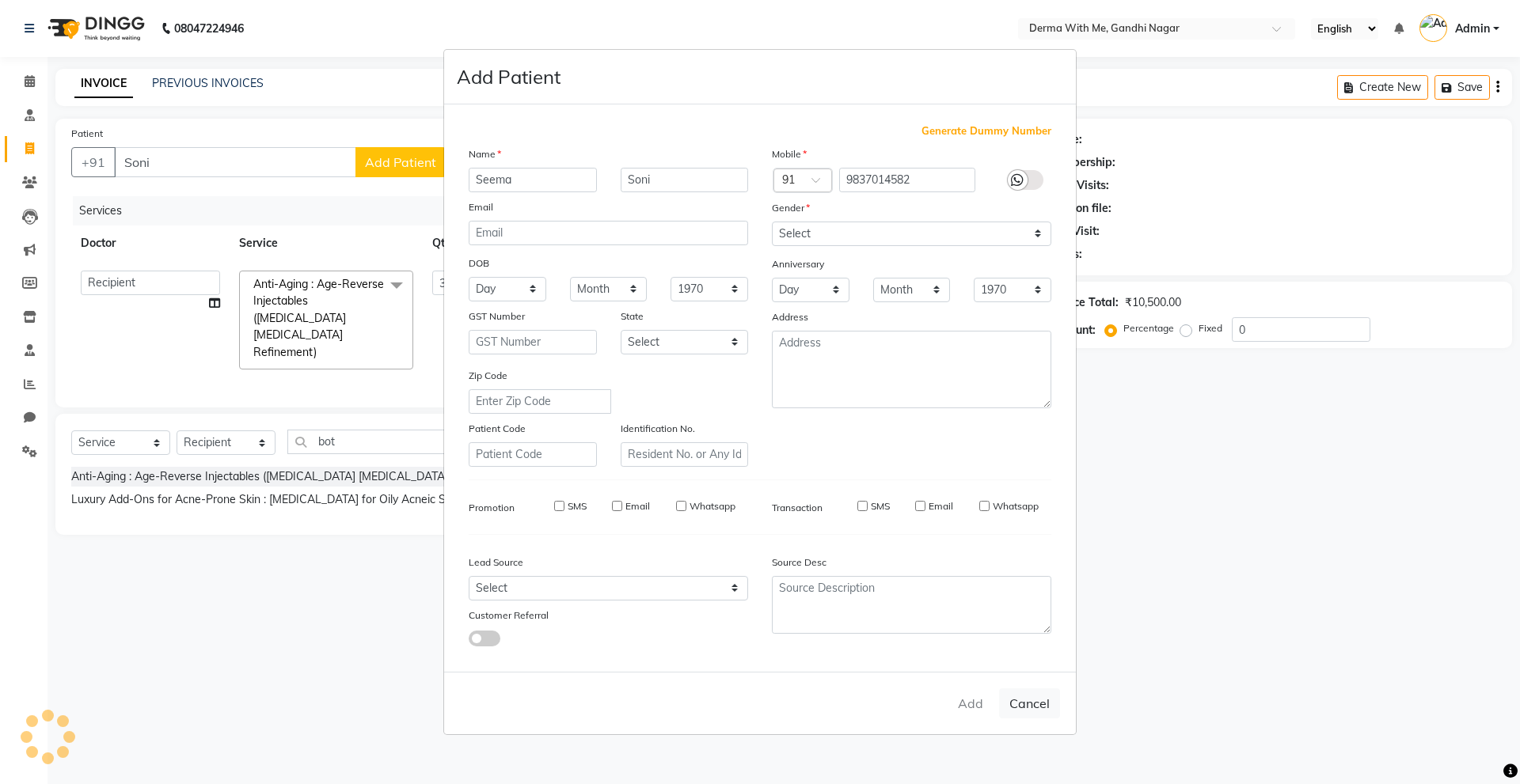
type input "9837014582"
select select
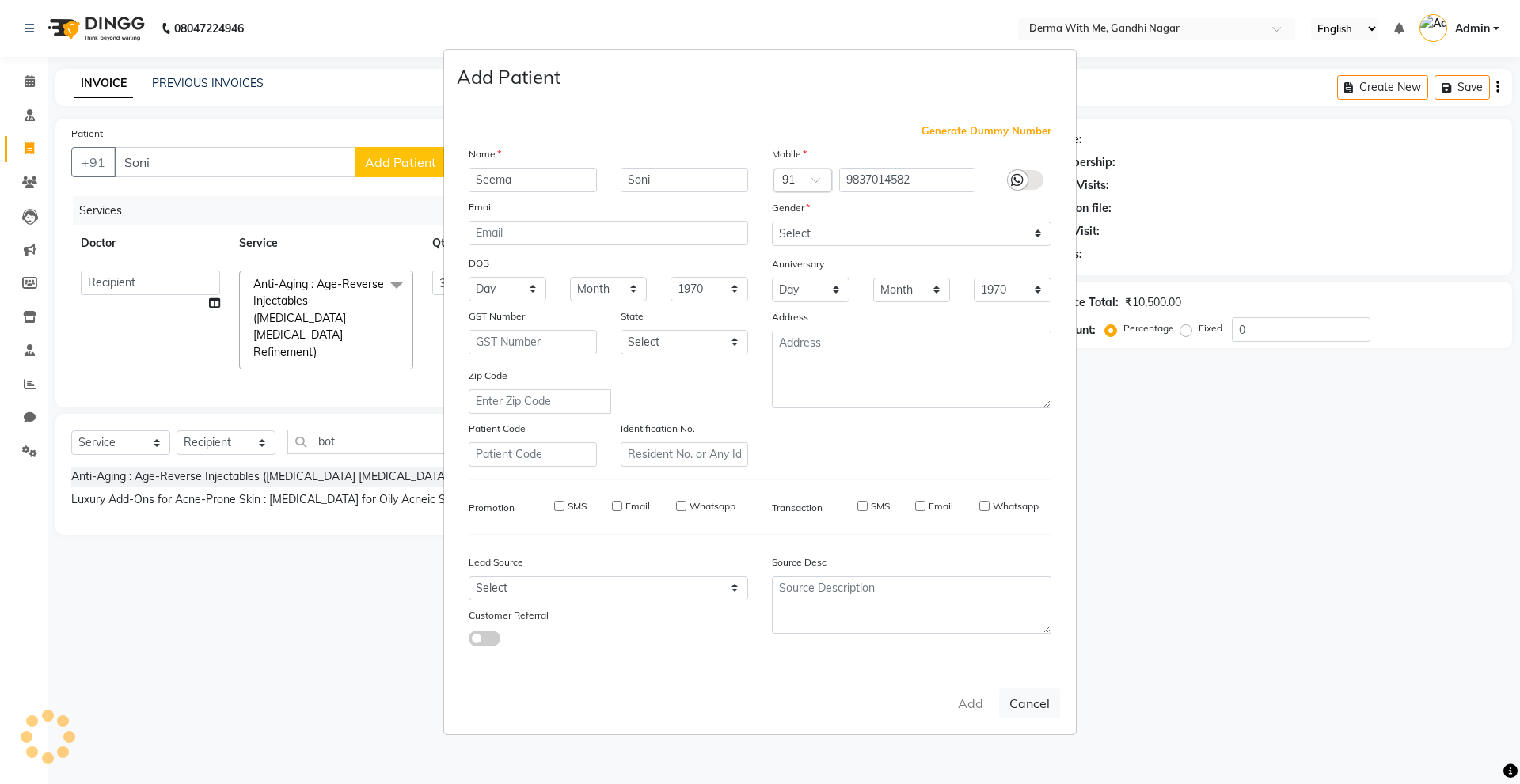
select select
checkbox input "false"
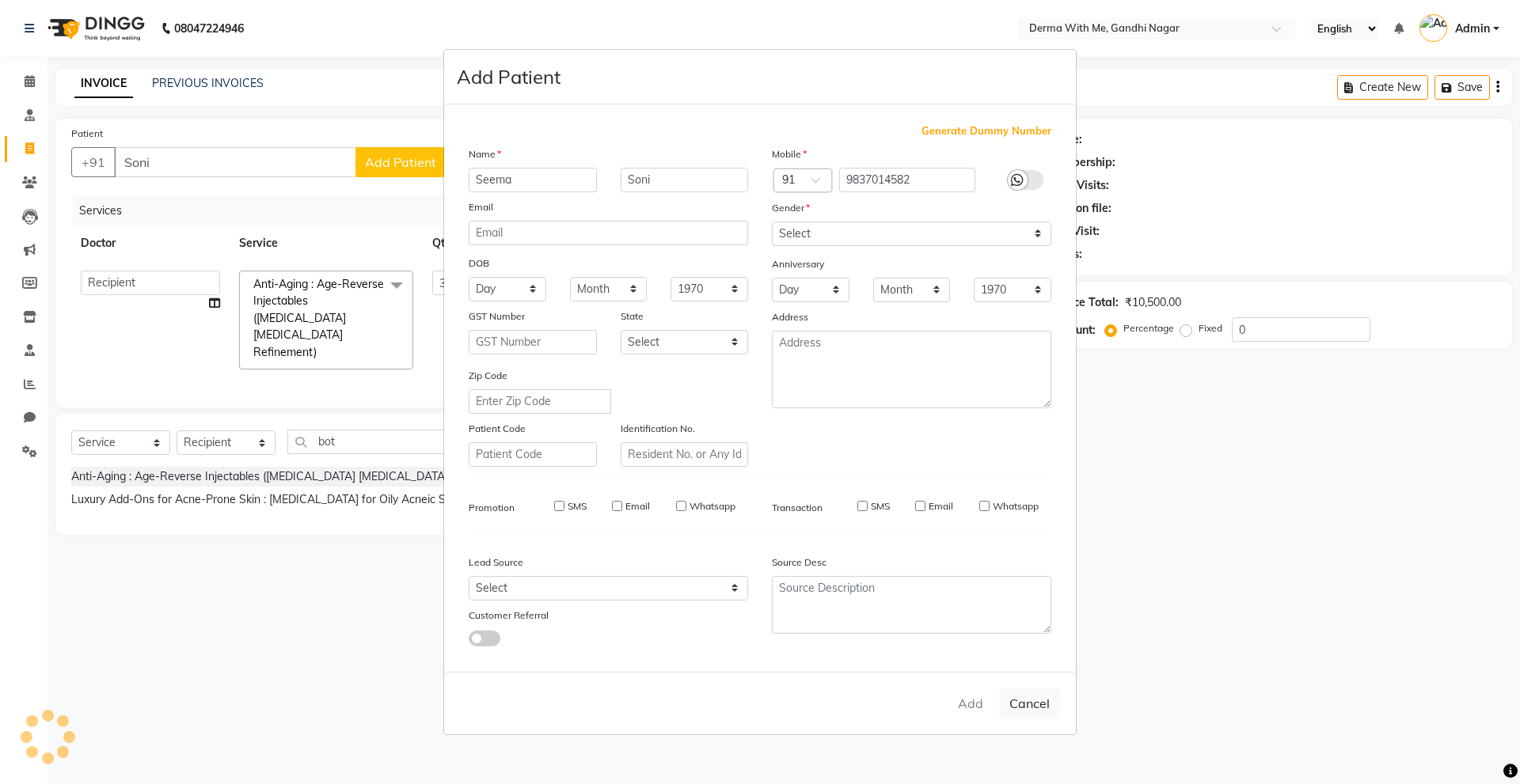
checkbox input "false"
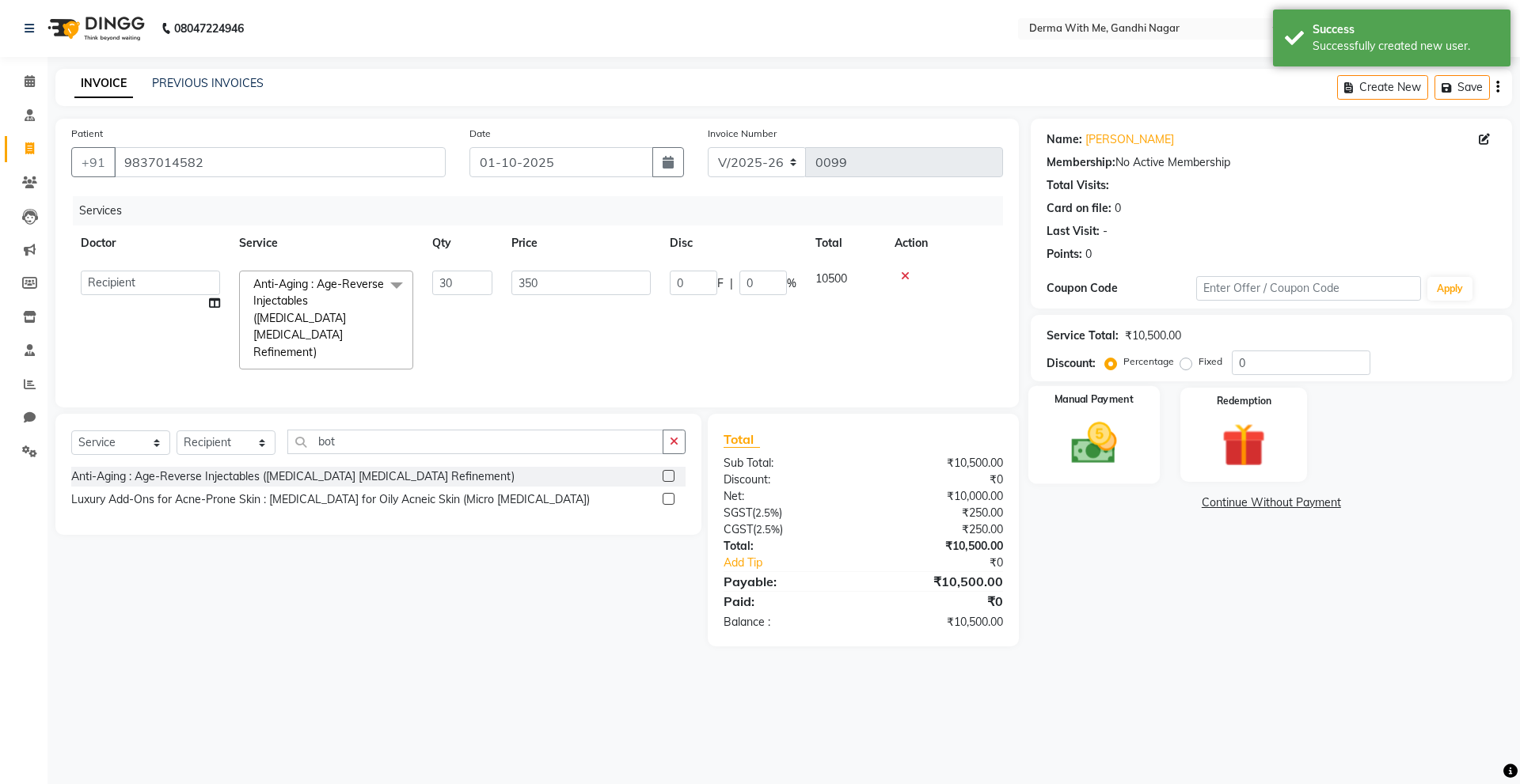
click at [1083, 423] on img at bounding box center [1093, 444] width 74 height 52
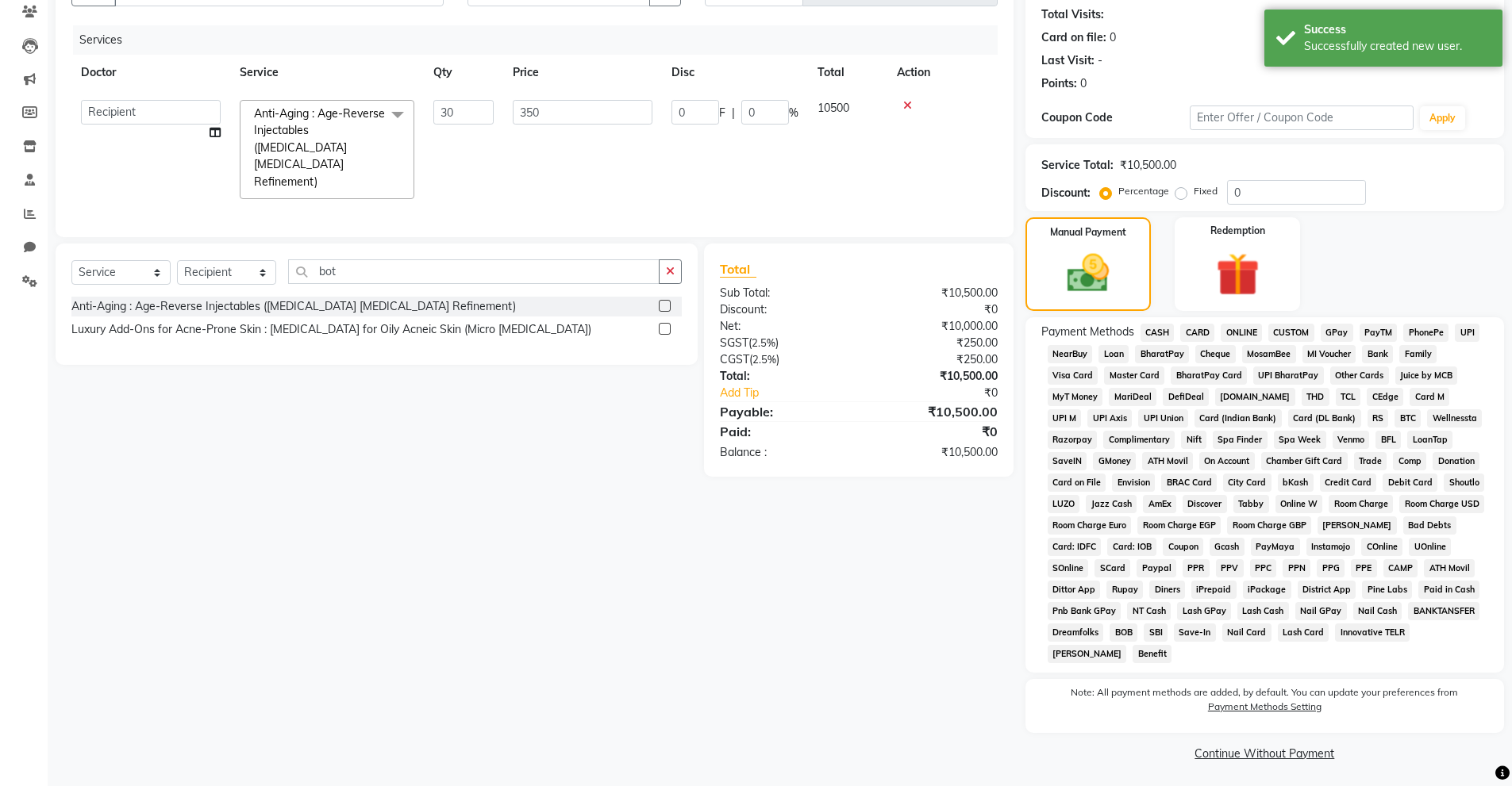
scroll to position [174, 0]
click at [1153, 330] on span "CASH" at bounding box center [1157, 329] width 34 height 19
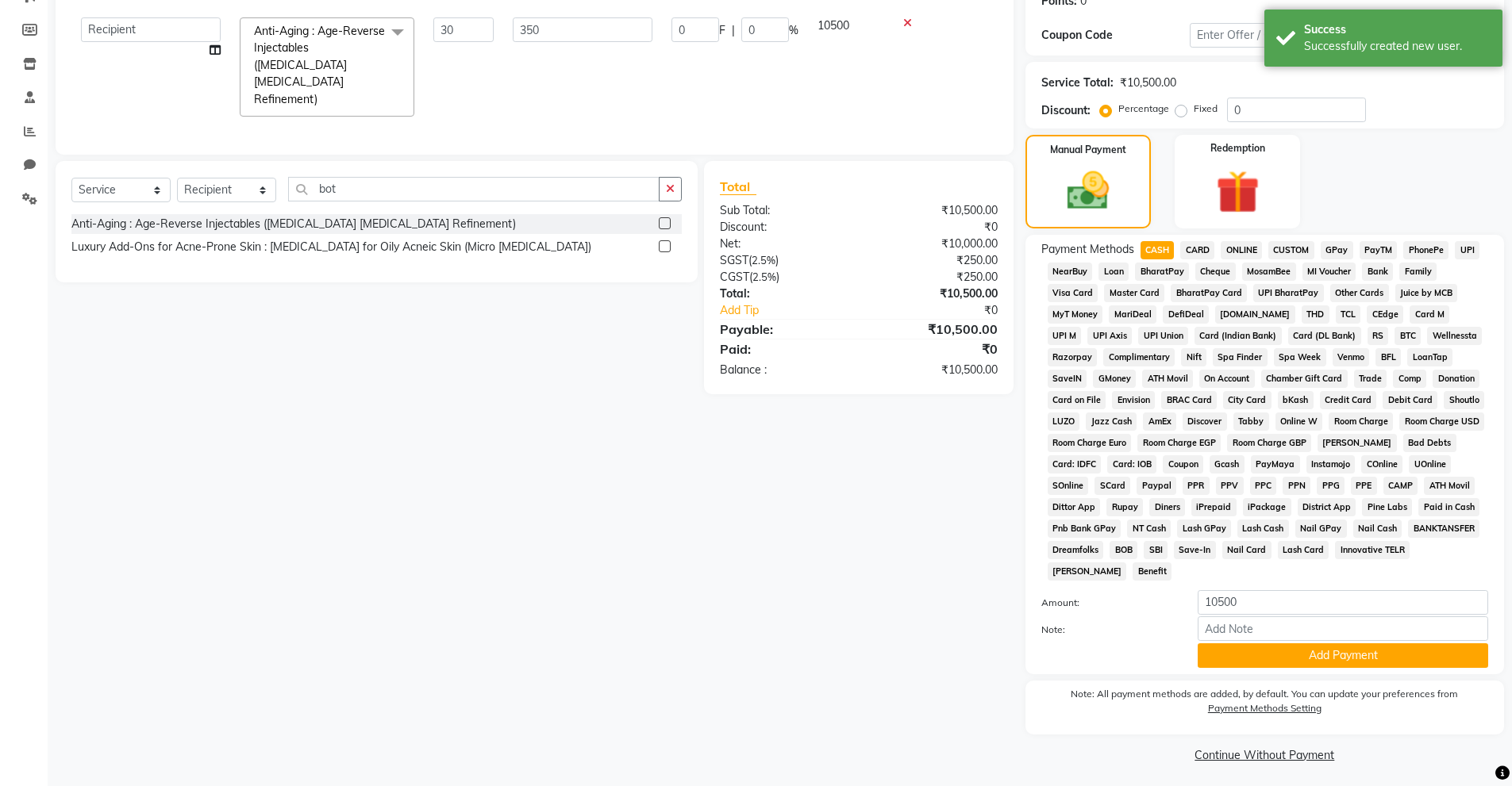
scroll to position [258, 0]
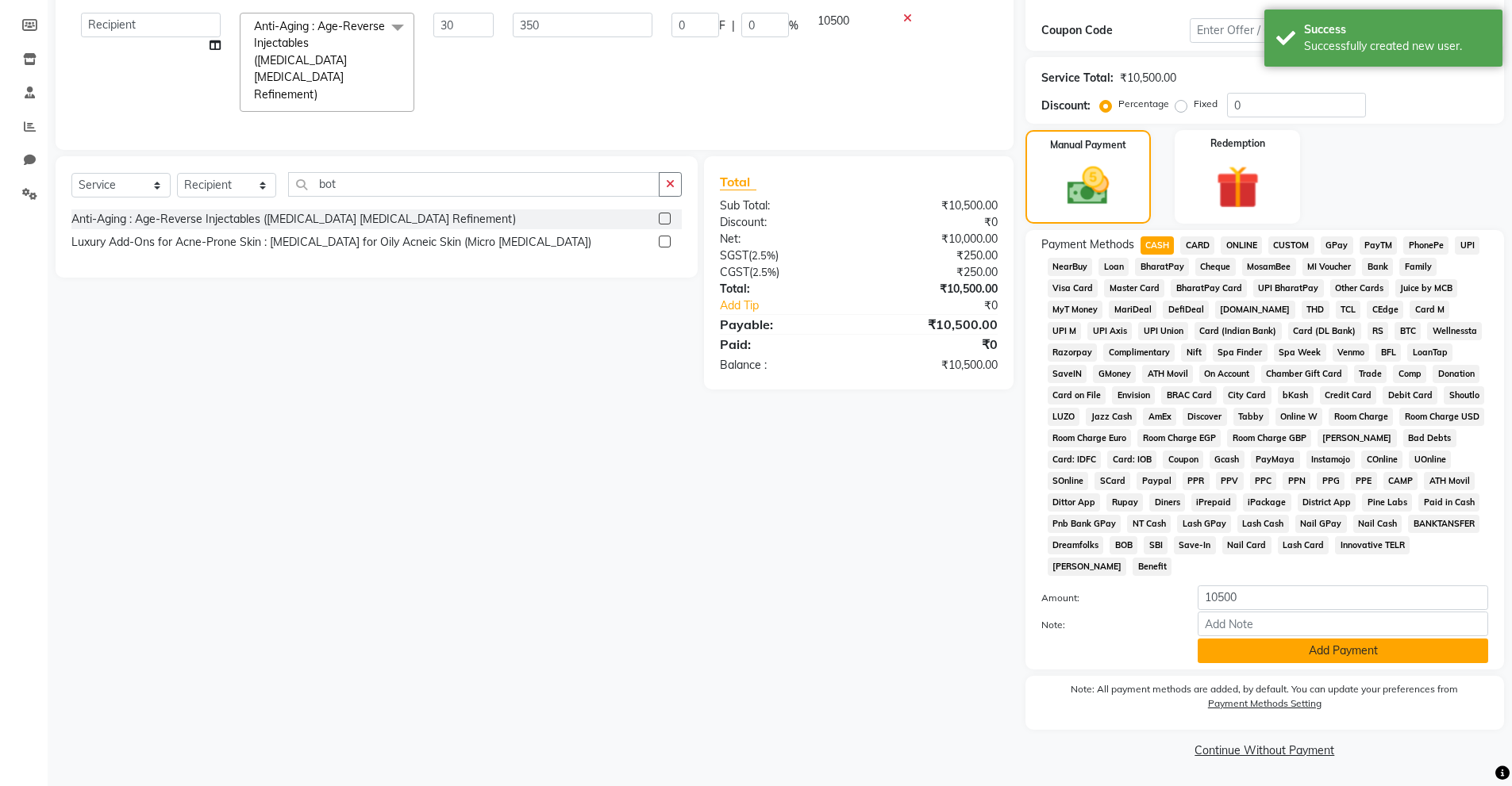
click at [1294, 641] on button "Add Payment" at bounding box center [1343, 650] width 291 height 25
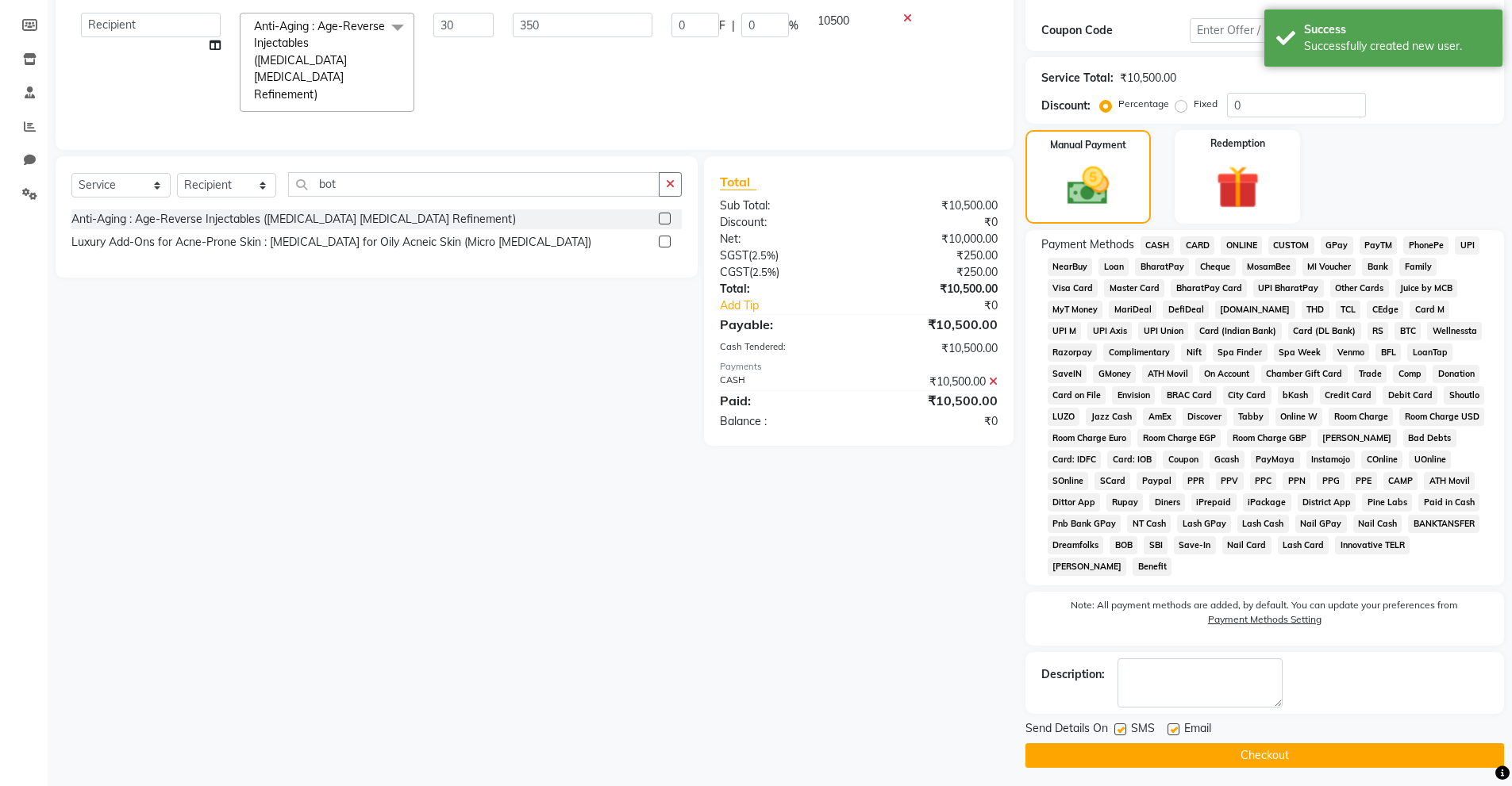
scroll to position [264, 0]
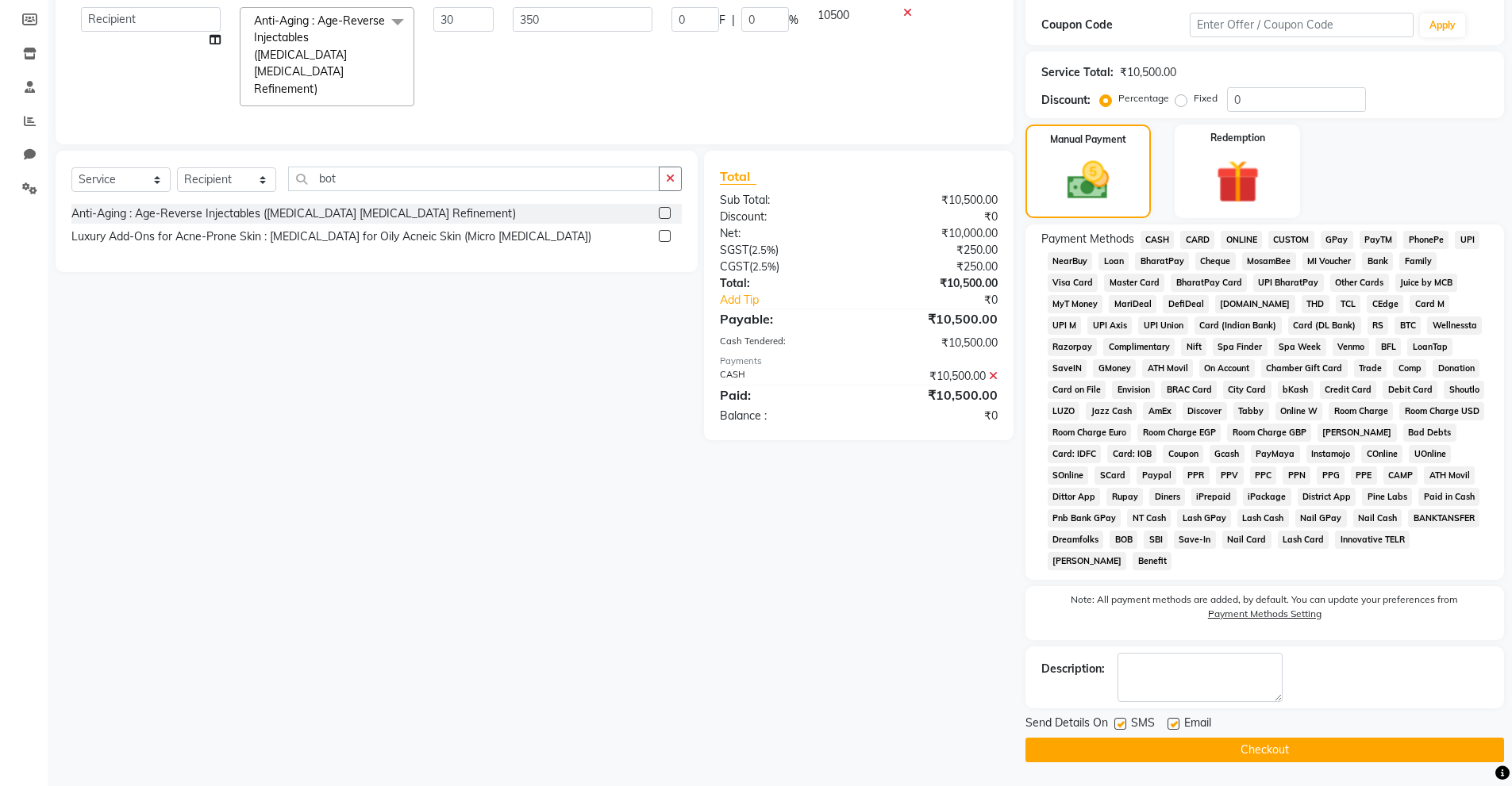
drag, startPoint x: 1173, startPoint y: 726, endPoint x: 1148, endPoint y: 720, distance: 25.7
click at [1171, 724] on label at bounding box center [1173, 724] width 12 height 12
click at [1171, 724] on input "checkbox" at bounding box center [1172, 725] width 10 height 10
checkbox input "false"
click at [1121, 721] on label at bounding box center [1120, 724] width 12 height 12
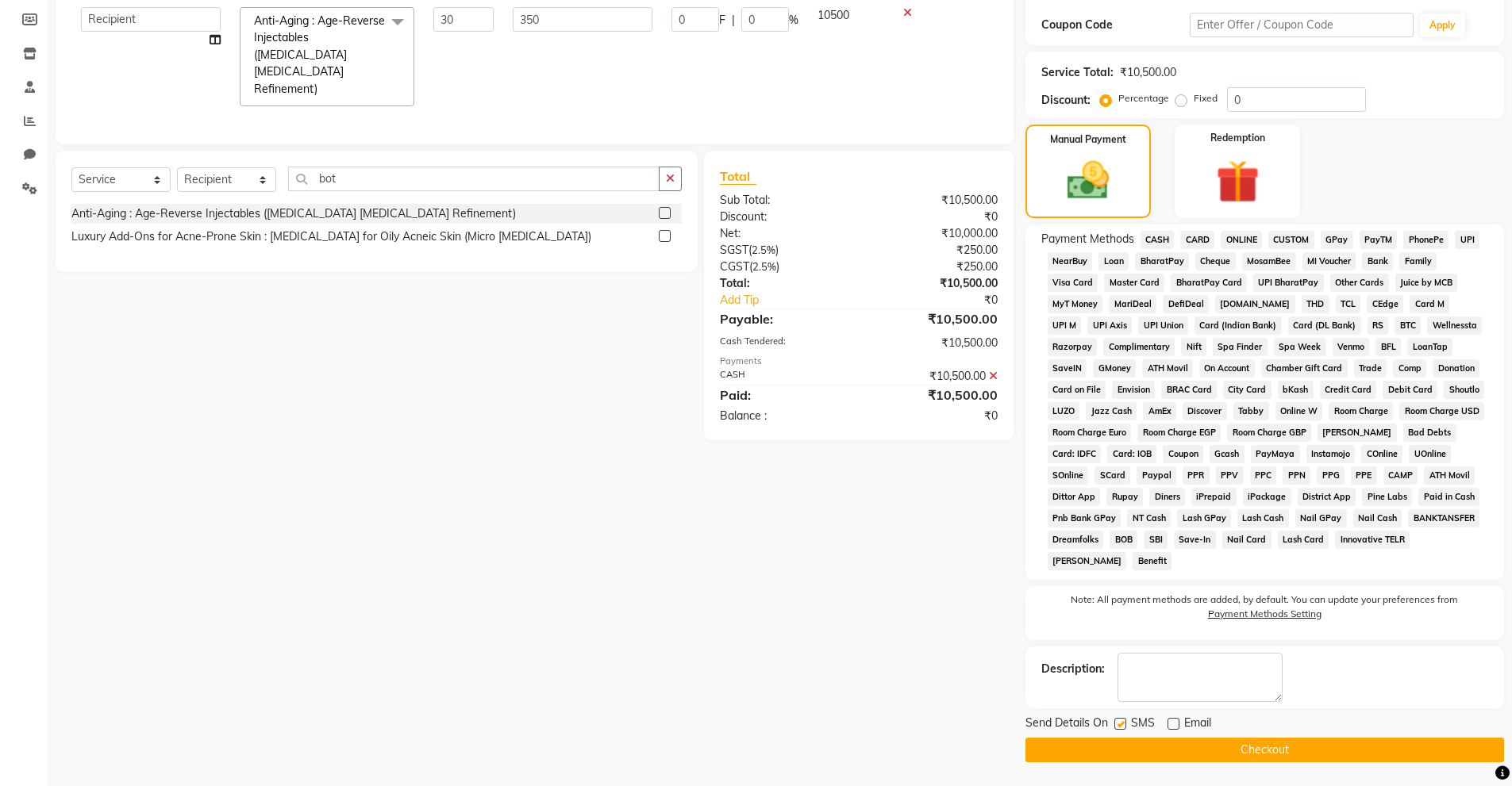
click at [1121, 721] on input "checkbox" at bounding box center [1119, 725] width 10 height 10
checkbox input "false"
click at [1272, 751] on button "Checkout" at bounding box center [1264, 750] width 479 height 25
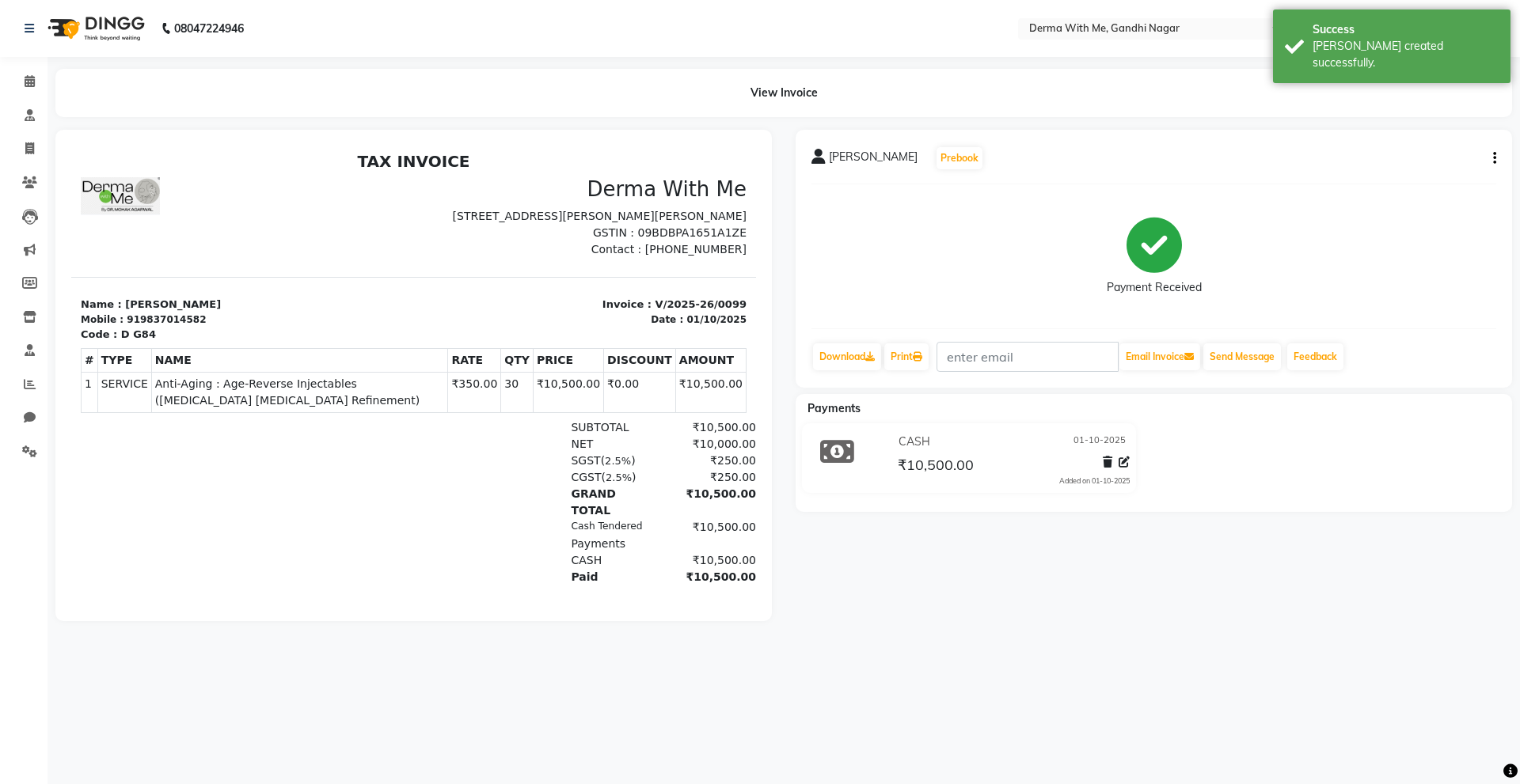
click at [774, 259] on div at bounding box center [414, 376] width 740 height 492
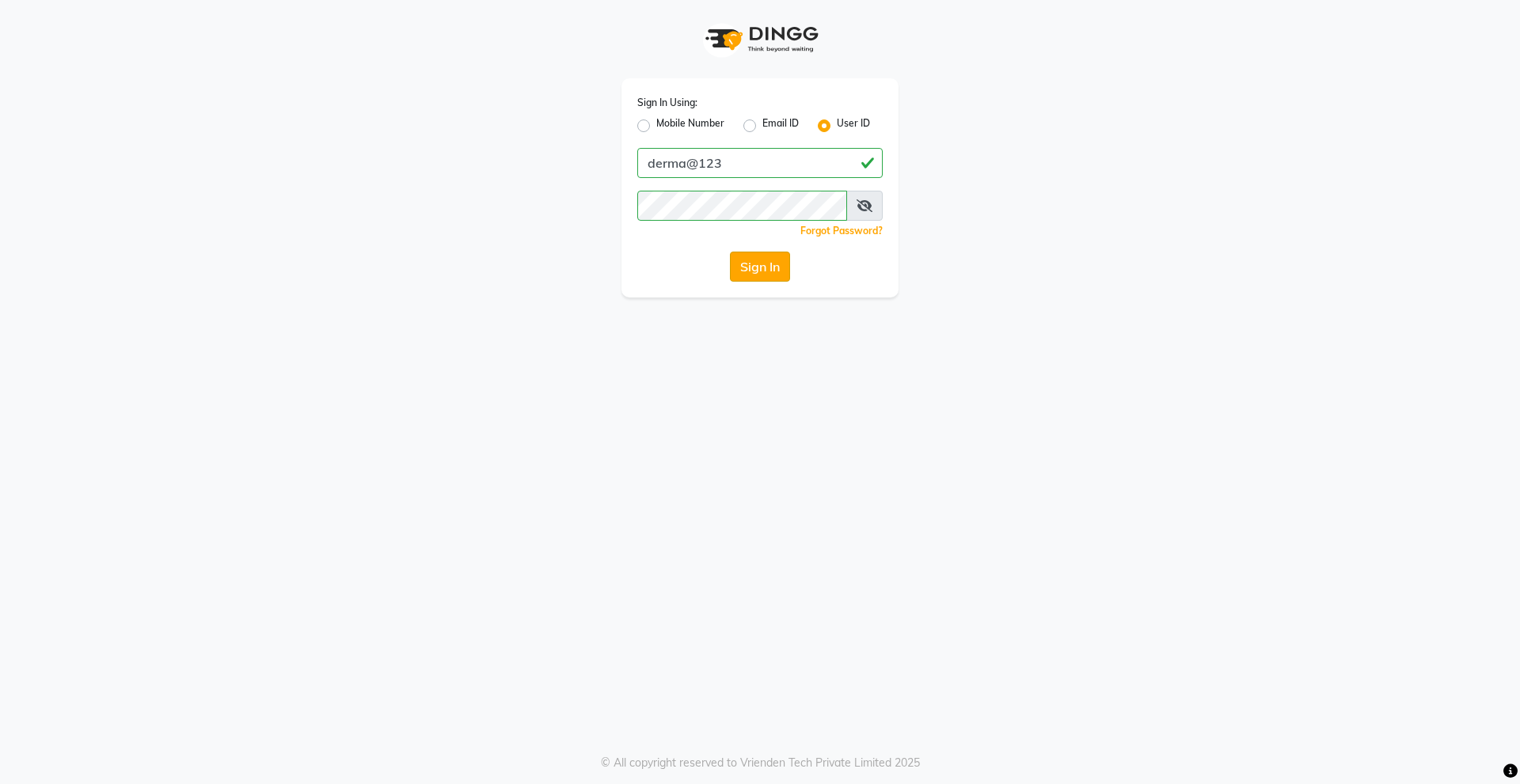
click at [751, 264] on button "Sign In" at bounding box center [760, 267] width 60 height 30
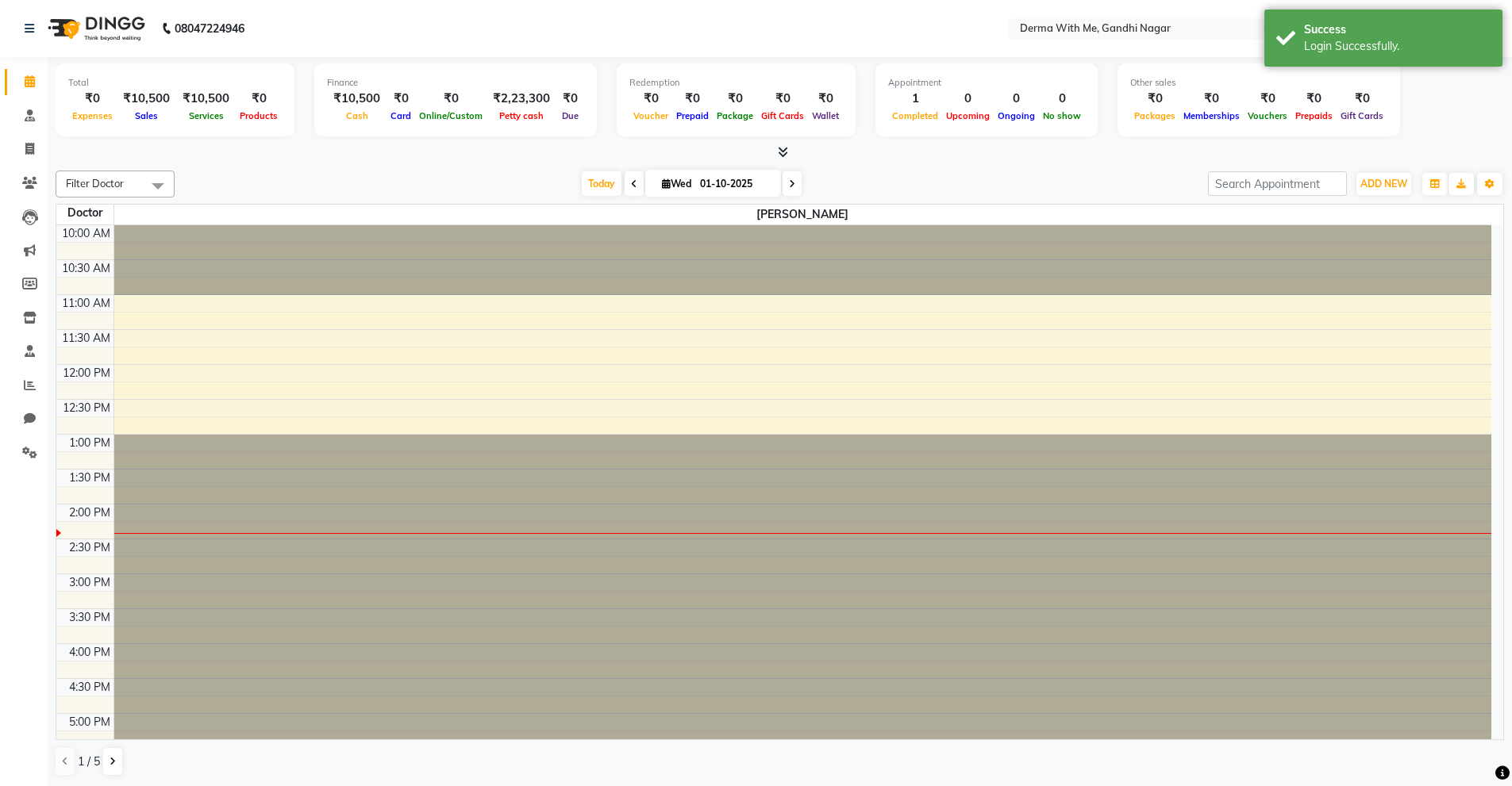
click at [1202, 47] on nav "08047224946 Select Location × Derma With Me, Gandhi Nagar English ENGLISH Españ…" at bounding box center [756, 28] width 1512 height 57
click at [1477, 102] on div "Total ₹0 Expenses ₹10,500 Sales ₹10,500 Services ₹0 Products Finance ₹10,500 Ca…" at bounding box center [780, 102] width 1448 height 78
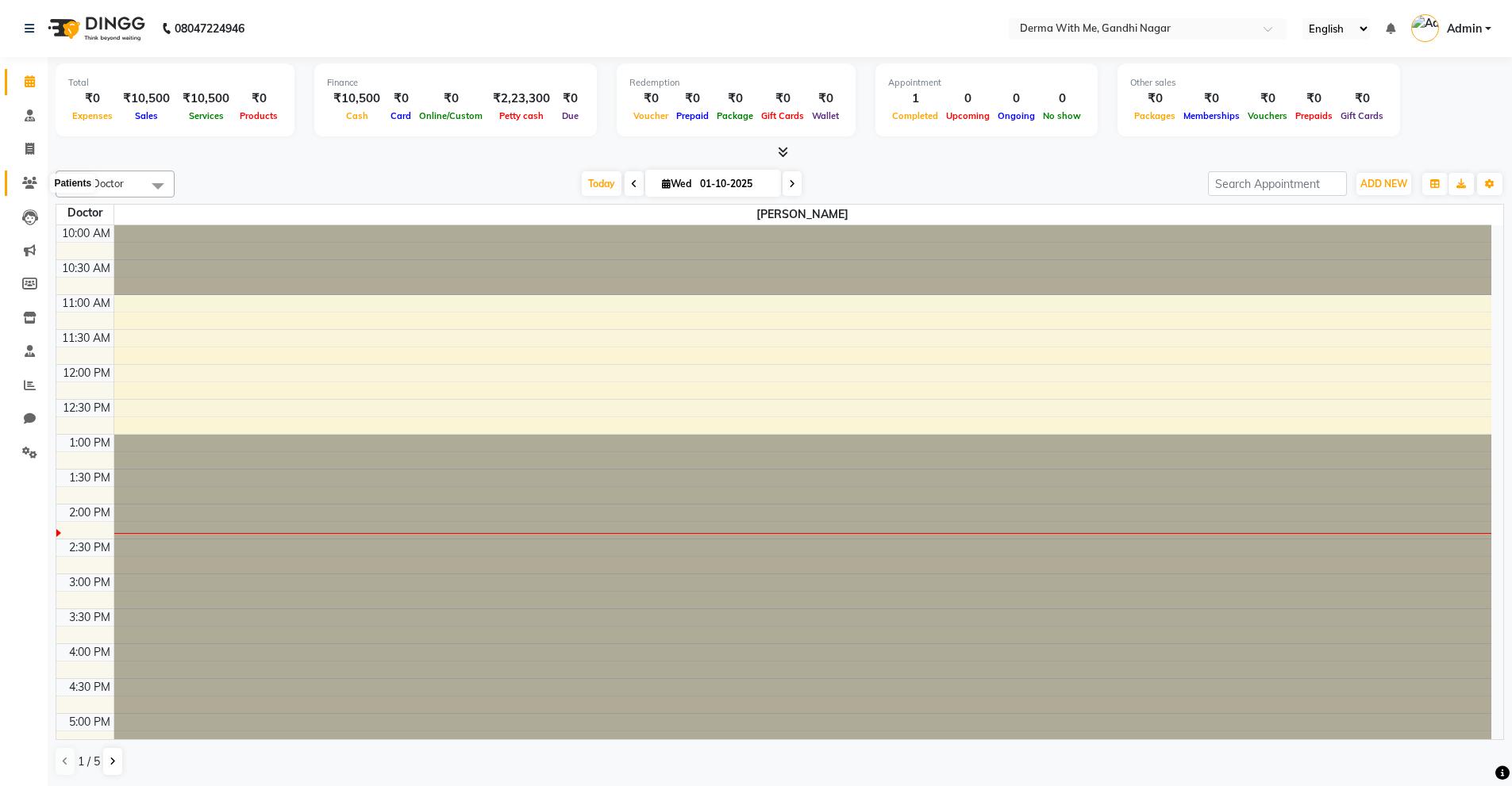
click at [37, 180] on span at bounding box center [30, 184] width 28 height 19
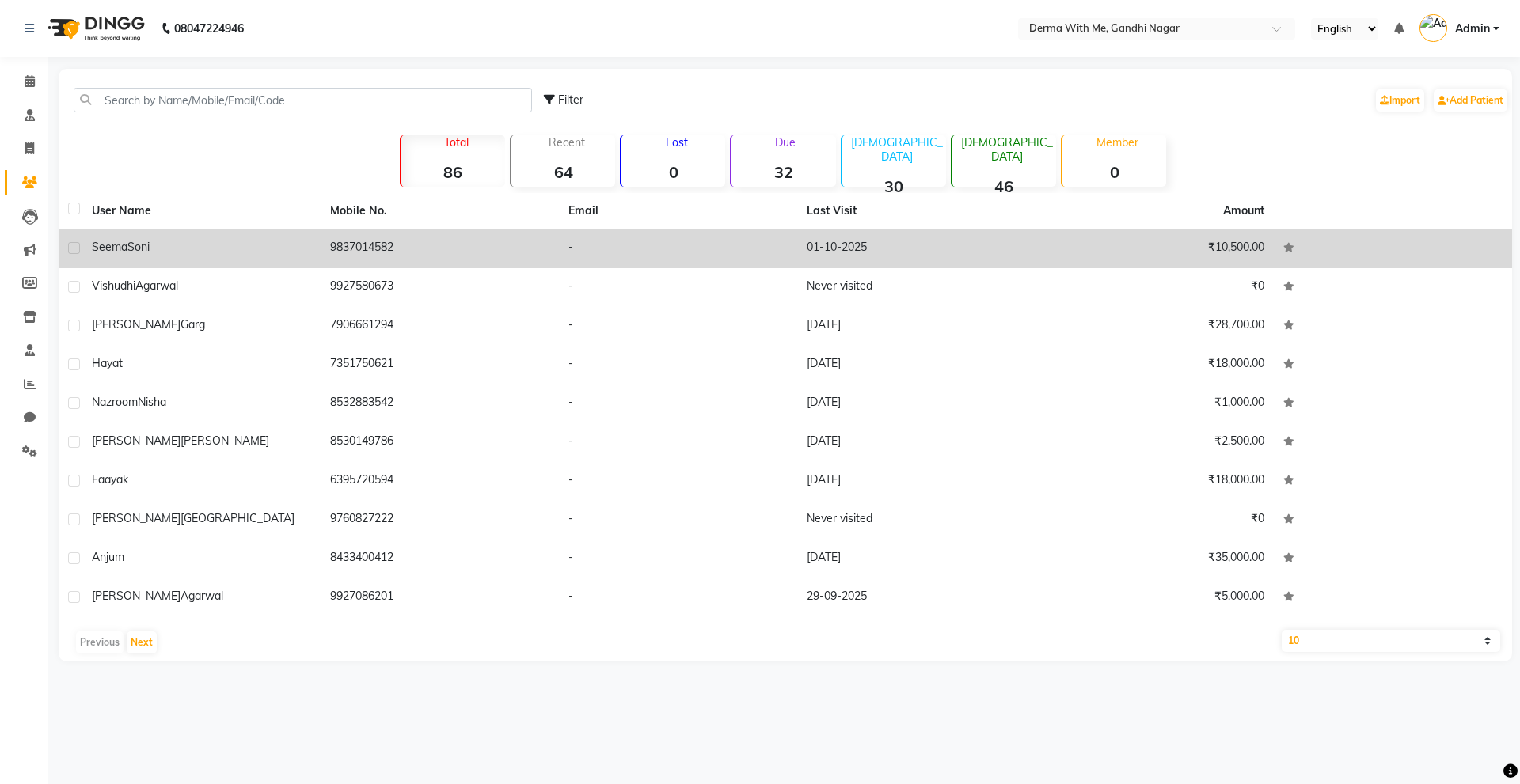
click at [369, 246] on td "9837014582" at bounding box center [439, 249] width 238 height 39
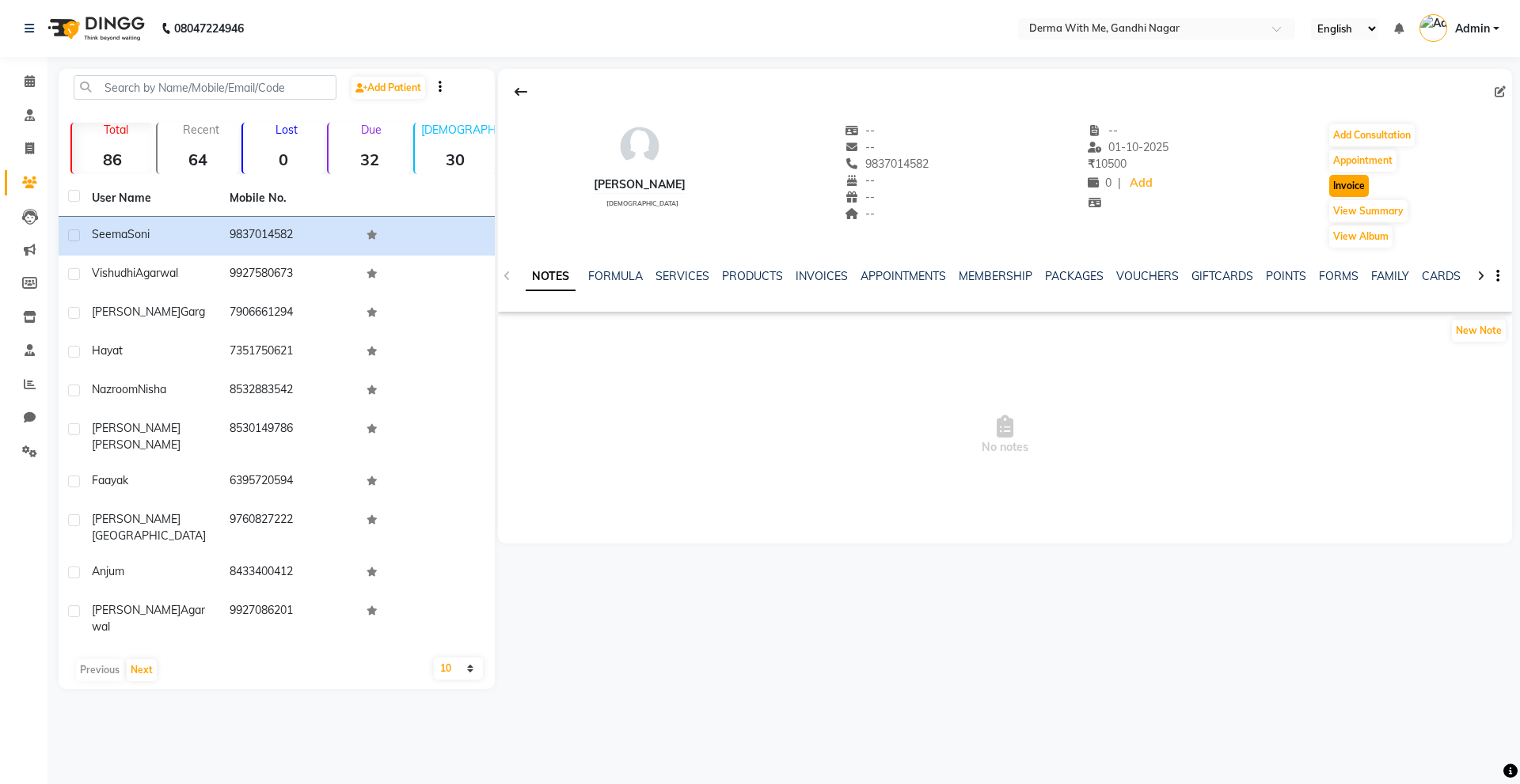
click at [1346, 185] on button "Invoice" at bounding box center [1348, 186] width 40 height 22
select select "8404"
select select "service"
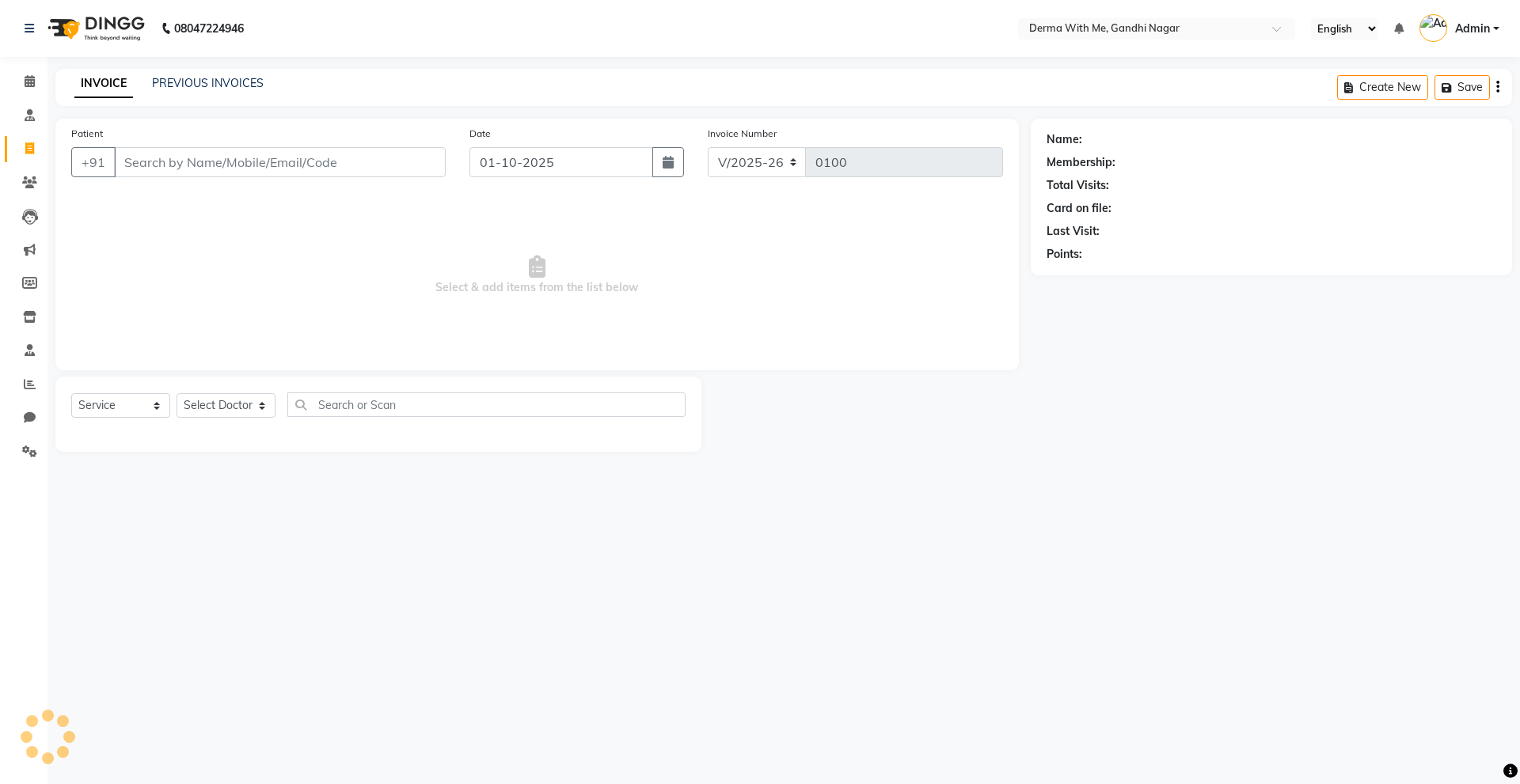
type input "9837014582"
click at [28, 174] on span at bounding box center [30, 183] width 28 height 19
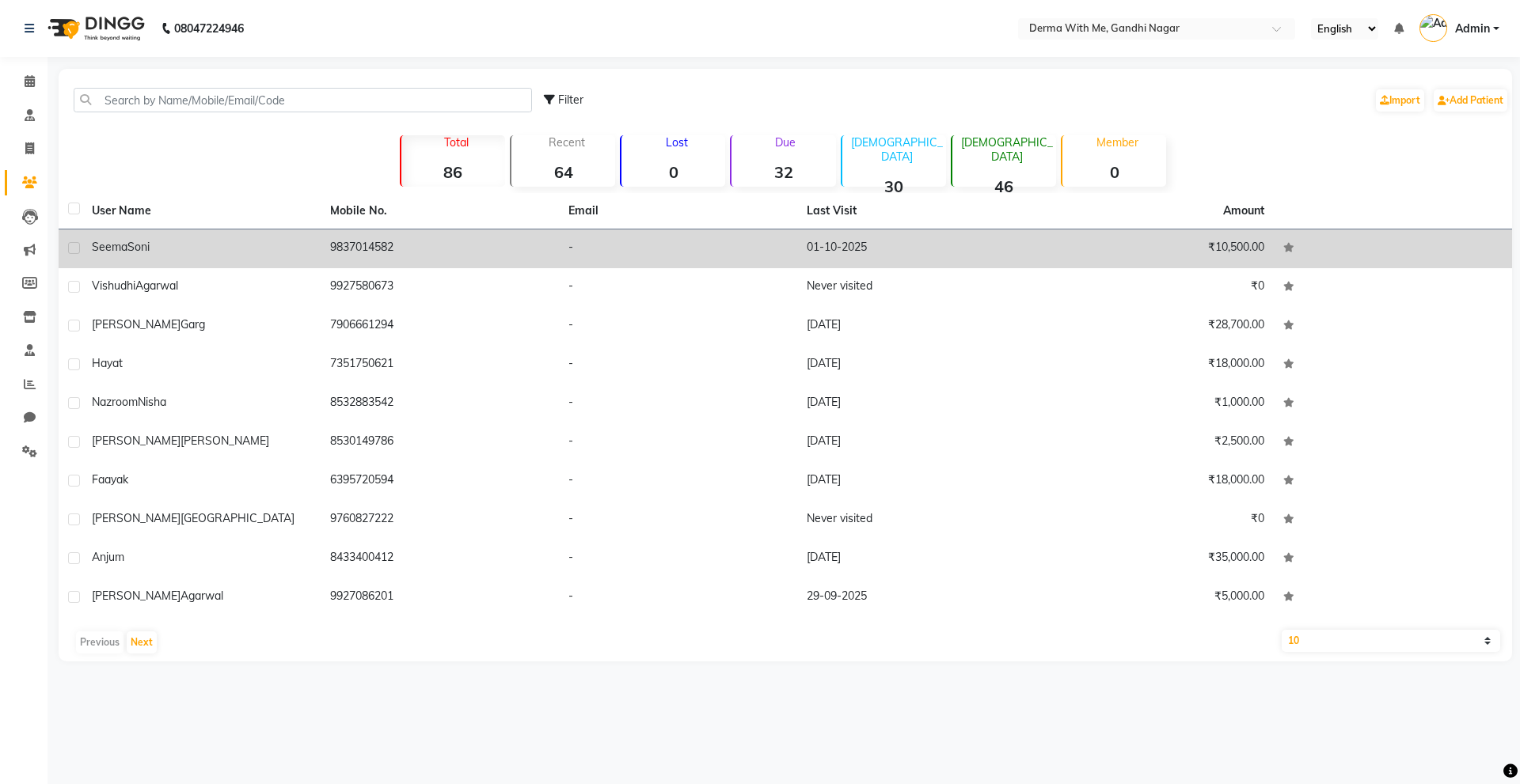
click at [362, 252] on td "9837014582" at bounding box center [439, 249] width 238 height 39
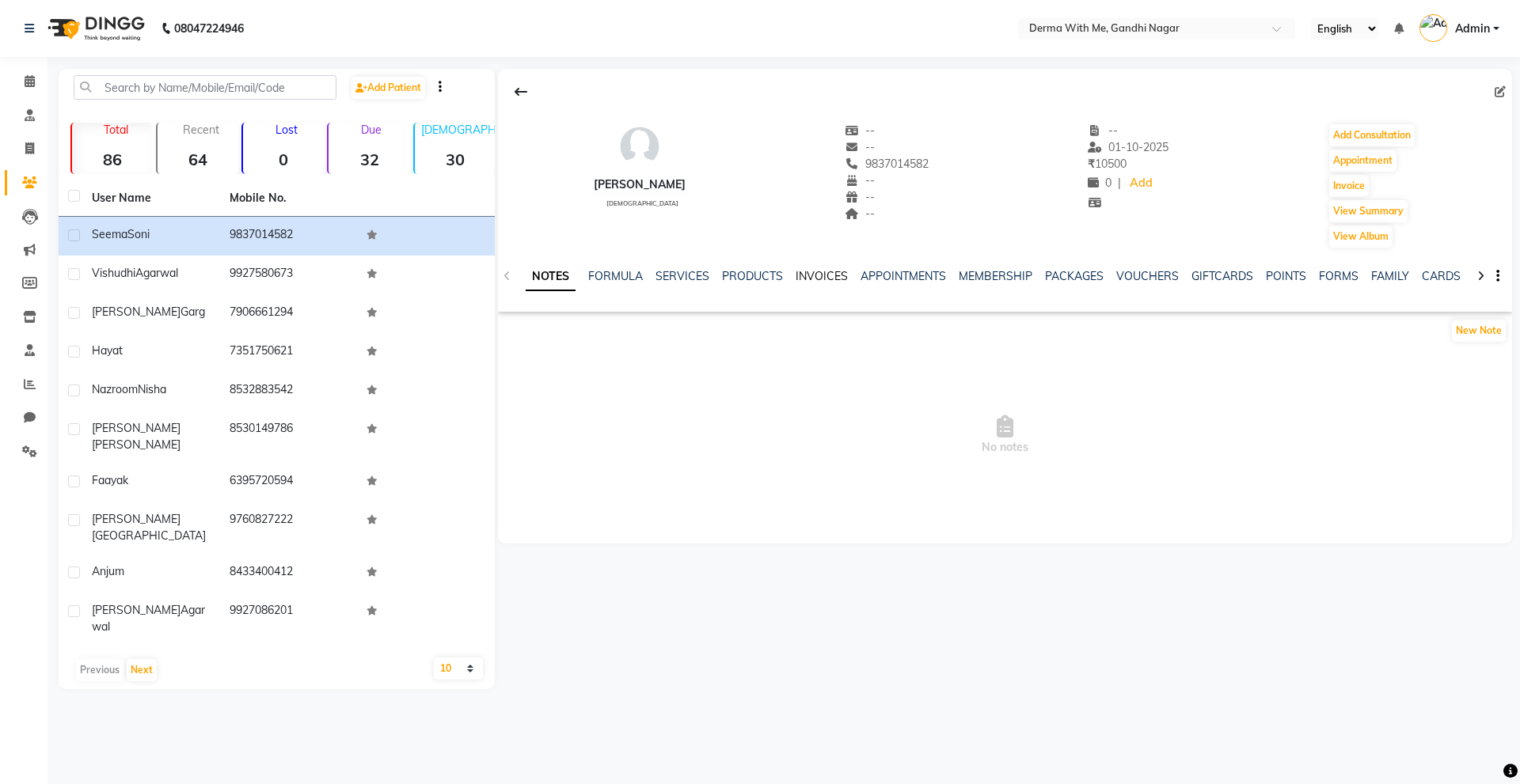
click at [809, 271] on link "INVOICES" at bounding box center [822, 276] width 52 height 14
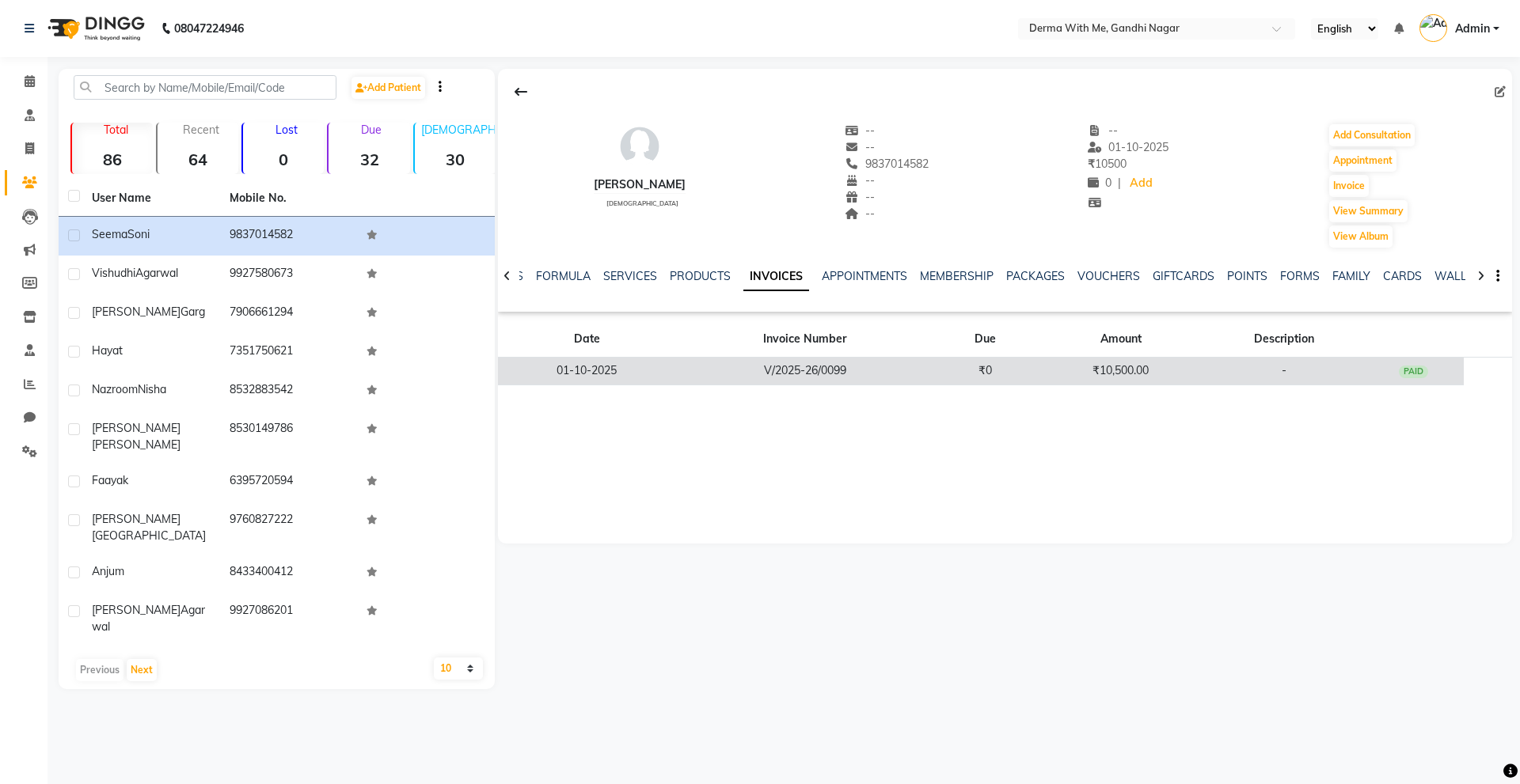
click at [861, 373] on td "V/2025-26/0099" at bounding box center [805, 371] width 259 height 28
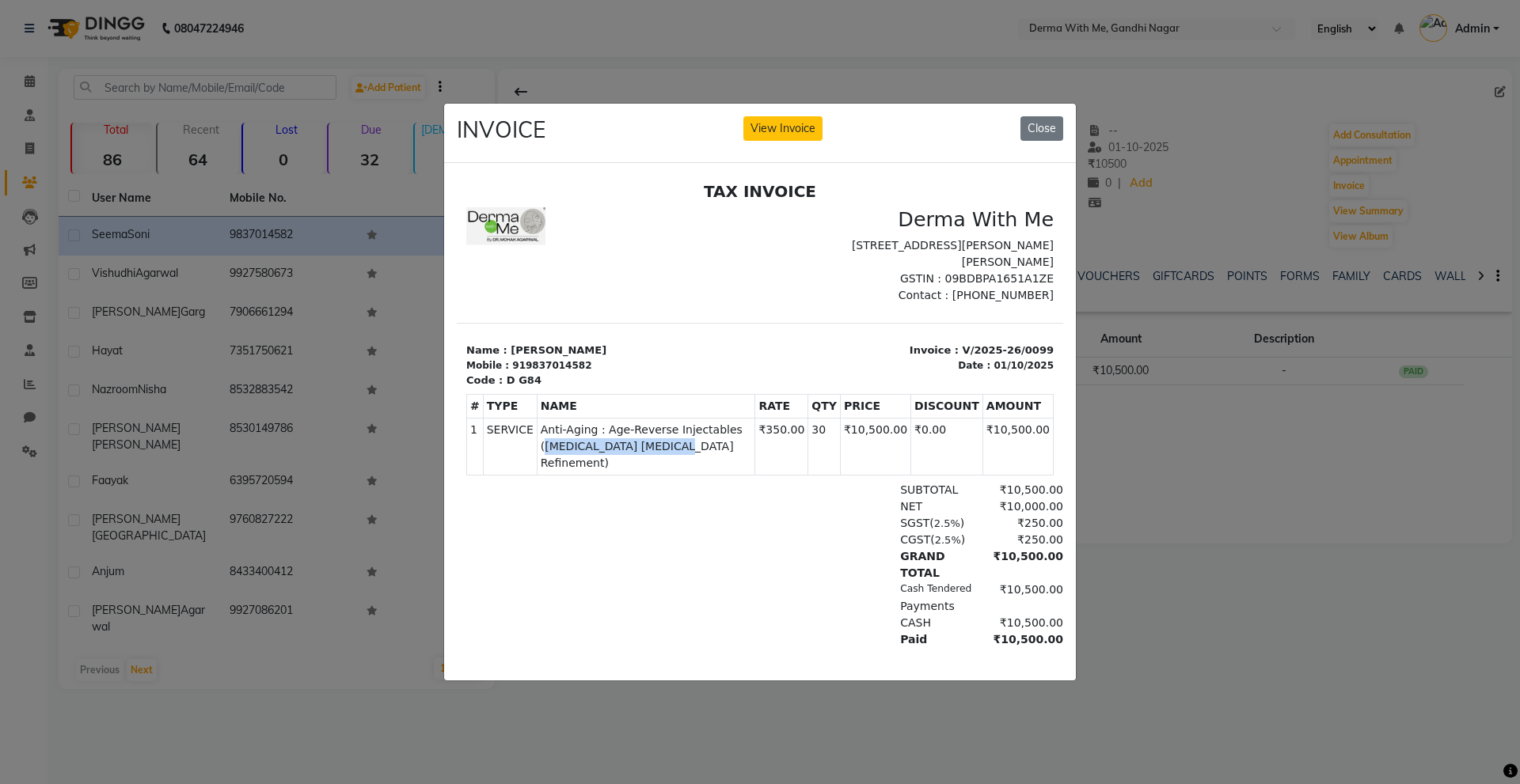
drag, startPoint x: 717, startPoint y: 407, endPoint x: 627, endPoint y: 435, distance: 94.3
click at [627, 435] on span "Anti-Aging : Age-Reverse Injectables ([MEDICAL_DATA] [MEDICAL_DATA] Refinement)" at bounding box center [646, 445] width 211 height 50
copy span "[MEDICAL_DATA] [MEDICAL_DATA] Refinement"
click at [727, 531] on div "CGST ( 2.5% ) ₹250.00" at bounding box center [858, 540] width 411 height 17
click at [797, 122] on button "View Invoice" at bounding box center [783, 128] width 79 height 24
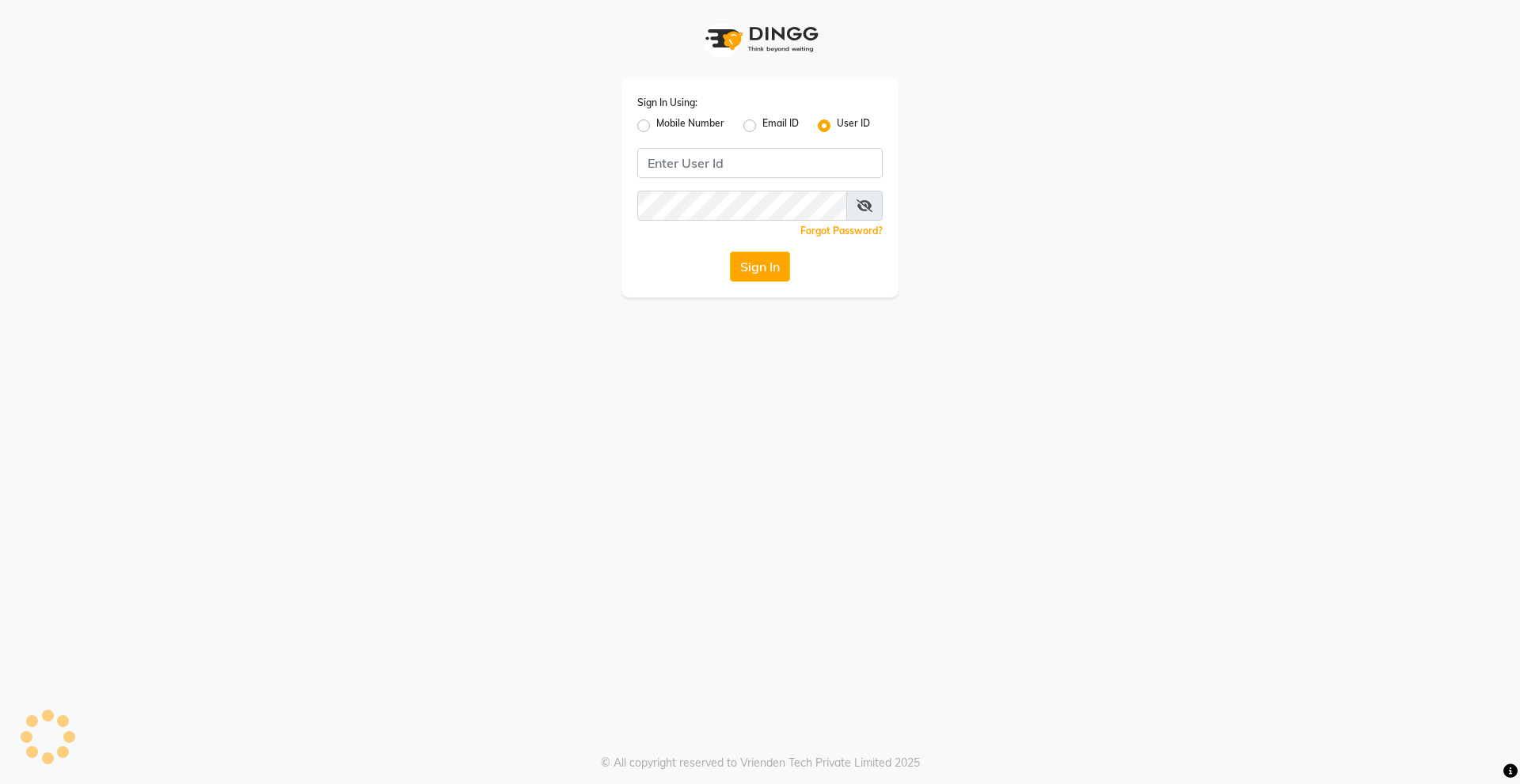
type input "derma@123"
click at [656, 130] on label "Mobile Number" at bounding box center [690, 126] width 68 height 19
click at [656, 127] on input "Mobile Number" at bounding box center [662, 122] width 10 height 10
radio input "true"
radio input "false"
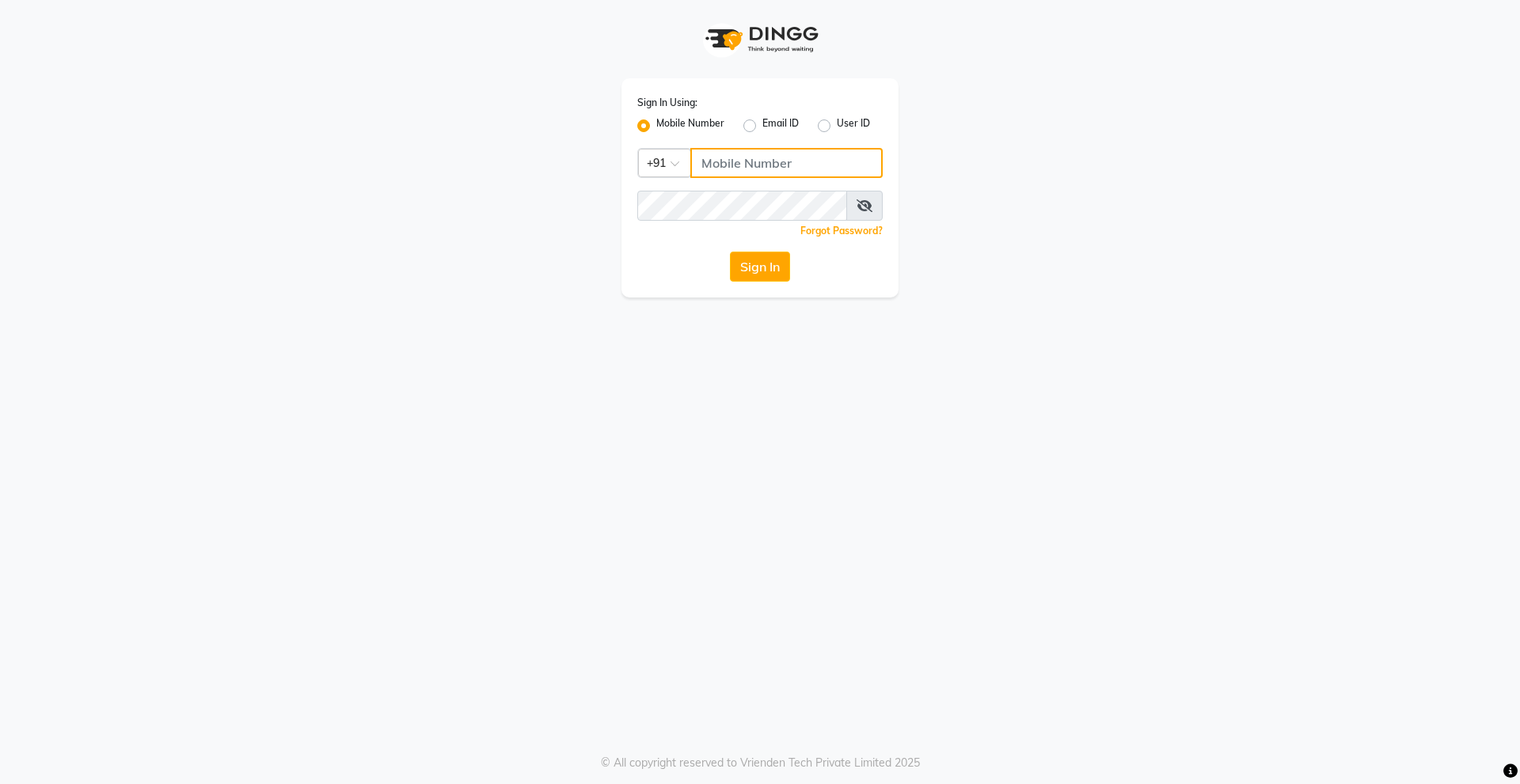
click at [755, 158] on input "Username" at bounding box center [787, 163] width 193 height 30
type input "8272050037"
click at [778, 268] on button "Sign In" at bounding box center [760, 267] width 60 height 30
